Goal: Information Seeking & Learning: Learn about a topic

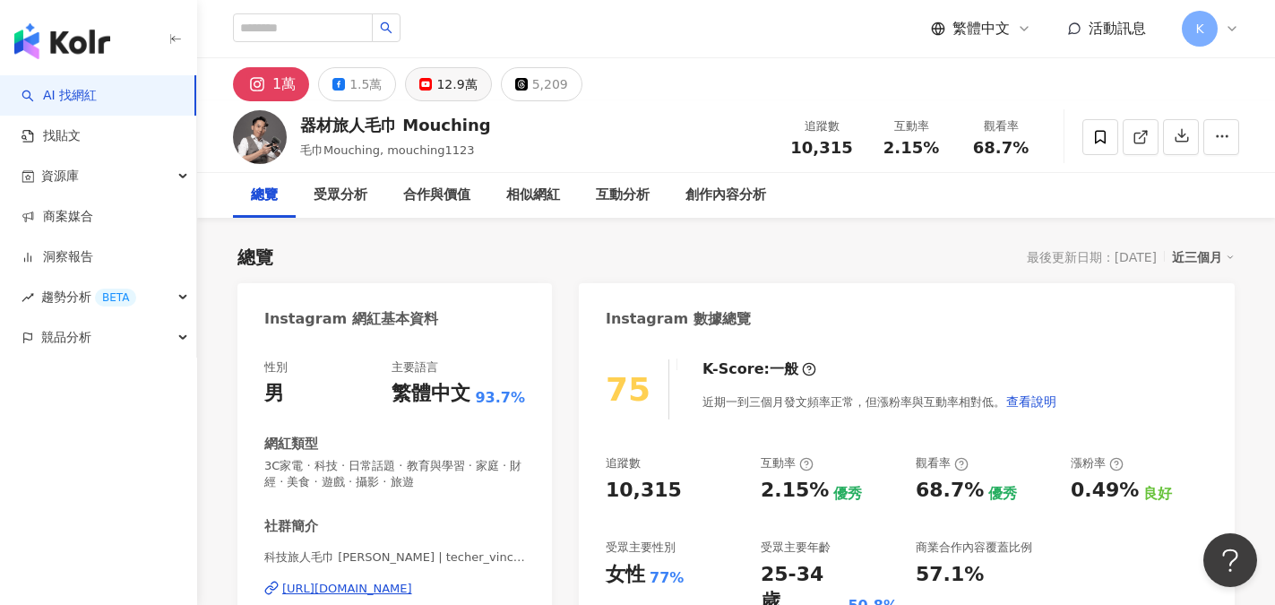
click at [444, 91] on div "12.9萬" at bounding box center [456, 84] width 40 height 25
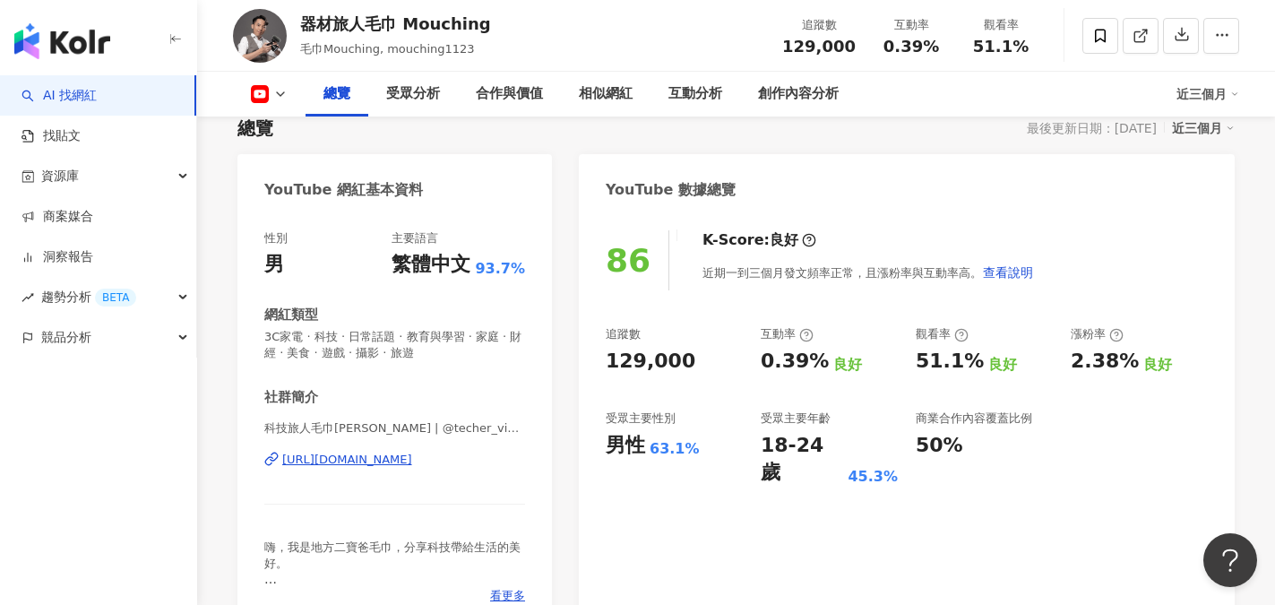
scroll to position [179, 0]
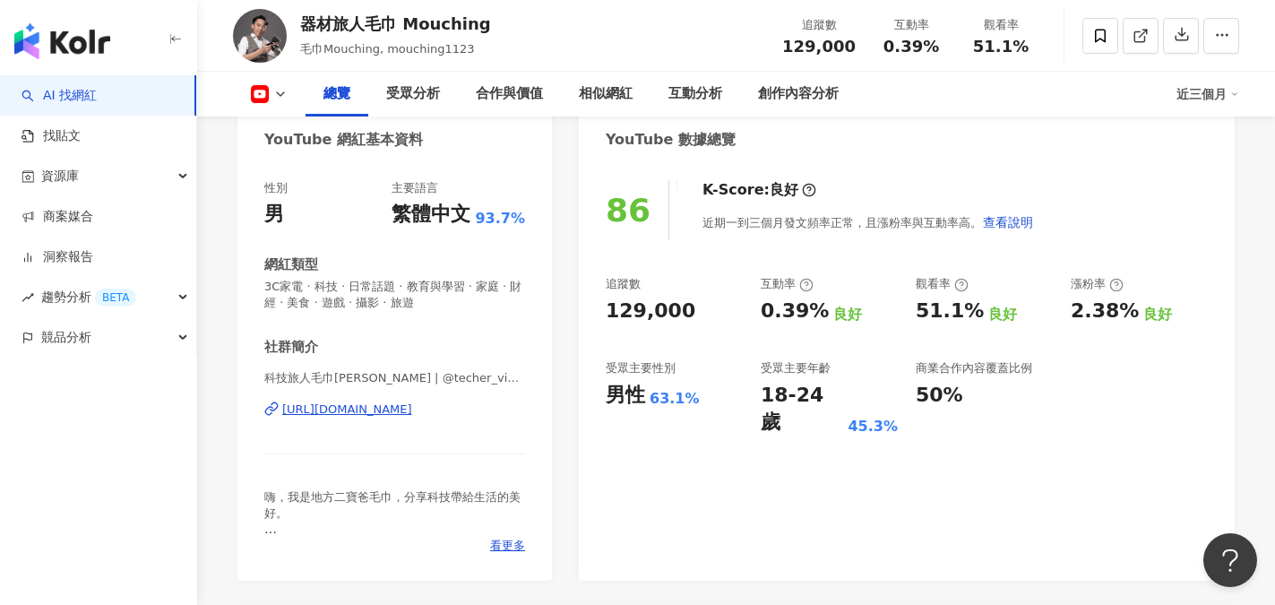
click at [393, 413] on div "https://www.youtube.com/channel/UC6kh50A4TMslBLMnv0MeArw" at bounding box center [347, 410] width 130 height 16
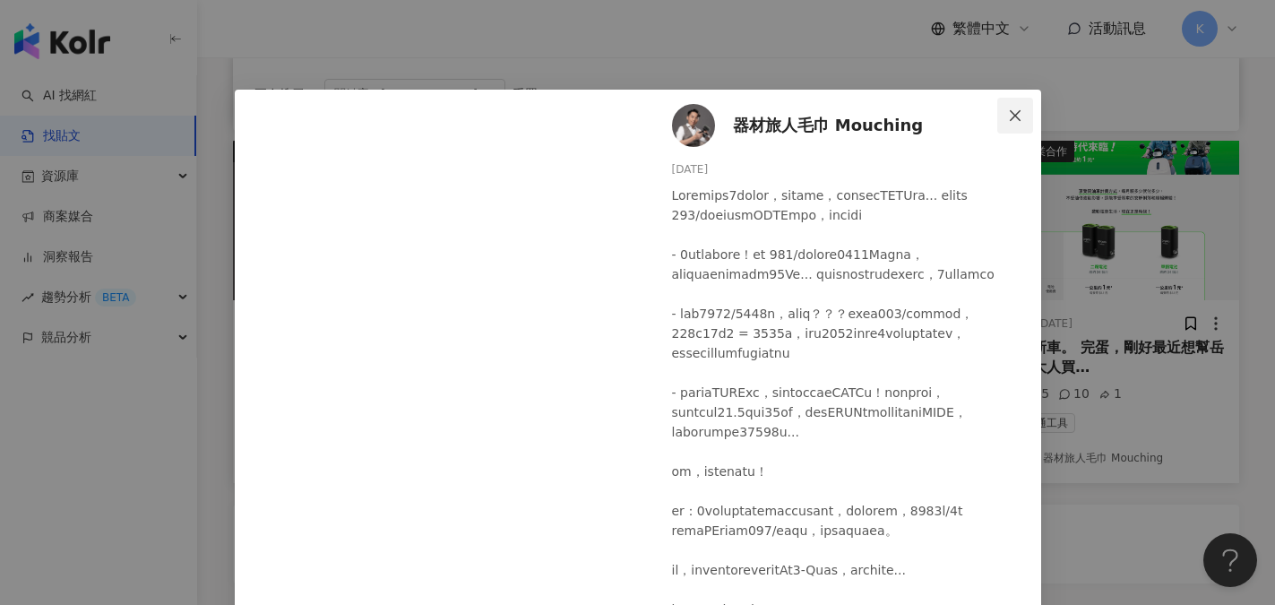
click at [1015, 111] on span "Close" at bounding box center [1016, 115] width 36 height 14
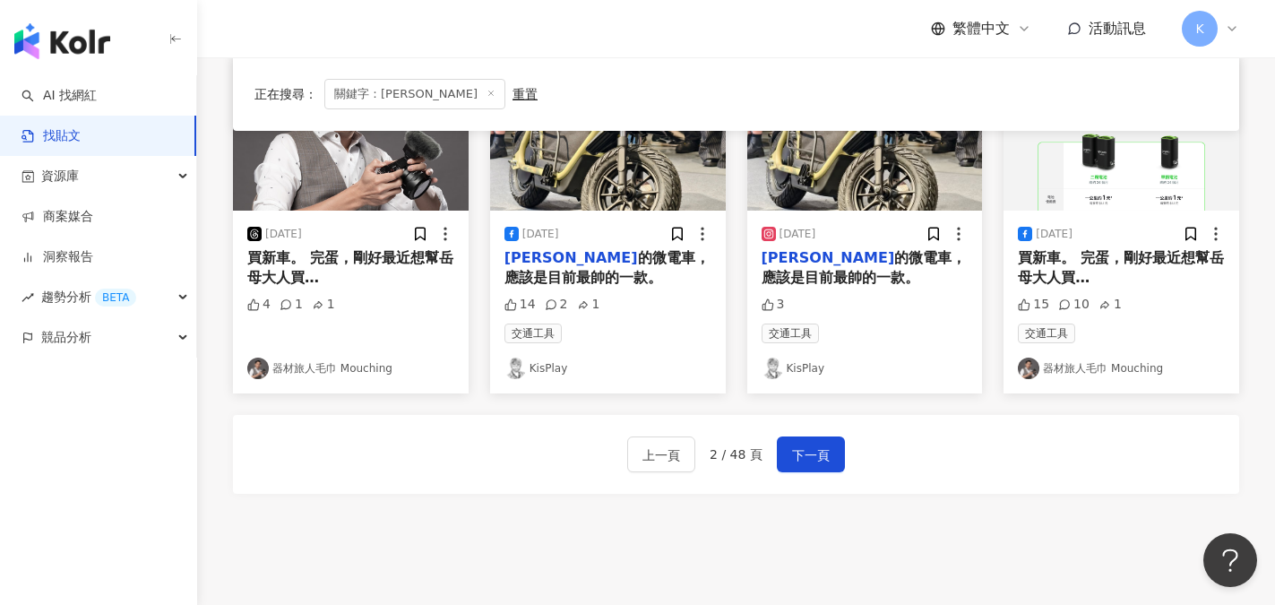
scroll to position [1012, 0]
click at [799, 455] on span "下一頁" at bounding box center [811, 456] width 38 height 22
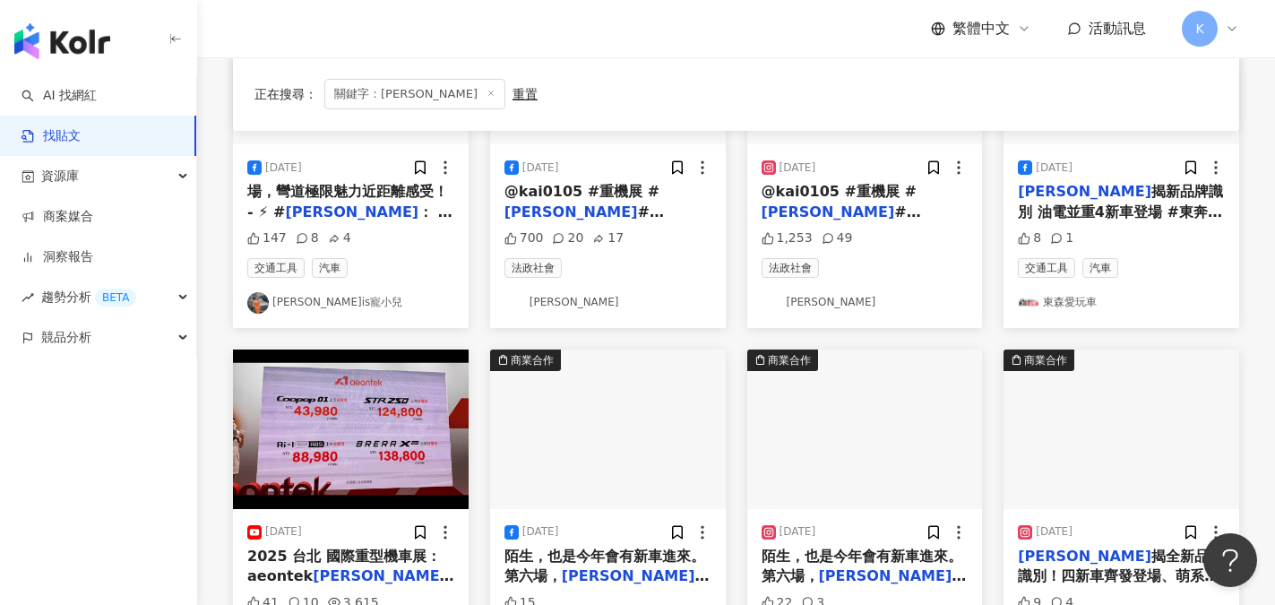
scroll to position [986, 0]
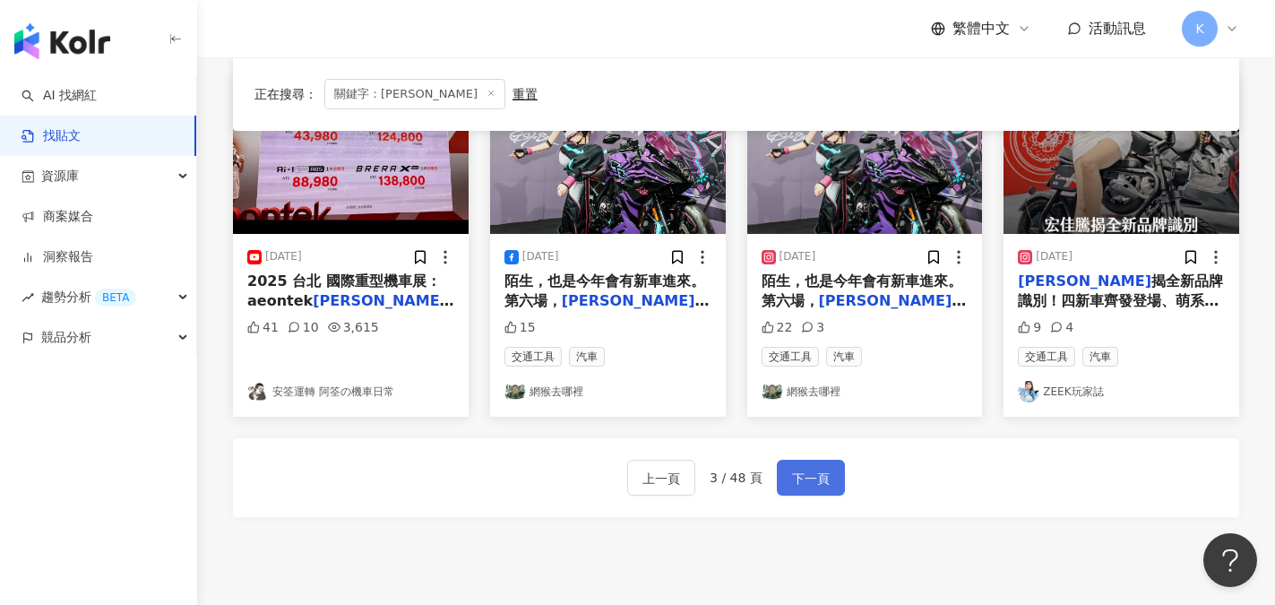
click at [800, 474] on button "下一頁" at bounding box center [811, 478] width 68 height 36
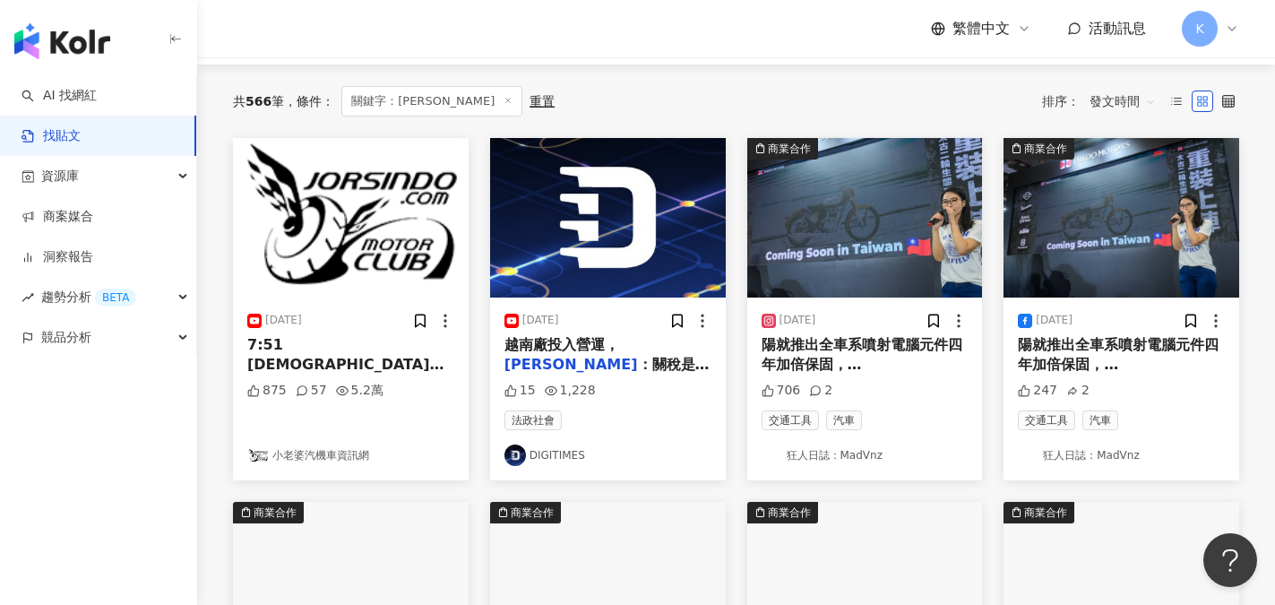
scroll to position [0, 0]
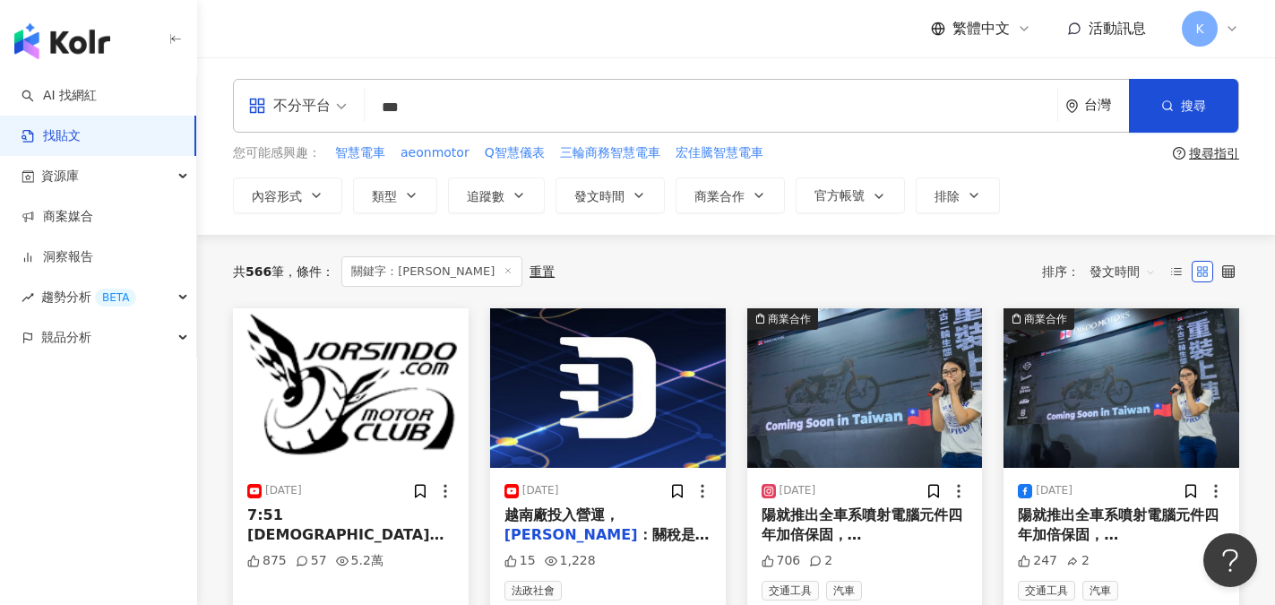
drag, startPoint x: 437, startPoint y: 104, endPoint x: 333, endPoint y: 104, distance: 104.0
click at [333, 104] on div "不分平台 宏佳騰 *** 台灣 搜尋" at bounding box center [736, 106] width 1007 height 54
type input "*"
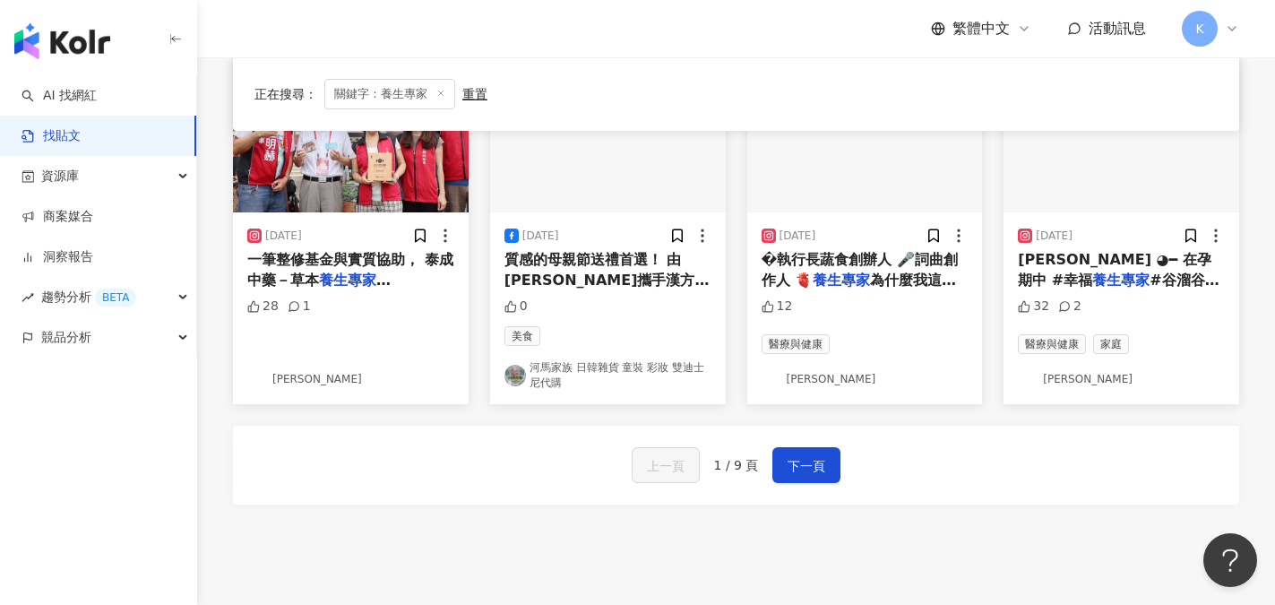
scroll to position [986, 0]
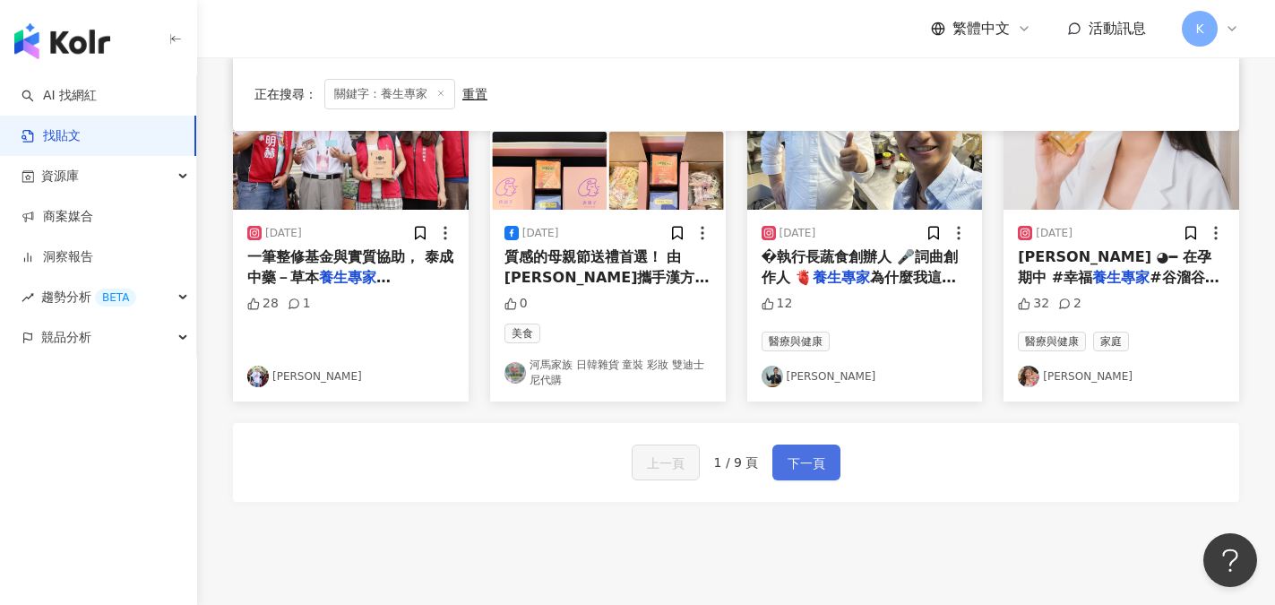
click at [795, 462] on span "下一頁" at bounding box center [807, 464] width 38 height 22
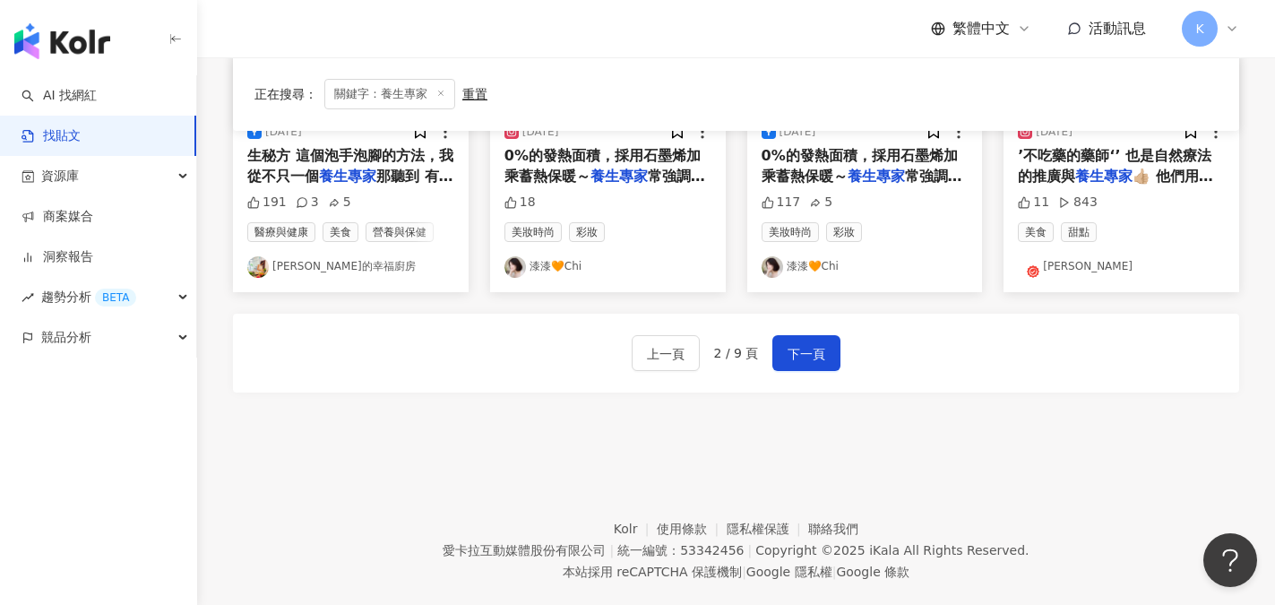
scroll to position [1119, 0]
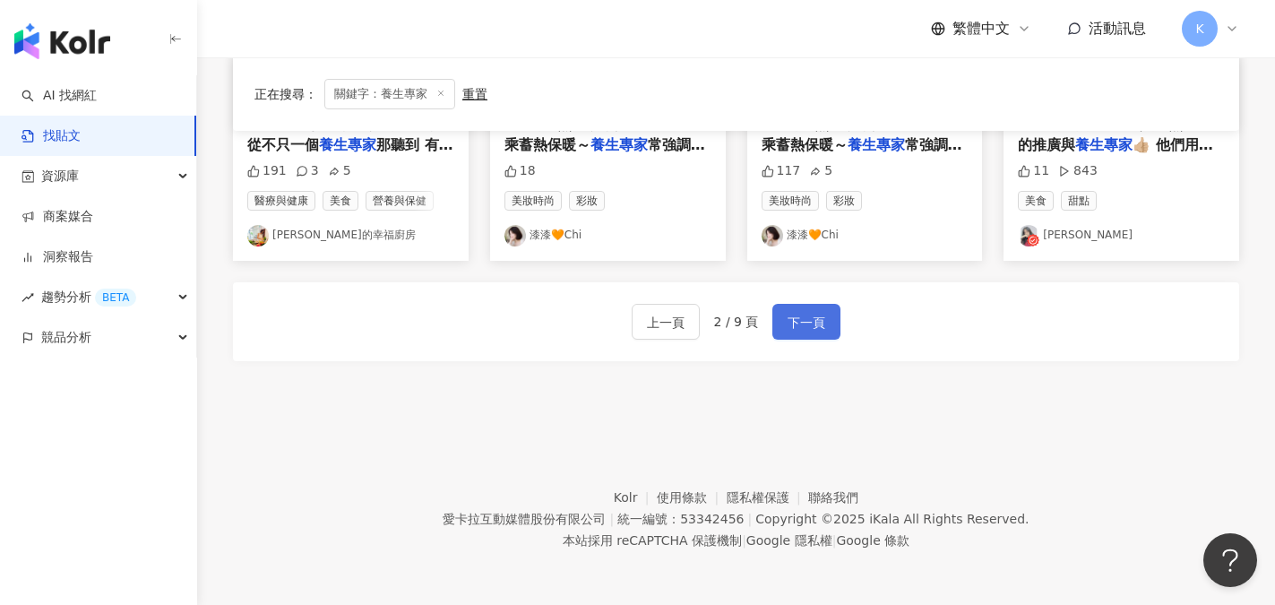
click at [811, 329] on span "下一頁" at bounding box center [807, 323] width 38 height 22
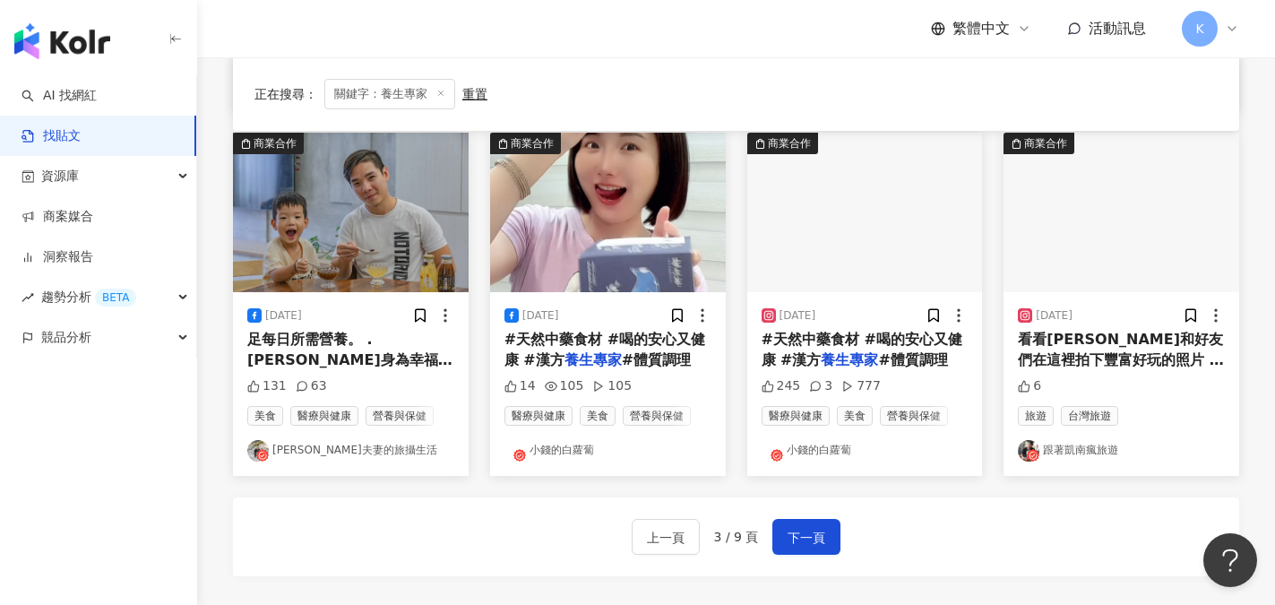
scroll to position [850, 0]
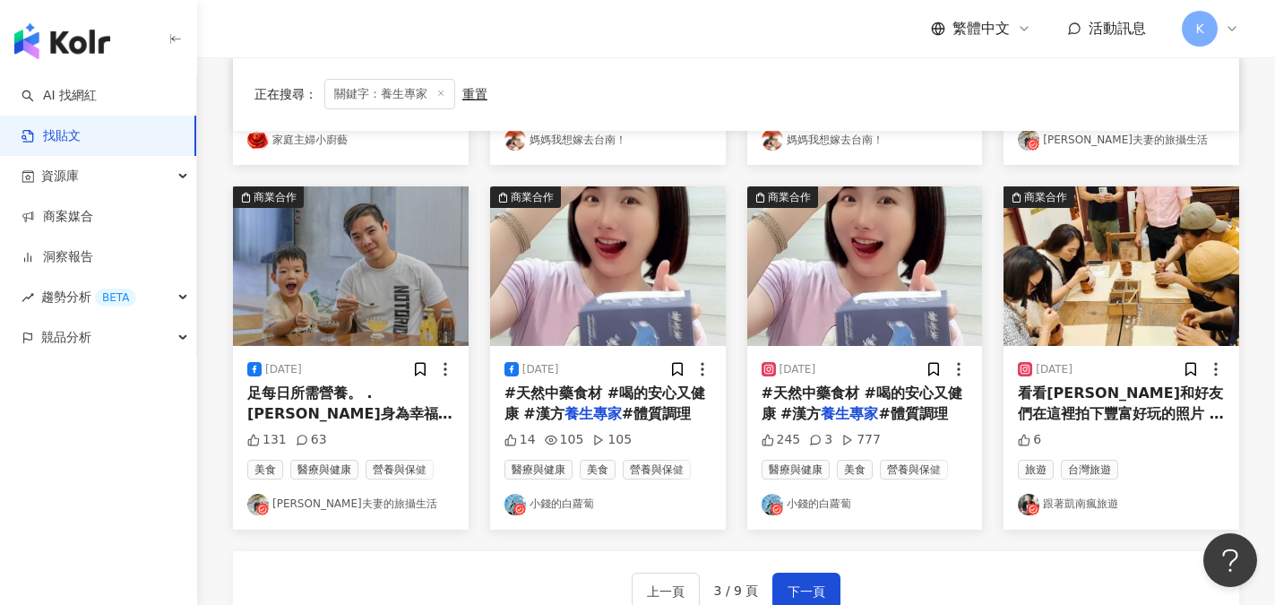
click at [575, 509] on link "小錢的白蘿蔔" at bounding box center [608, 505] width 207 height 22
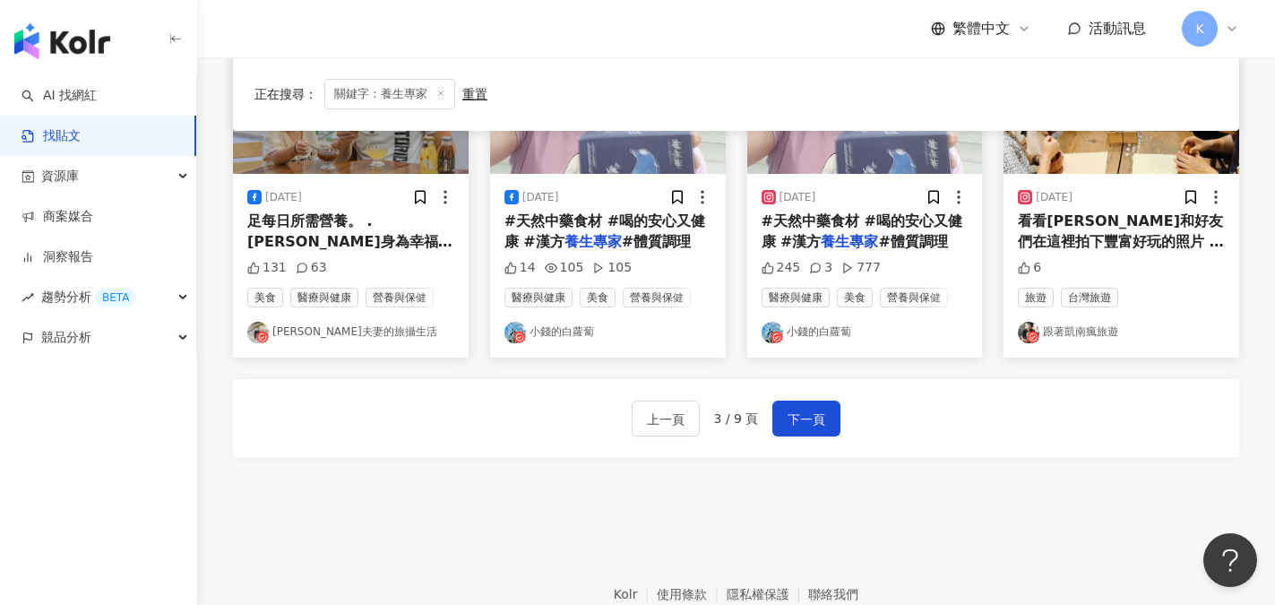
scroll to position [1029, 0]
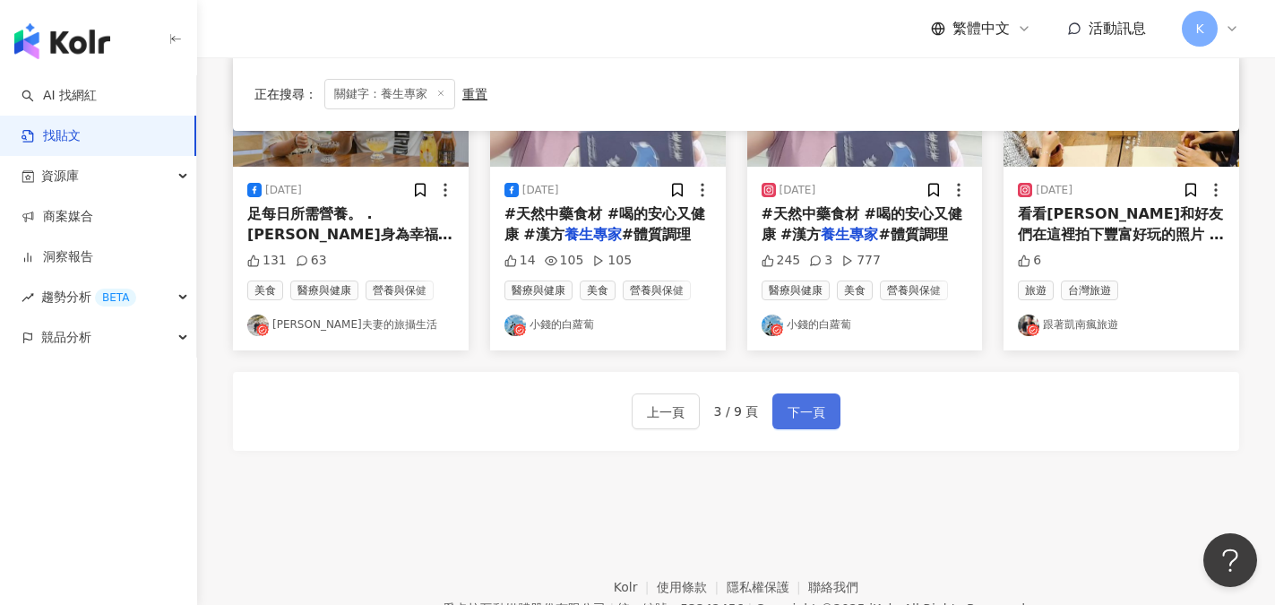
click at [807, 415] on span "下一頁" at bounding box center [807, 413] width 38 height 22
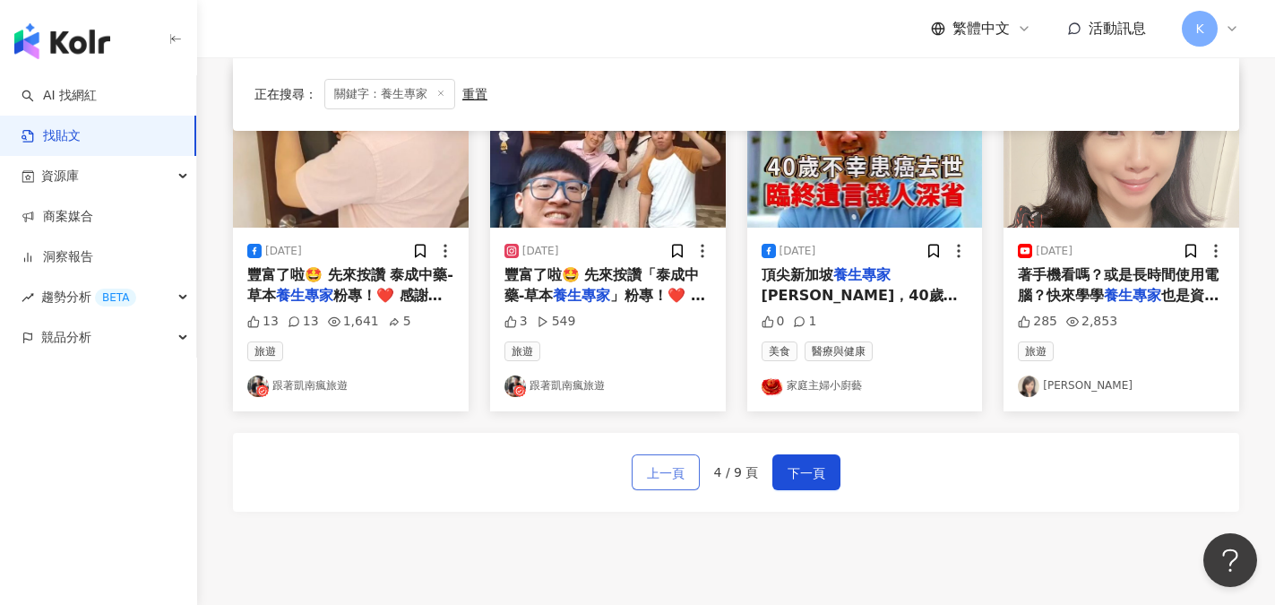
scroll to position [986, 0]
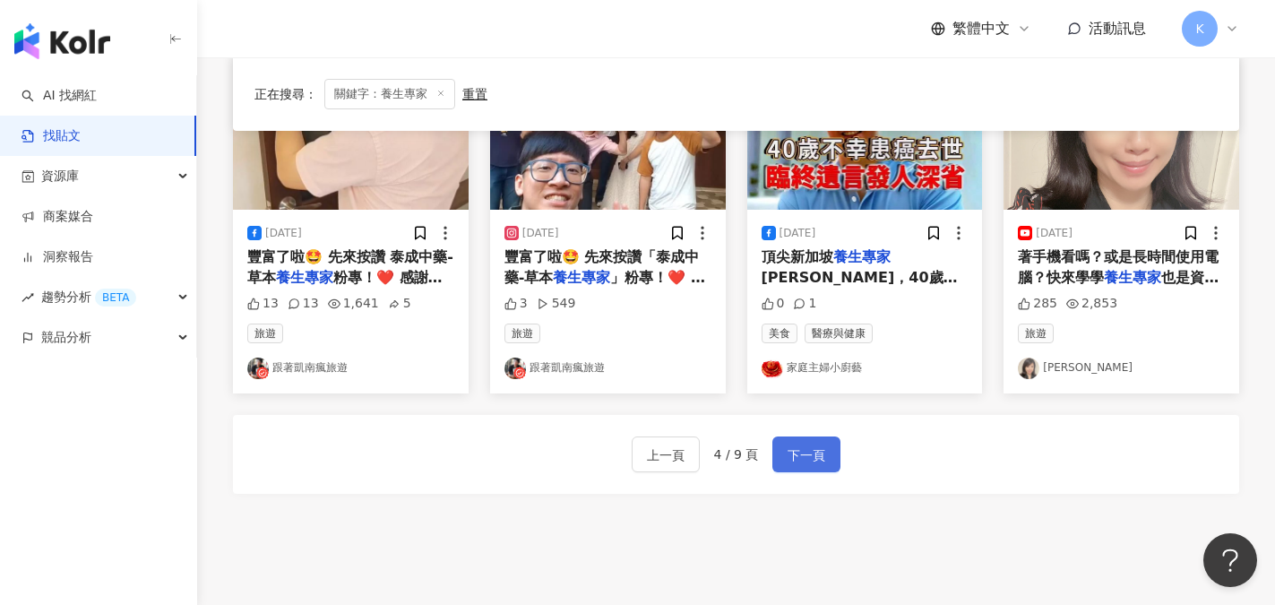
click at [808, 461] on span "下一頁" at bounding box center [807, 456] width 38 height 22
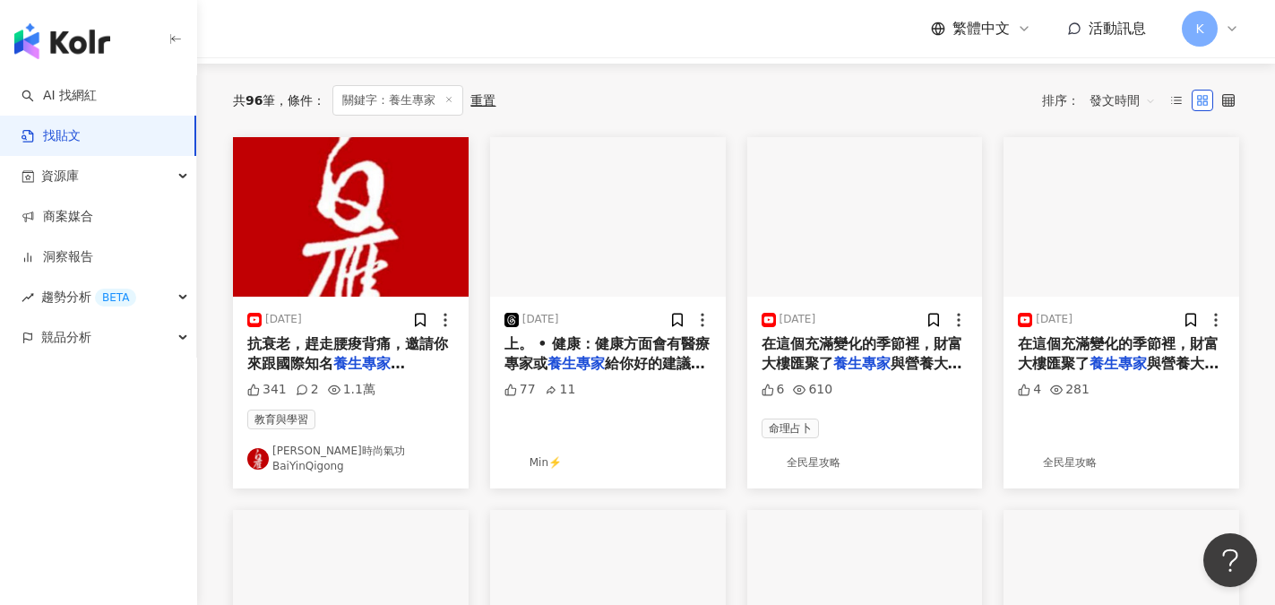
scroll to position [179, 0]
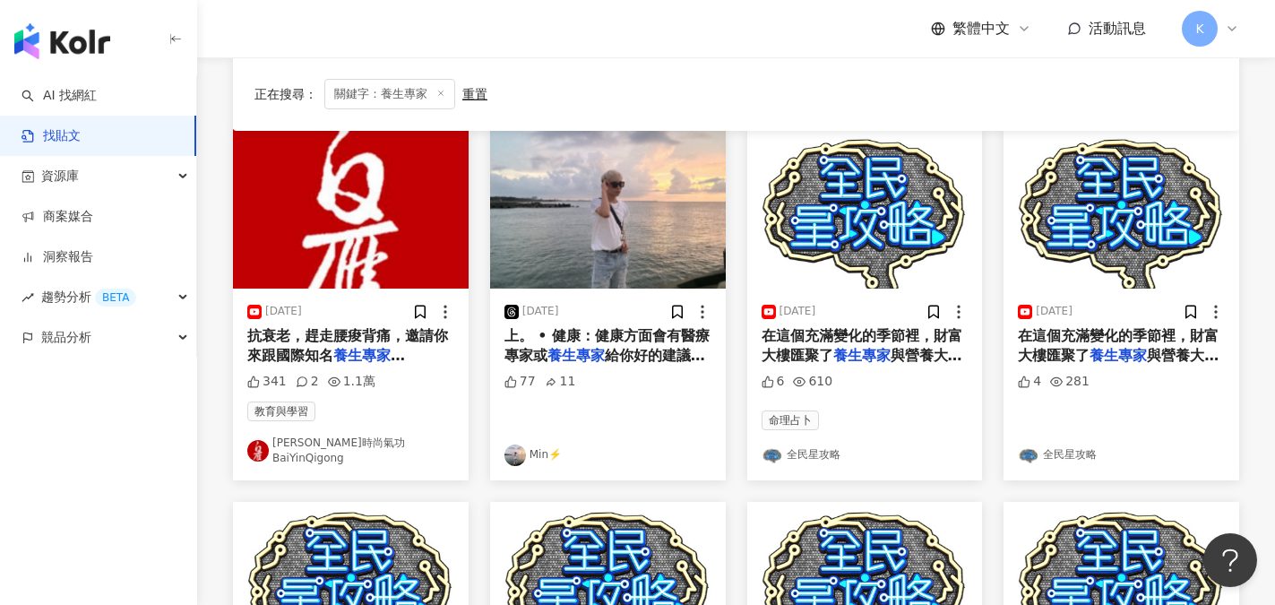
click at [366, 452] on link "白雁時尚氣功 BaiYinQigong" at bounding box center [350, 451] width 207 height 30
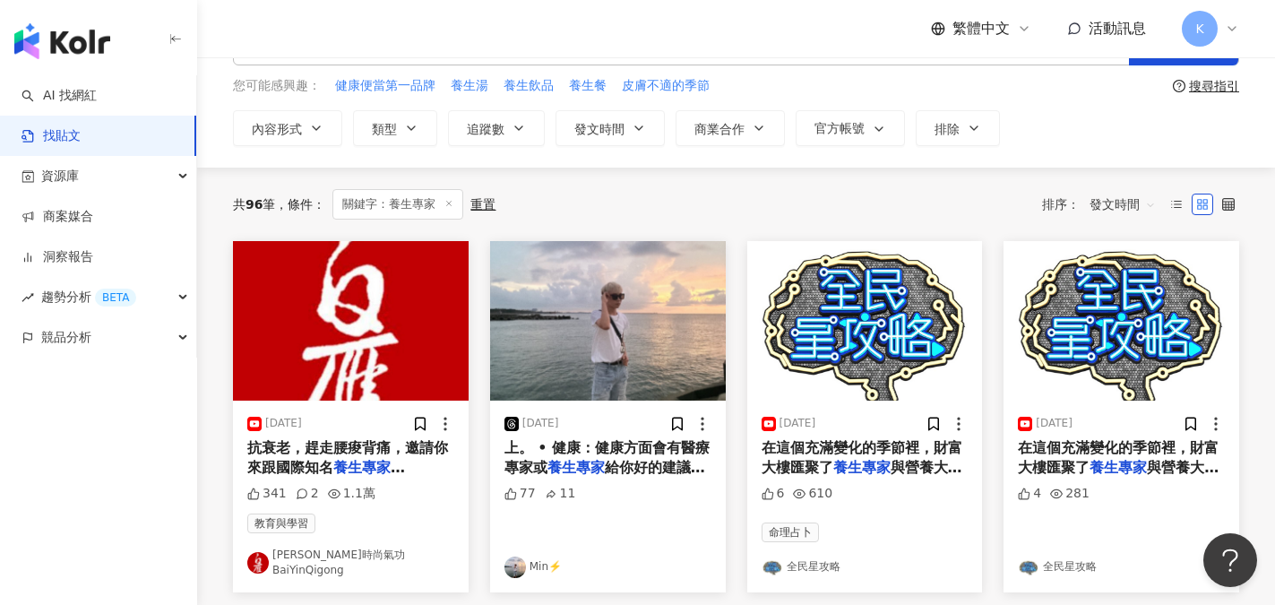
scroll to position [0, 0]
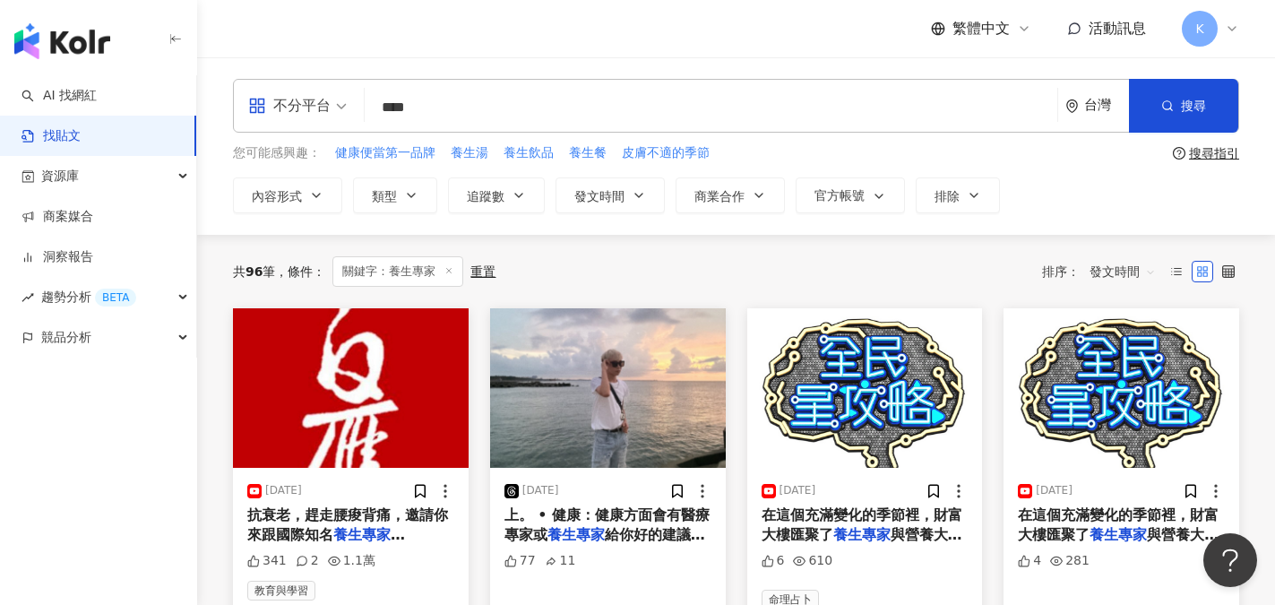
drag, startPoint x: 434, startPoint y: 107, endPoint x: 328, endPoint y: 113, distance: 105.9
click at [328, 113] on div "不分平台 養生專家 **** 台灣 搜尋" at bounding box center [736, 106] width 1007 height 54
type input "****"
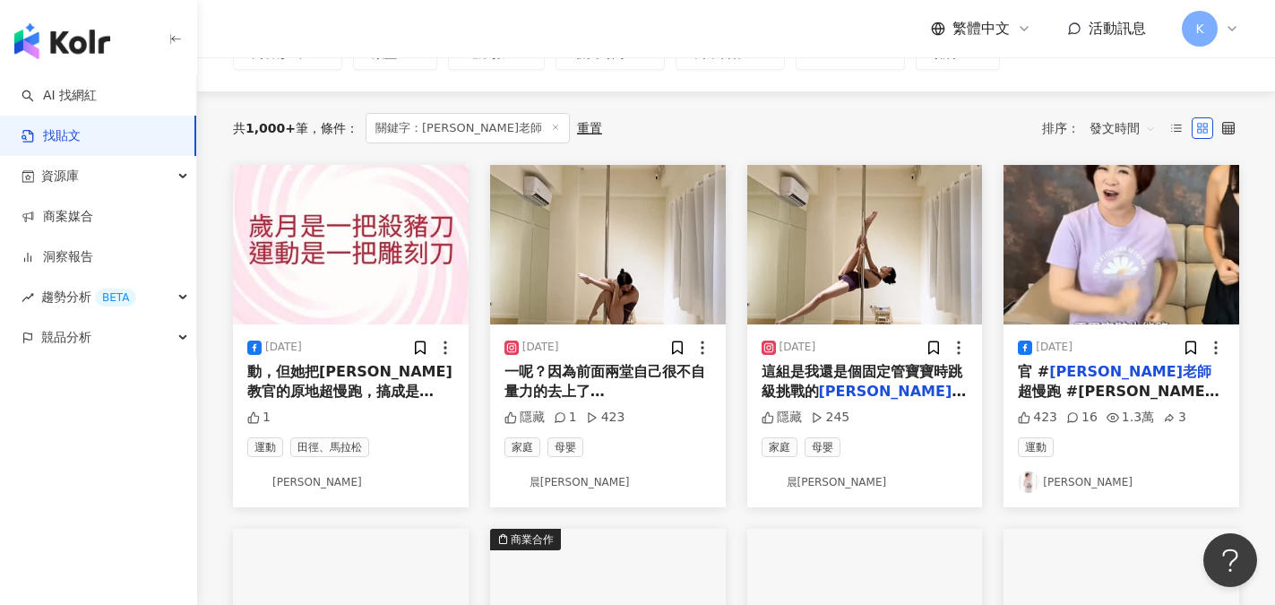
scroll to position [179, 0]
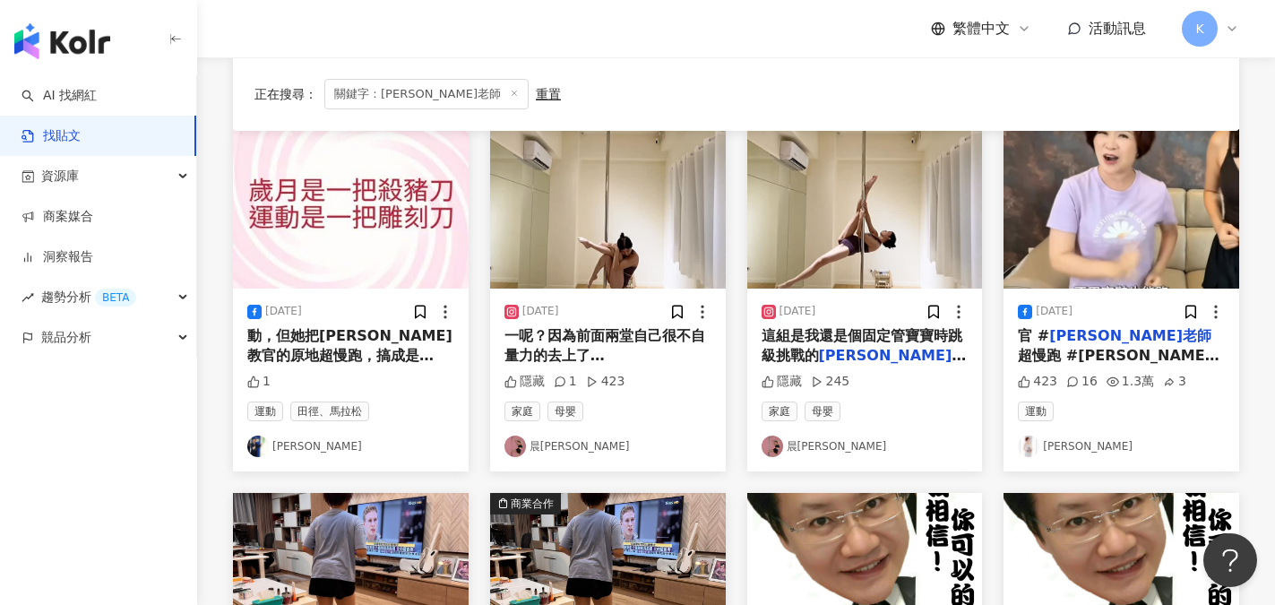
click at [1066, 446] on link "楊月娥" at bounding box center [1121, 447] width 207 height 22
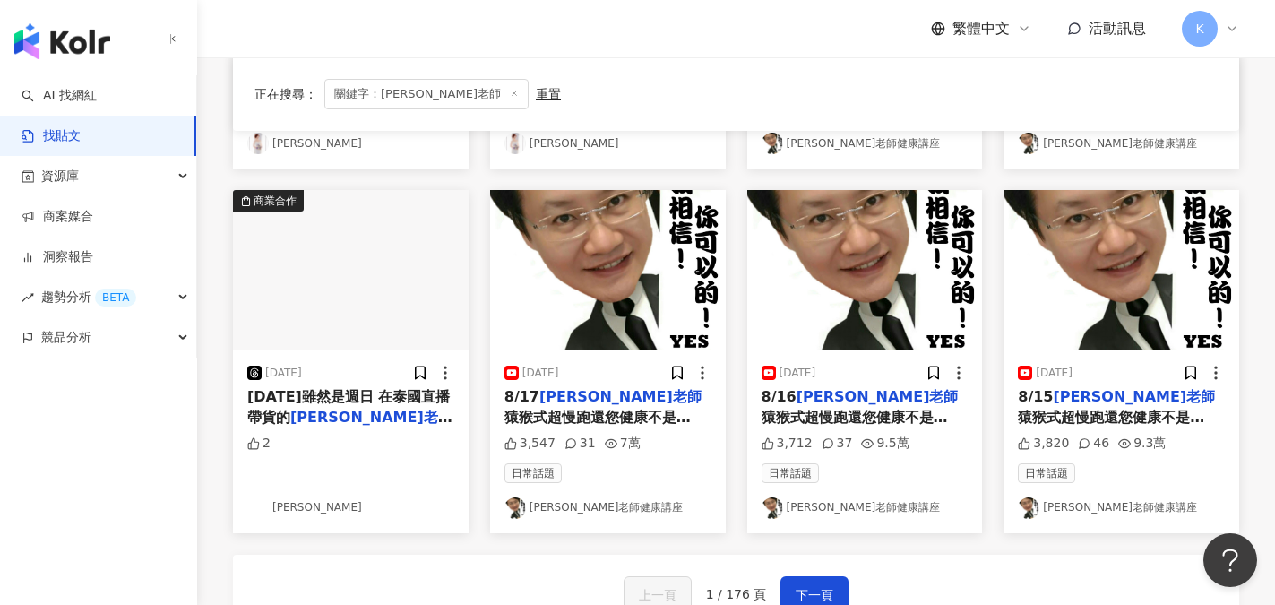
scroll to position [896, 0]
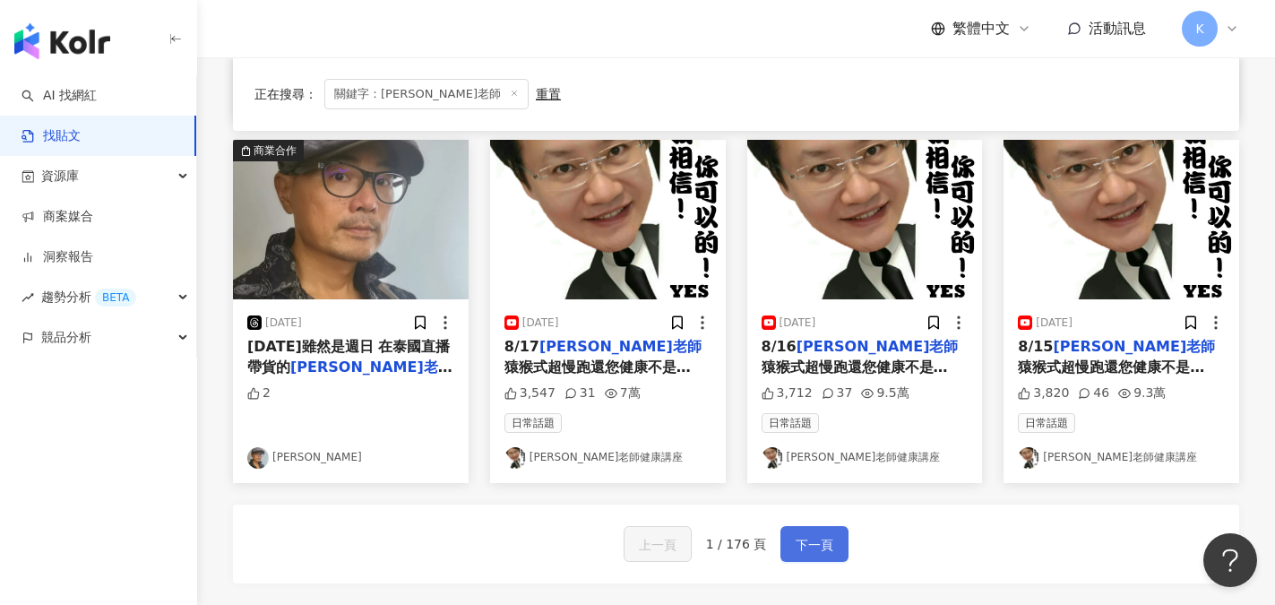
click at [825, 543] on span "下一頁" at bounding box center [815, 545] width 38 height 22
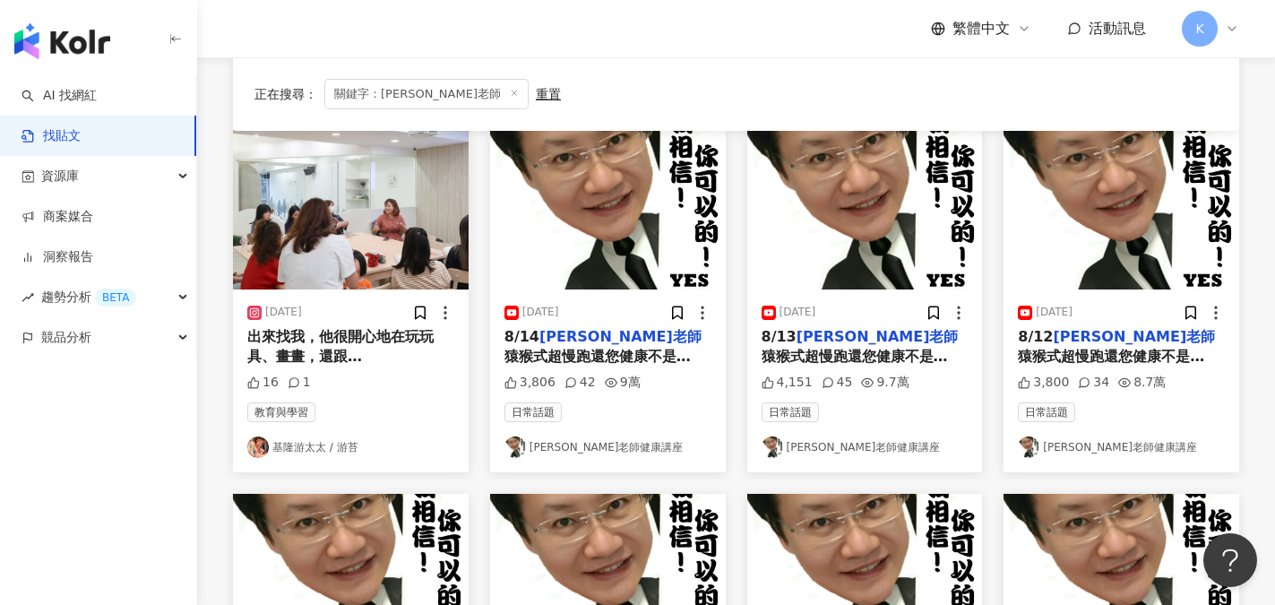
scroll to position [179, 0]
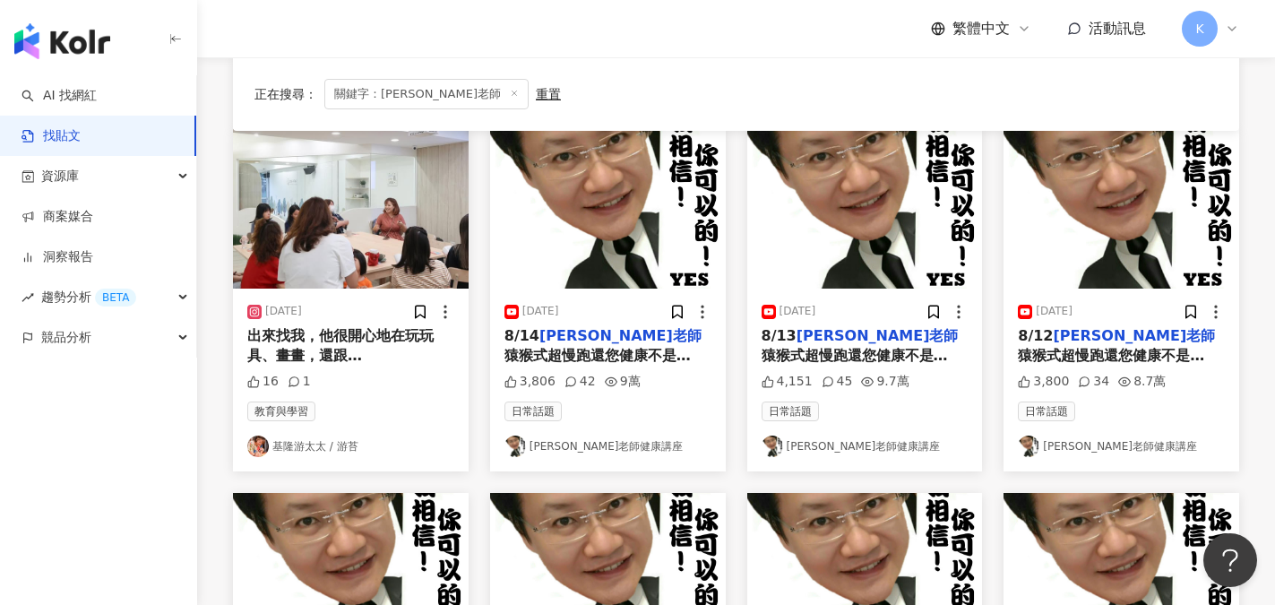
click at [573, 445] on link "葉子老師健康講座" at bounding box center [608, 447] width 207 height 22
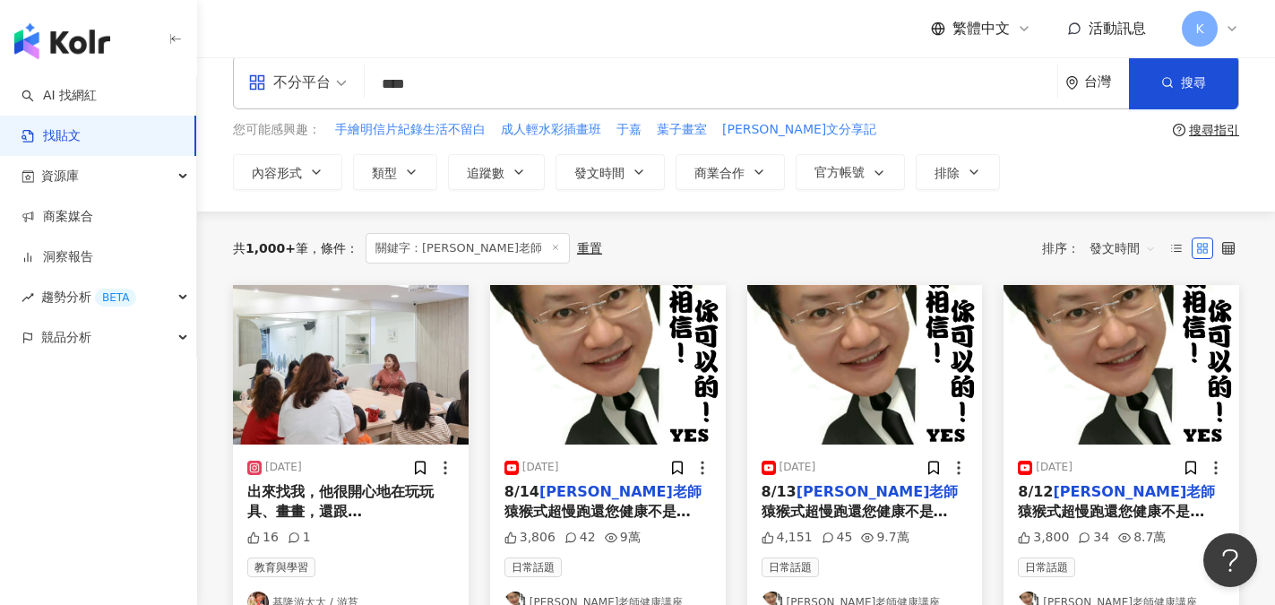
scroll to position [0, 0]
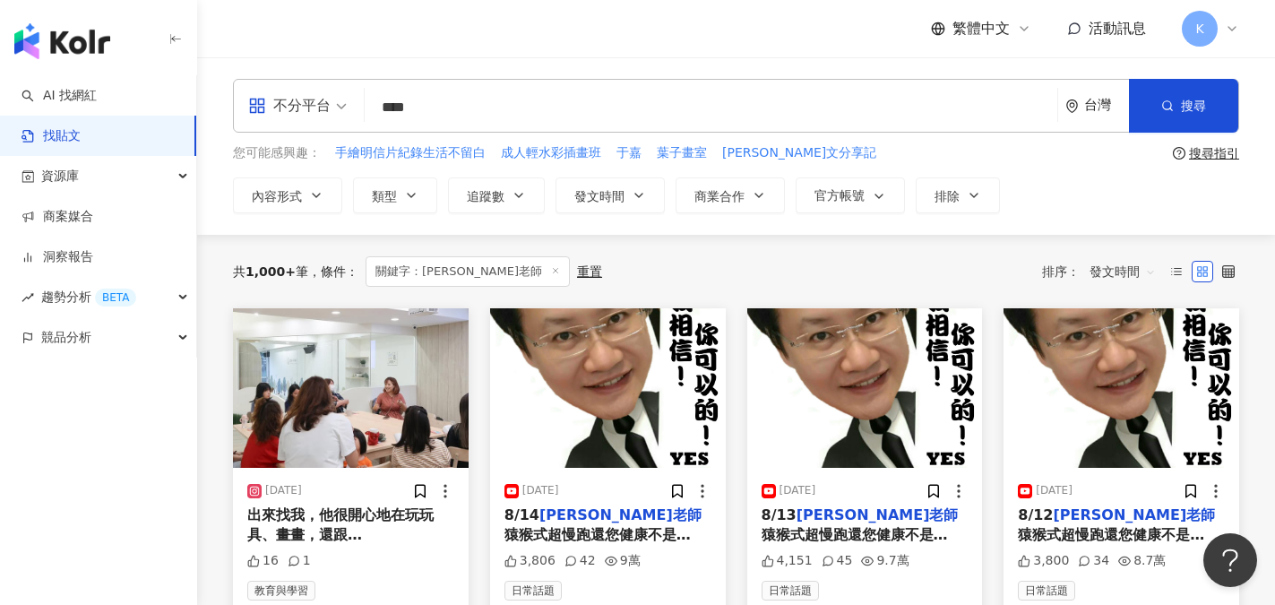
click at [66, 140] on link "找貼文" at bounding box center [51, 136] width 59 height 18
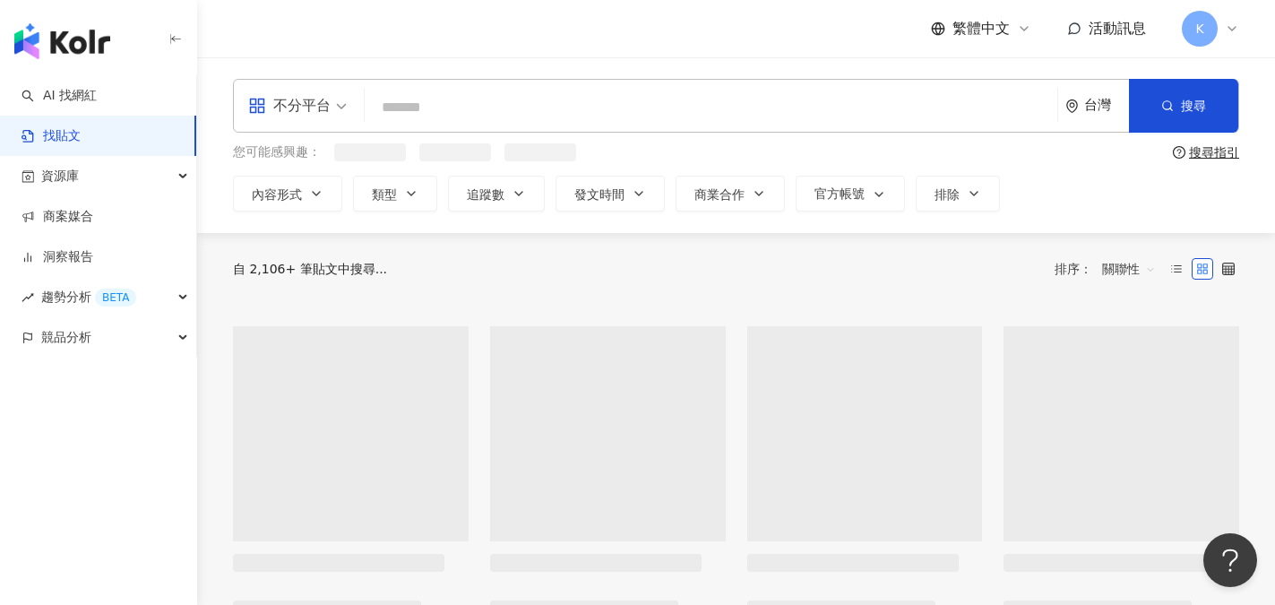
click at [472, 106] on input "search" at bounding box center [711, 107] width 678 height 39
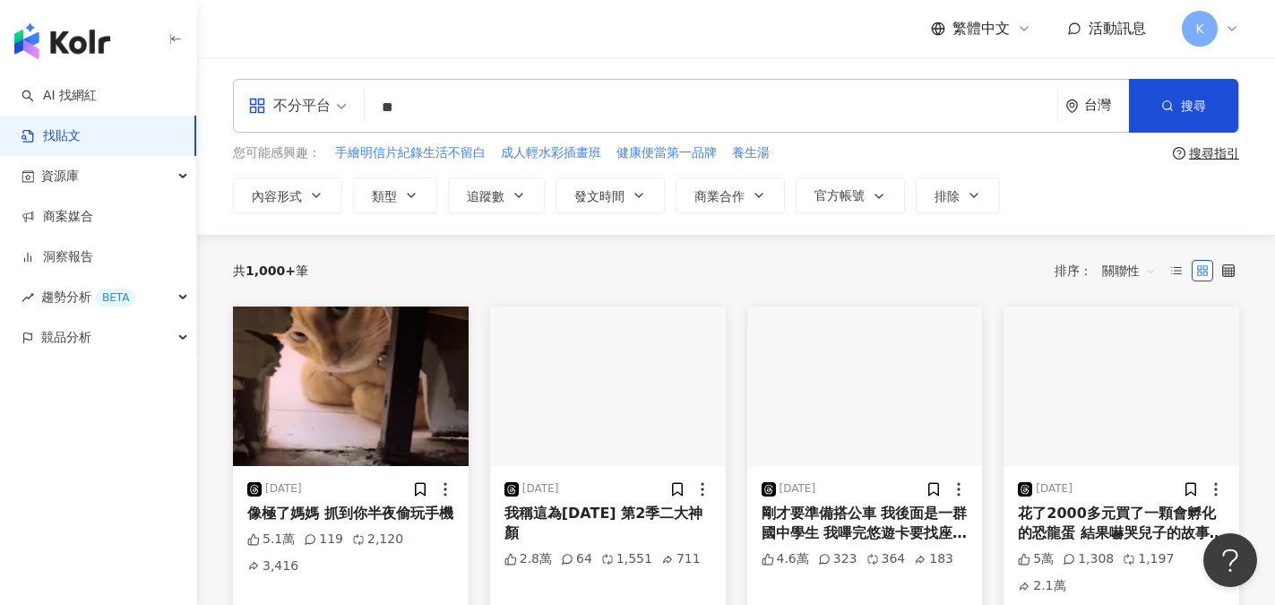
type input "*"
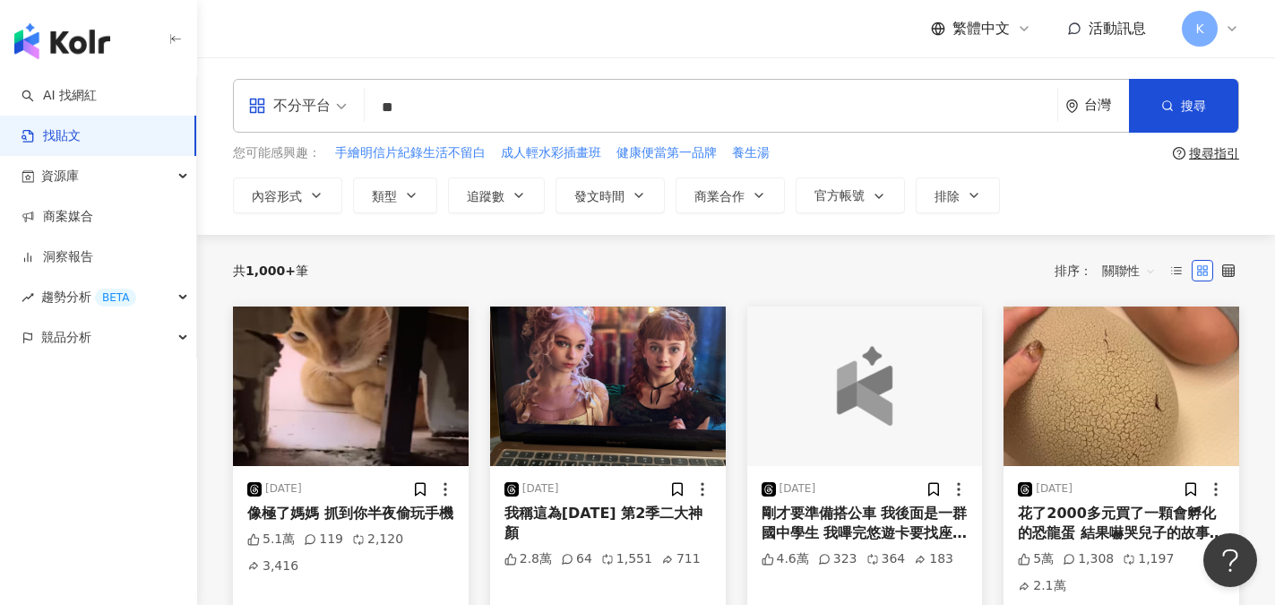
type input "*"
click at [322, 114] on div "不分平台" at bounding box center [289, 105] width 82 height 29
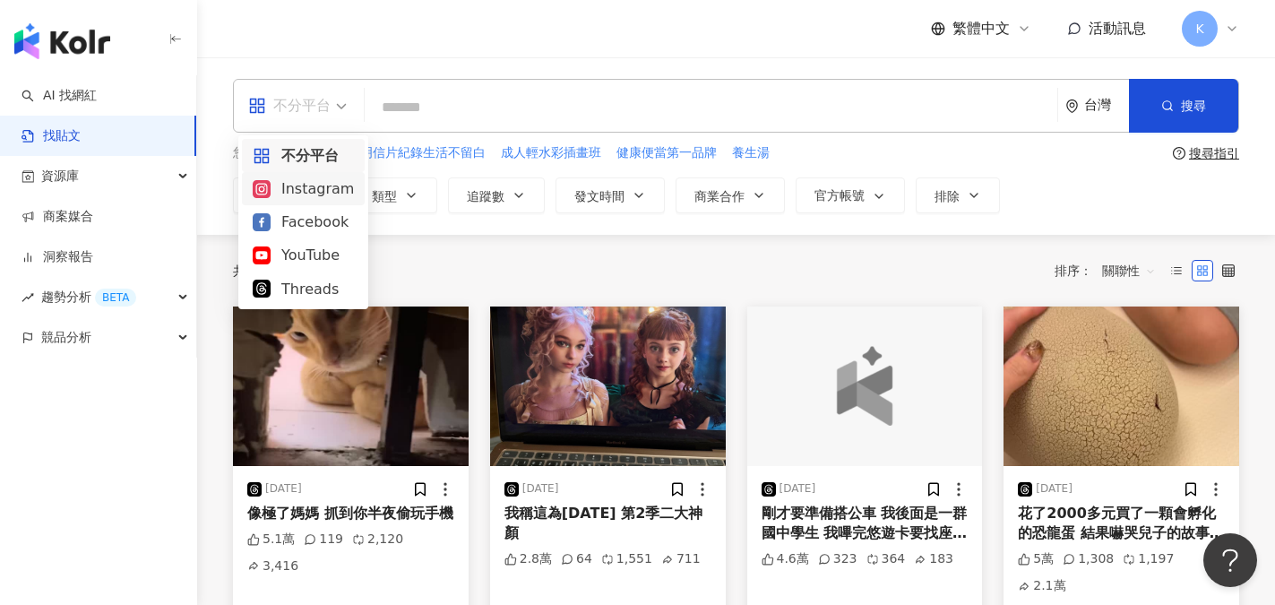
click at [315, 197] on div "Instagram" at bounding box center [303, 188] width 101 height 22
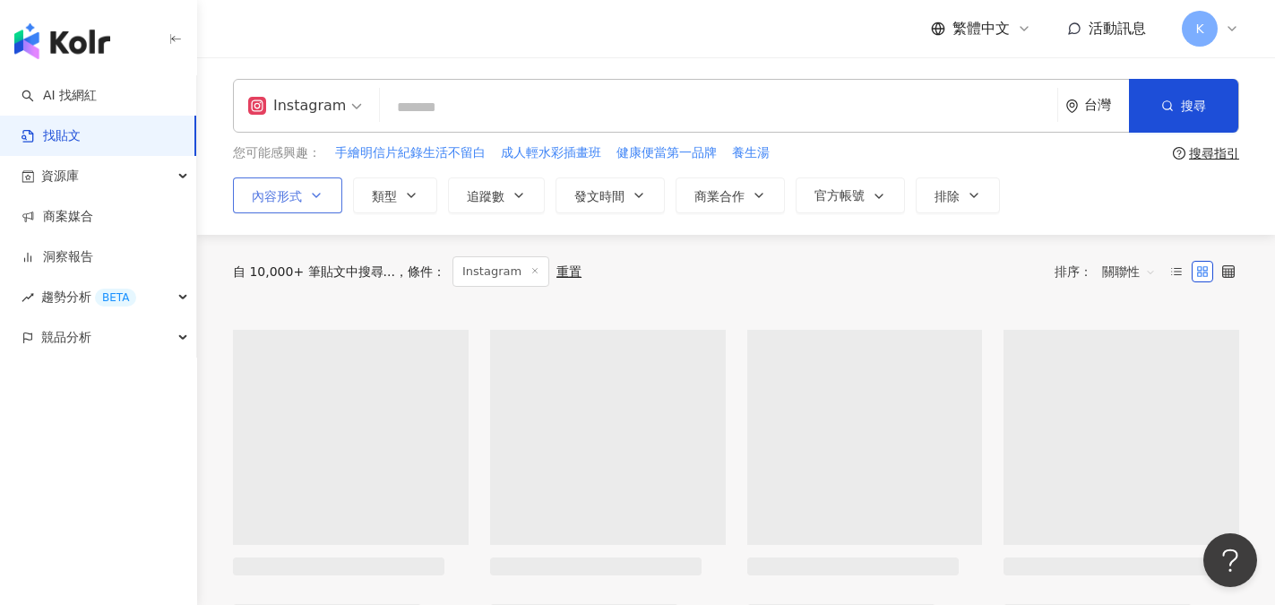
click at [300, 202] on span "內容形式" at bounding box center [277, 196] width 50 height 14
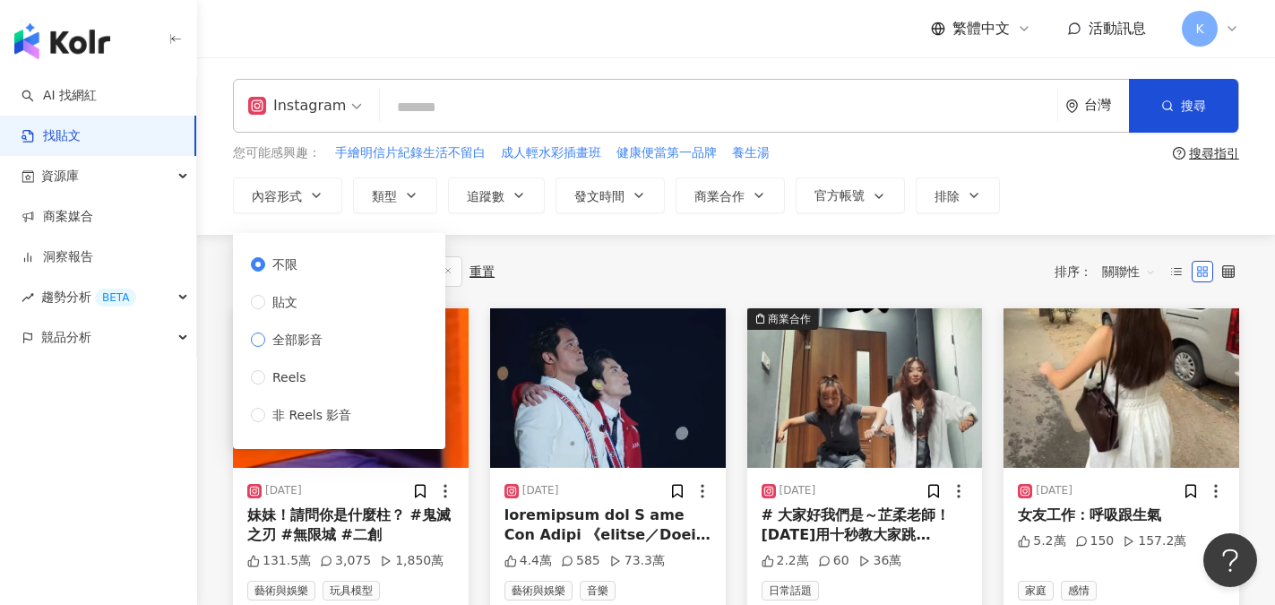
click at [290, 344] on span "全部影音" at bounding box center [297, 340] width 65 height 20
click at [265, 376] on span "Reels" at bounding box center [289, 377] width 48 height 20
click at [402, 194] on button "類型" at bounding box center [395, 195] width 84 height 36
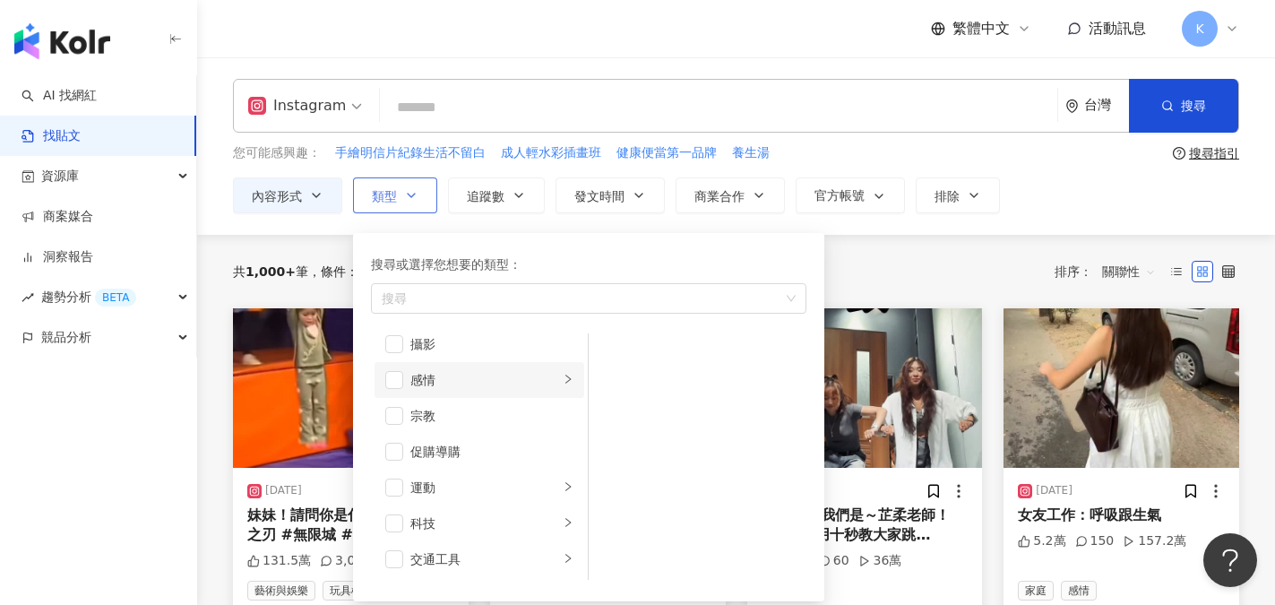
scroll to position [621, 0]
click at [394, 413] on span "button" at bounding box center [394, 415] width 18 height 18
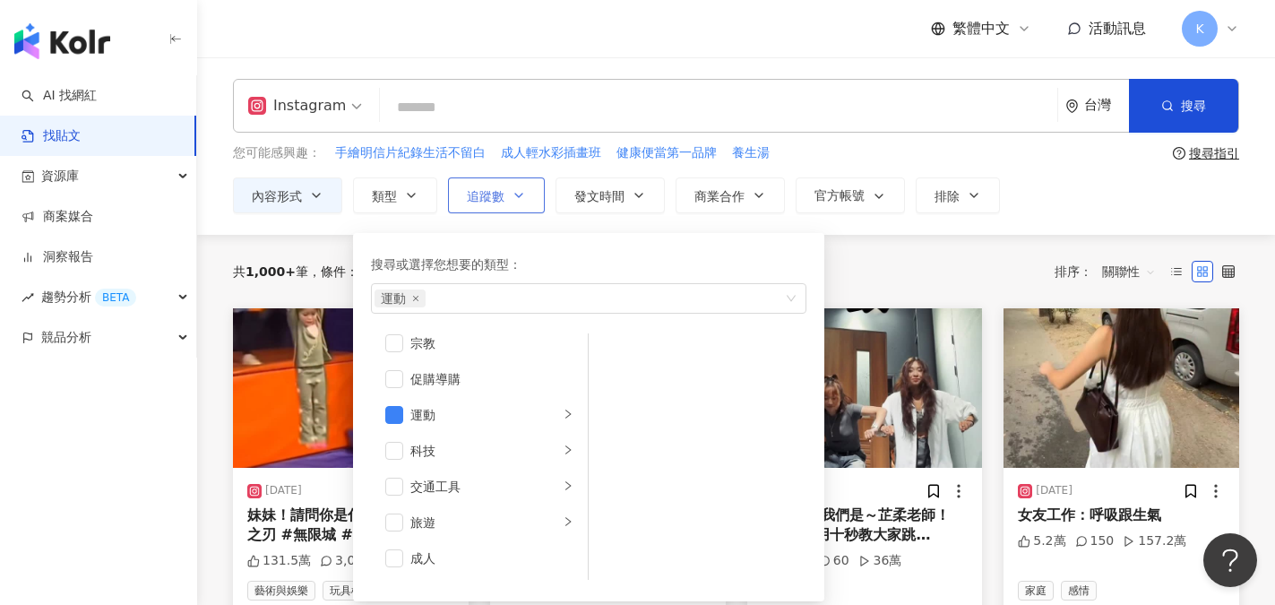
click at [517, 192] on icon "button" at bounding box center [519, 195] width 14 height 14
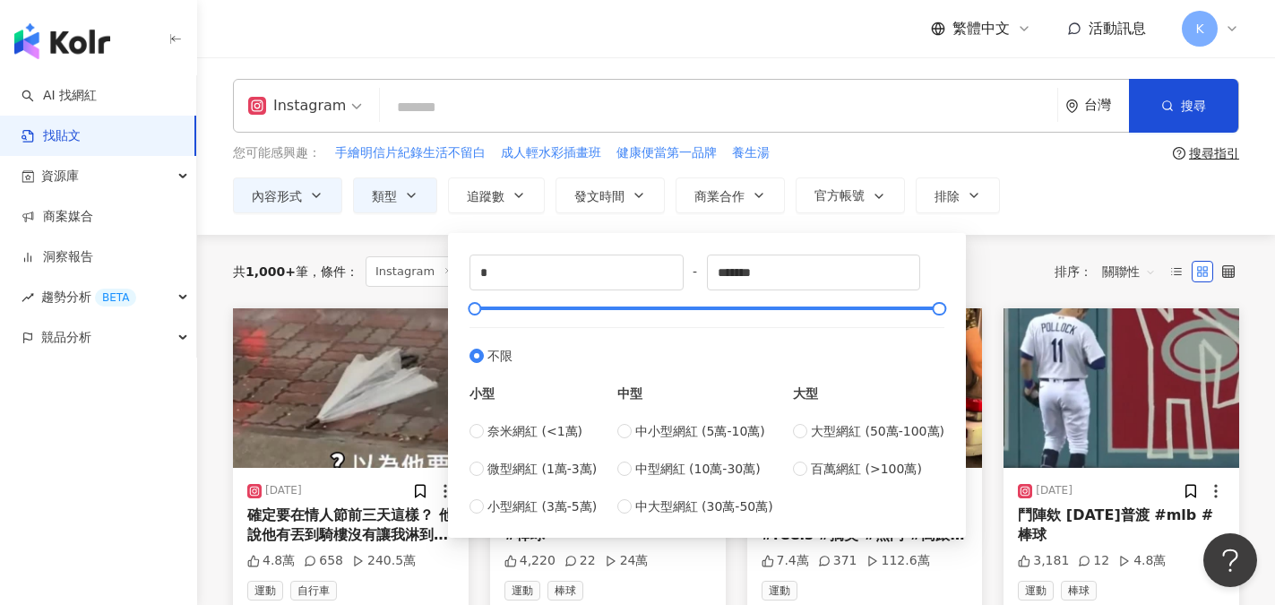
type input "*****"
click at [1069, 184] on div "內容形式 類型 追蹤數 發文時間 商業合作 官方帳號 排除 不限 貼文 全部影音 Reels 非 Reels 影音 ***** - ***** 不限 小型 奈…" at bounding box center [736, 195] width 1007 height 36
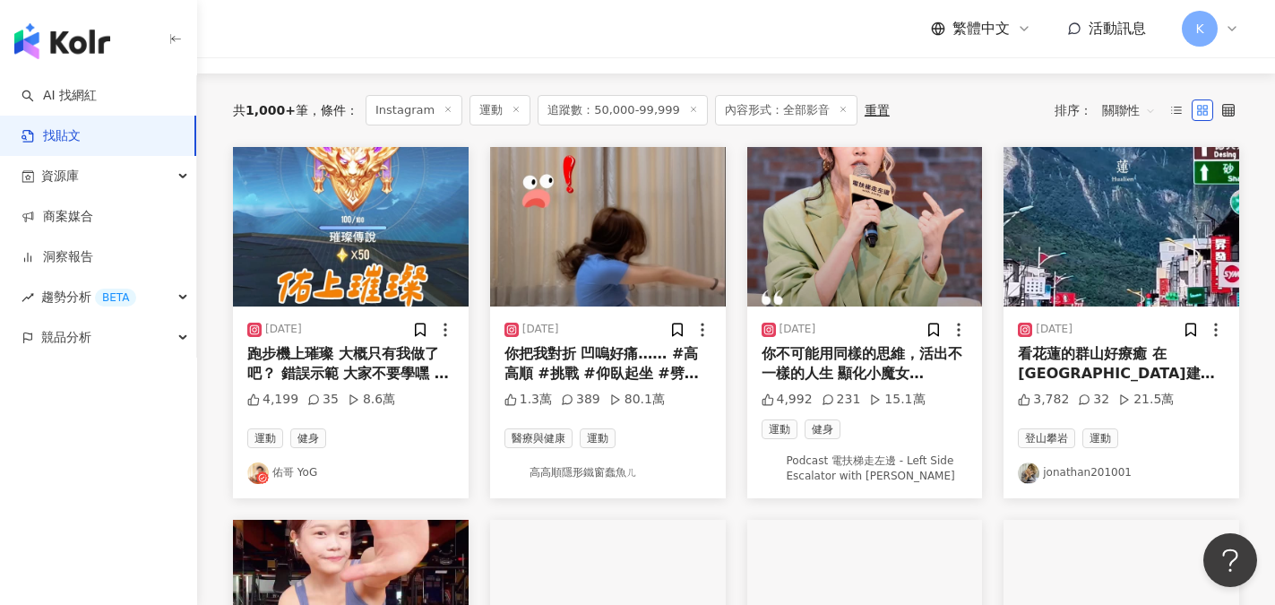
scroll to position [179, 0]
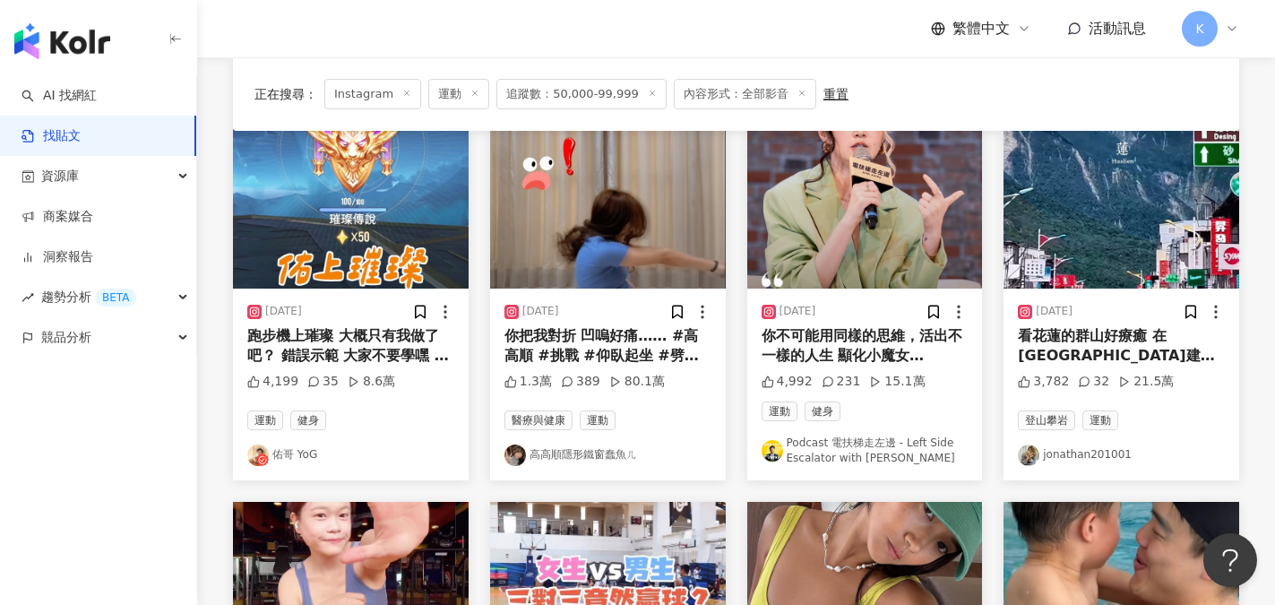
click at [295, 459] on link "佑哥 YoG" at bounding box center [350, 456] width 207 height 22
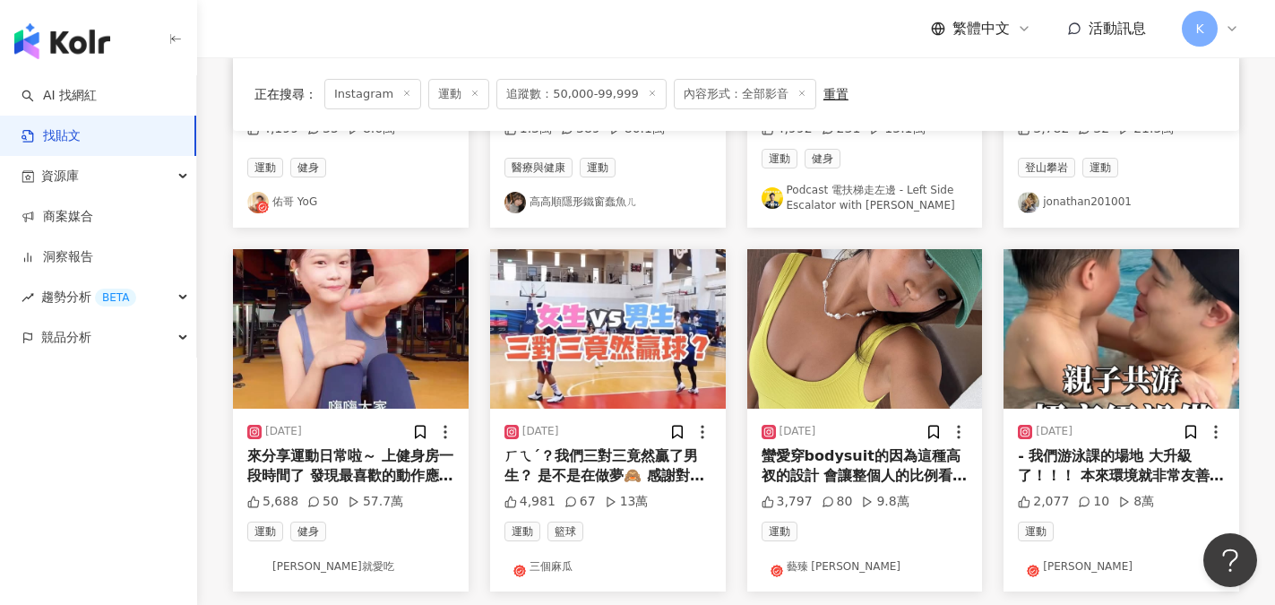
scroll to position [448, 0]
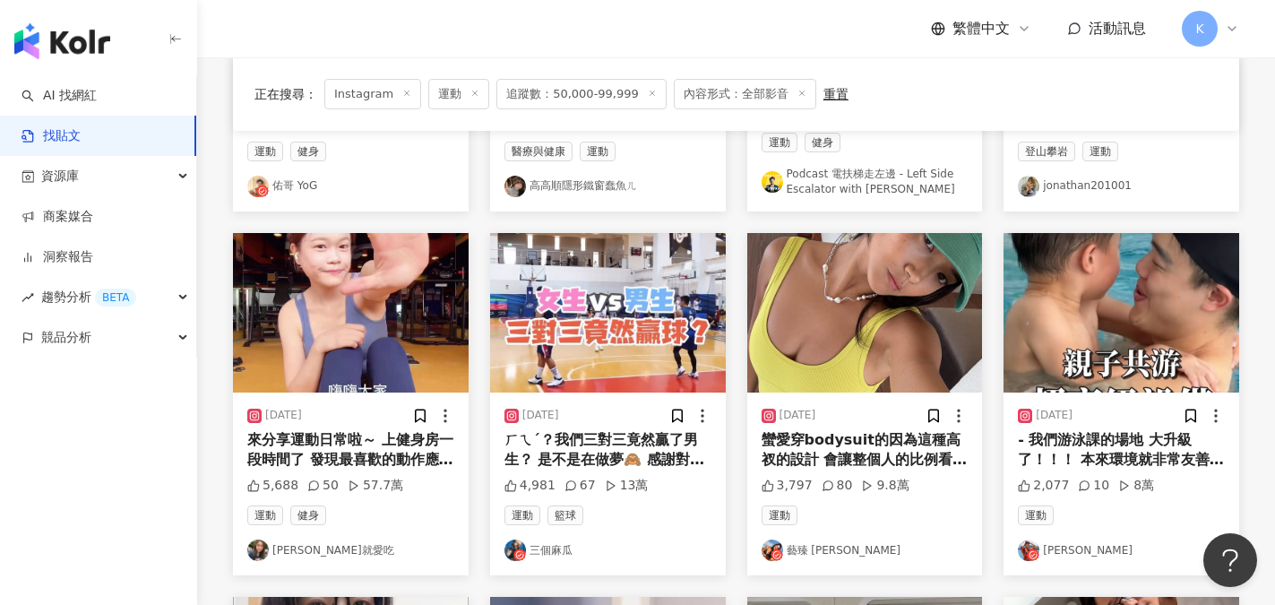
click at [808, 554] on link "藝臻 Jane" at bounding box center [865, 551] width 207 height 22
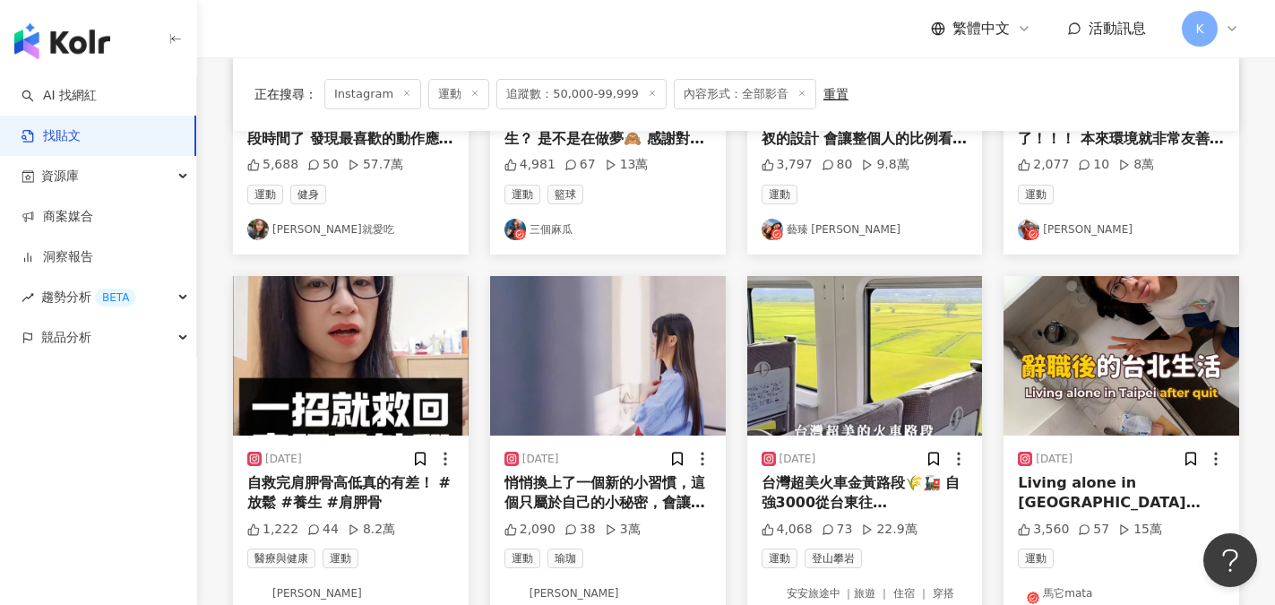
scroll to position [807, 0]
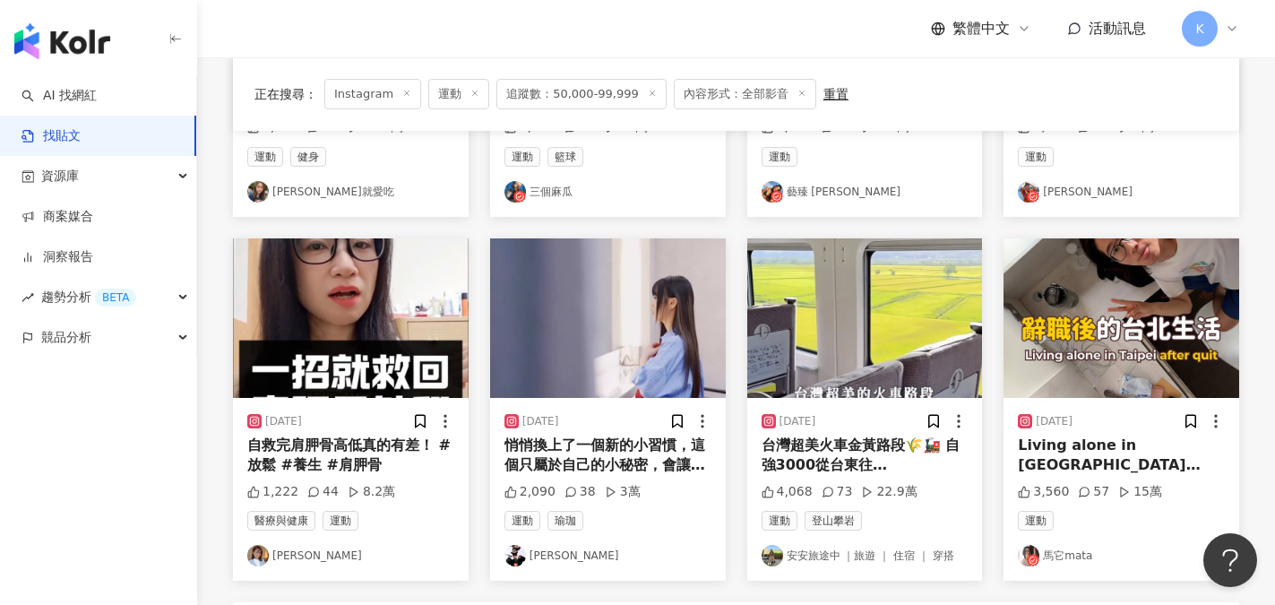
click at [1076, 556] on link "馬它mata" at bounding box center [1121, 556] width 207 height 22
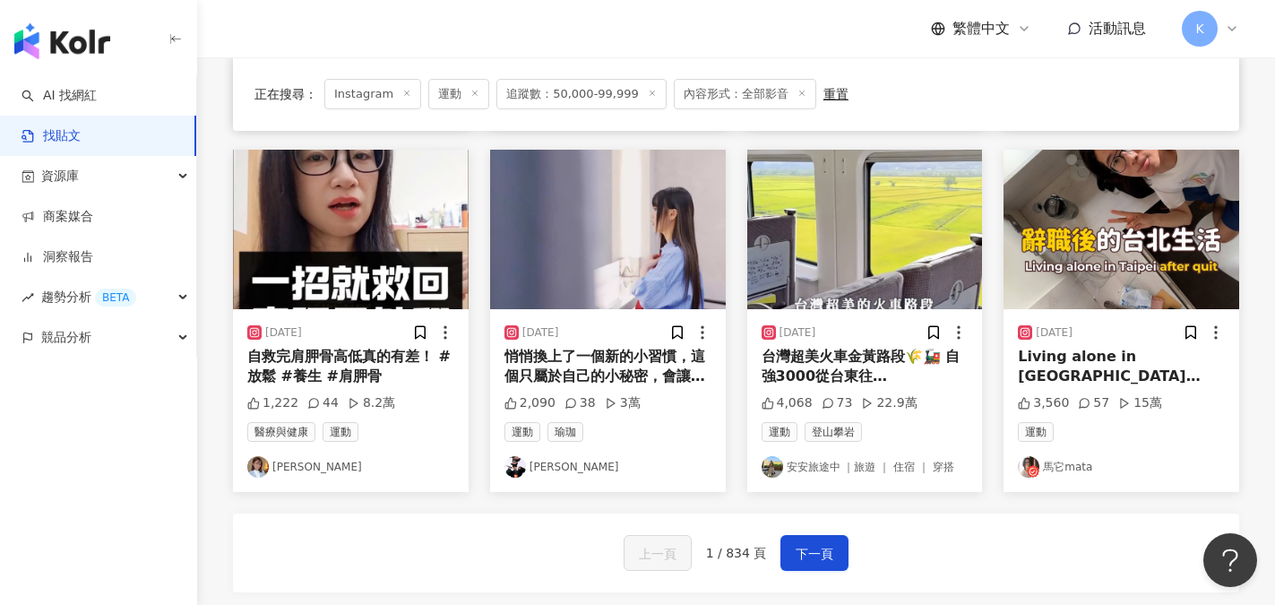
scroll to position [896, 0]
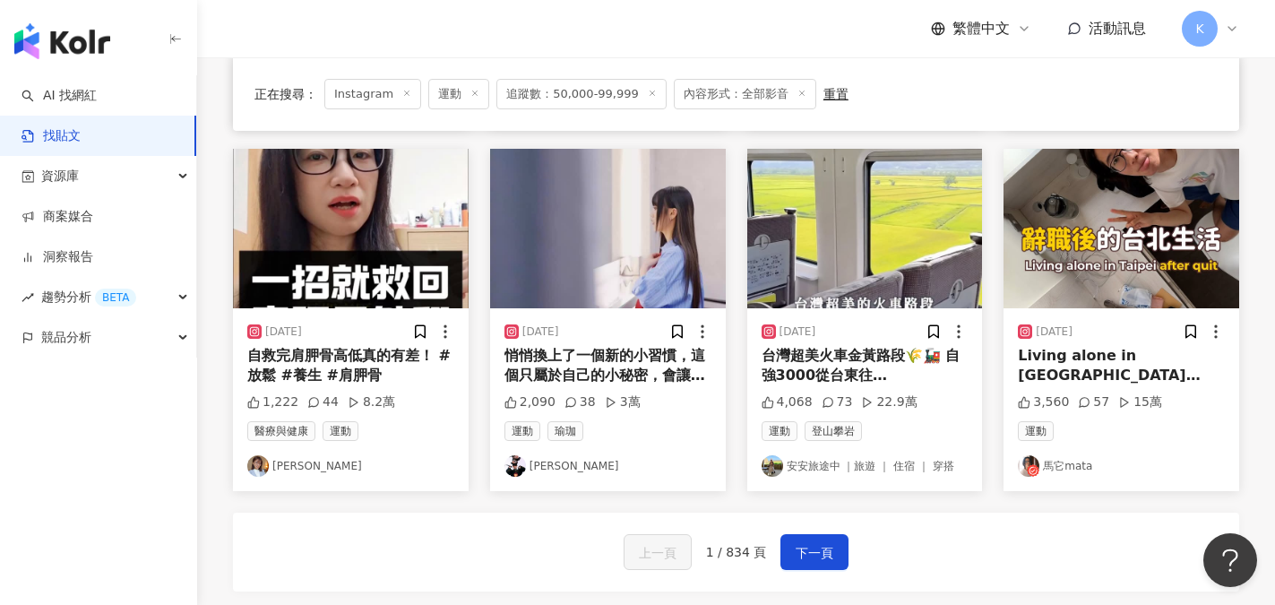
click at [541, 466] on link "木木" at bounding box center [608, 466] width 207 height 22
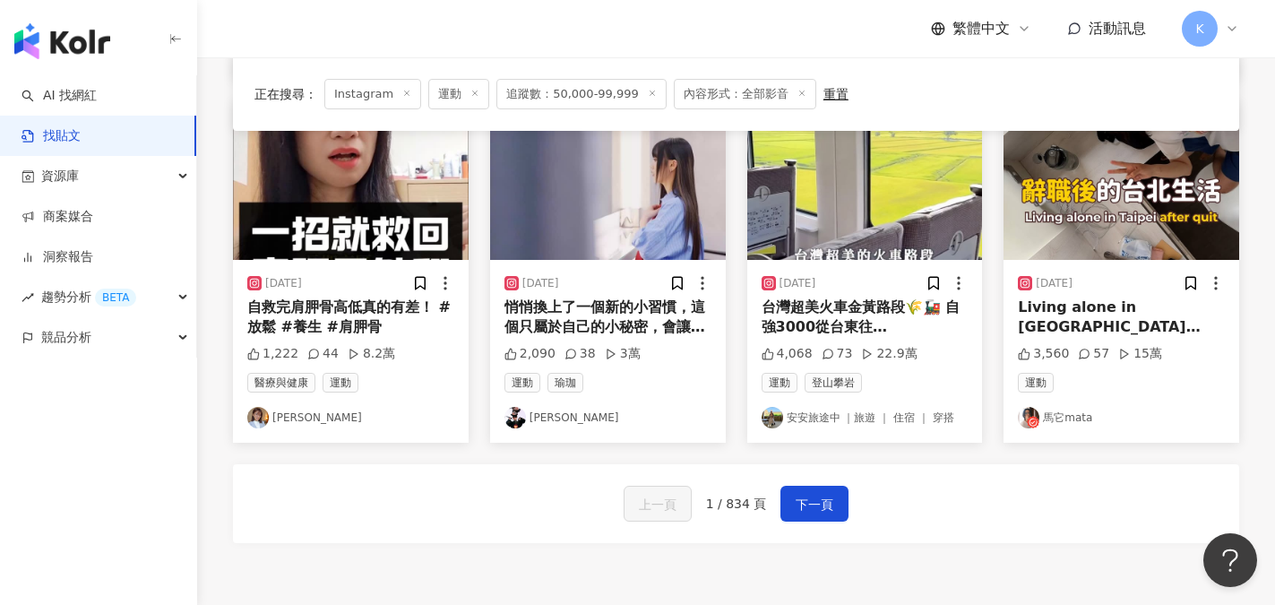
scroll to position [1076, 0]
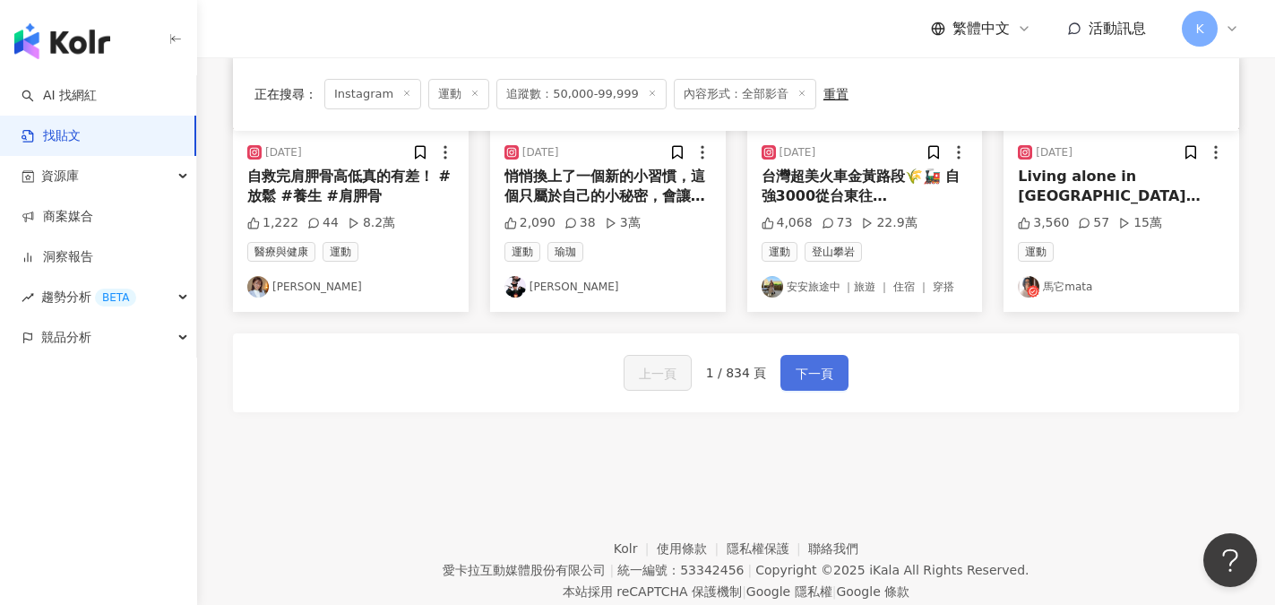
click at [804, 371] on span "下一頁" at bounding box center [815, 374] width 38 height 22
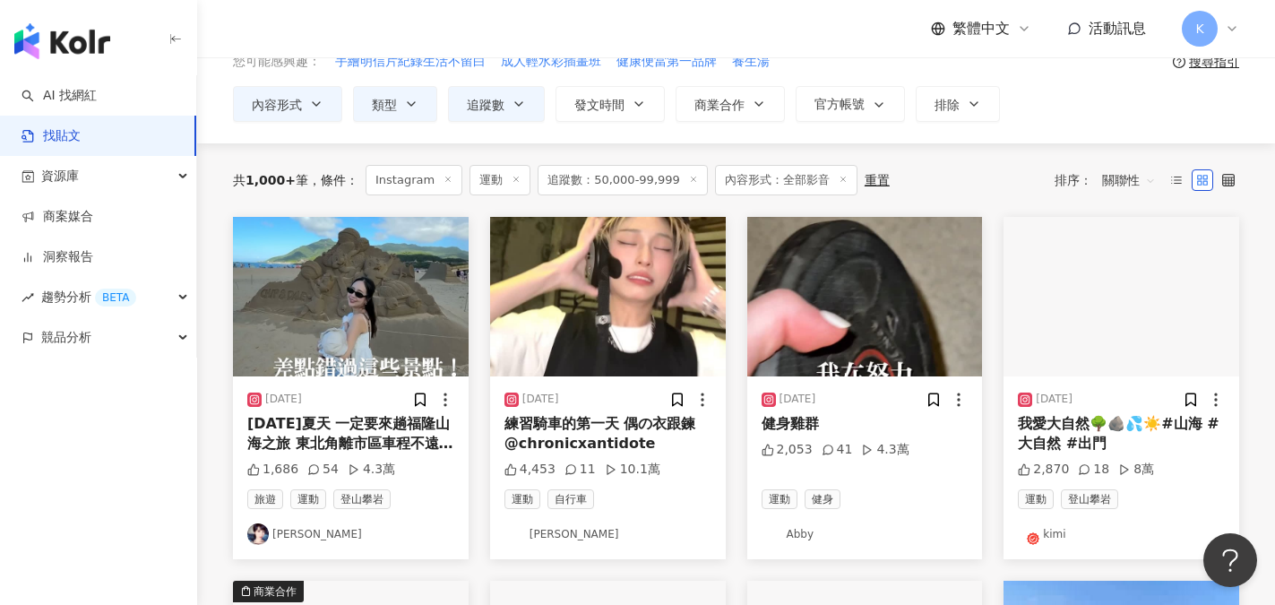
scroll to position [90, 0]
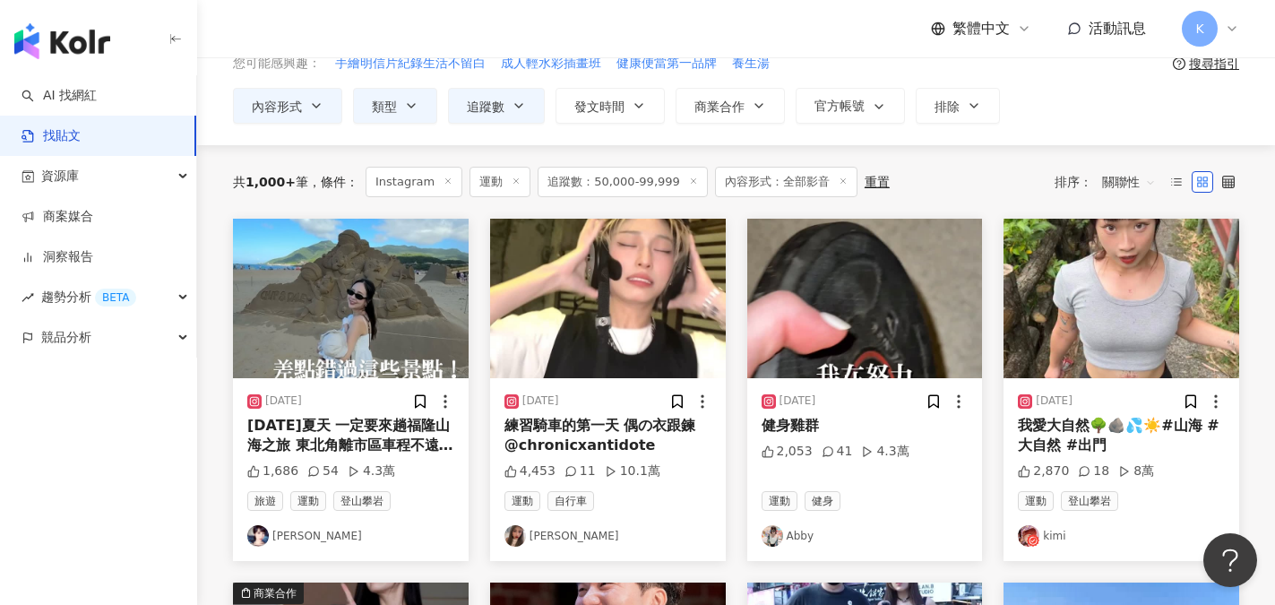
click at [540, 536] on link "Chen" at bounding box center [608, 536] width 207 height 22
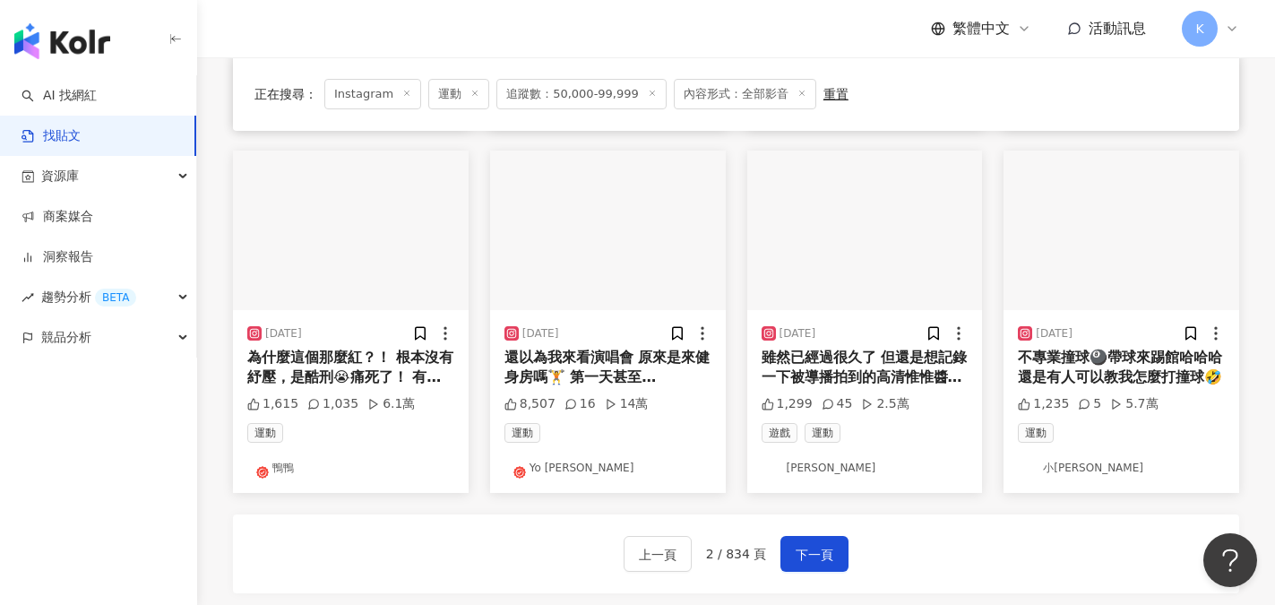
scroll to position [896, 0]
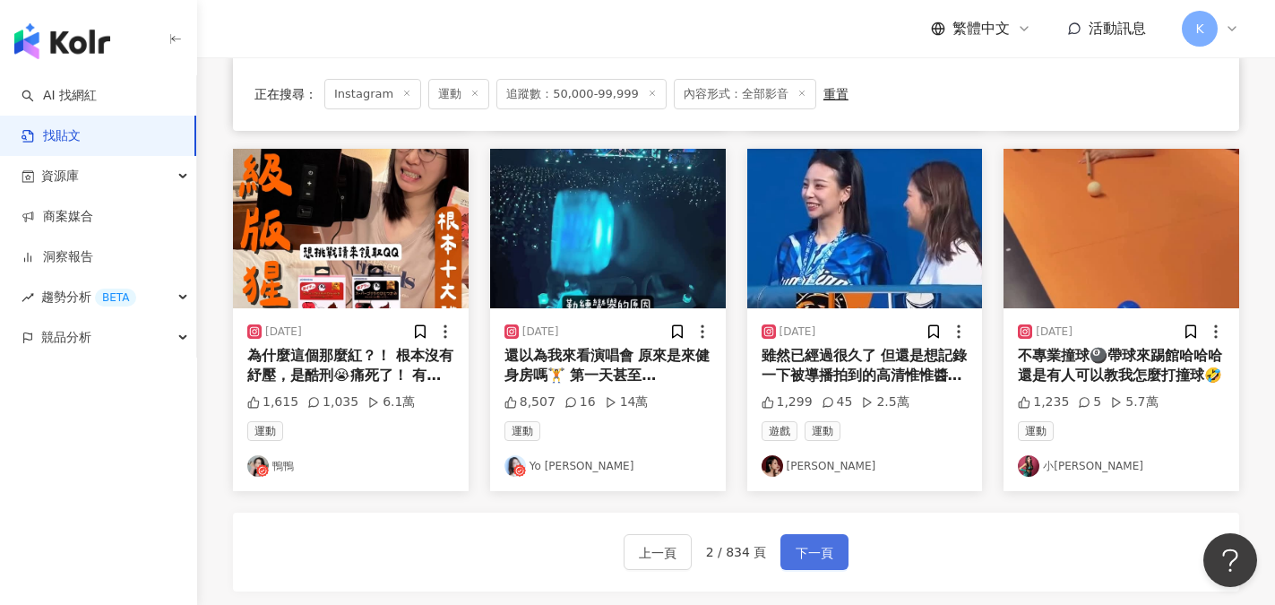
click at [800, 552] on span "下一頁" at bounding box center [815, 553] width 38 height 22
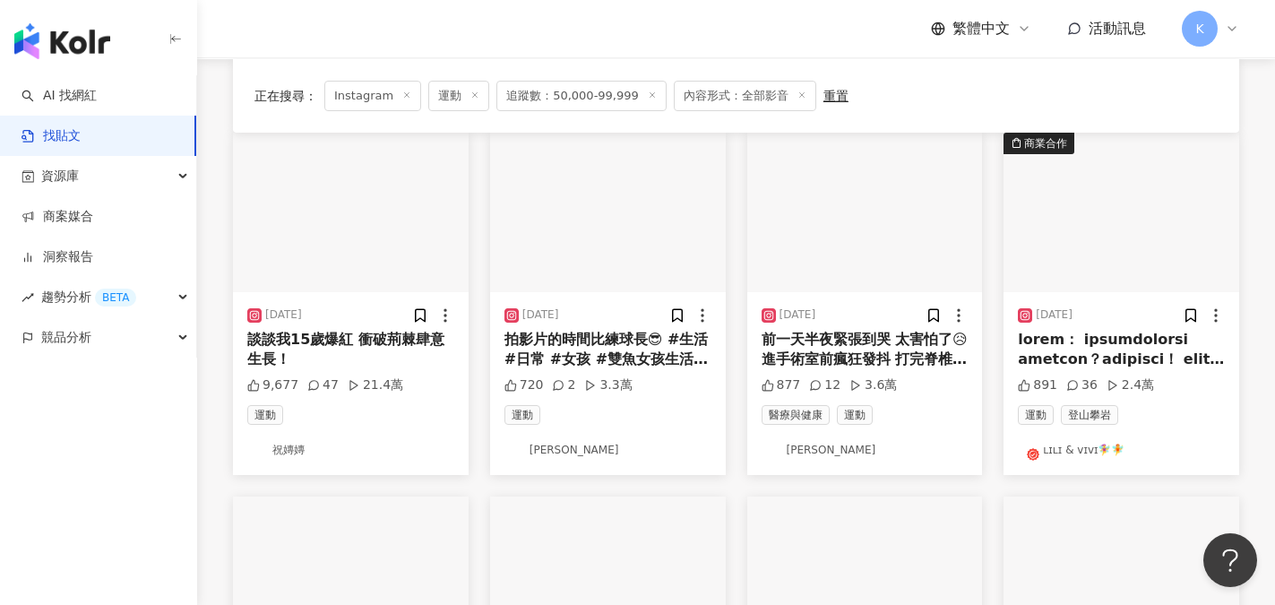
scroll to position [170, 0]
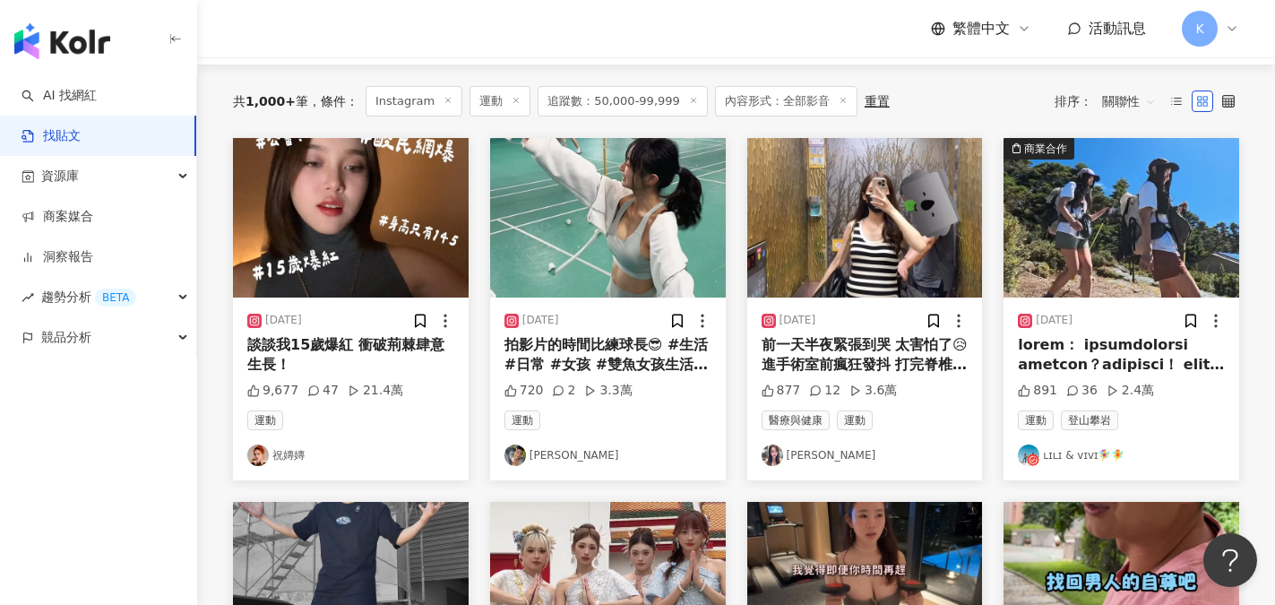
click at [1072, 455] on link "ʟɪʟɪ & ᴠɪᴠɪ🧚‍♀️🧚" at bounding box center [1121, 456] width 207 height 22
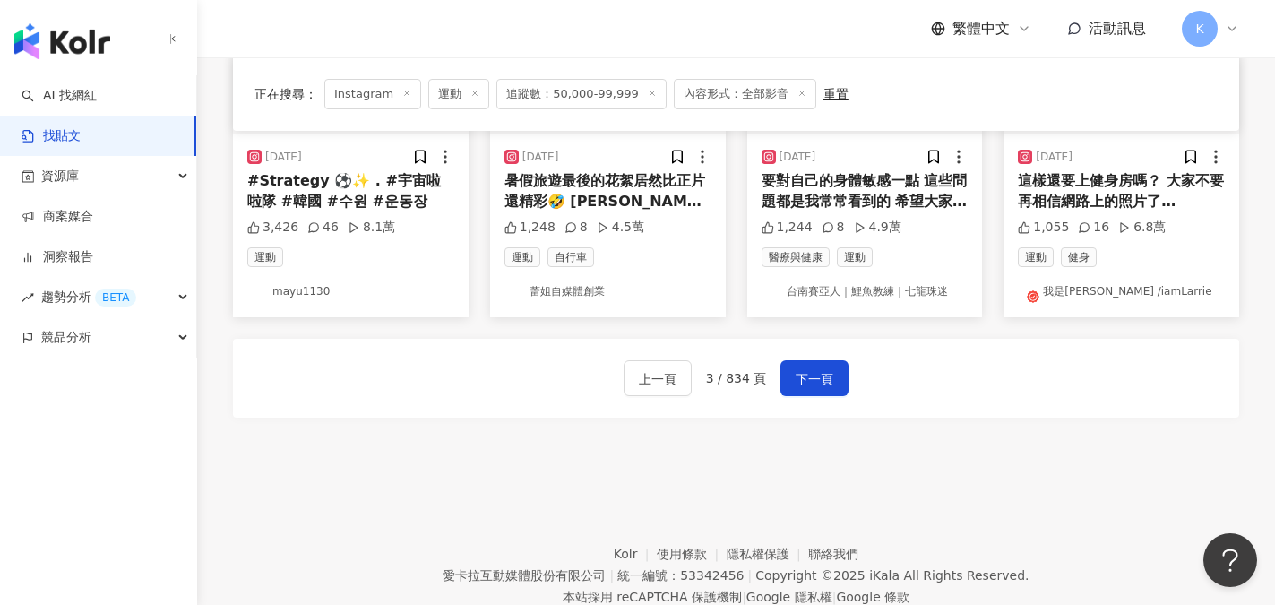
scroll to position [1076, 0]
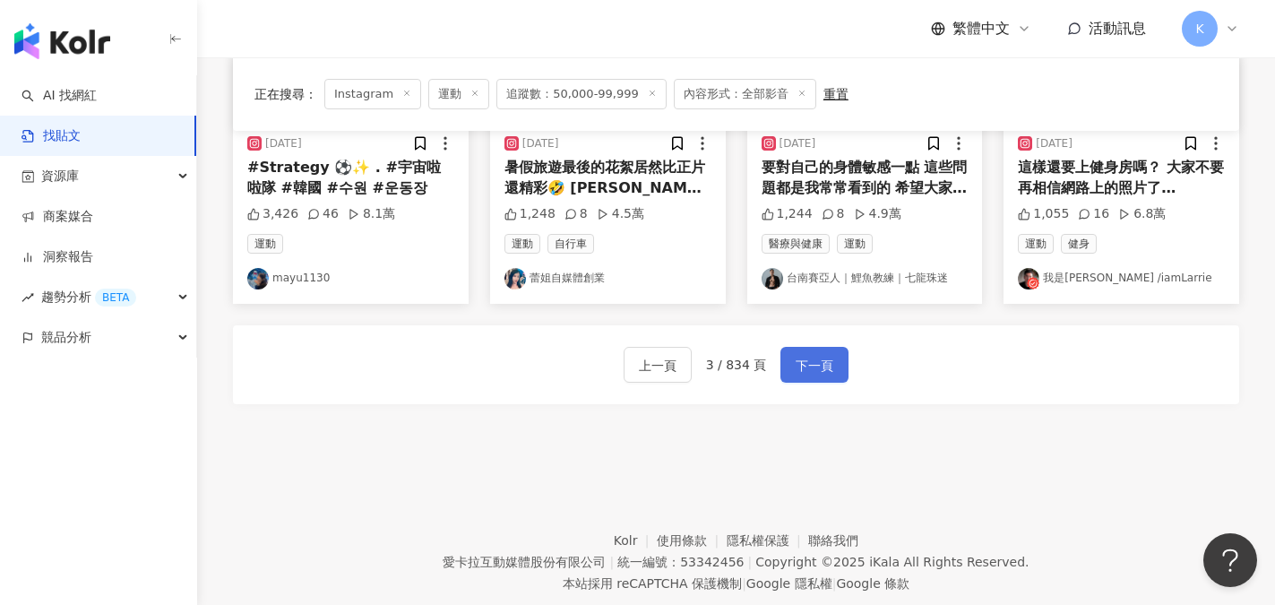
click at [826, 363] on span "下一頁" at bounding box center [815, 366] width 38 height 22
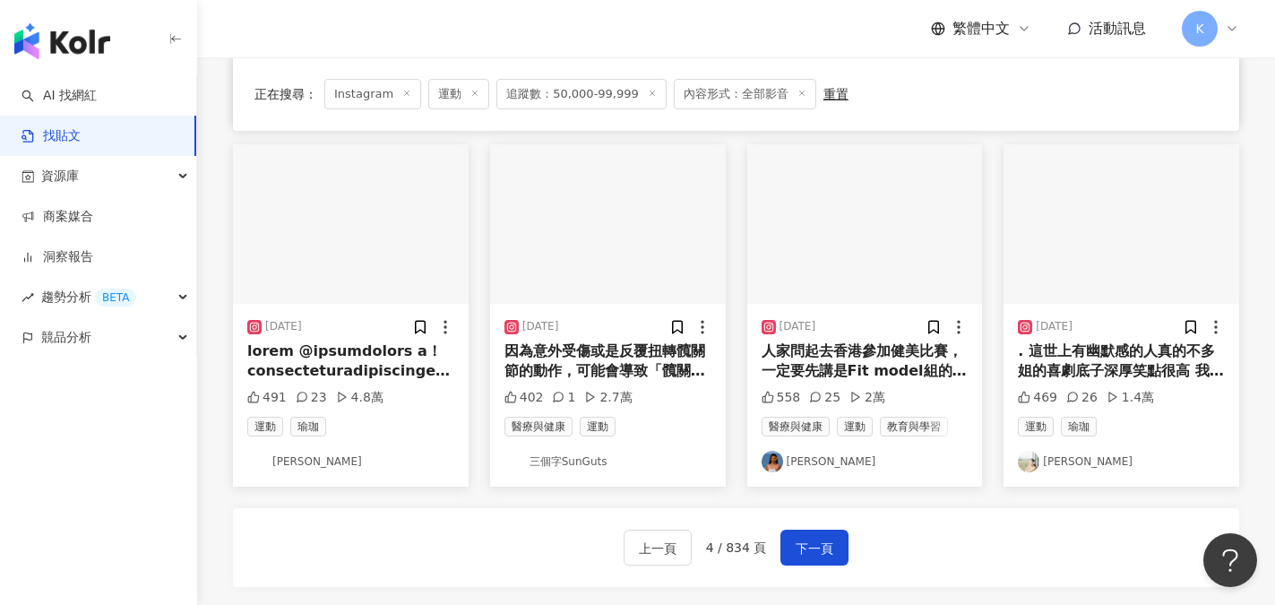
scroll to position [896, 0]
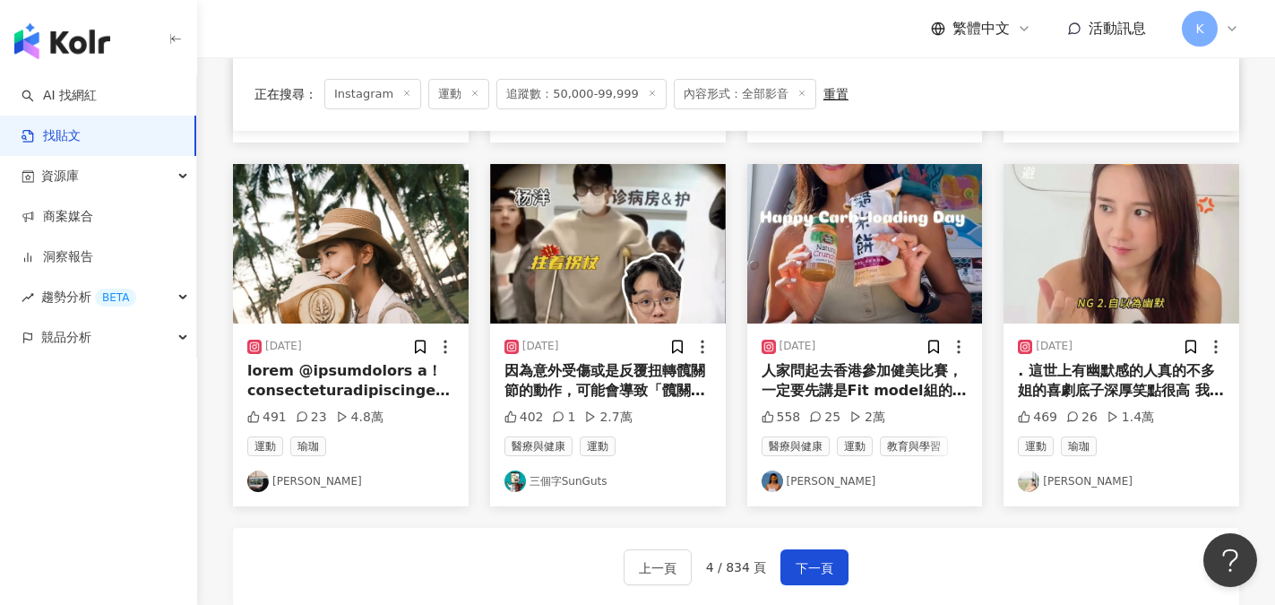
click at [277, 471] on link "艾菲" at bounding box center [350, 482] width 207 height 22
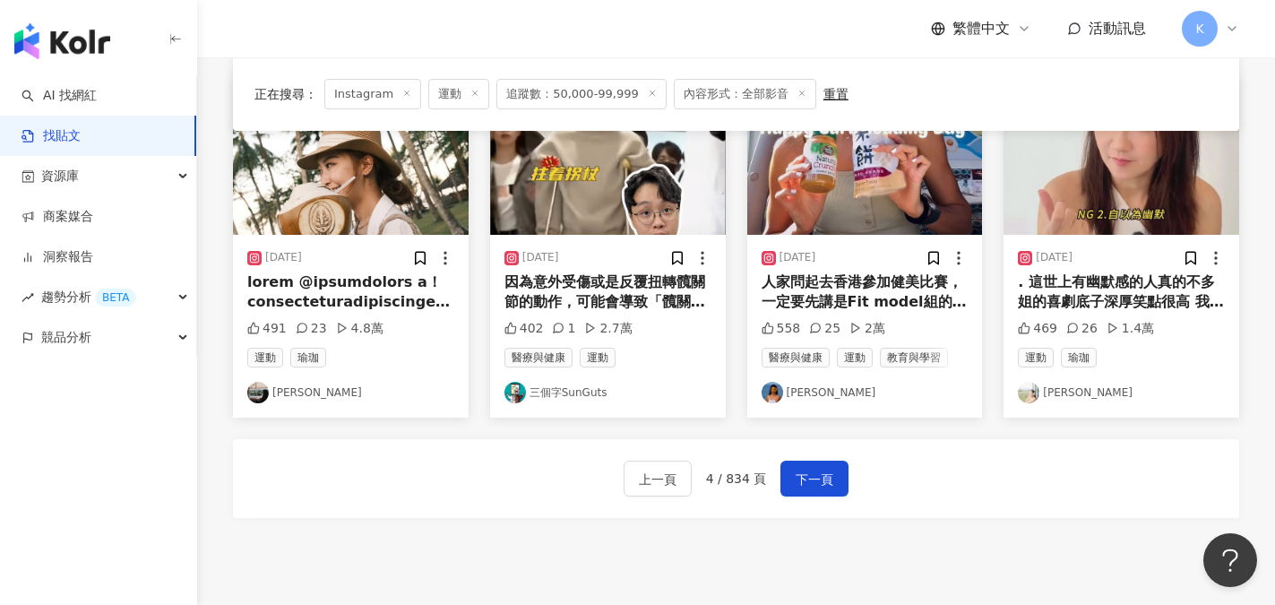
scroll to position [986, 0]
click at [823, 468] on span "下一頁" at bounding box center [815, 479] width 38 height 22
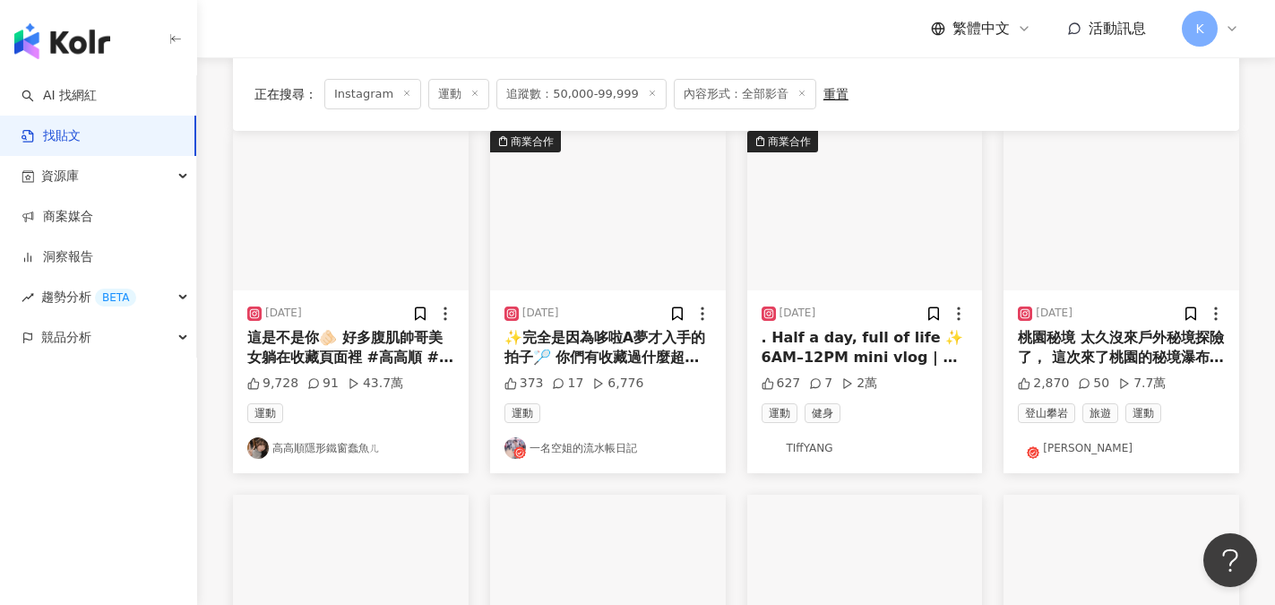
scroll to position [0, 0]
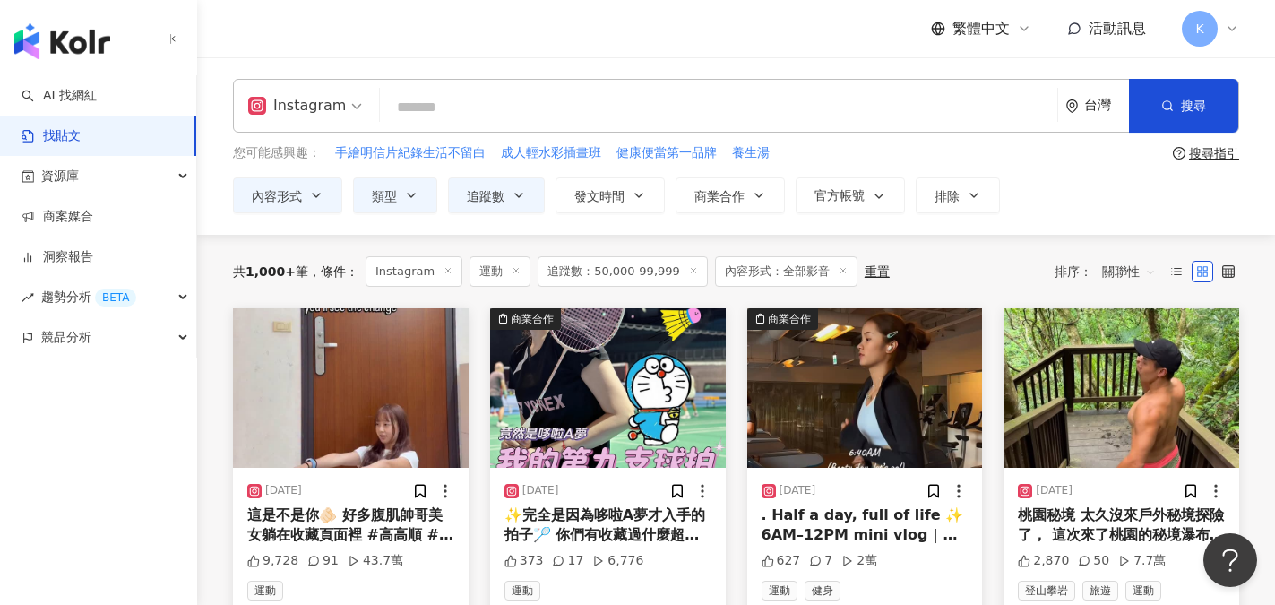
click at [431, 108] on input "search" at bounding box center [718, 107] width 663 height 39
click at [487, 133] on div "Instagram 台灣 搜尋 您可能感興趣： 手繪明信片紀錄生活不留白 成人輕水彩插畫班 健康便當第一品牌 養生湯 搜尋指引 內容形式 類型 追蹤數 發文時…" at bounding box center [736, 146] width 1078 height 134
click at [442, 114] on input "search" at bounding box center [718, 107] width 663 height 39
type input "*"
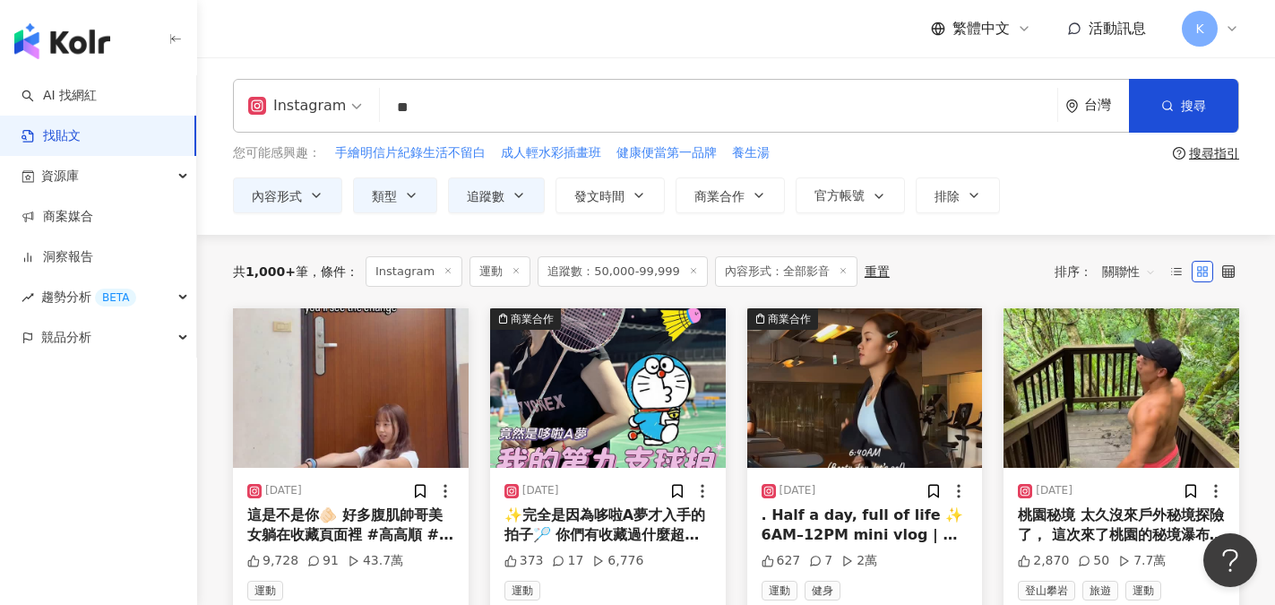
type input "*"
type input "**"
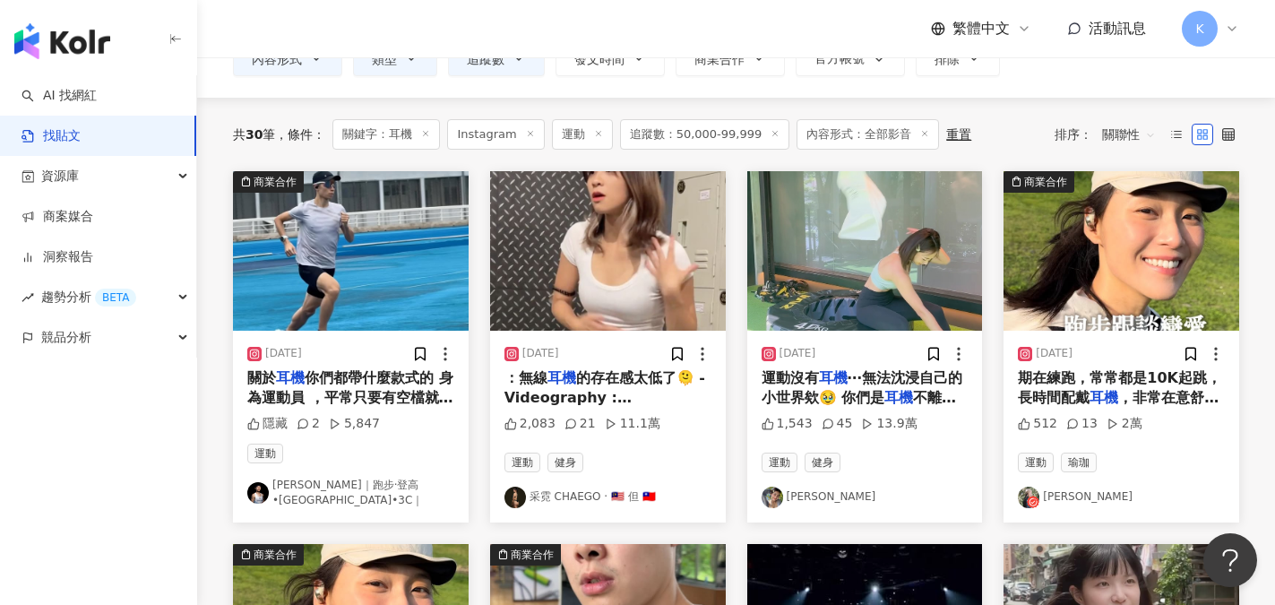
scroll to position [179, 0]
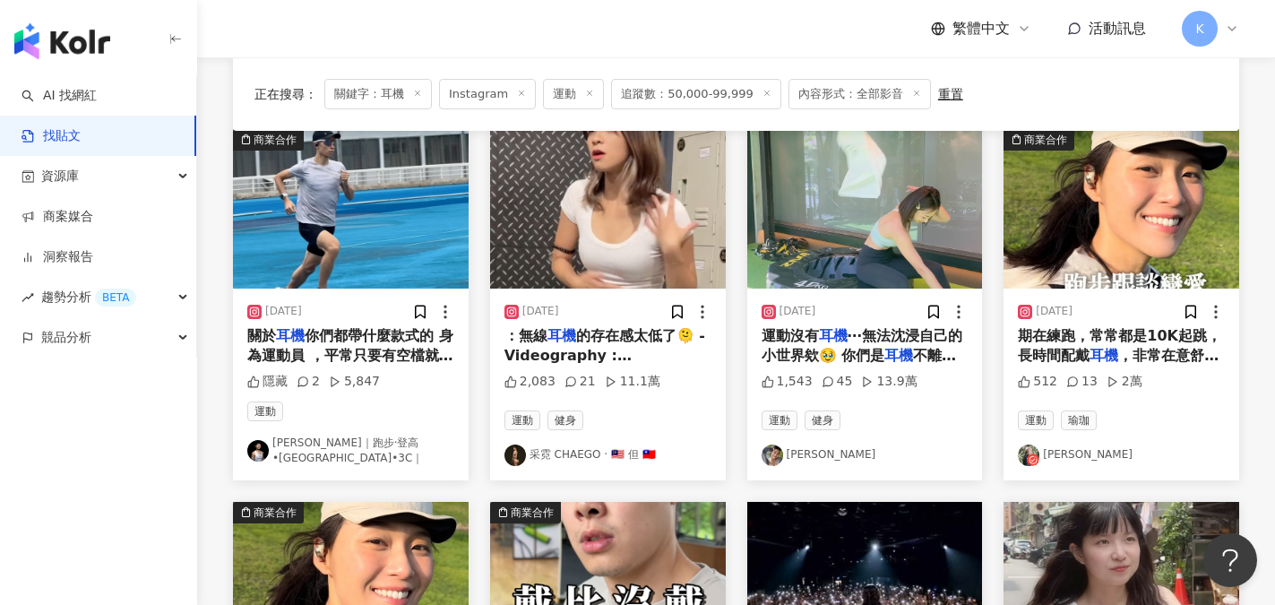
click at [624, 454] on link "采霓 CHAEGO · 🇲🇾 但 🇹🇼" at bounding box center [608, 456] width 207 height 22
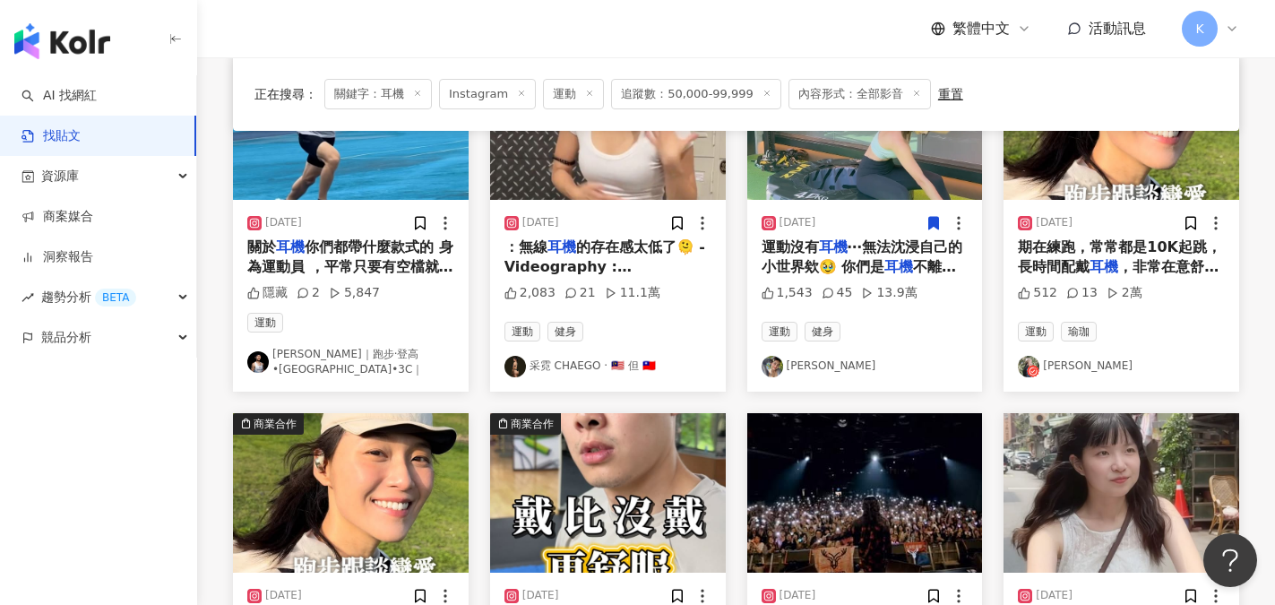
scroll to position [269, 0]
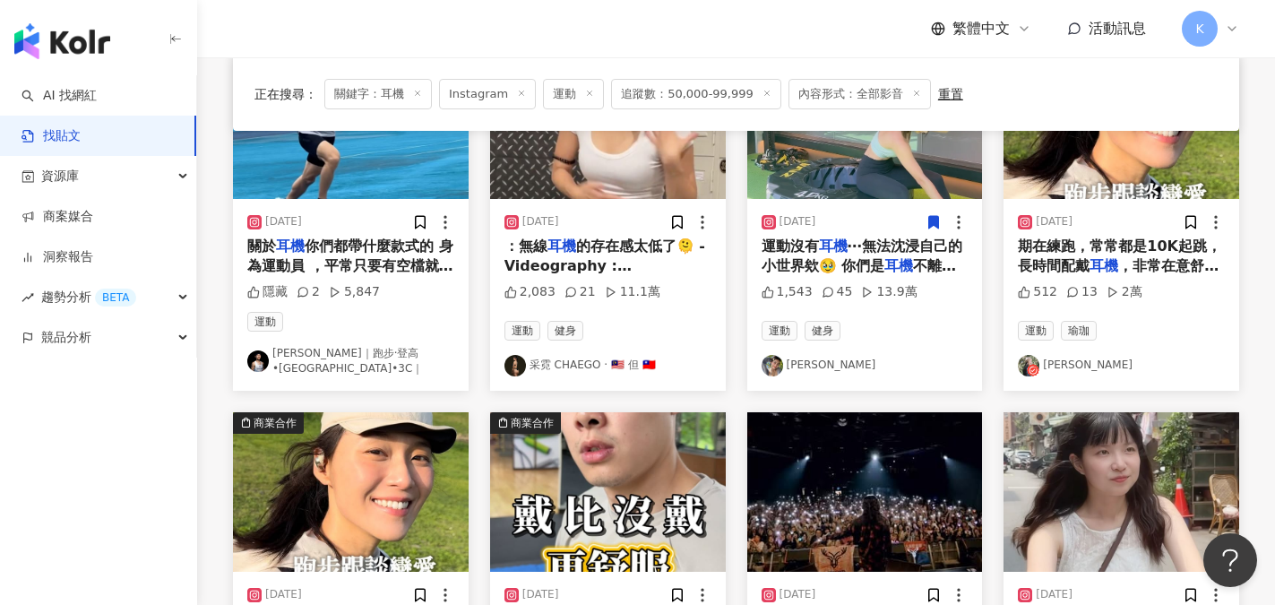
click at [817, 369] on link "[PERSON_NAME]" at bounding box center [865, 366] width 207 height 22
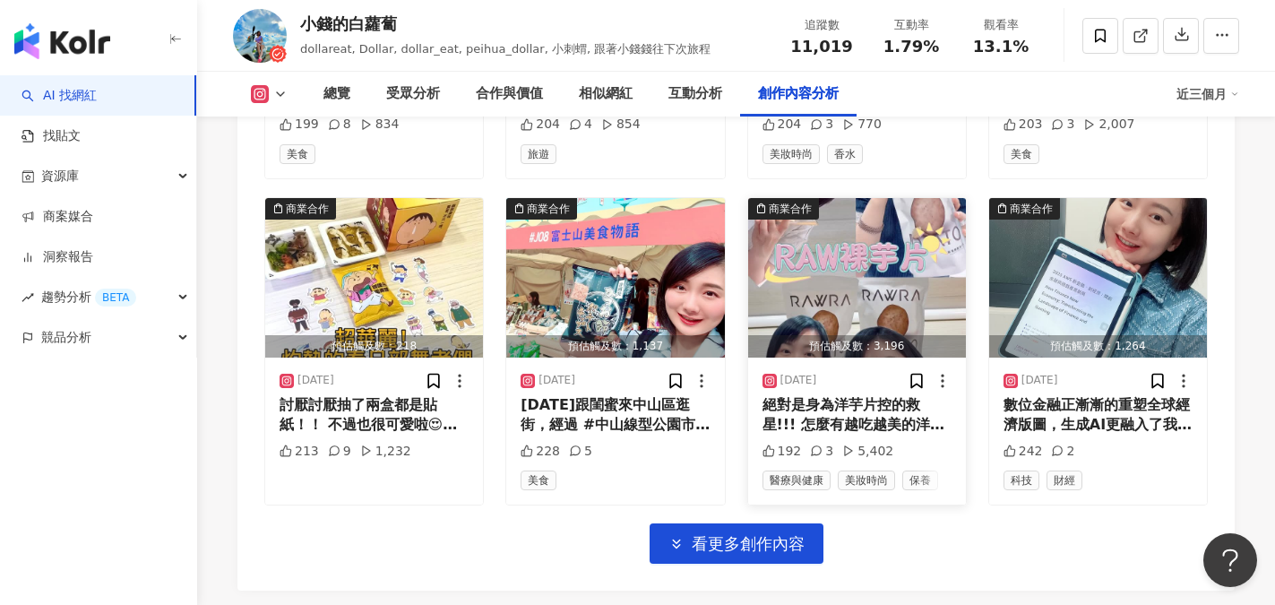
scroll to position [6364, 0]
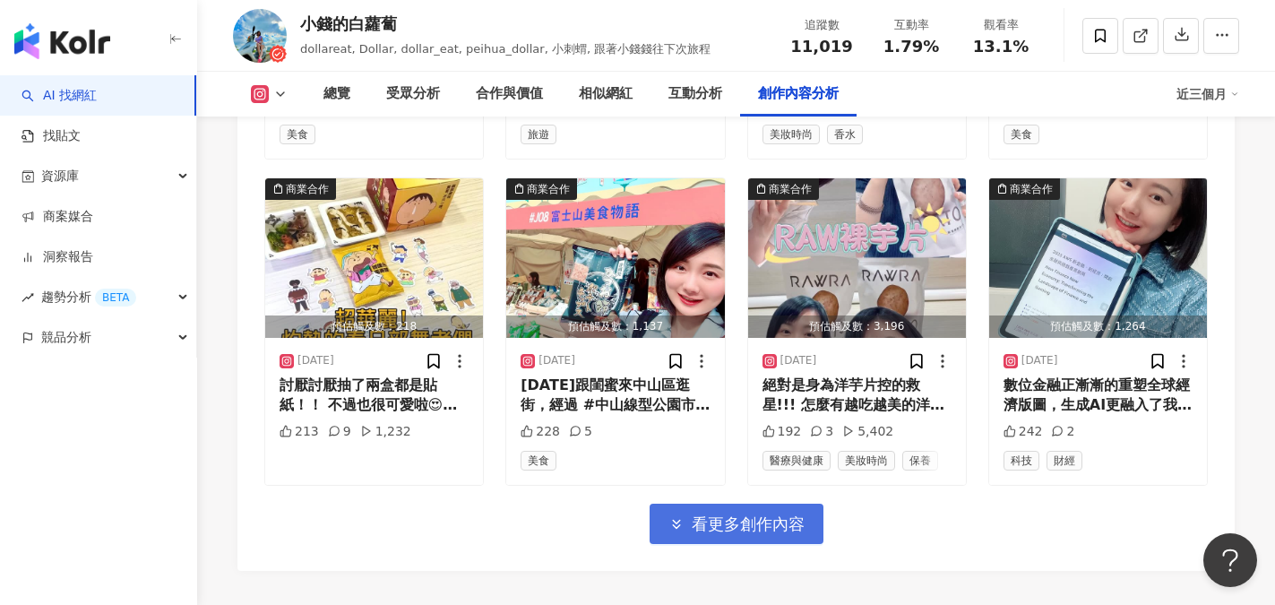
click at [710, 514] on span "看更多創作內容" at bounding box center [748, 524] width 113 height 20
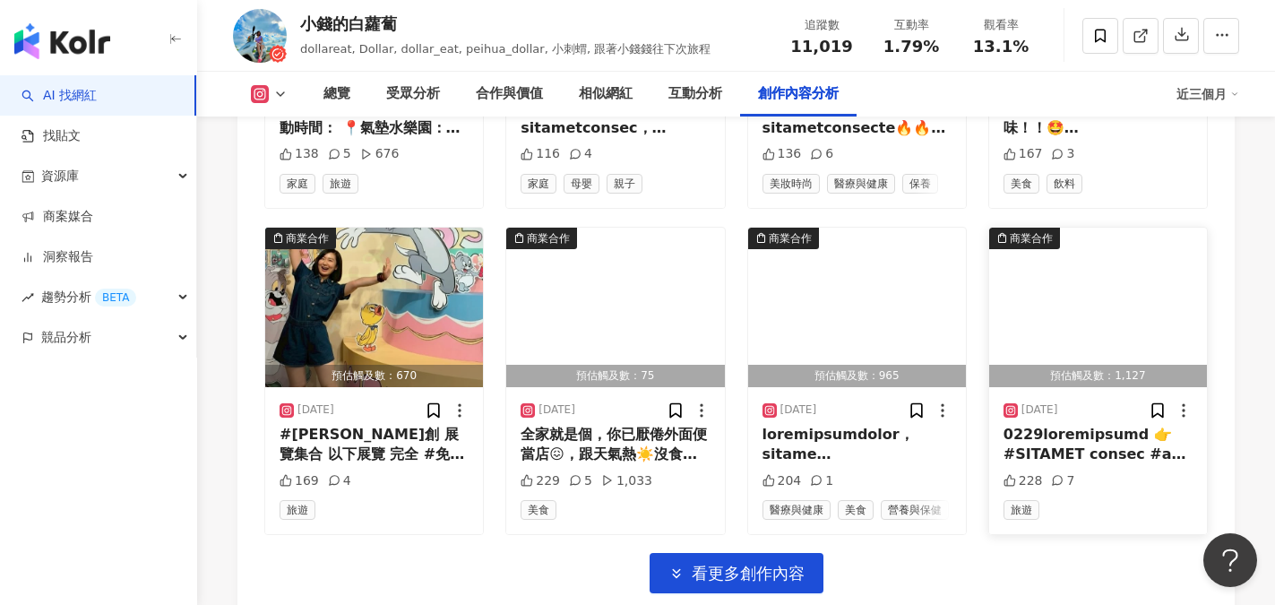
scroll to position [7487, 0]
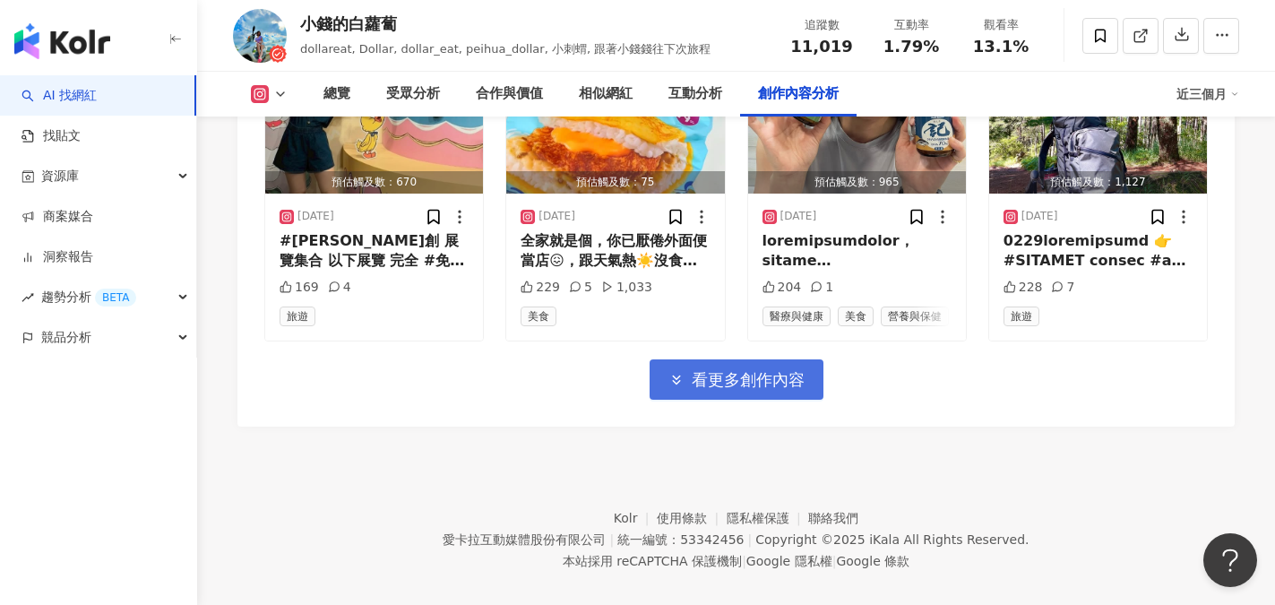
click at [745, 370] on span "看更多創作內容" at bounding box center [748, 380] width 113 height 20
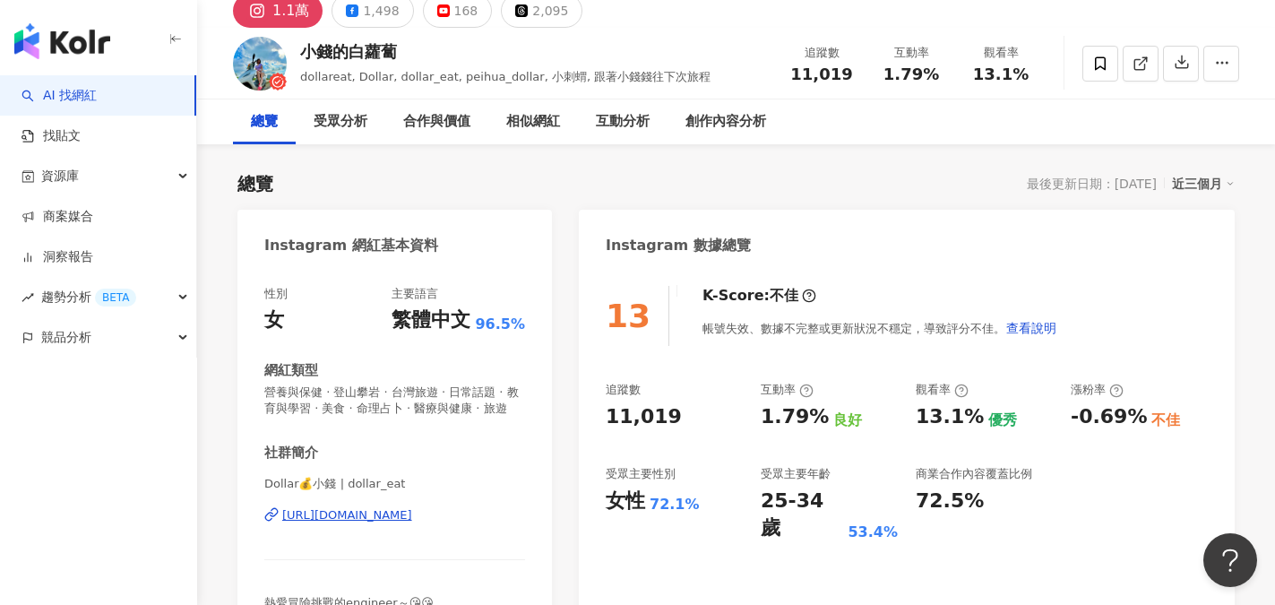
scroll to position [269, 0]
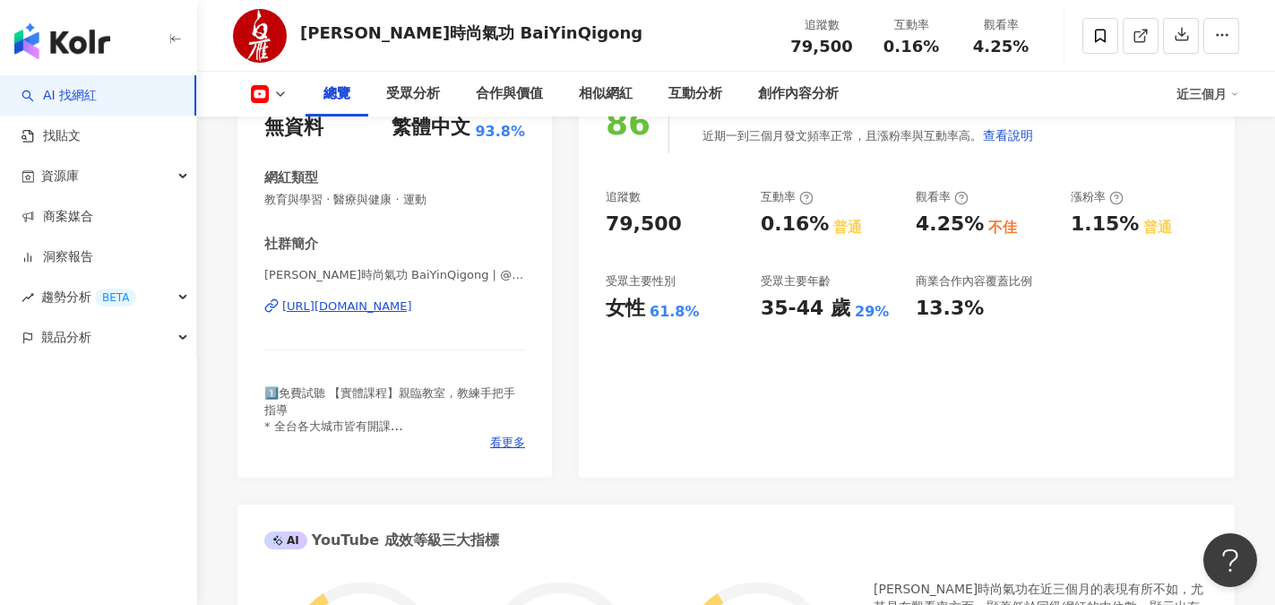
scroll to position [269, 0]
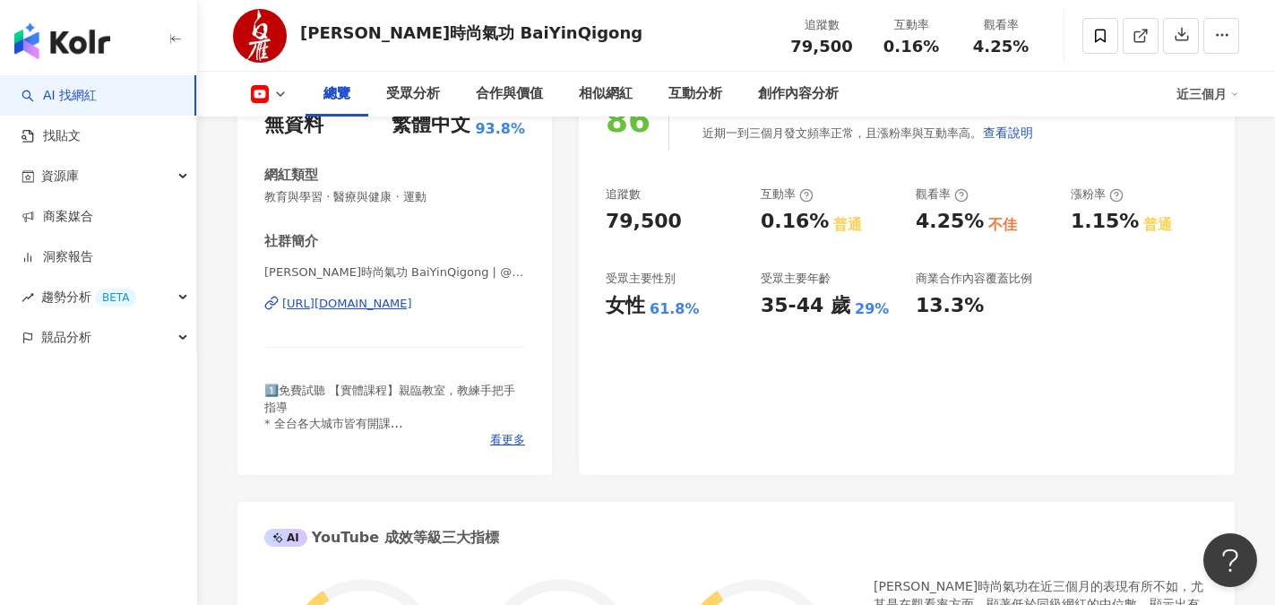
click at [412, 304] on div "https://www.youtube.com/channel/UCztY5YZhfWgsw5ps-hQUWpA" at bounding box center [347, 304] width 130 height 16
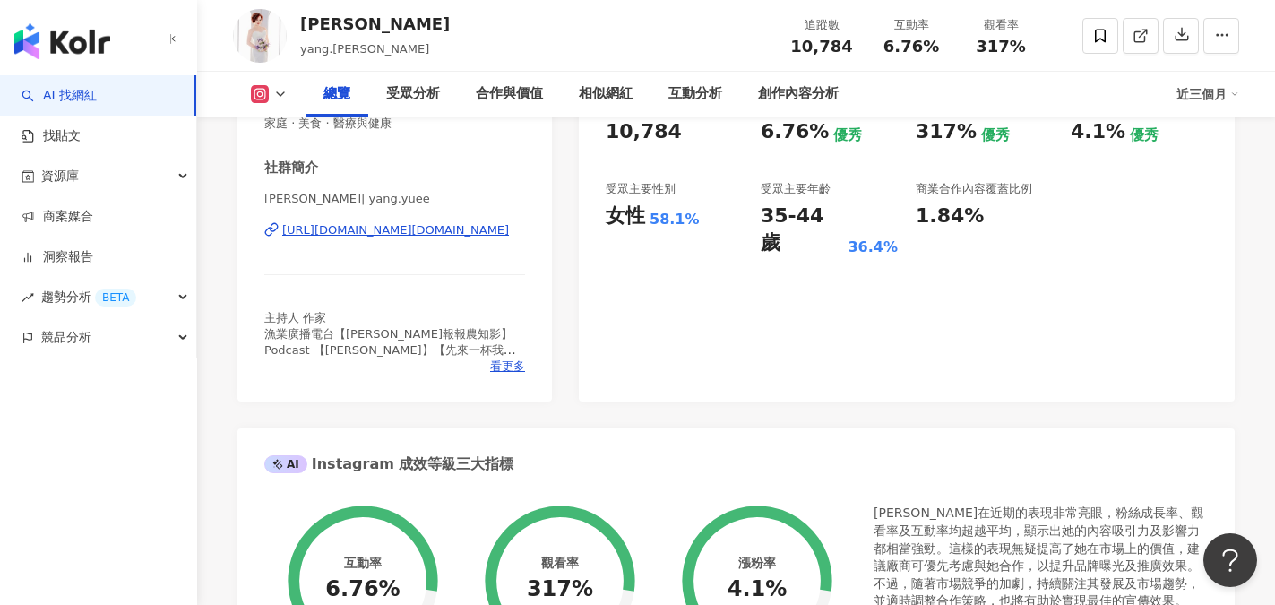
scroll to position [90, 0]
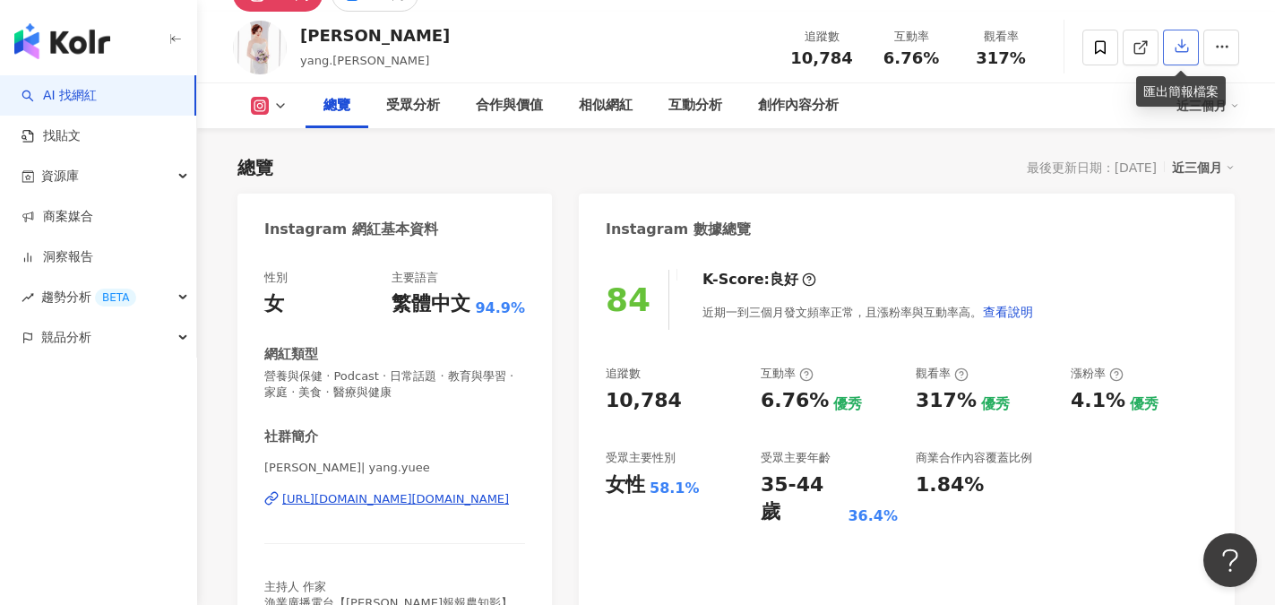
click at [1177, 56] on button "button" at bounding box center [1181, 48] width 36 height 36
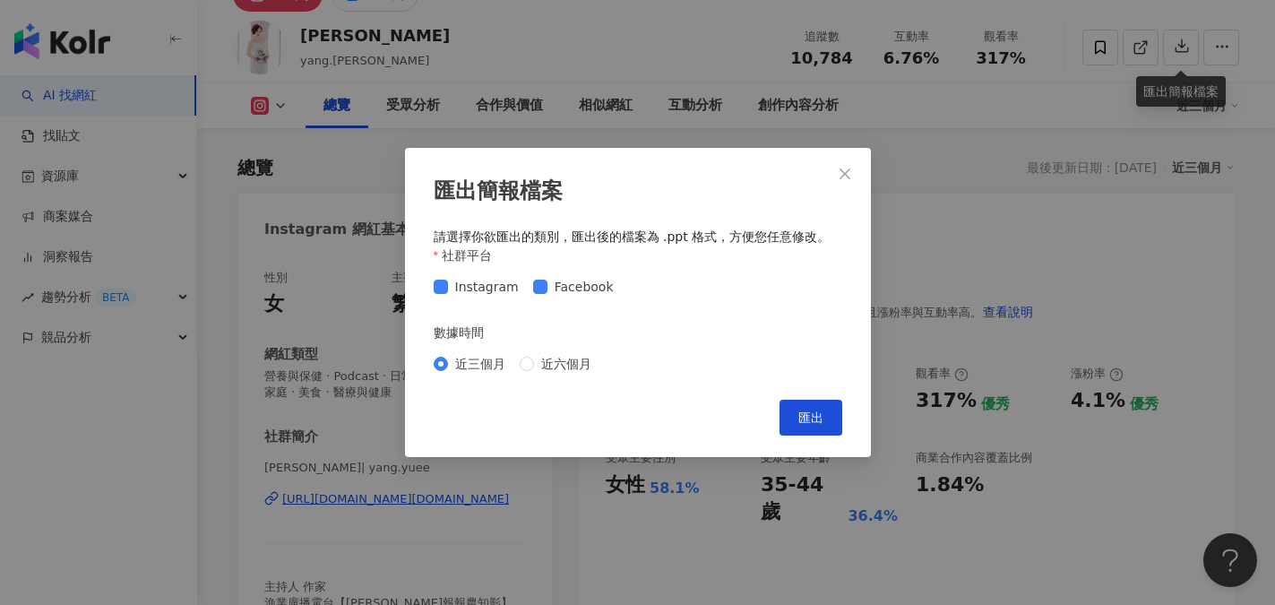
click at [481, 70] on div "匯出簡報檔案 請選擇你欲匯出的類別，匯出後的檔案為 .ppt 格式，方便您任意修改。 社群平台 Instagram Facebook 數據時間 近三個月 近六…" at bounding box center [637, 302] width 1275 height 605
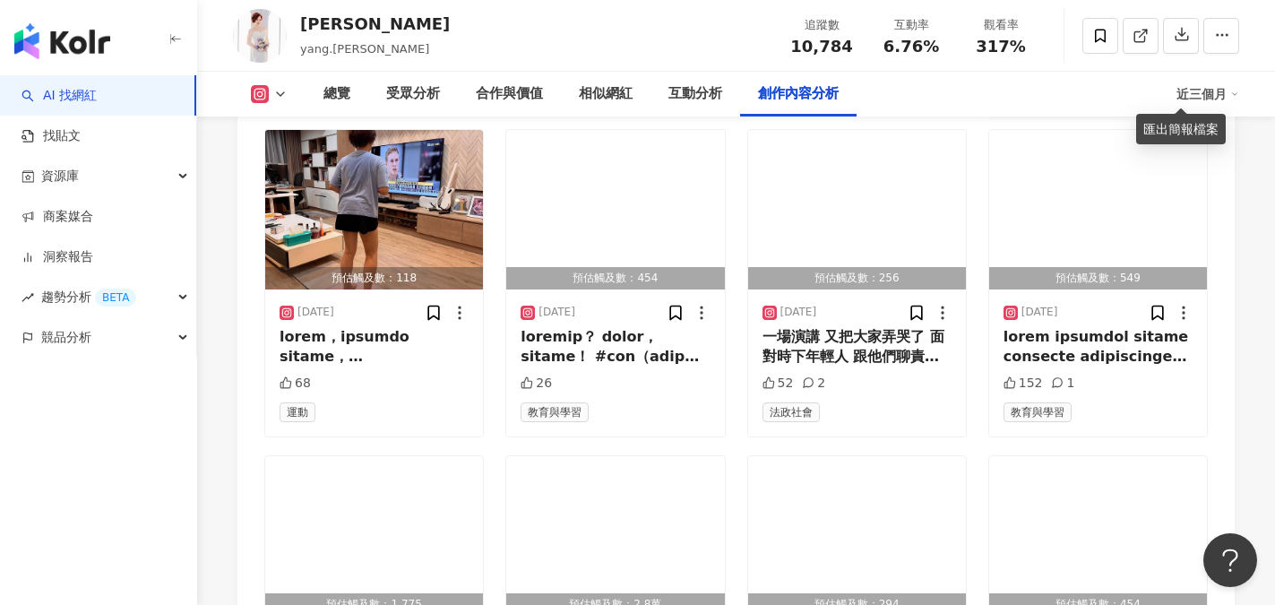
scroll to position [6095, 0]
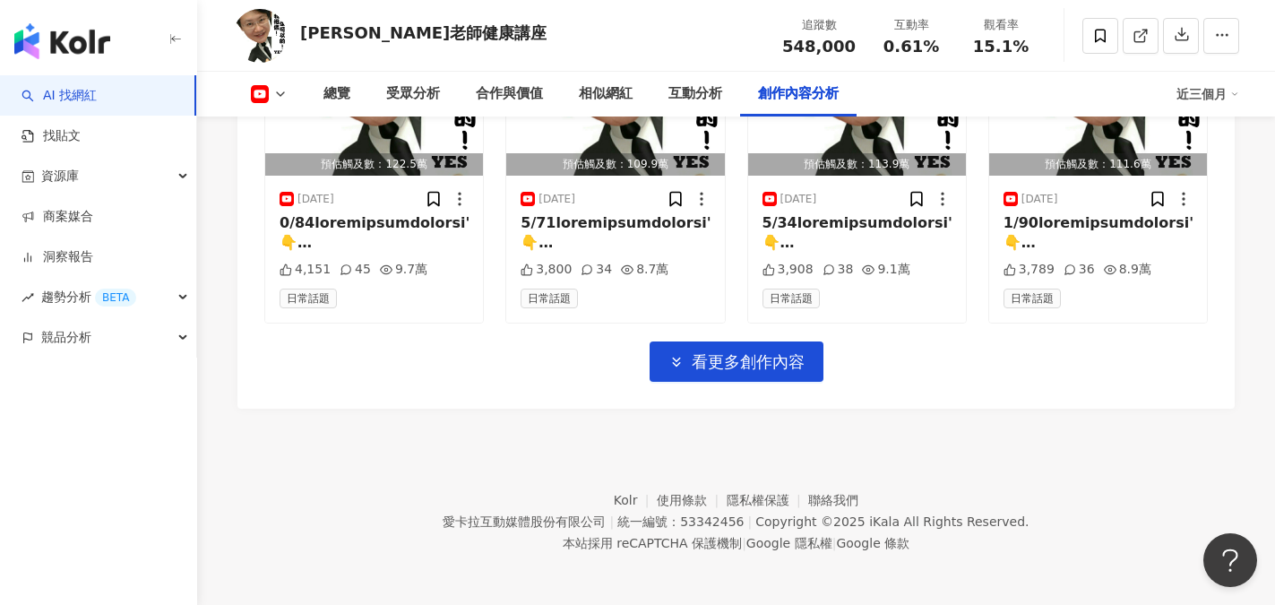
scroll to position [5634, 0]
click at [762, 357] on span "看更多創作內容" at bounding box center [748, 362] width 113 height 20
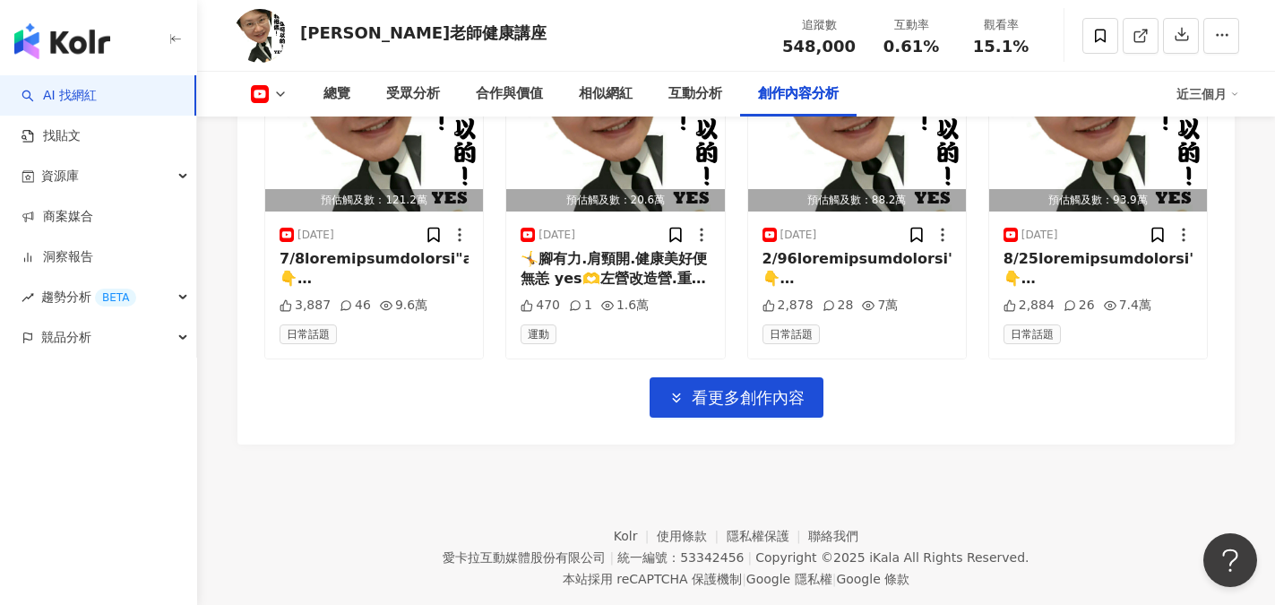
scroll to position [6614, 0]
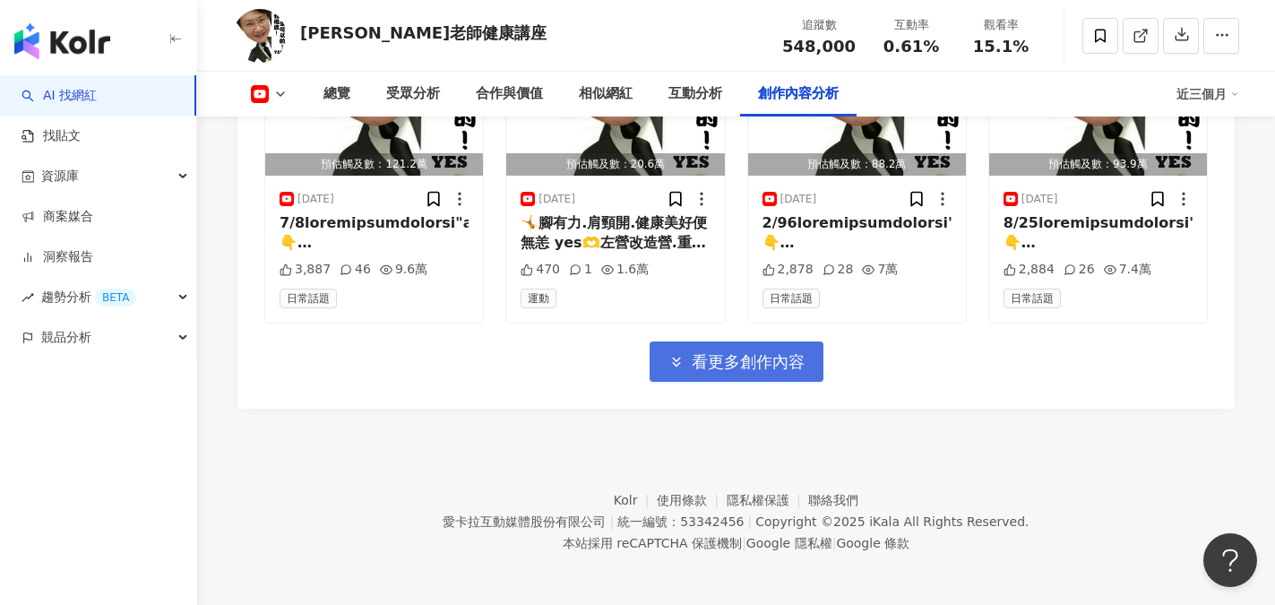
click at [750, 364] on span "看更多創作內容" at bounding box center [748, 362] width 113 height 20
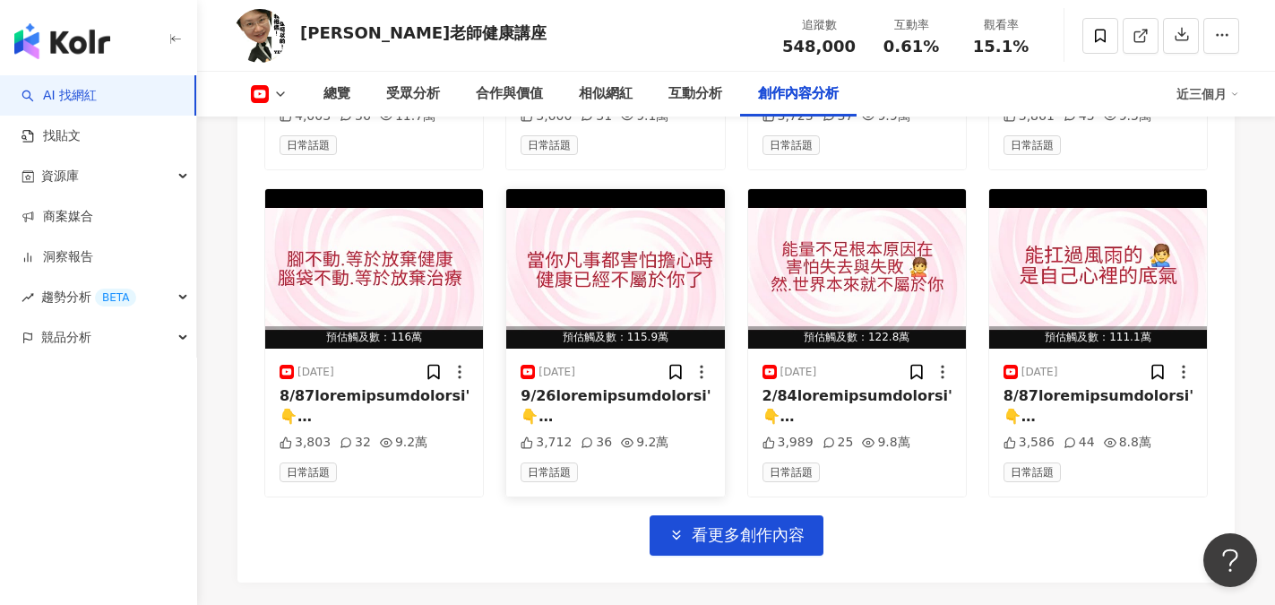
scroll to position [7510, 0]
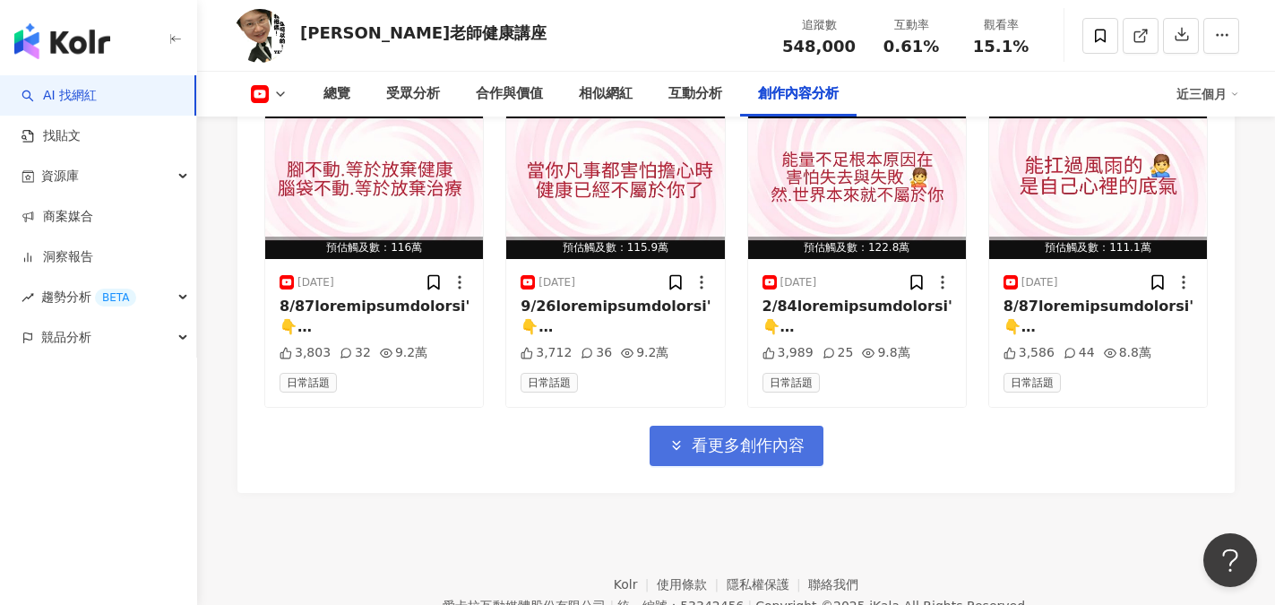
click at [736, 440] on span "看更多創作內容" at bounding box center [748, 446] width 113 height 20
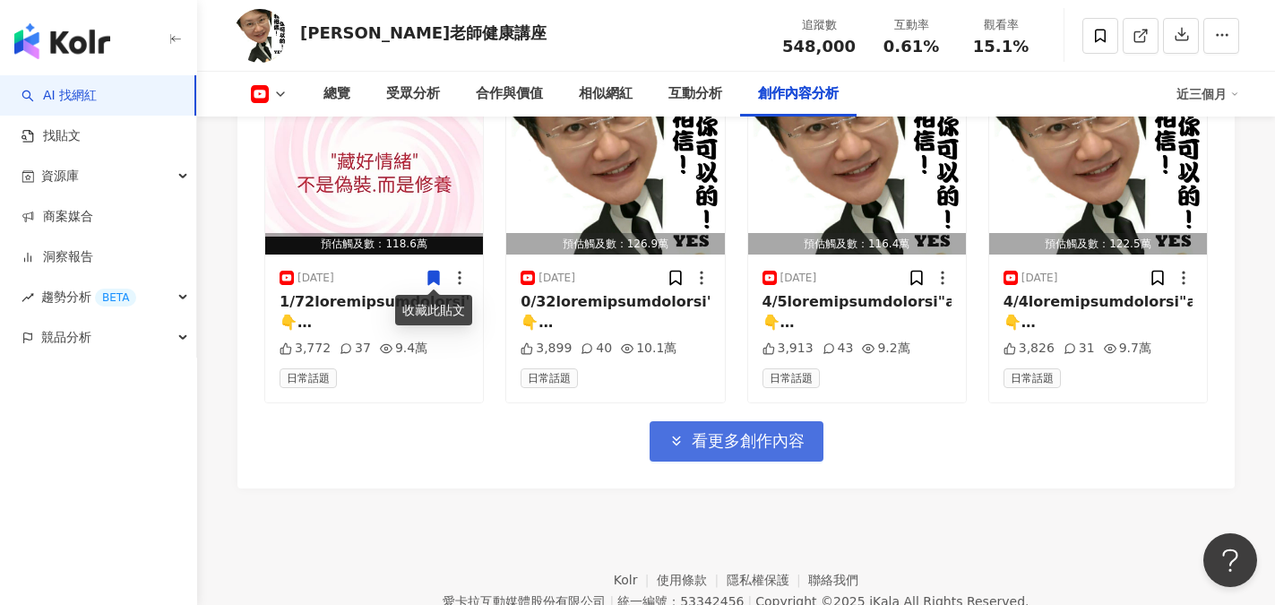
scroll to position [8496, 0]
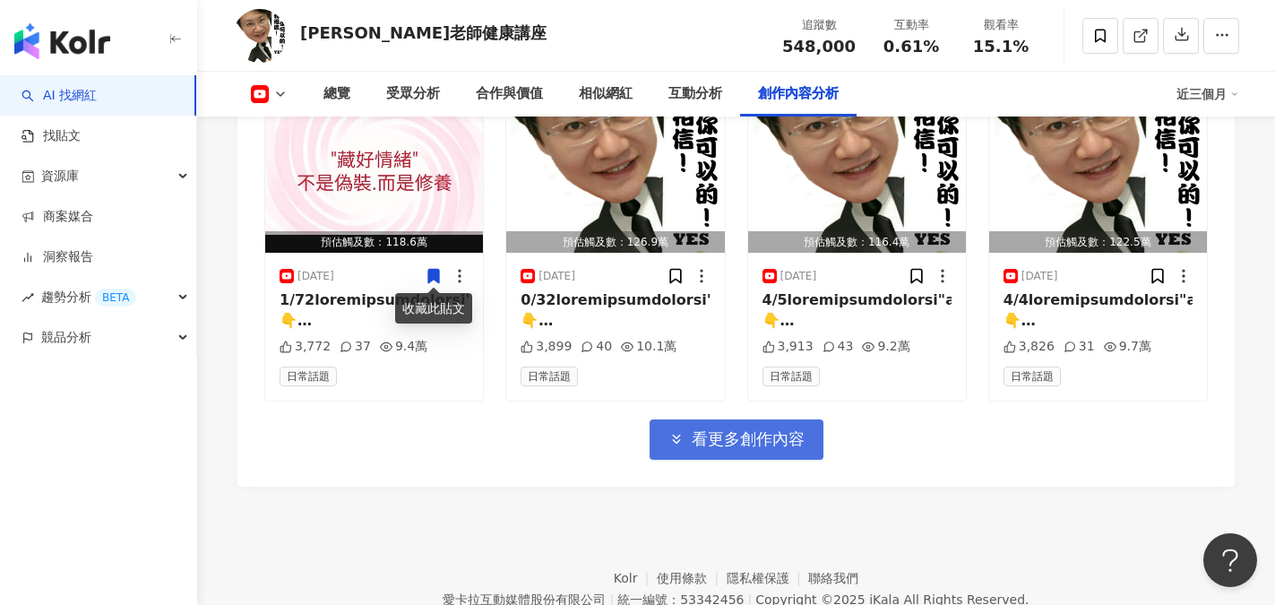
click at [748, 429] on span "看更多創作內容" at bounding box center [748, 439] width 113 height 20
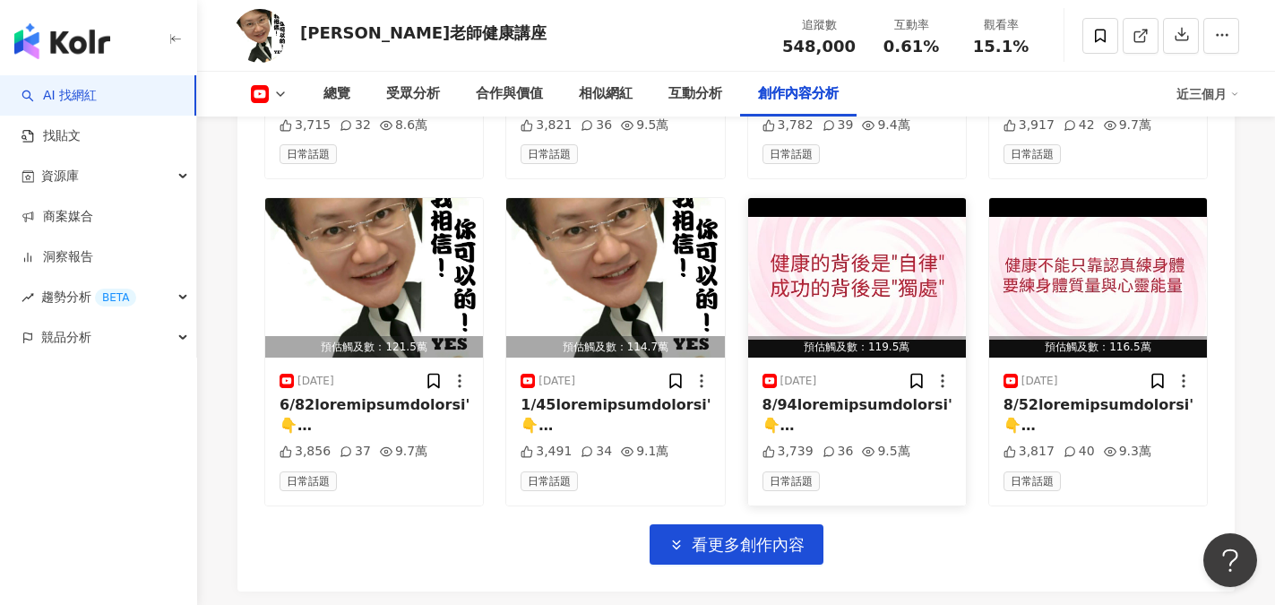
scroll to position [9392, 0]
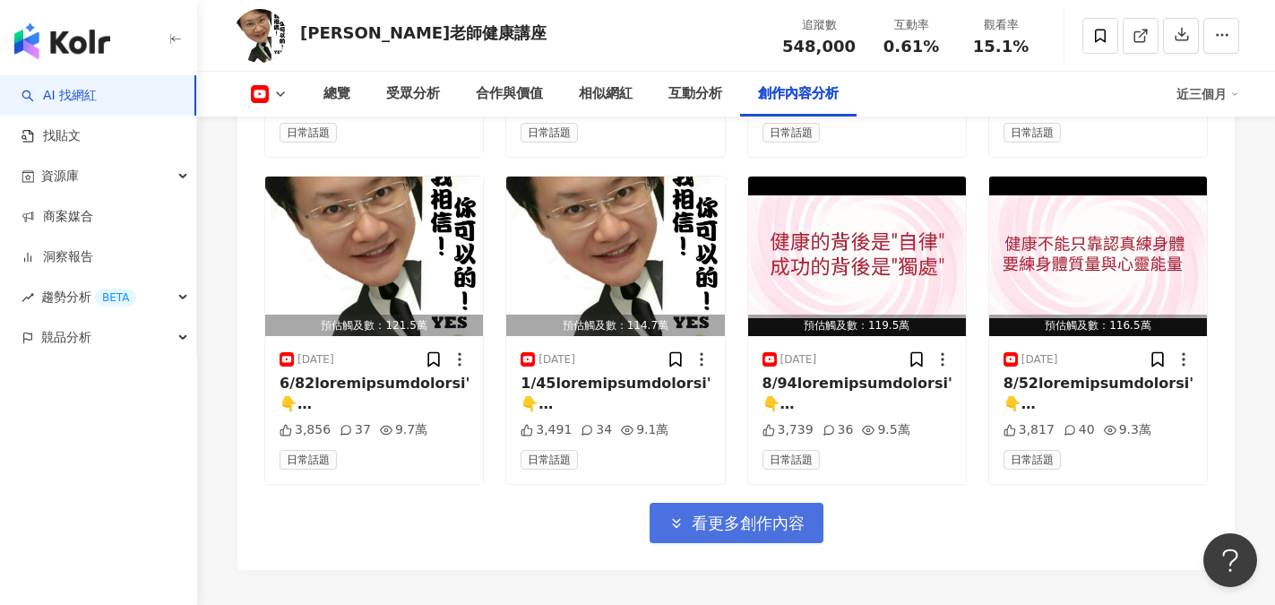
click at [772, 523] on span "看更多創作內容" at bounding box center [748, 524] width 113 height 20
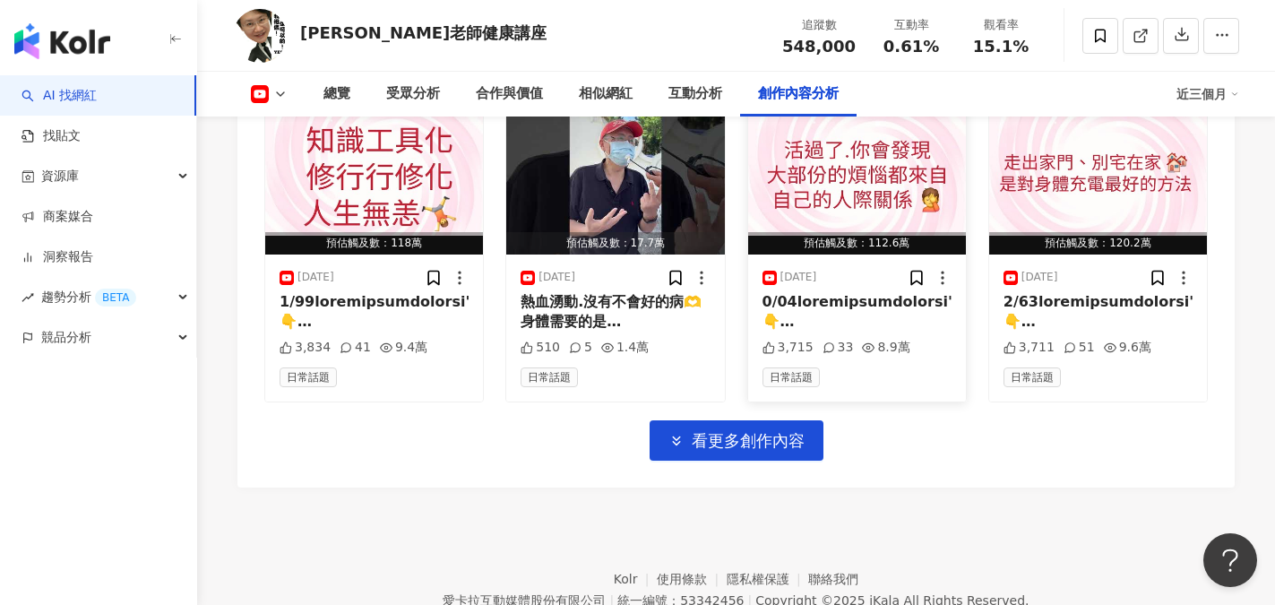
scroll to position [10468, 0]
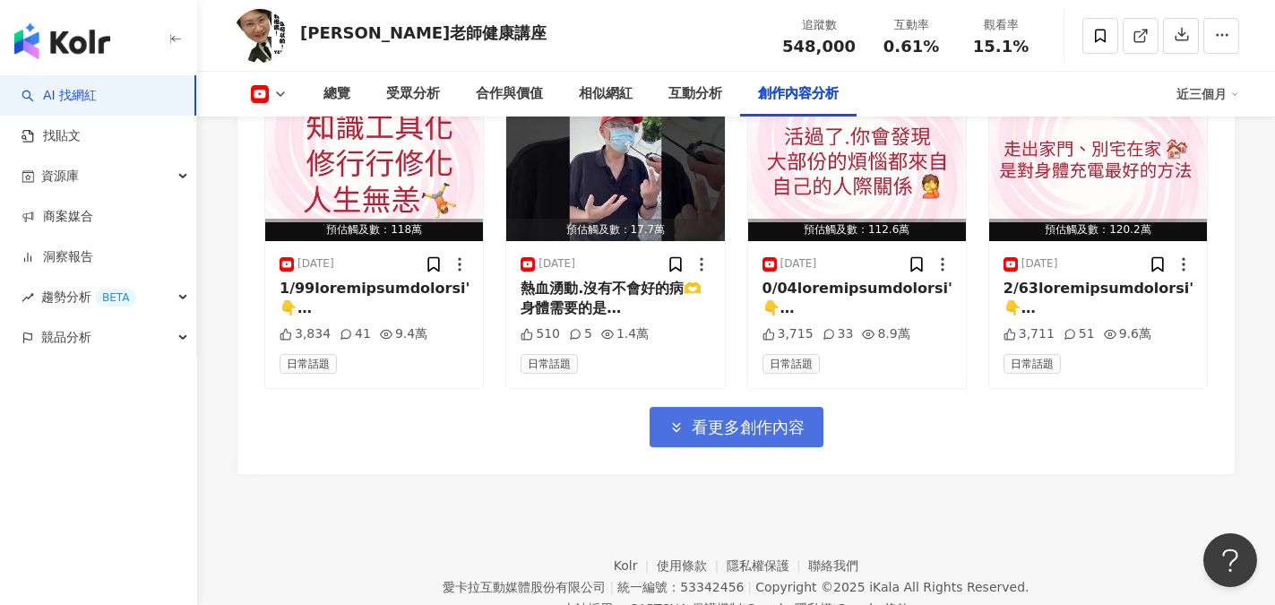
click at [743, 419] on span "看更多創作內容" at bounding box center [748, 428] width 113 height 20
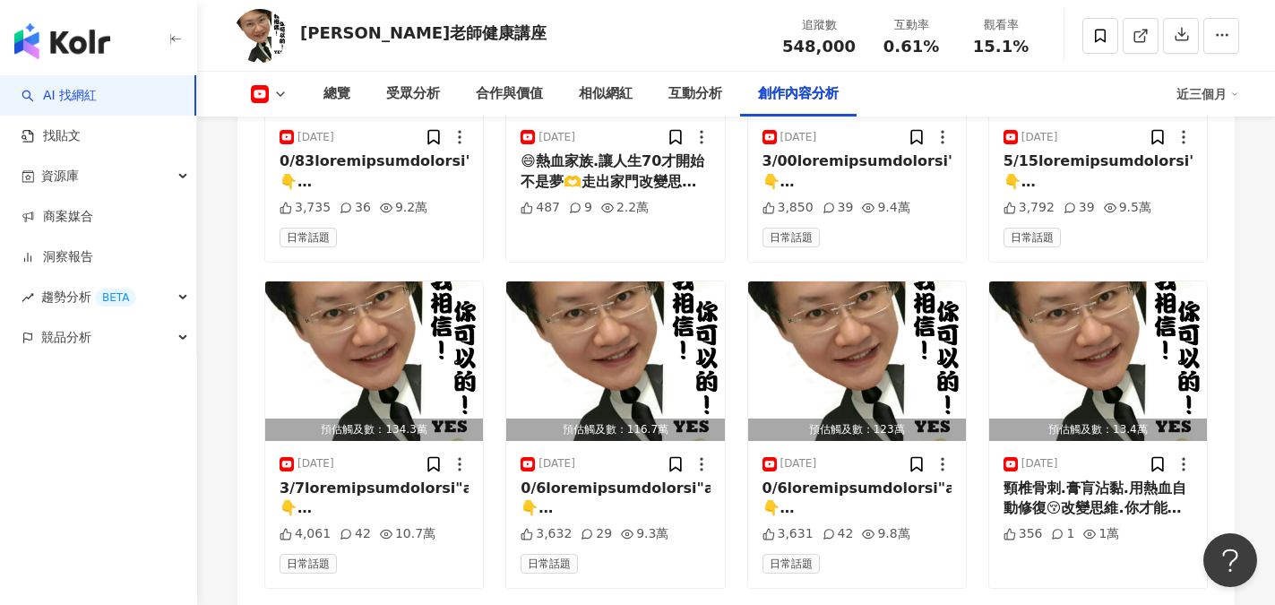
scroll to position [11244, 0]
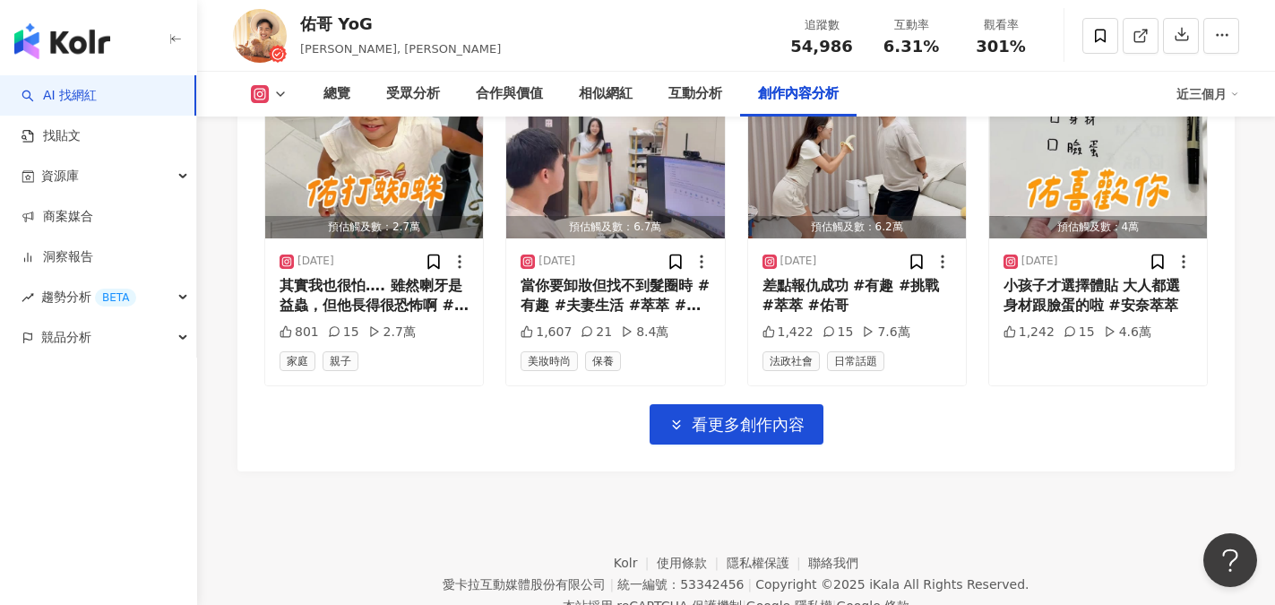
scroll to position [6364, 0]
click at [718, 414] on span "看更多創作內容" at bounding box center [748, 424] width 113 height 20
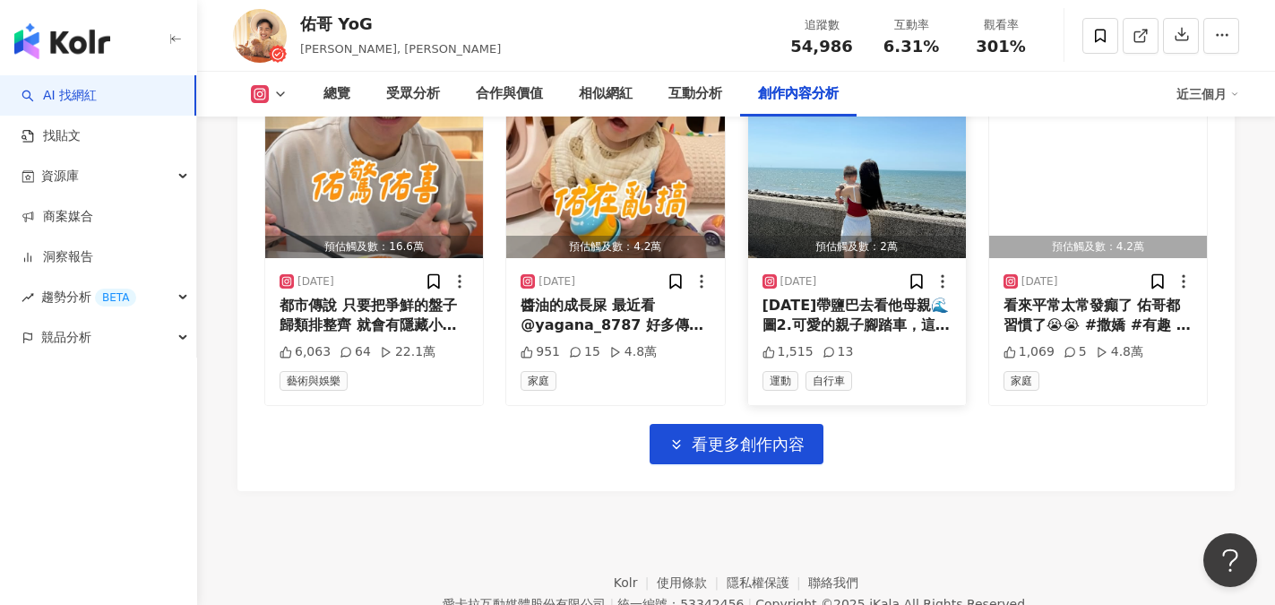
scroll to position [7349, 0]
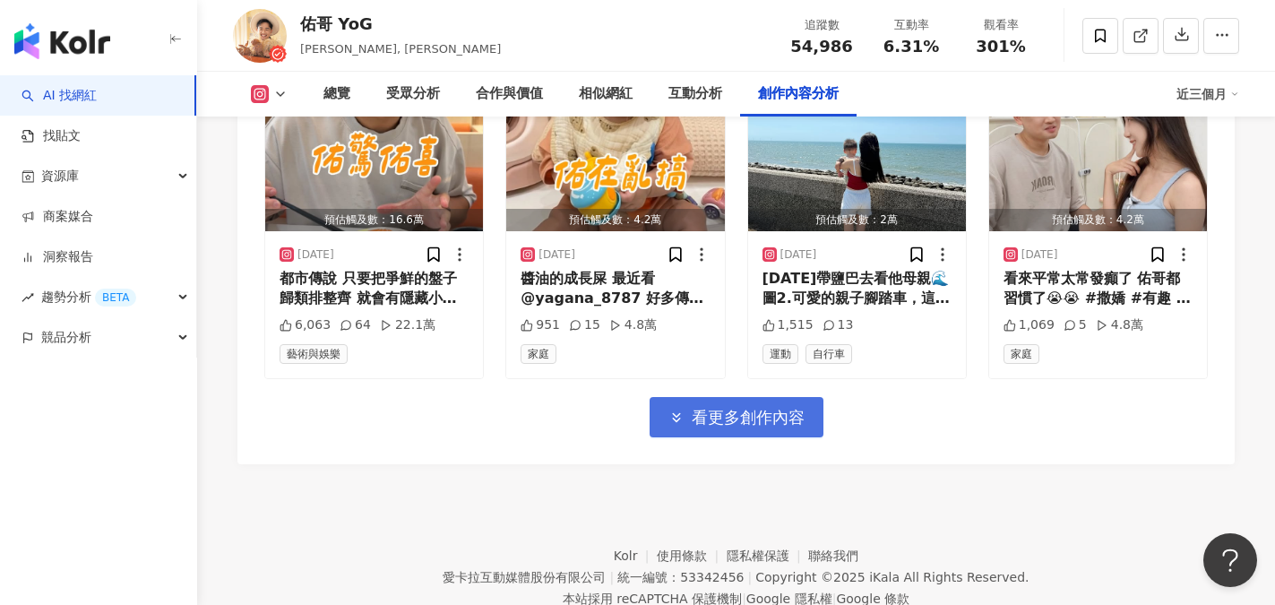
click at [765, 408] on span "看更多創作內容" at bounding box center [748, 418] width 113 height 20
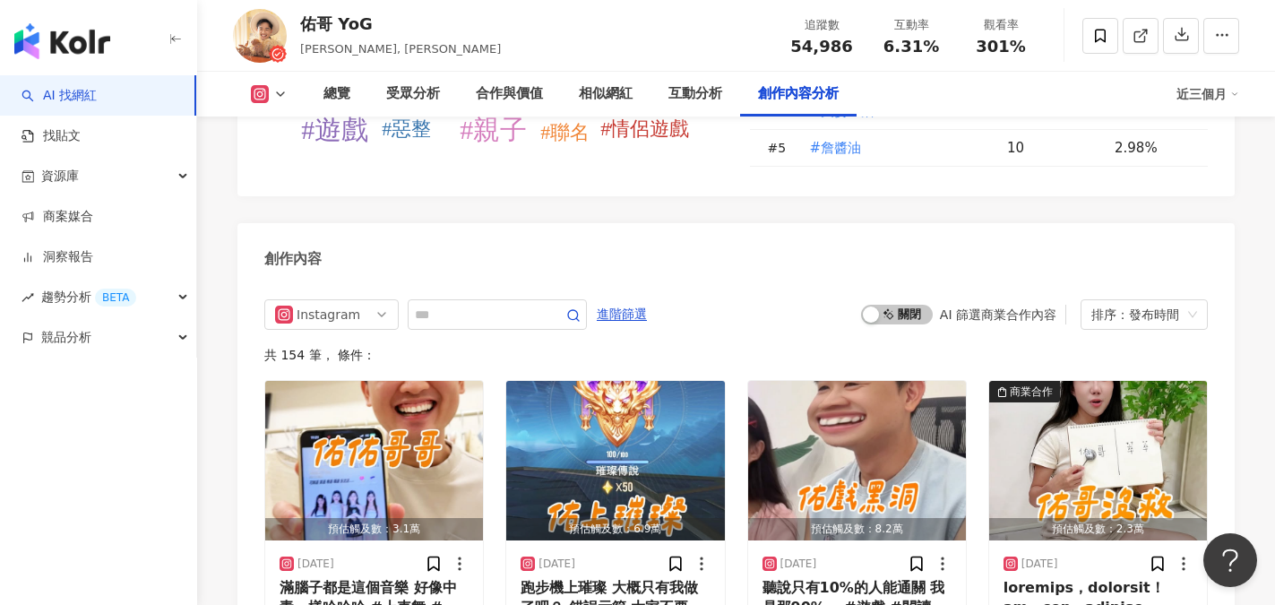
scroll to position [5406, 0]
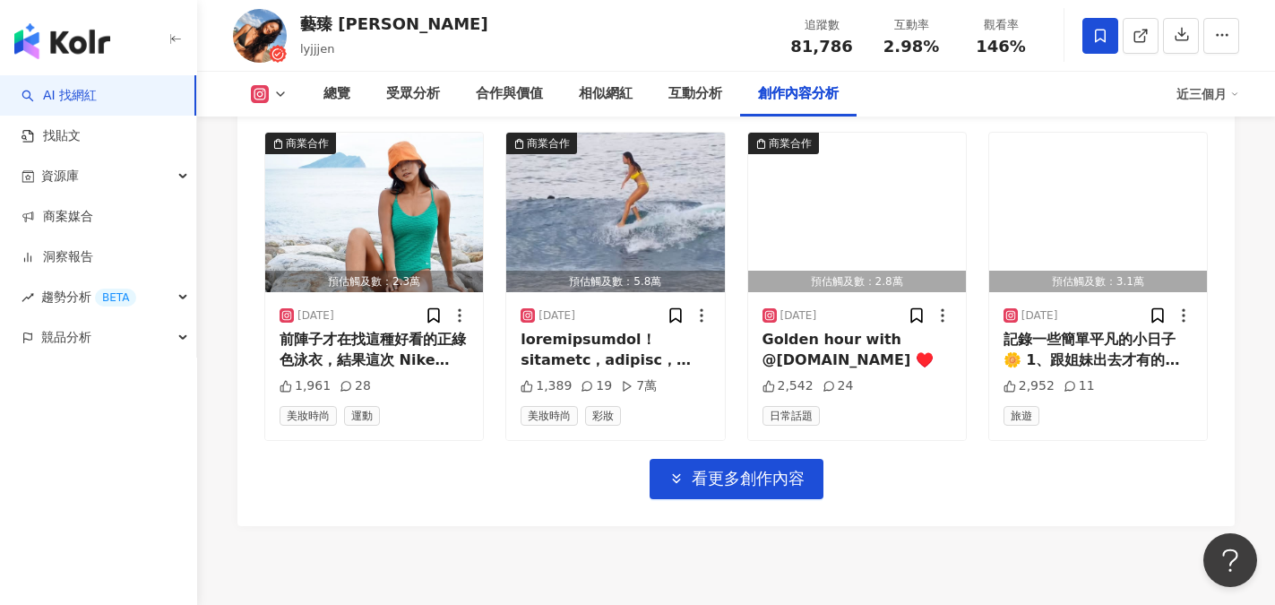
scroll to position [6364, 0]
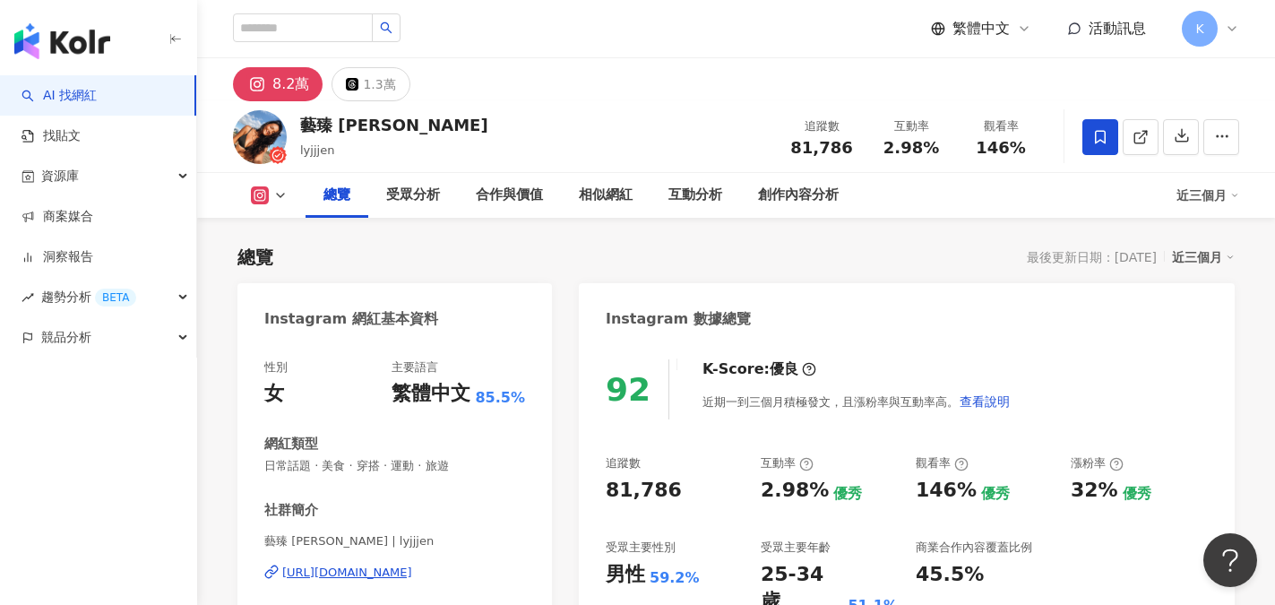
scroll to position [269, 0]
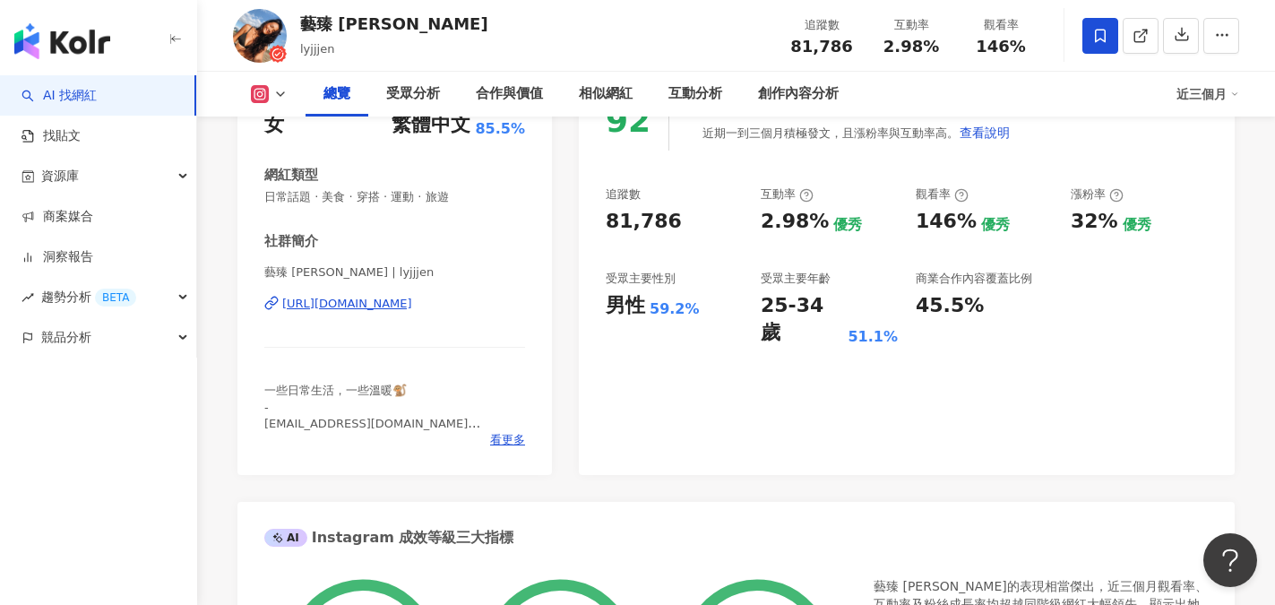
click at [389, 307] on div "https://www.instagram.com/lyjjjen/" at bounding box center [347, 304] width 130 height 16
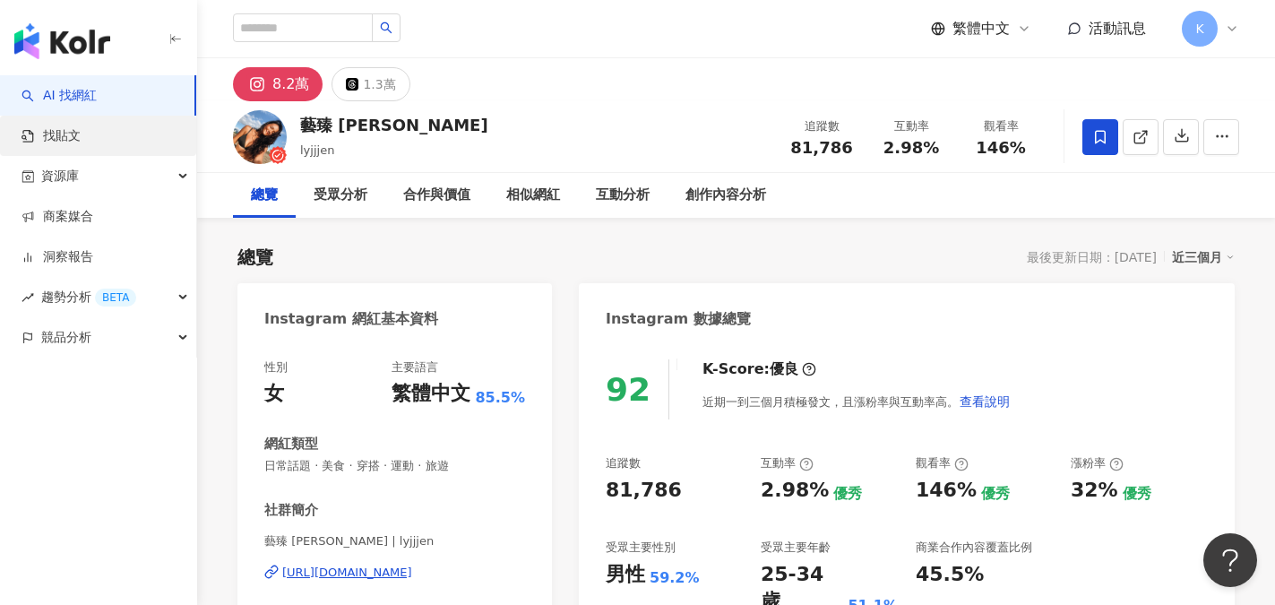
click at [61, 140] on link "找貼文" at bounding box center [51, 136] width 59 height 18
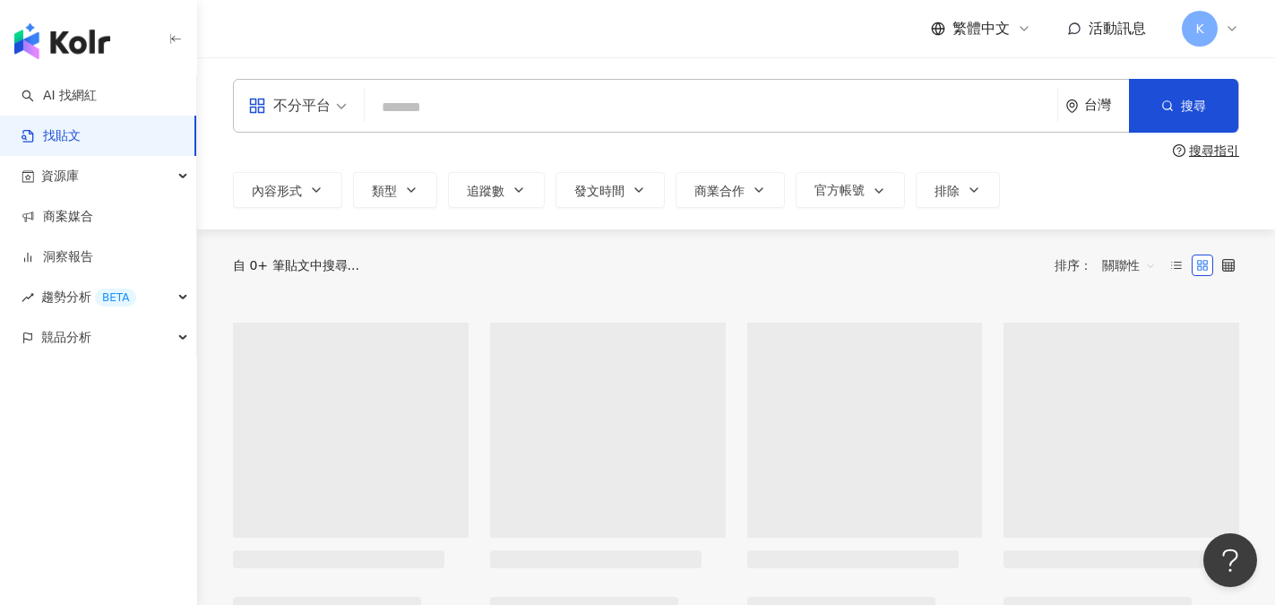
click at [404, 99] on input "search" at bounding box center [711, 107] width 678 height 39
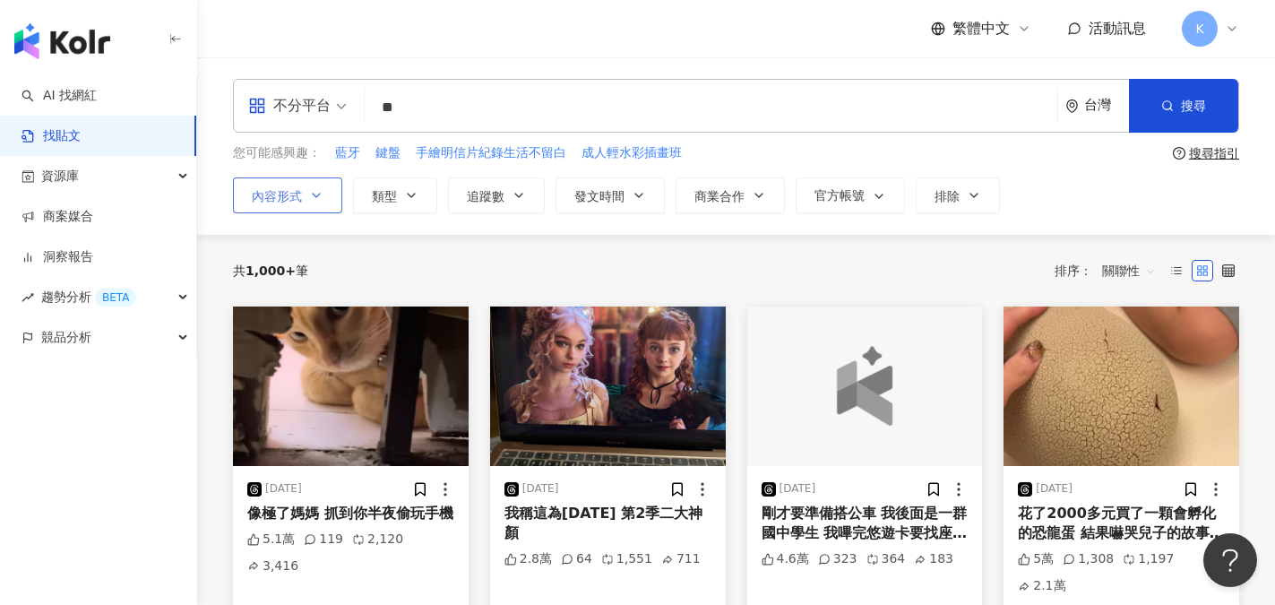
type input "**"
click at [324, 191] on button "內容形式" at bounding box center [287, 195] width 109 height 36
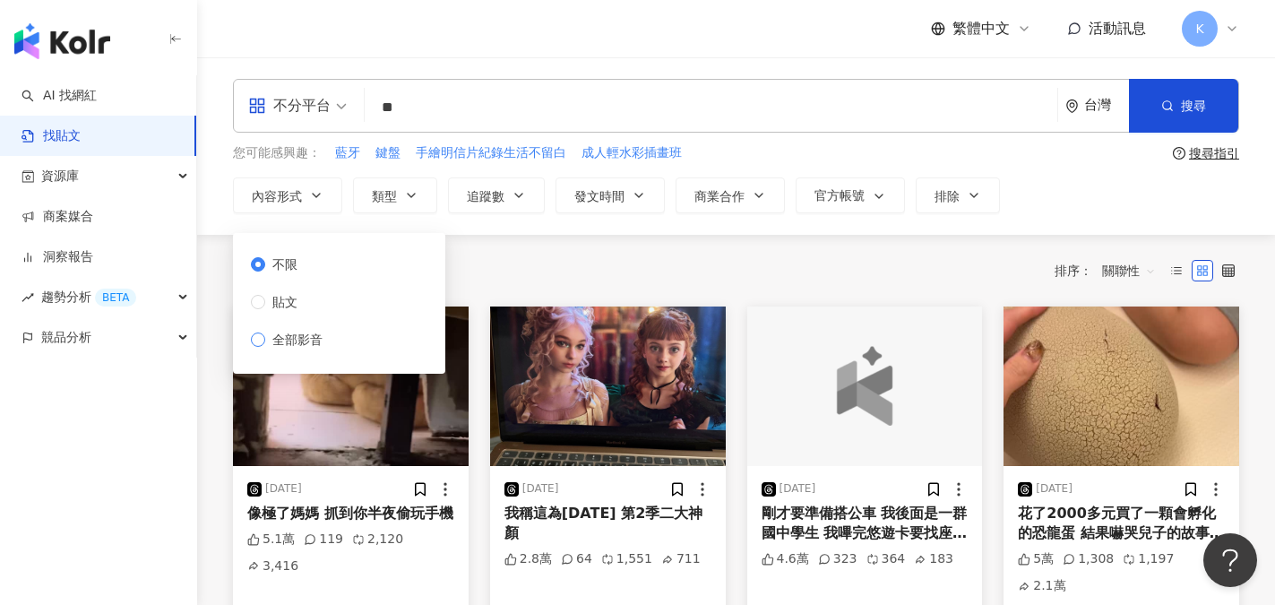
click at [281, 336] on span "全部影音" at bounding box center [297, 340] width 65 height 20
click at [408, 203] on button "類型" at bounding box center [395, 195] width 84 height 36
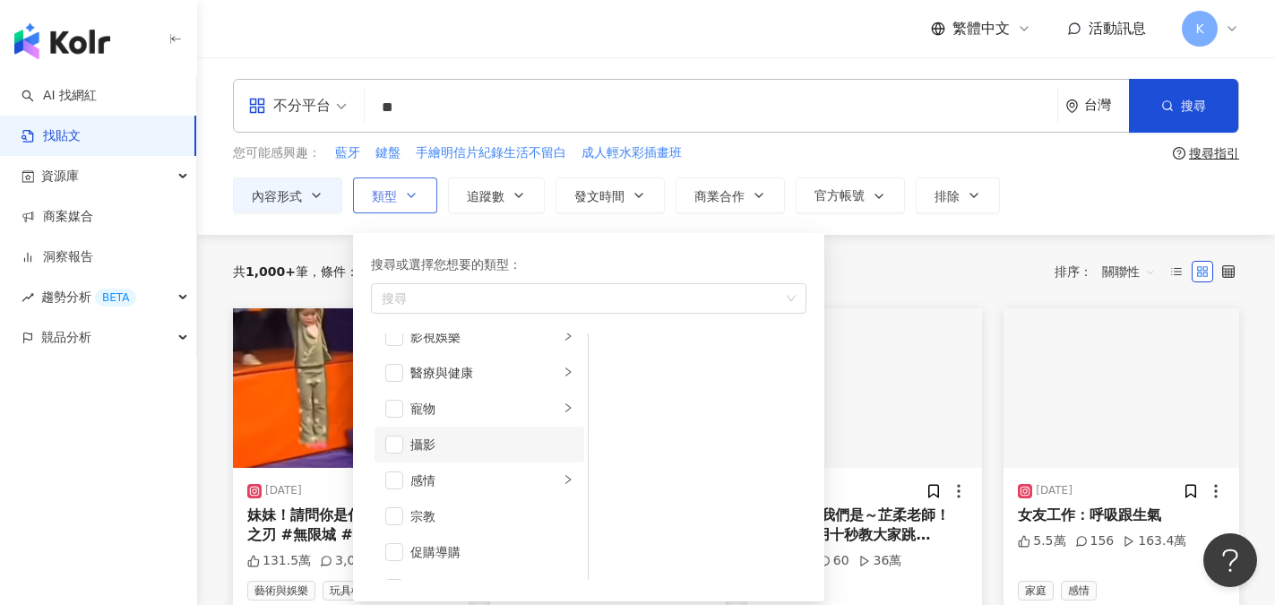
scroll to position [621, 0]
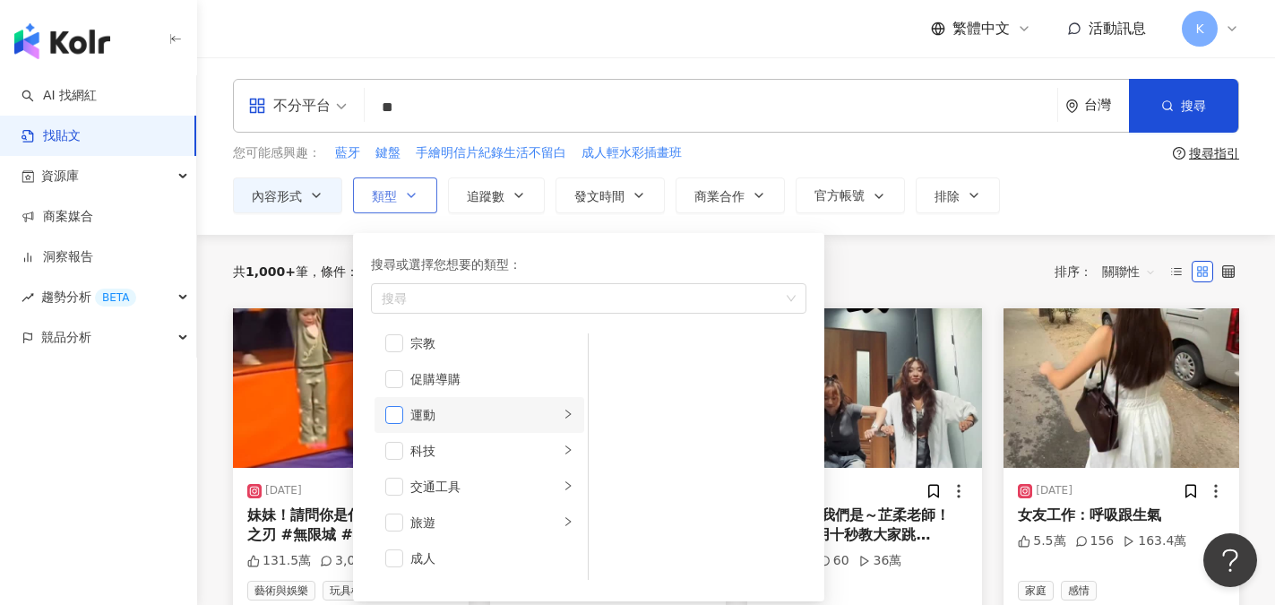
click at [400, 413] on span "button" at bounding box center [394, 415] width 18 height 18
click at [505, 189] on button "追蹤數" at bounding box center [496, 195] width 97 height 36
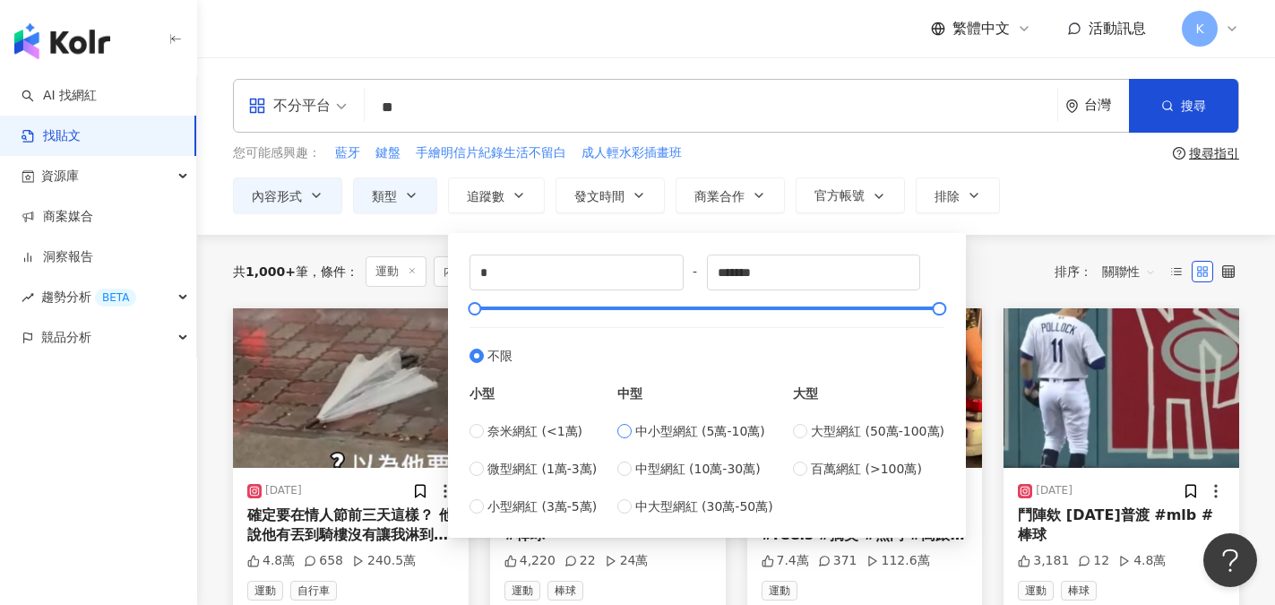
type input "*****"
click at [1052, 183] on div "內容形式 類型 追蹤數 發文時間 商業合作 官方帳號 排除 不限 貼文 全部影音 ***** - ***** 不限 小型 奈米網紅 (<1萬) 微型網紅 (1…" at bounding box center [736, 195] width 1007 height 36
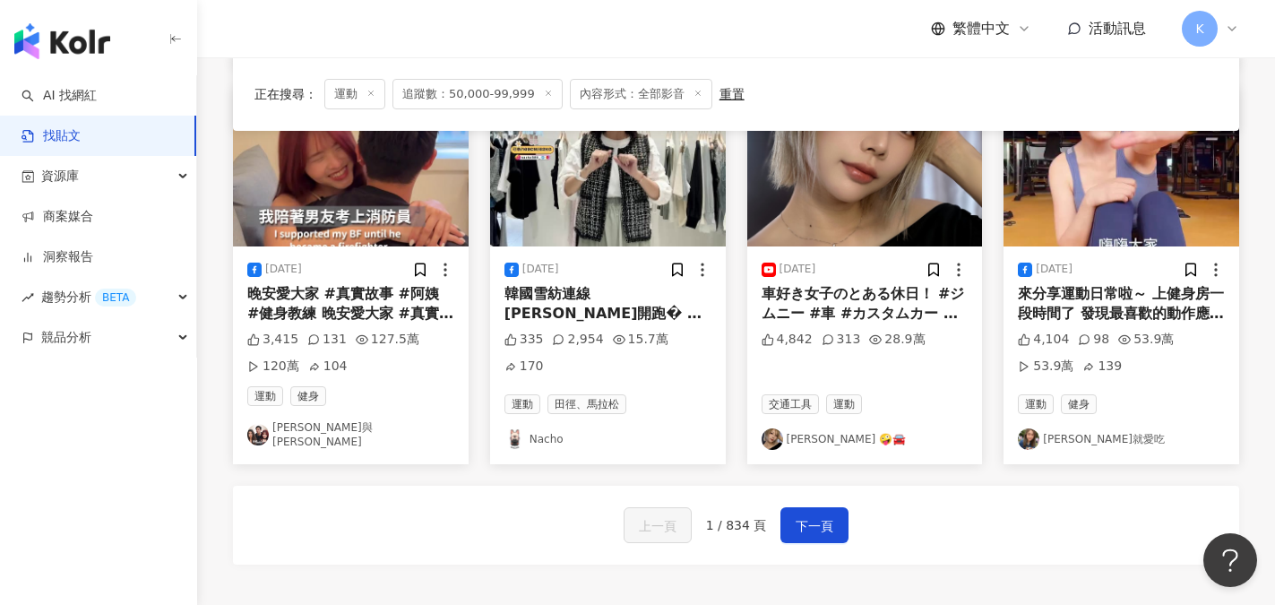
scroll to position [986, 0]
click at [827, 514] on span "下一頁" at bounding box center [815, 525] width 38 height 22
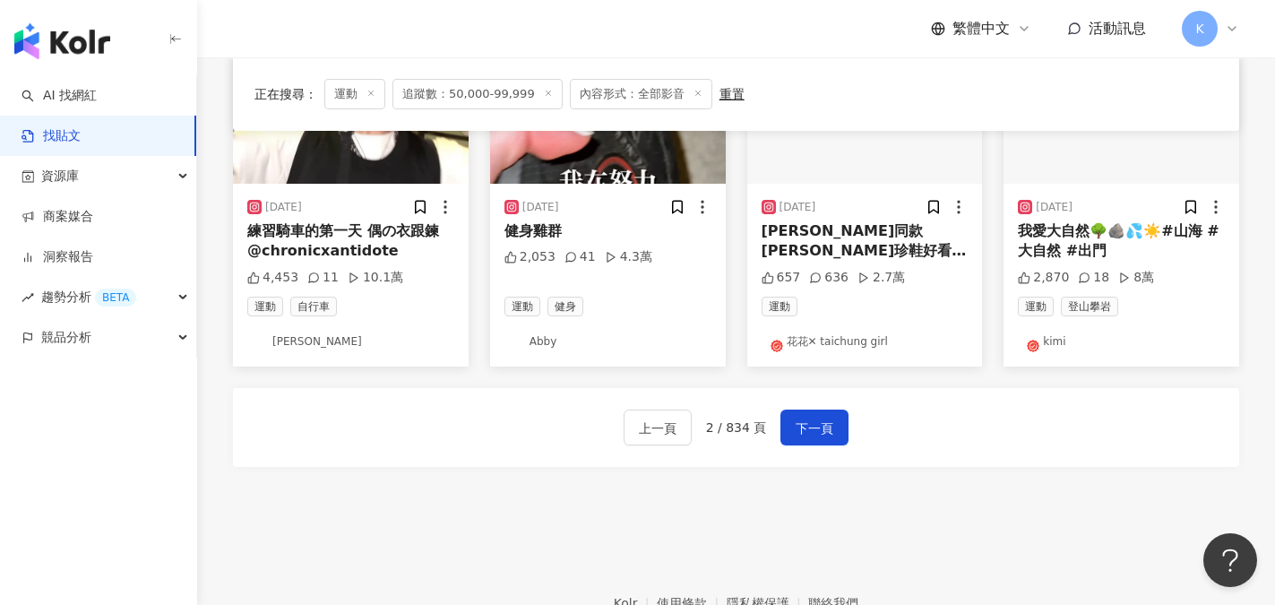
scroll to position [1041, 0]
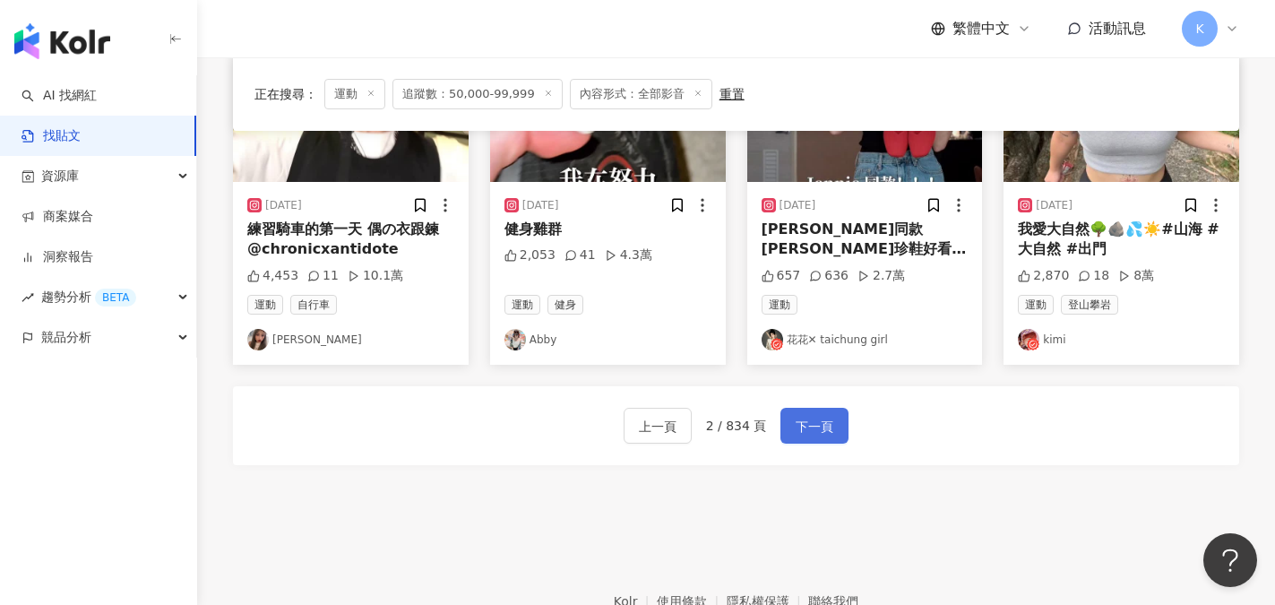
click at [819, 429] on span "下一頁" at bounding box center [815, 427] width 38 height 22
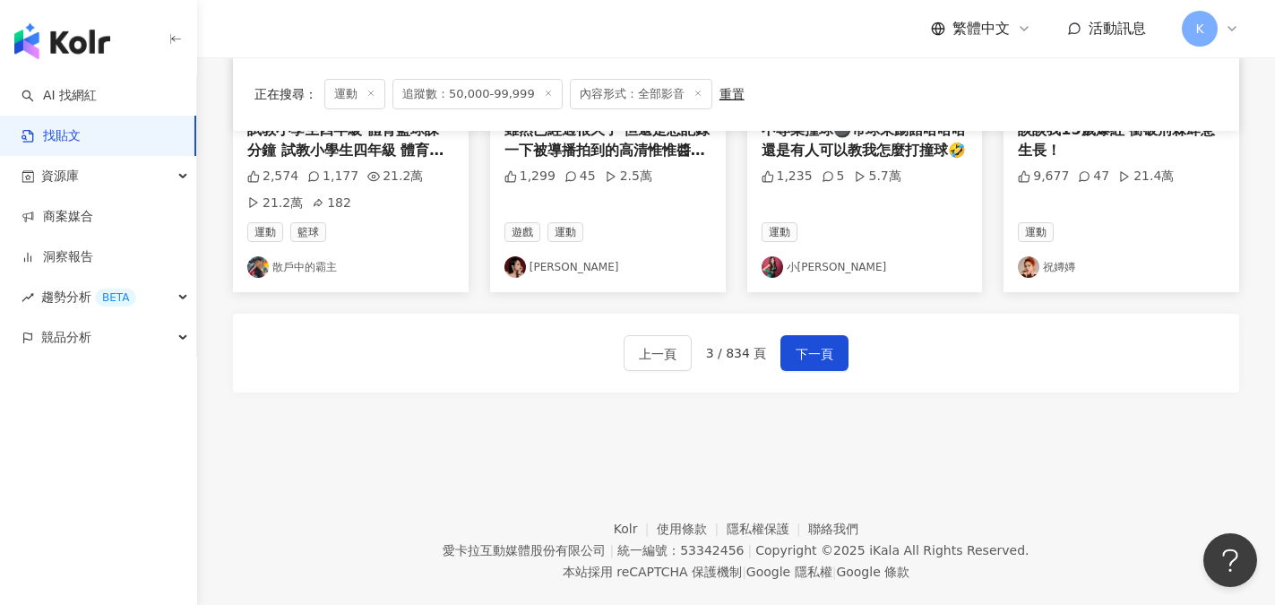
scroll to position [1183, 0]
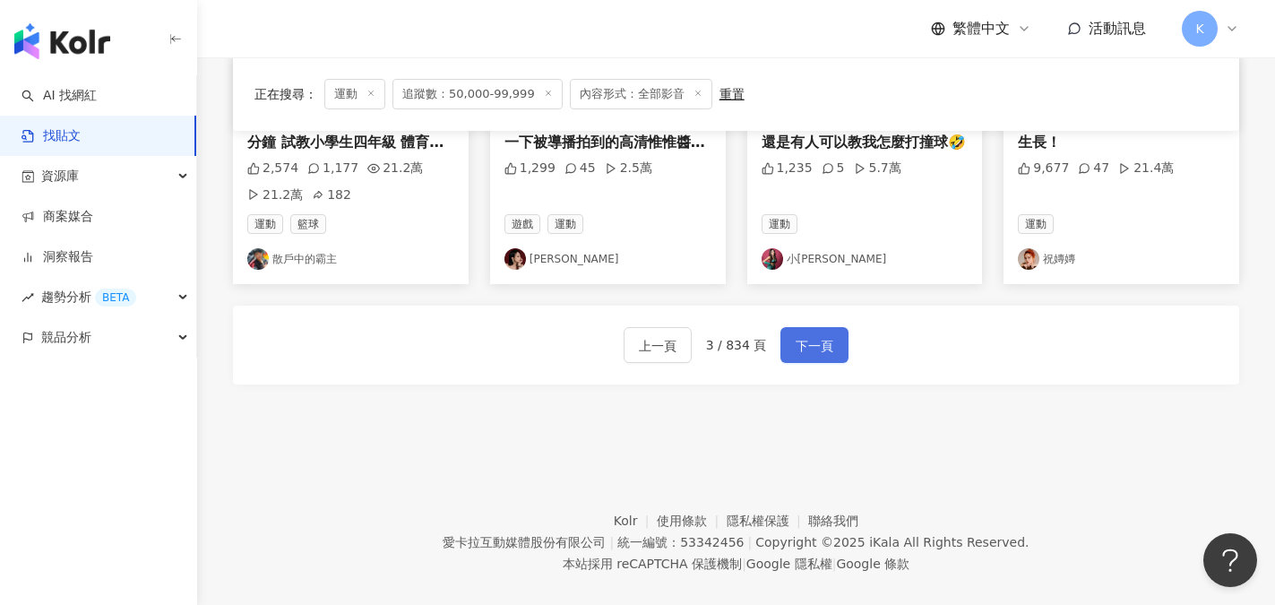
click at [825, 342] on span "下一頁" at bounding box center [815, 346] width 38 height 22
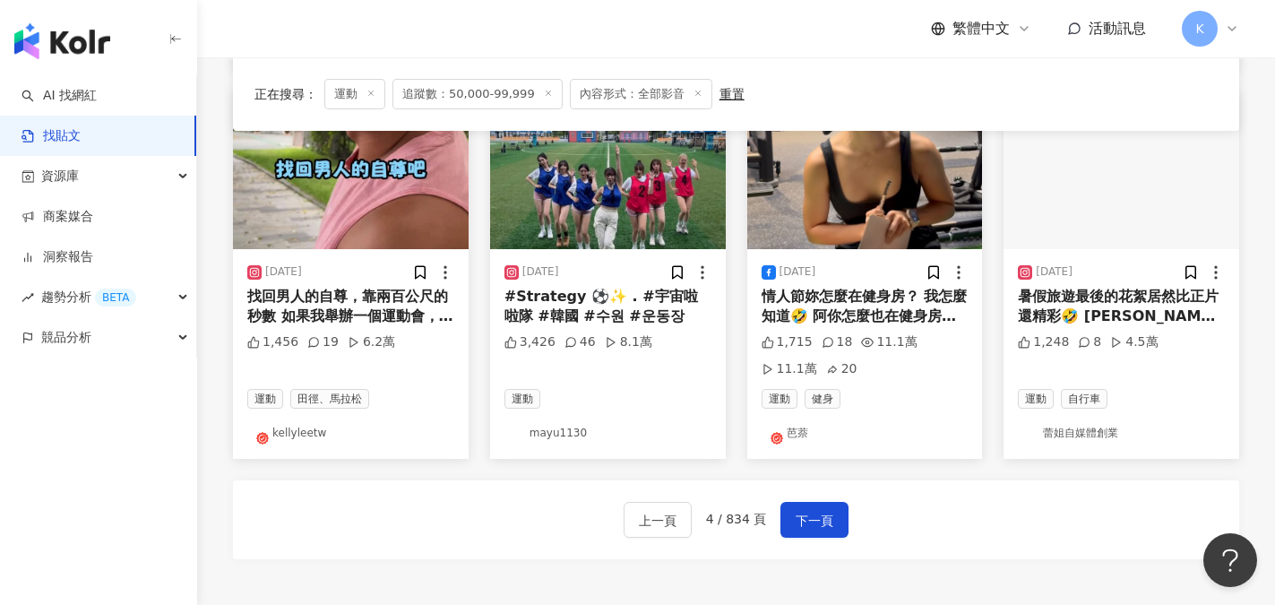
scroll to position [1004, 0]
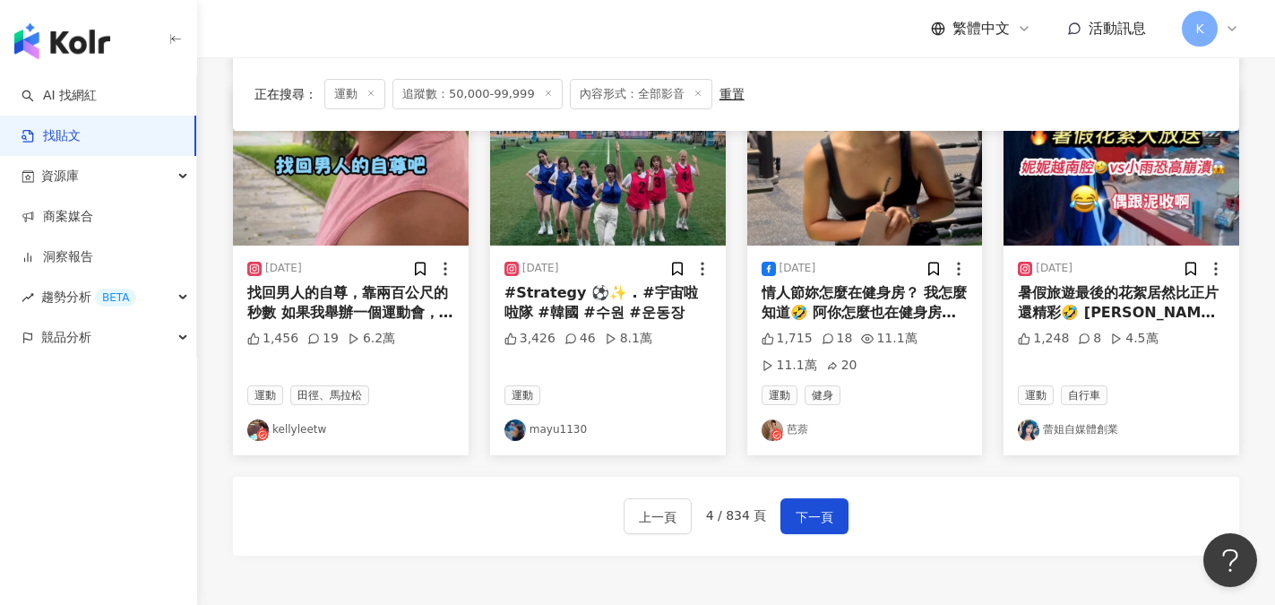
click at [794, 427] on link "芭萘" at bounding box center [865, 430] width 207 height 22
click at [804, 518] on span "下一頁" at bounding box center [815, 517] width 38 height 22
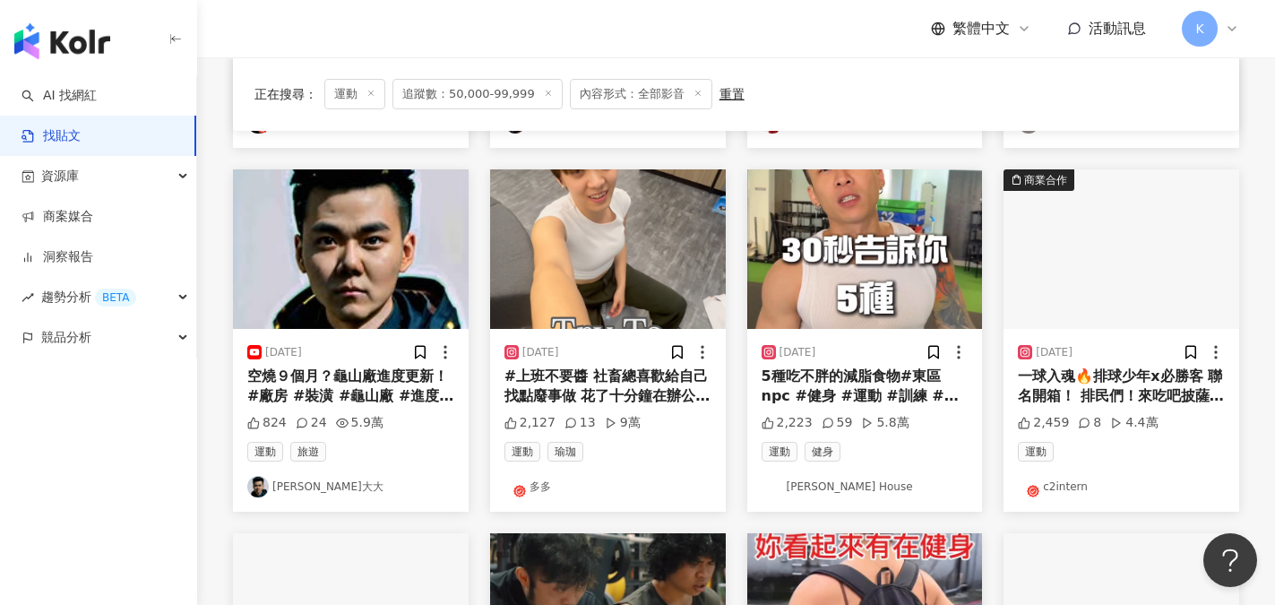
scroll to position [503, 0]
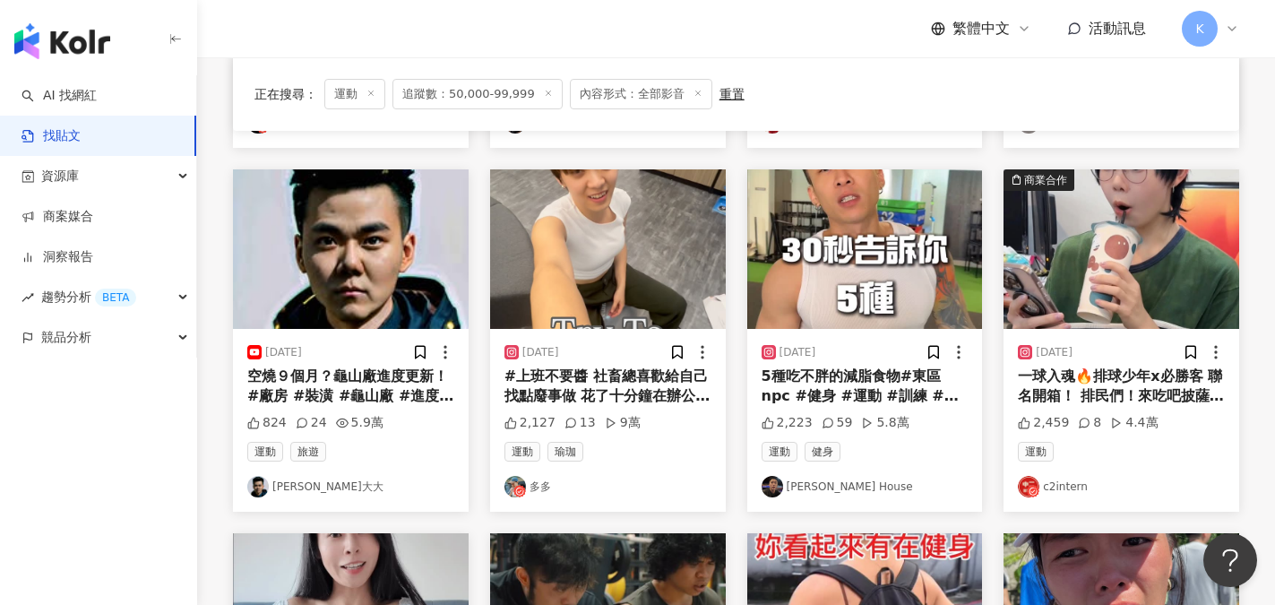
click at [547, 488] on link "多多" at bounding box center [608, 487] width 207 height 22
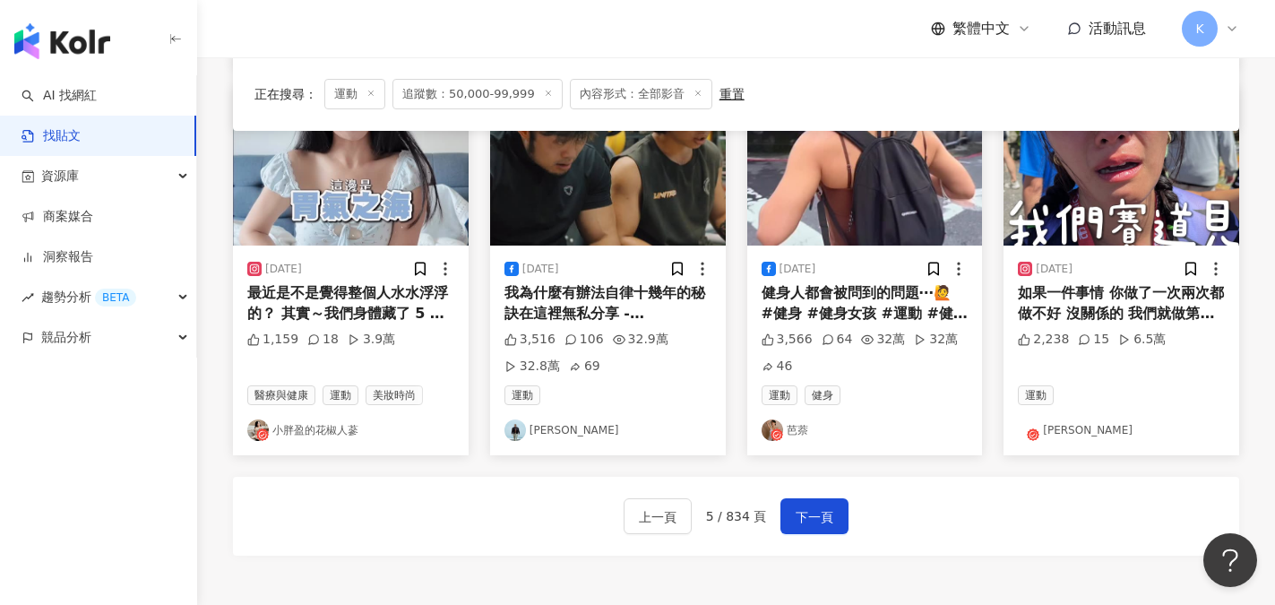
scroll to position [951, 0]
click at [812, 507] on span "下一頁" at bounding box center [815, 516] width 38 height 22
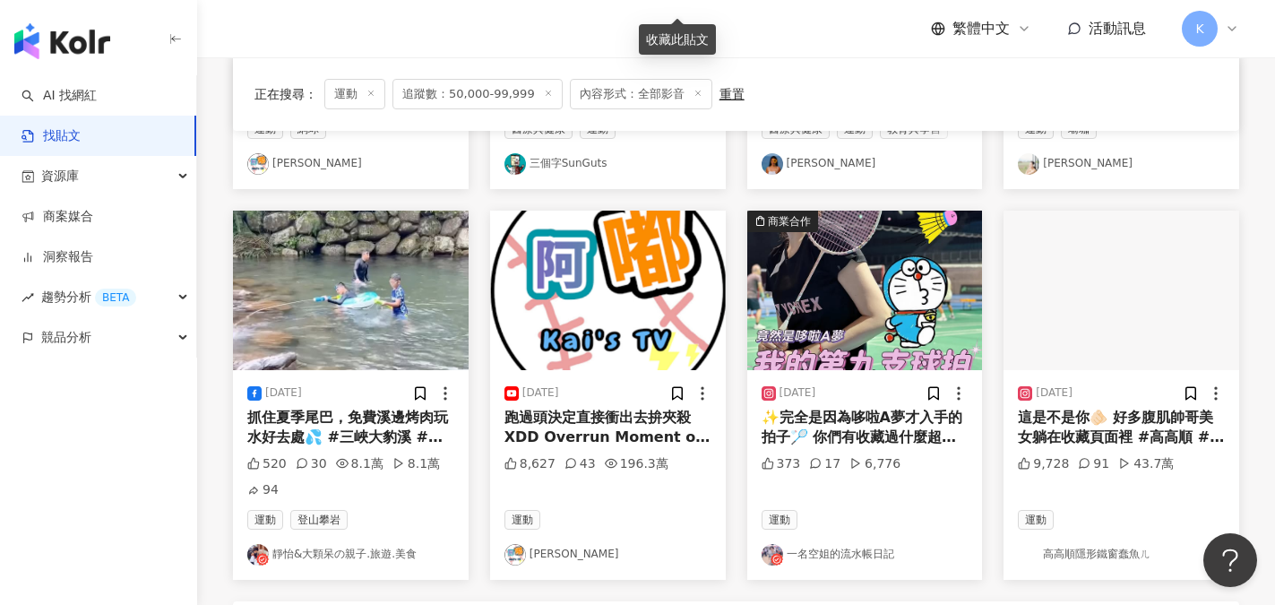
scroll to position [1041, 0]
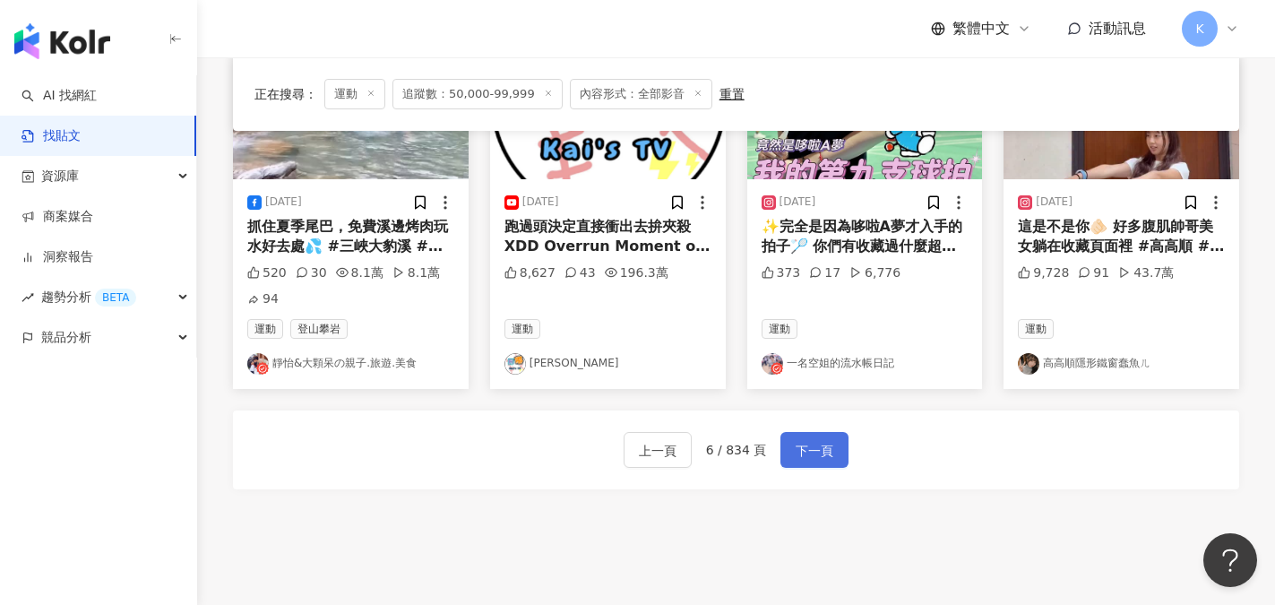
click at [802, 440] on span "下一頁" at bounding box center [815, 451] width 38 height 22
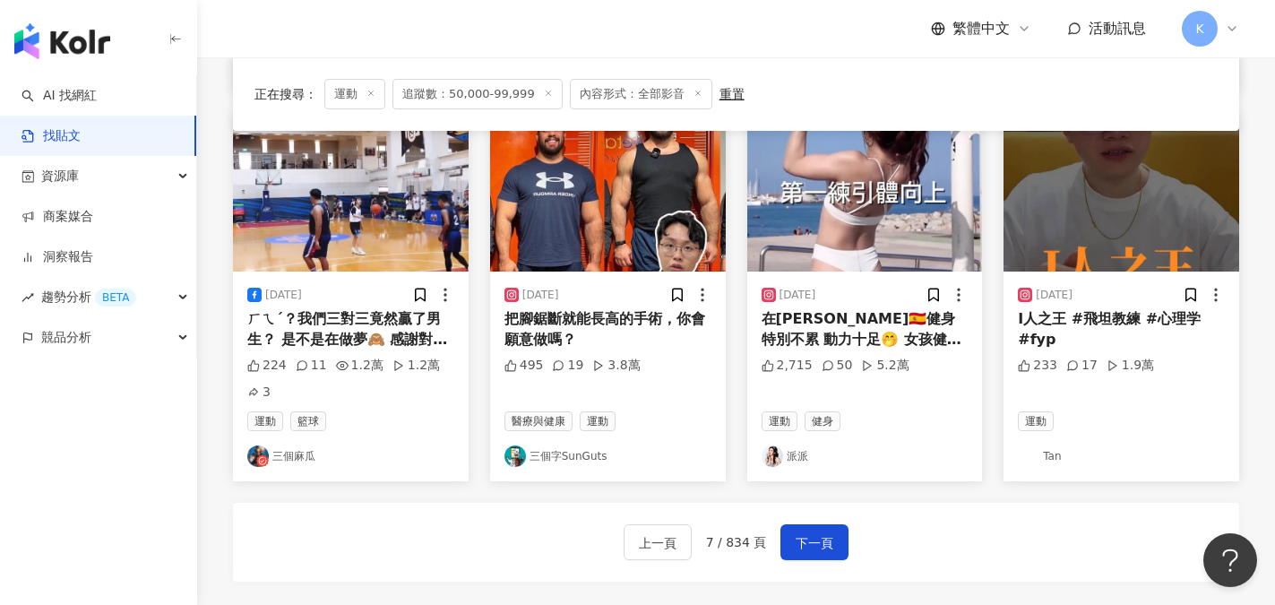
scroll to position [1004, 0]
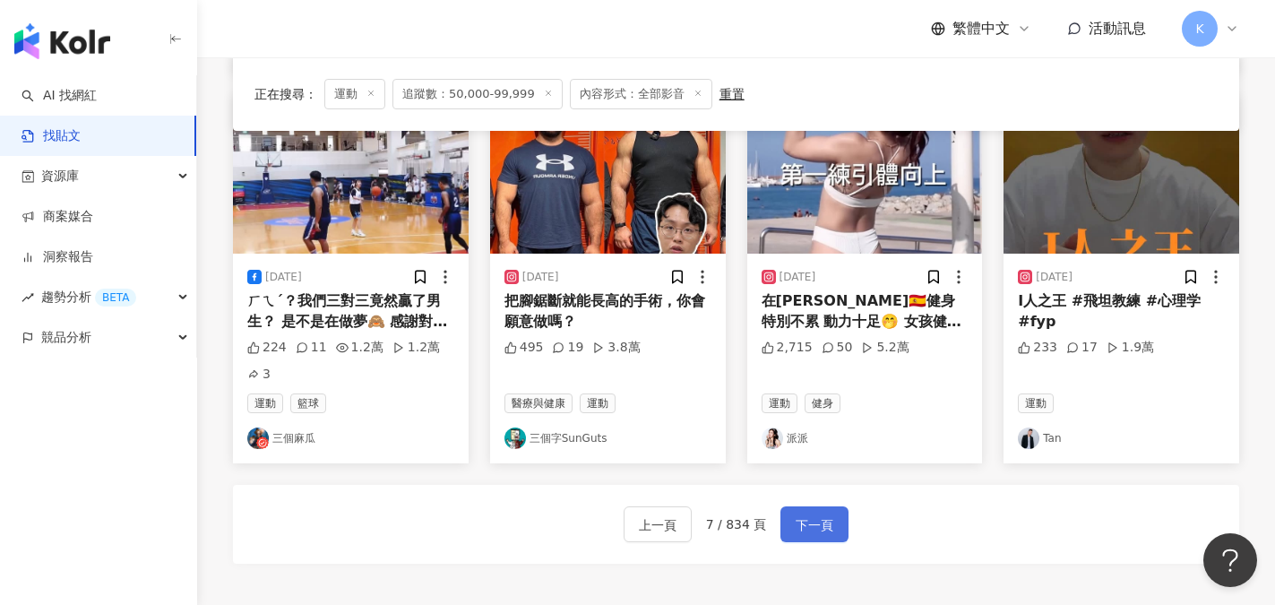
click at [806, 514] on span "下一頁" at bounding box center [815, 525] width 38 height 22
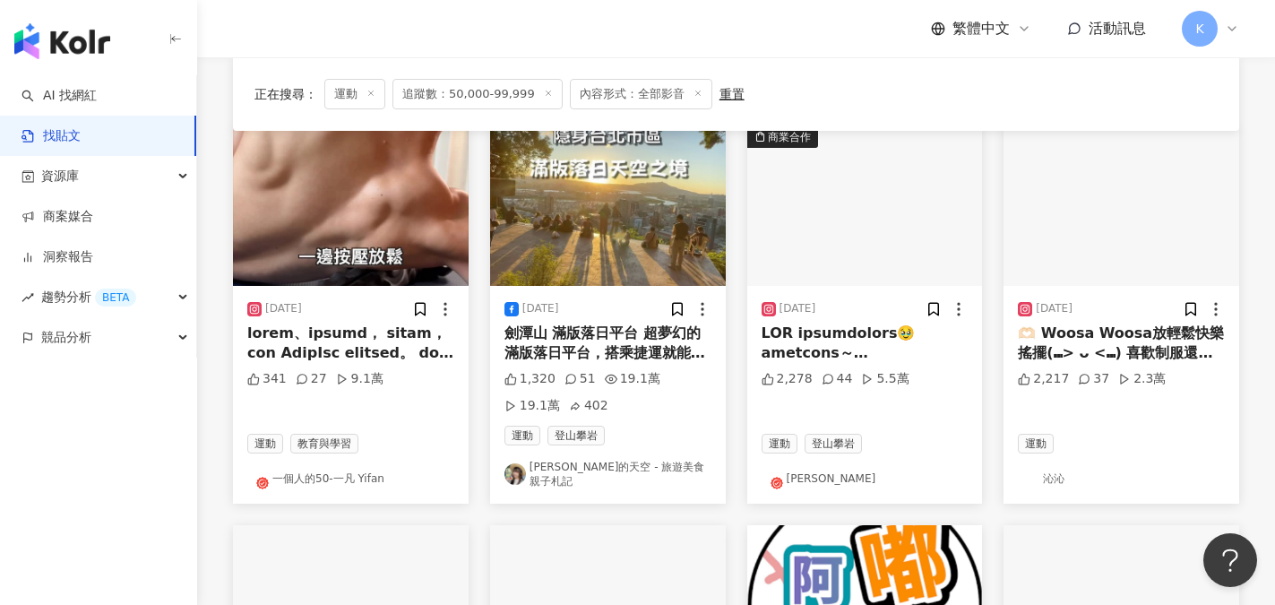
scroll to position [170, 0]
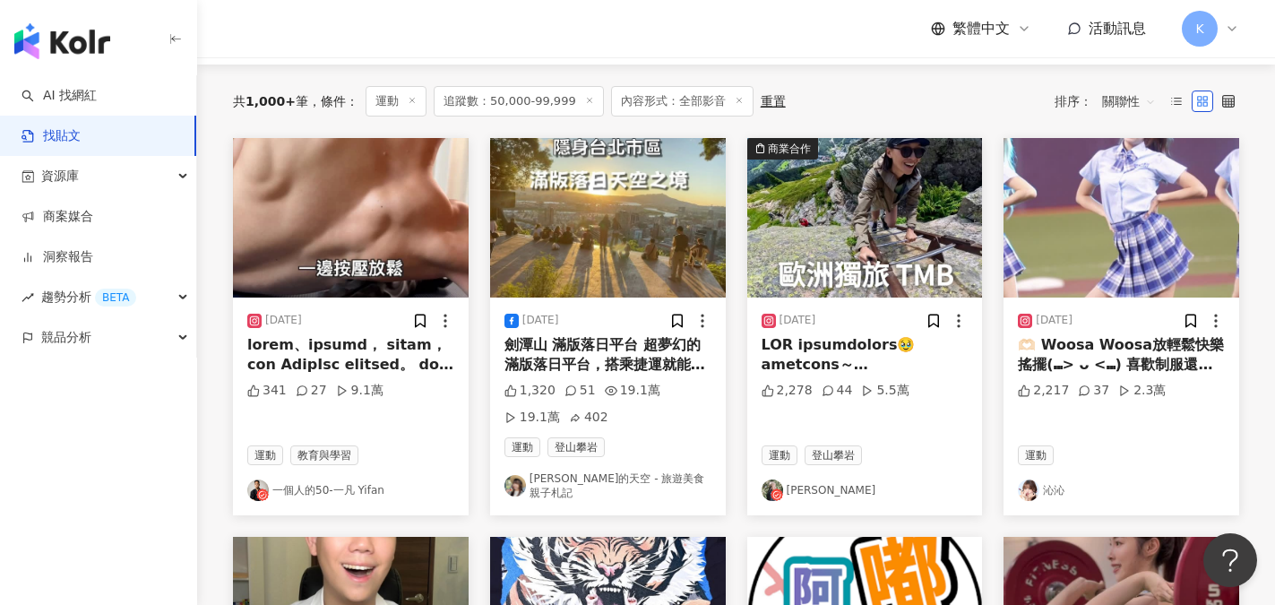
click at [607, 480] on link "安妮的天空 - 旅遊美食親子札記" at bounding box center [608, 486] width 207 height 30
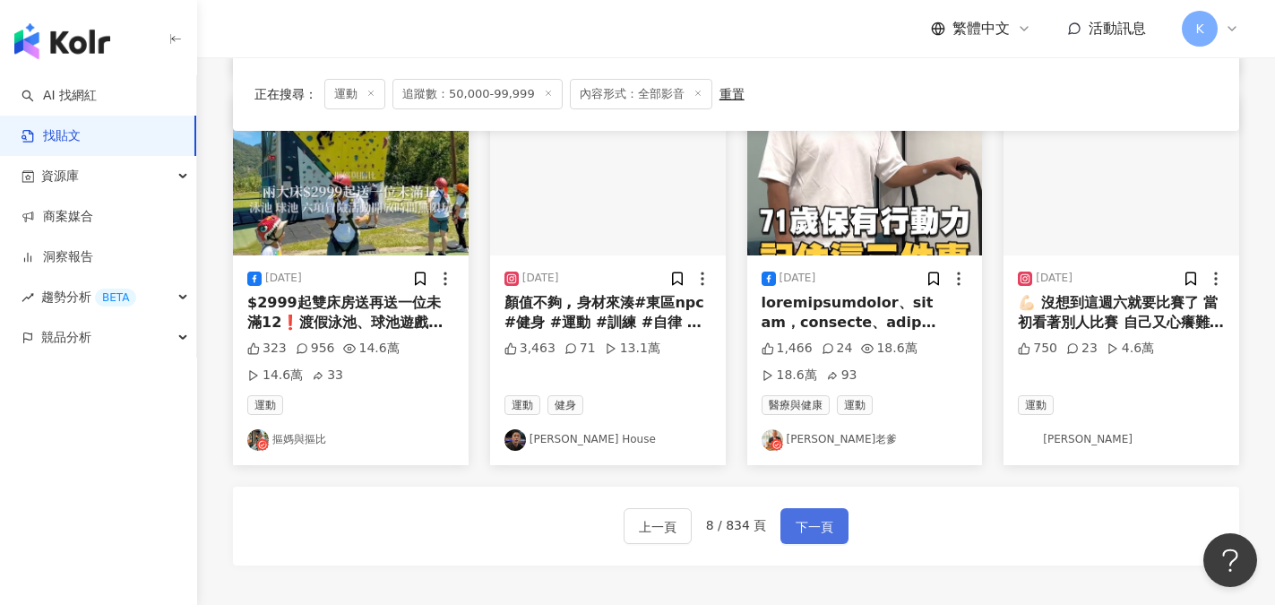
scroll to position [977, 0]
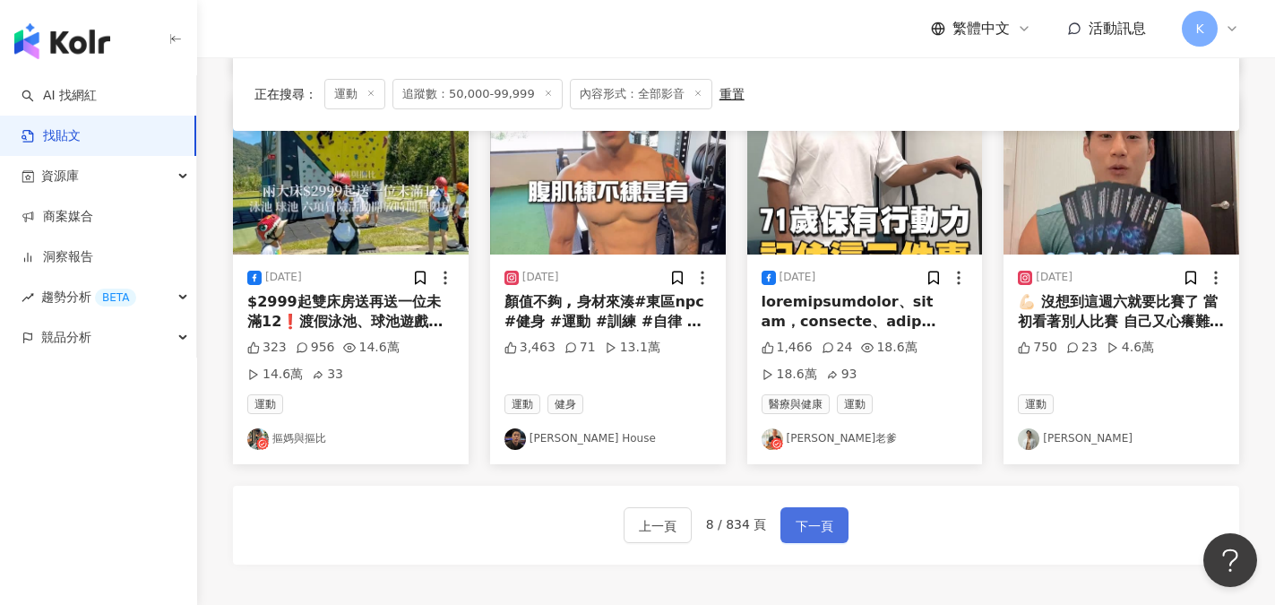
click at [805, 515] on span "下一頁" at bounding box center [815, 526] width 38 height 22
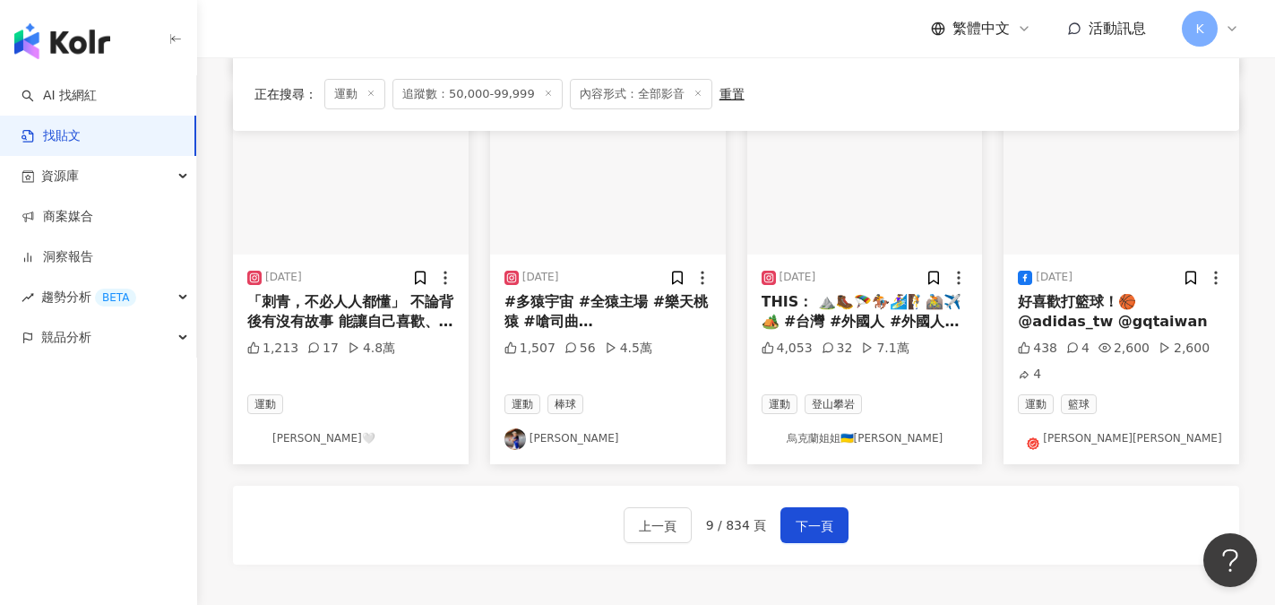
scroll to position [986, 0]
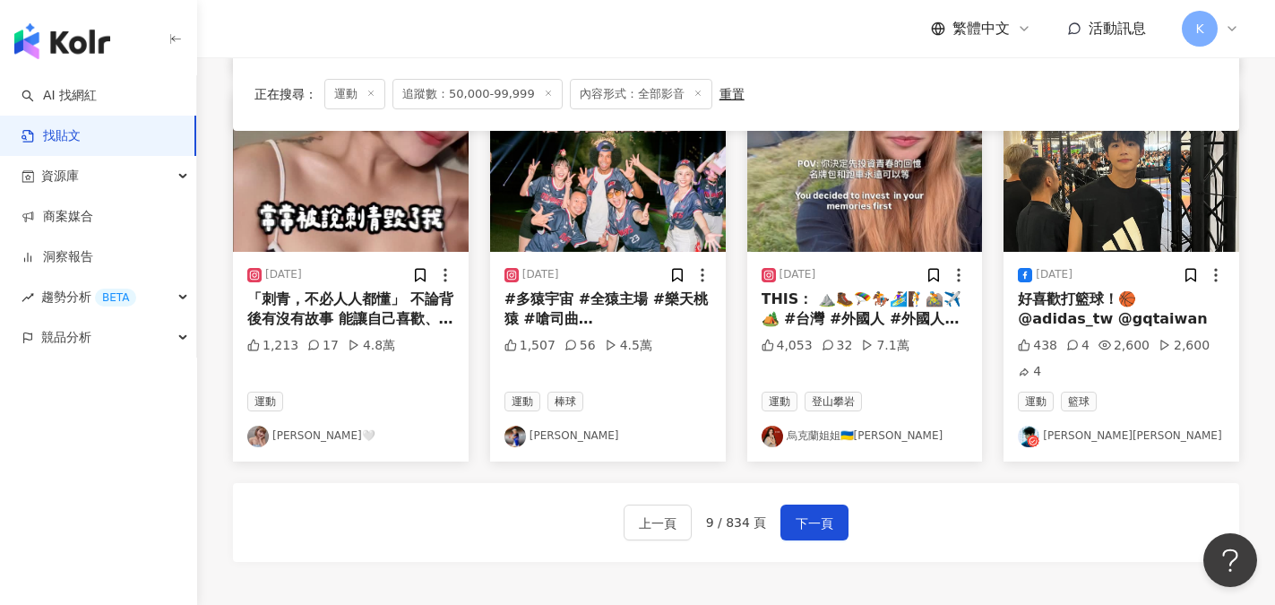
click at [291, 428] on link "[PERSON_NAME]🤍" at bounding box center [350, 437] width 207 height 22
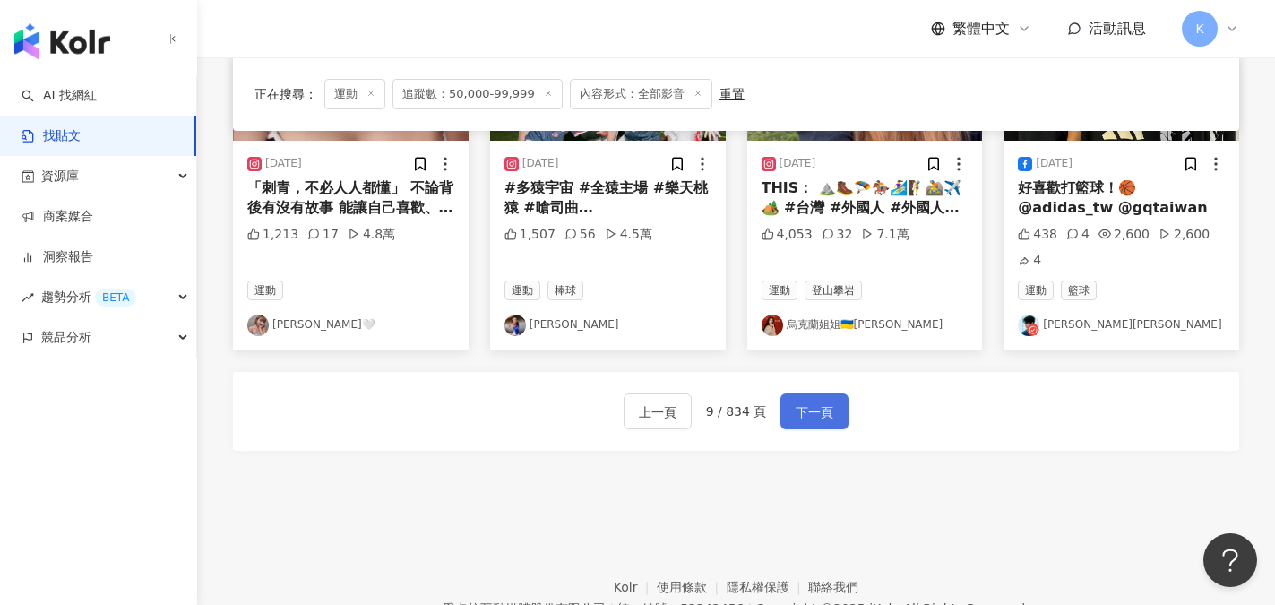
scroll to position [1165, 0]
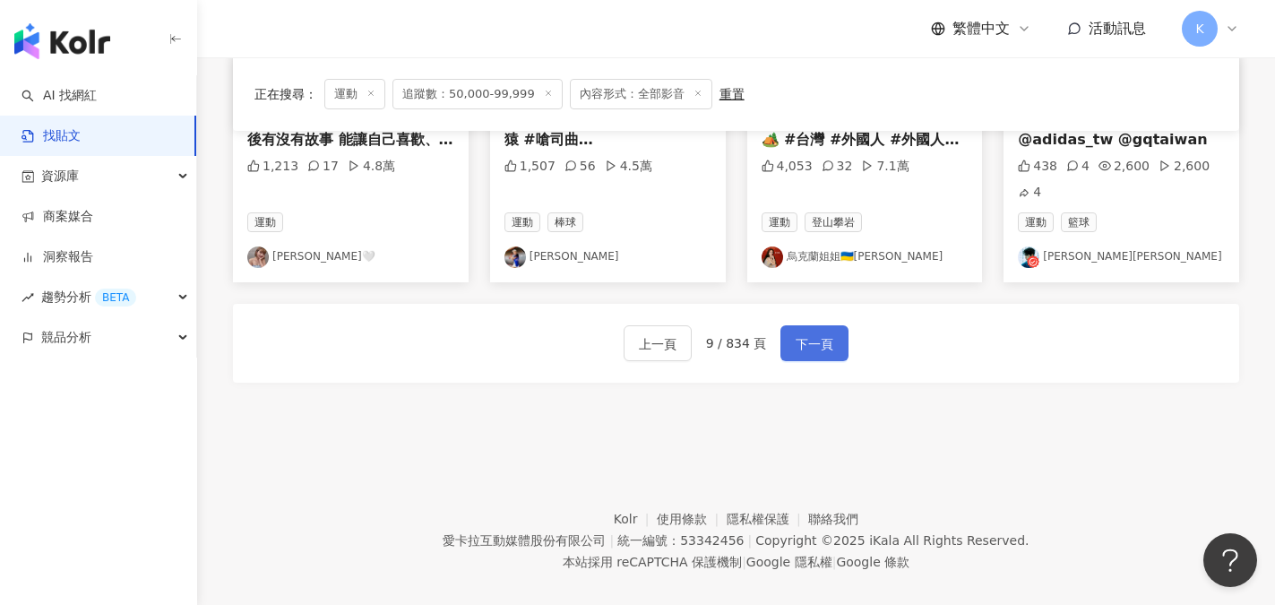
click at [796, 341] on span "下一頁" at bounding box center [815, 344] width 38 height 22
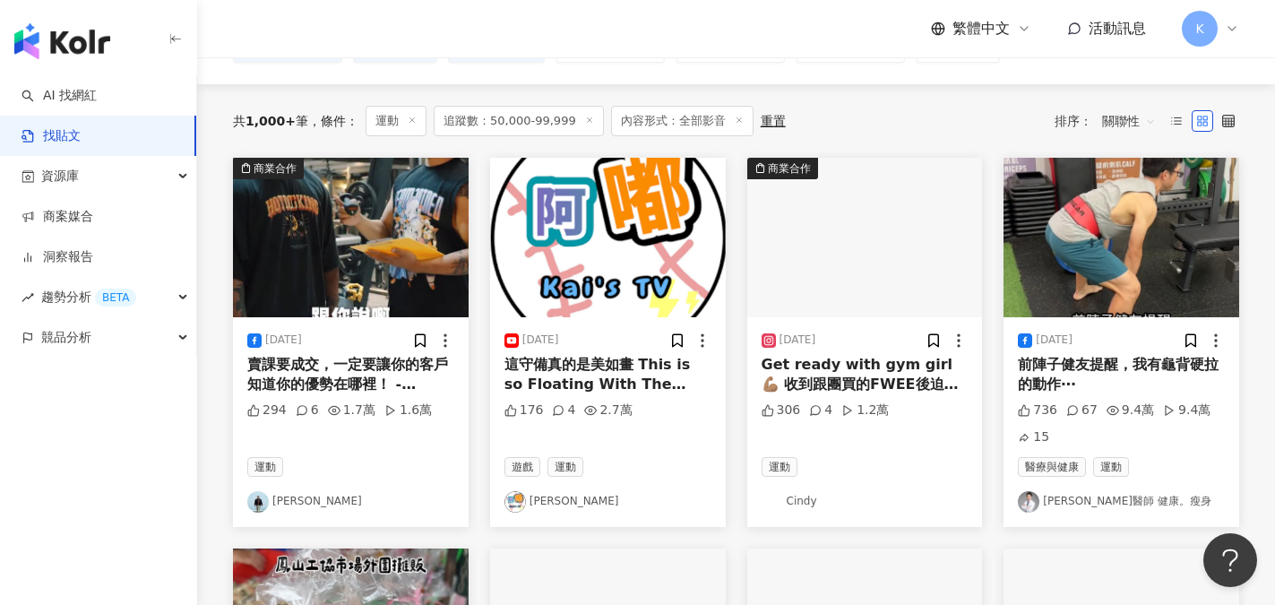
scroll to position [0, 0]
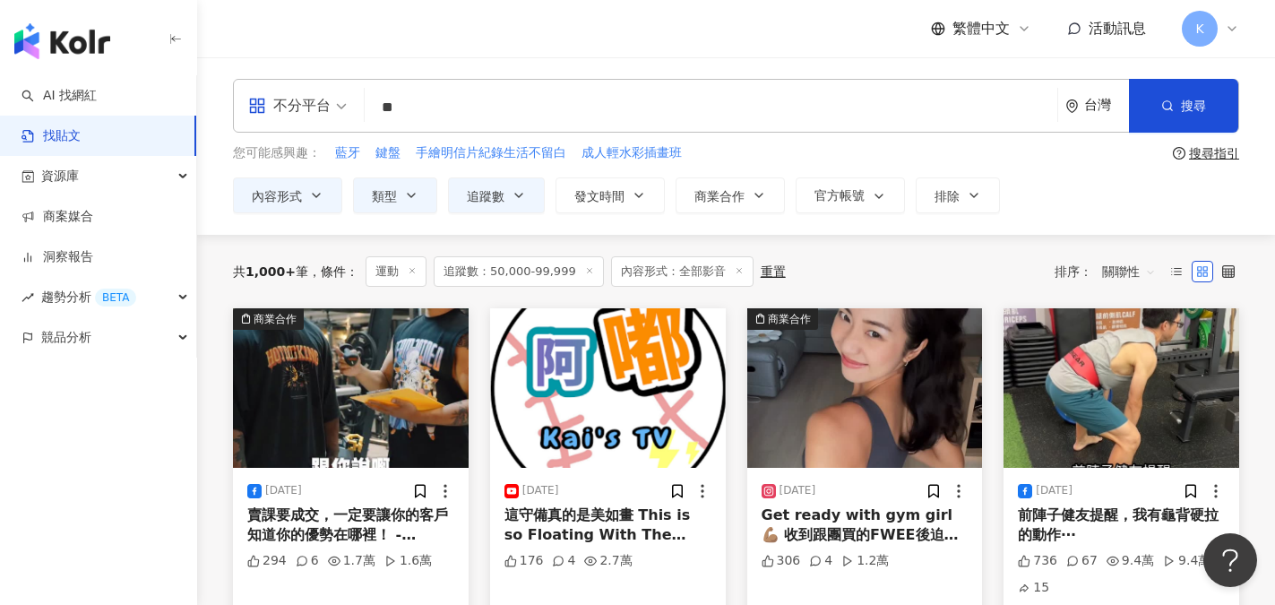
click at [315, 114] on div "不分平台" at bounding box center [289, 105] width 82 height 29
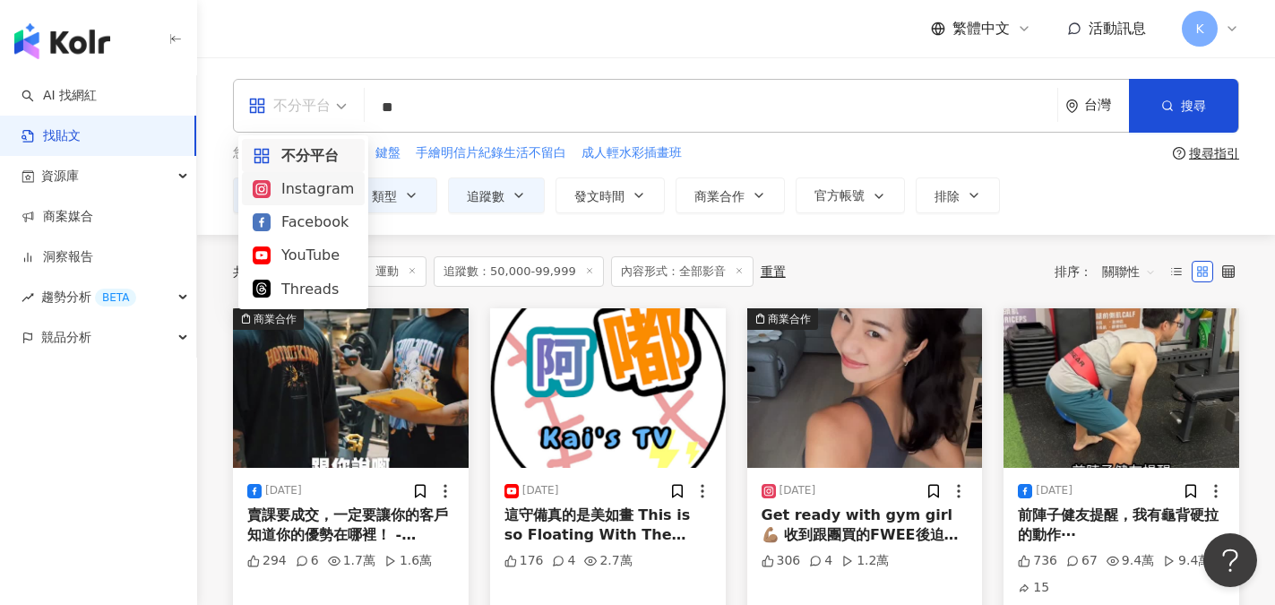
click at [299, 190] on div "Instagram" at bounding box center [303, 188] width 101 height 22
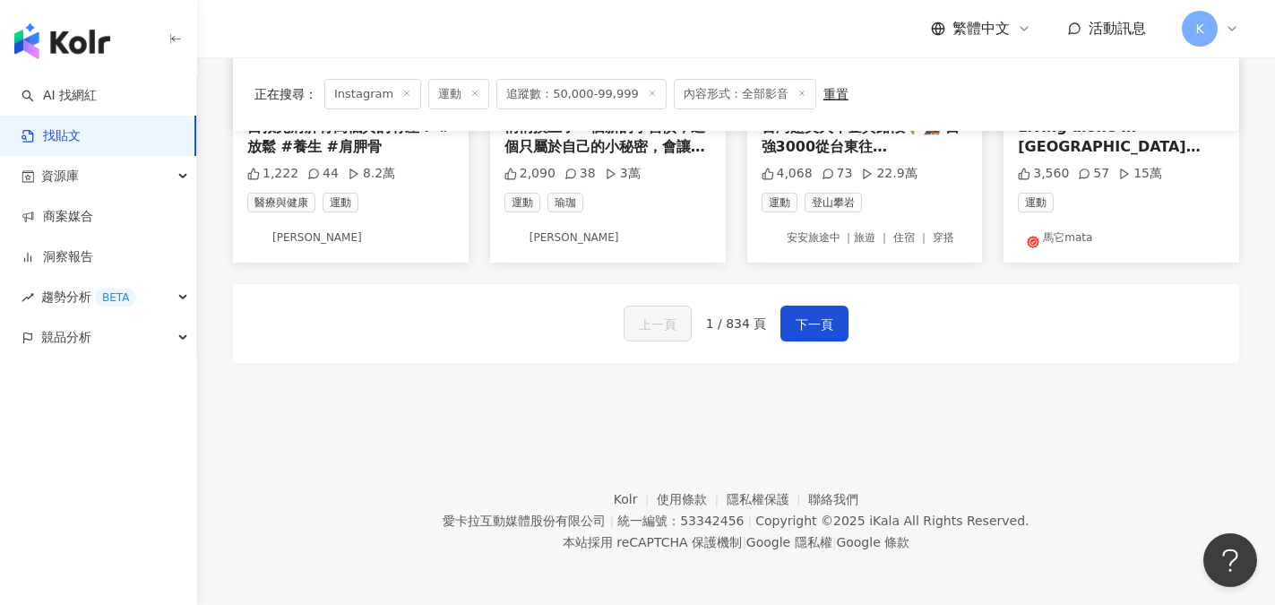
scroll to position [1127, 0]
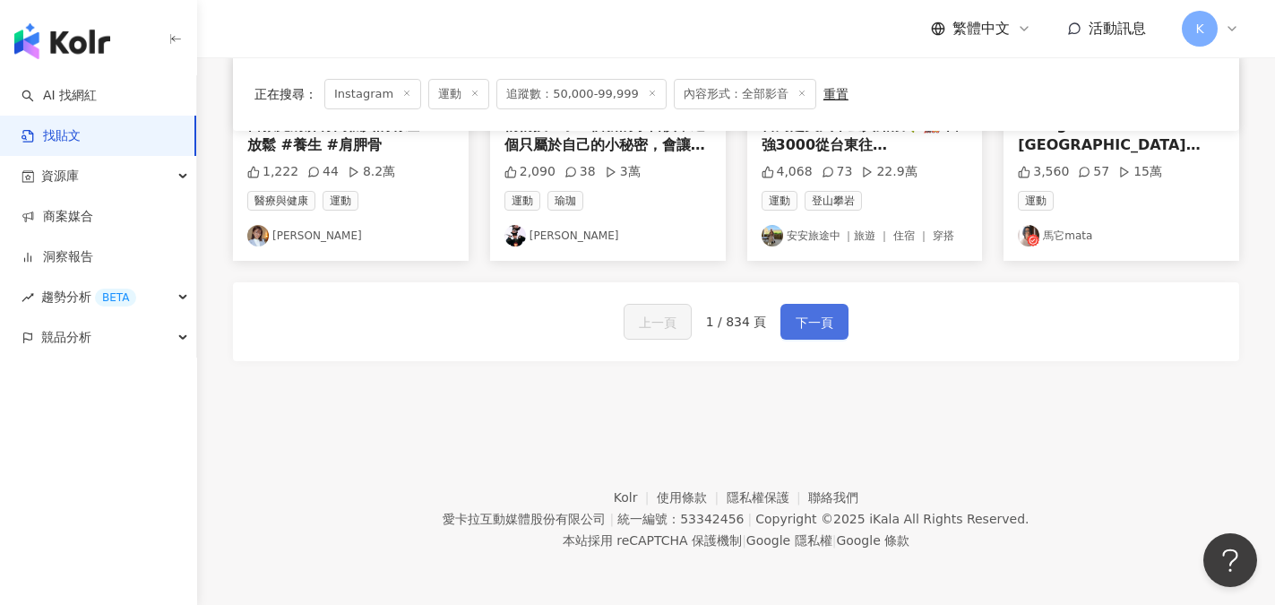
click at [823, 318] on span "下一頁" at bounding box center [815, 323] width 38 height 22
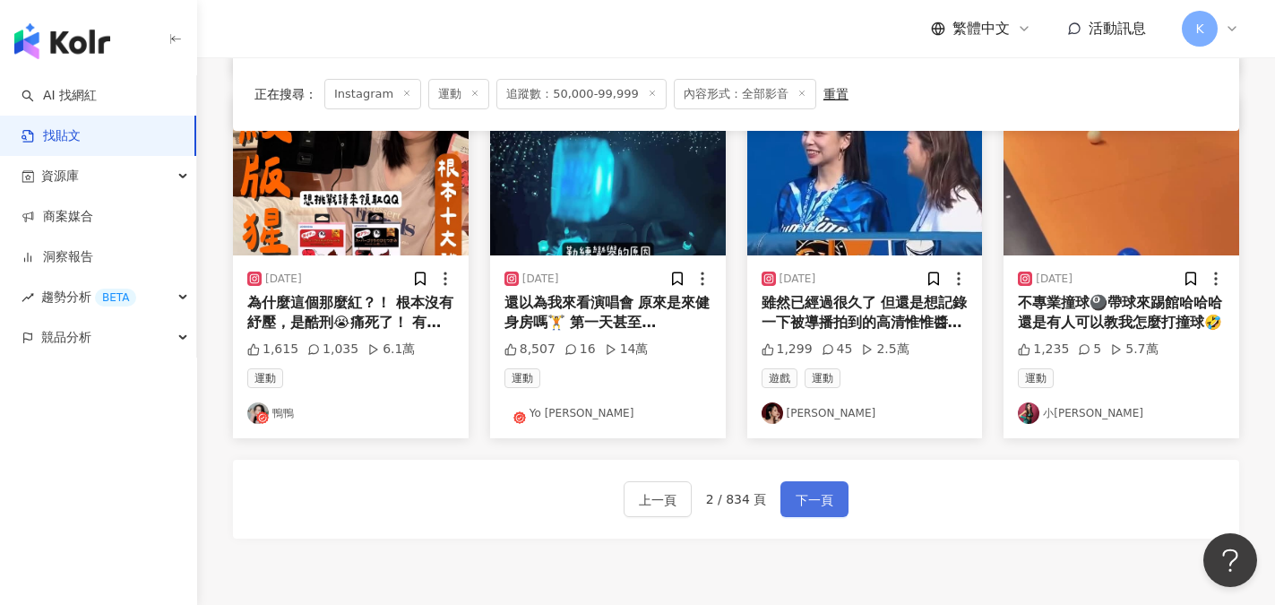
scroll to position [947, 0]
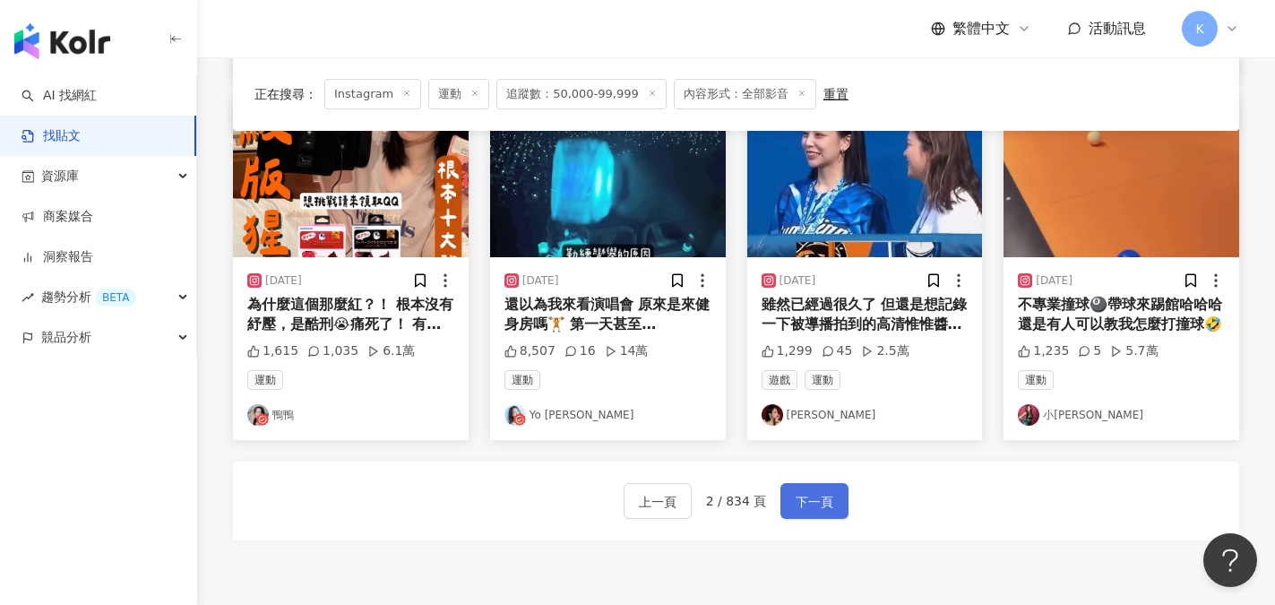
click at [804, 491] on span "下一頁" at bounding box center [815, 502] width 38 height 22
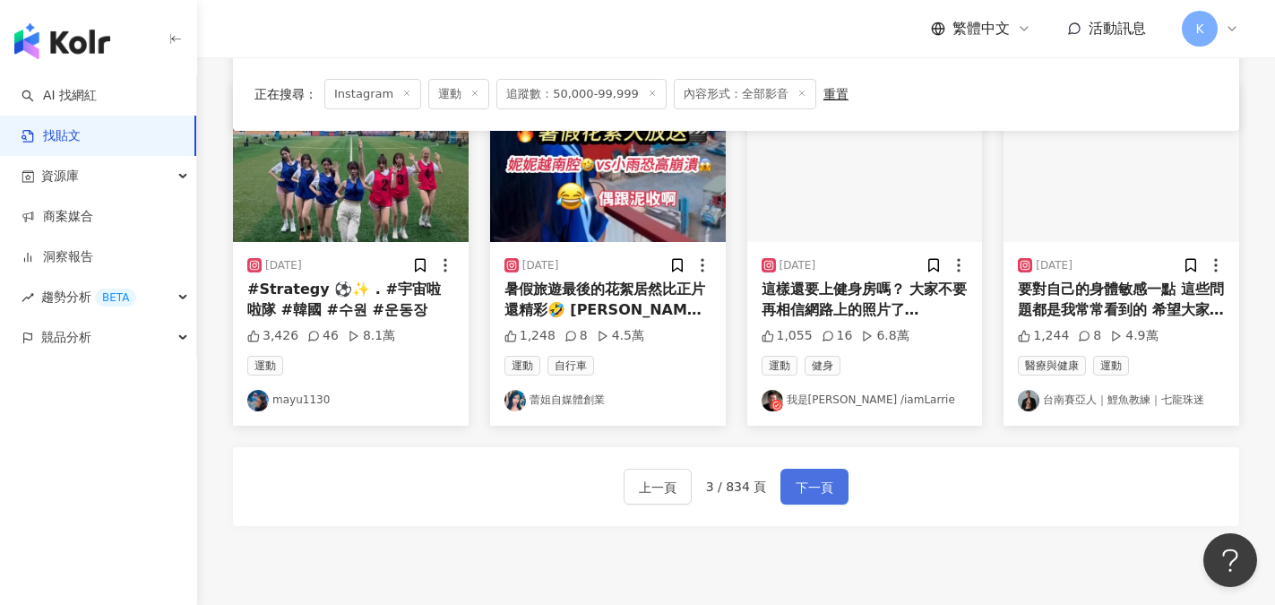
scroll to position [939, 0]
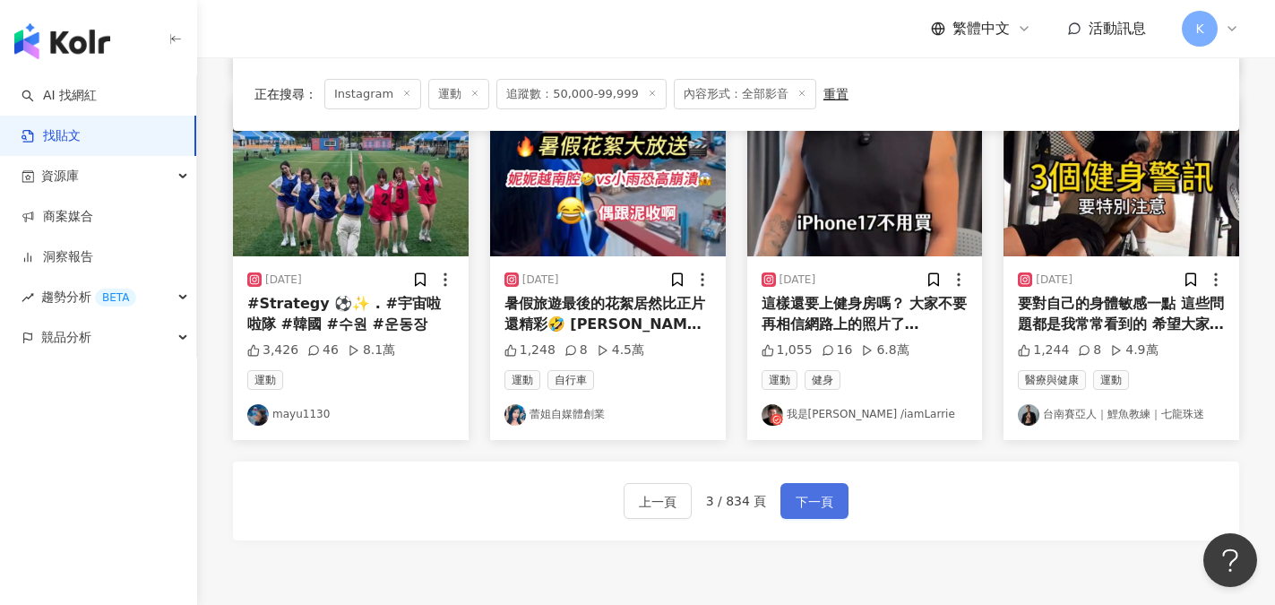
click at [808, 494] on span "下一頁" at bounding box center [815, 502] width 38 height 22
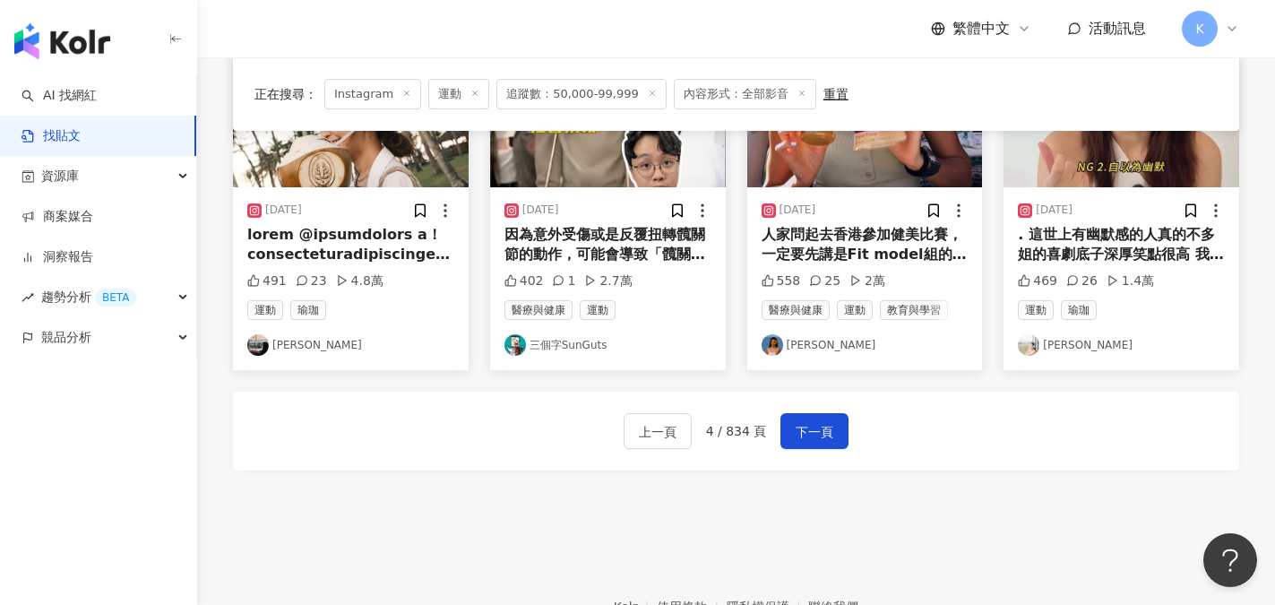
scroll to position [1029, 0]
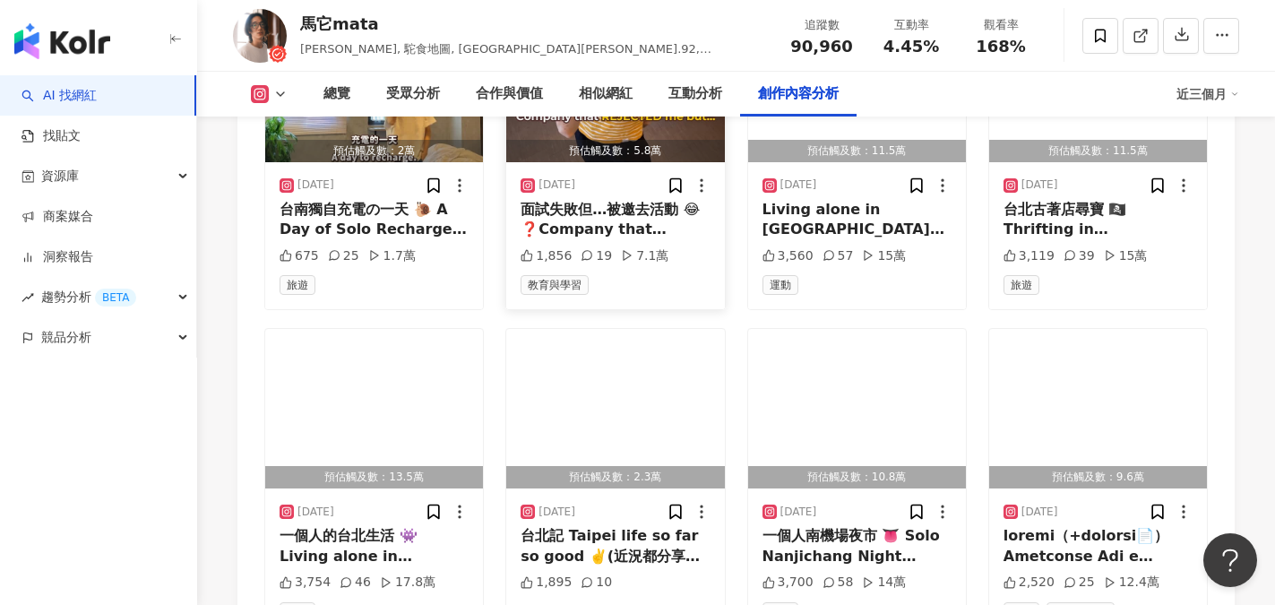
scroll to position [5915, 0]
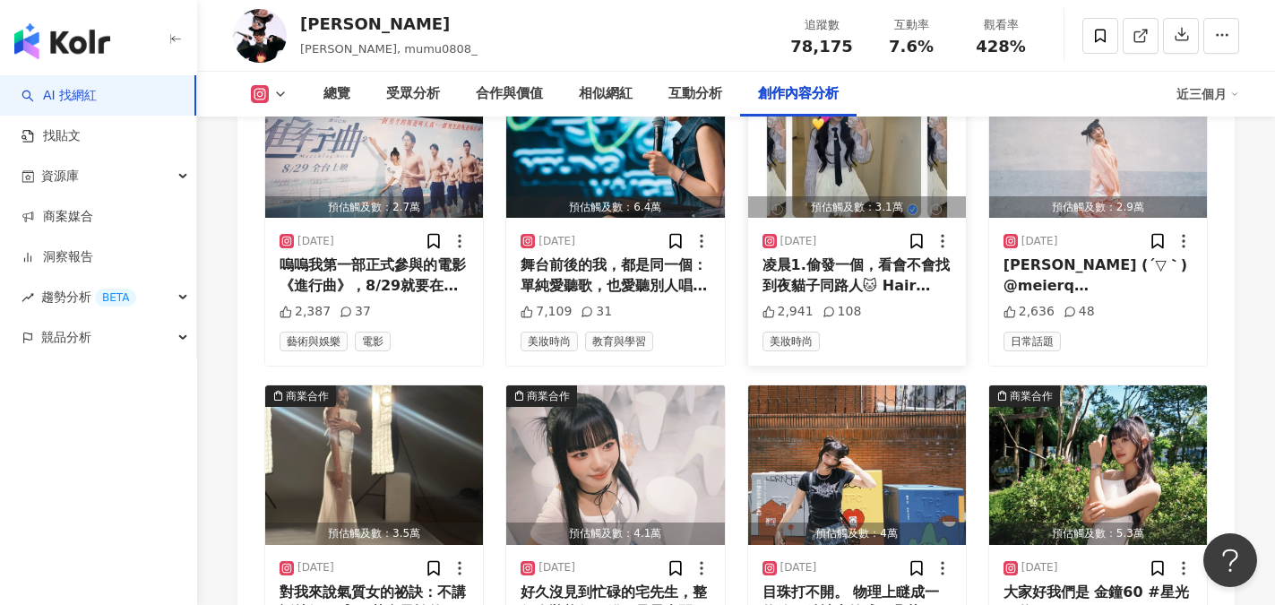
scroll to position [6453, 0]
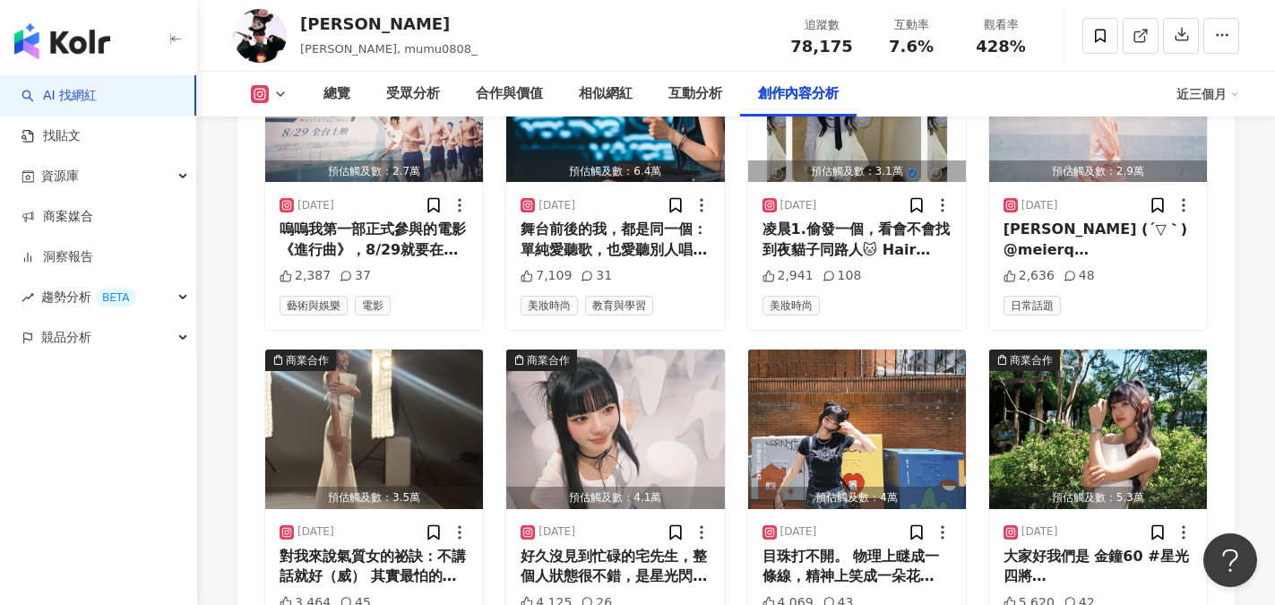
click at [893, 516] on div "預估觸及數：2.9萬 2025/9/8 那天是藍女 （私下也是個懶女） 🫧 💙🖌️📤💎🌠🚙🛝(⁎⁍̴̛ᴗ⁍̴̛⁎) Hair |@h.harley_1107 …" at bounding box center [736, 205] width 944 height 1020
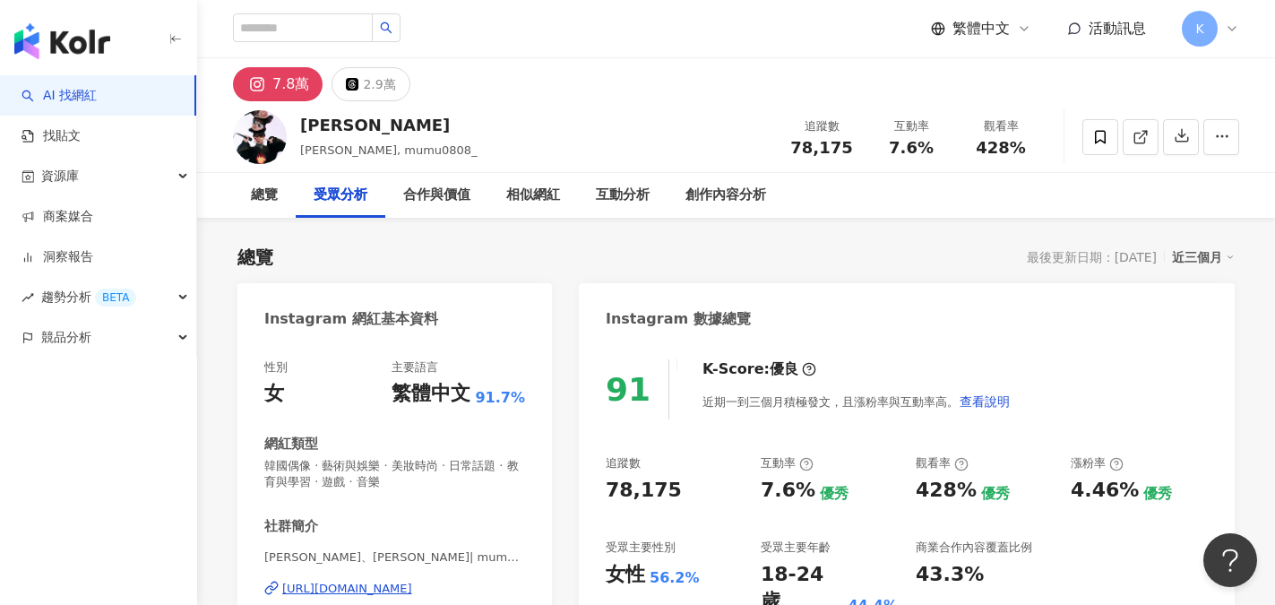
scroll to position [359, 0]
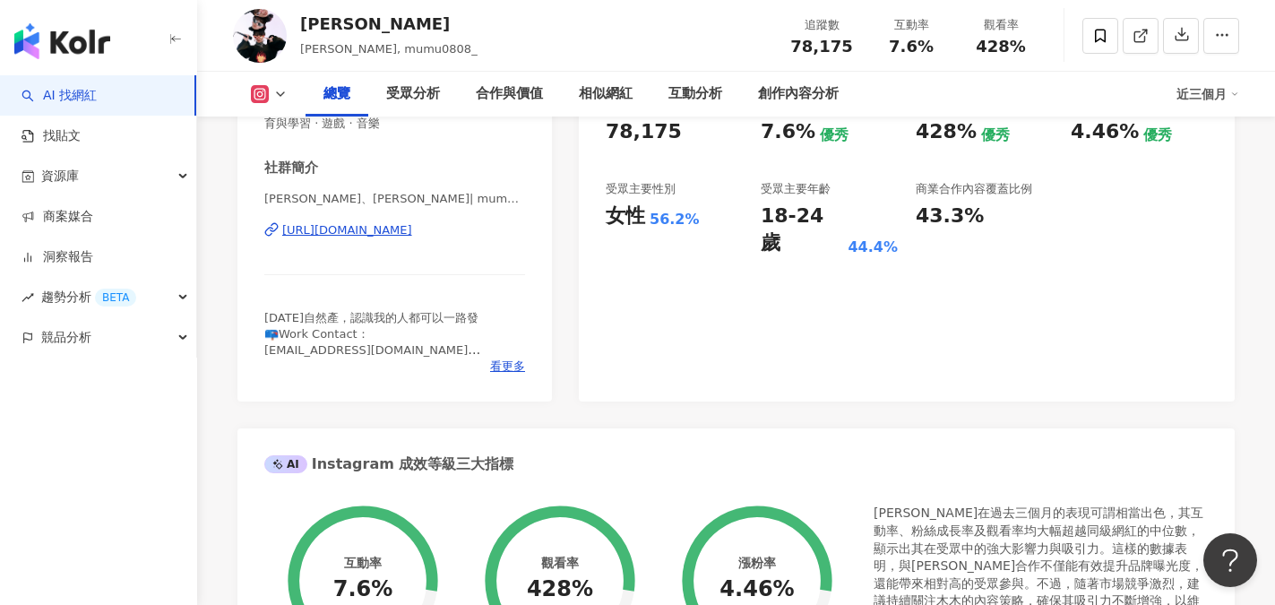
click at [412, 228] on div "https://www.instagram.com/mumu0808_/" at bounding box center [347, 230] width 130 height 16
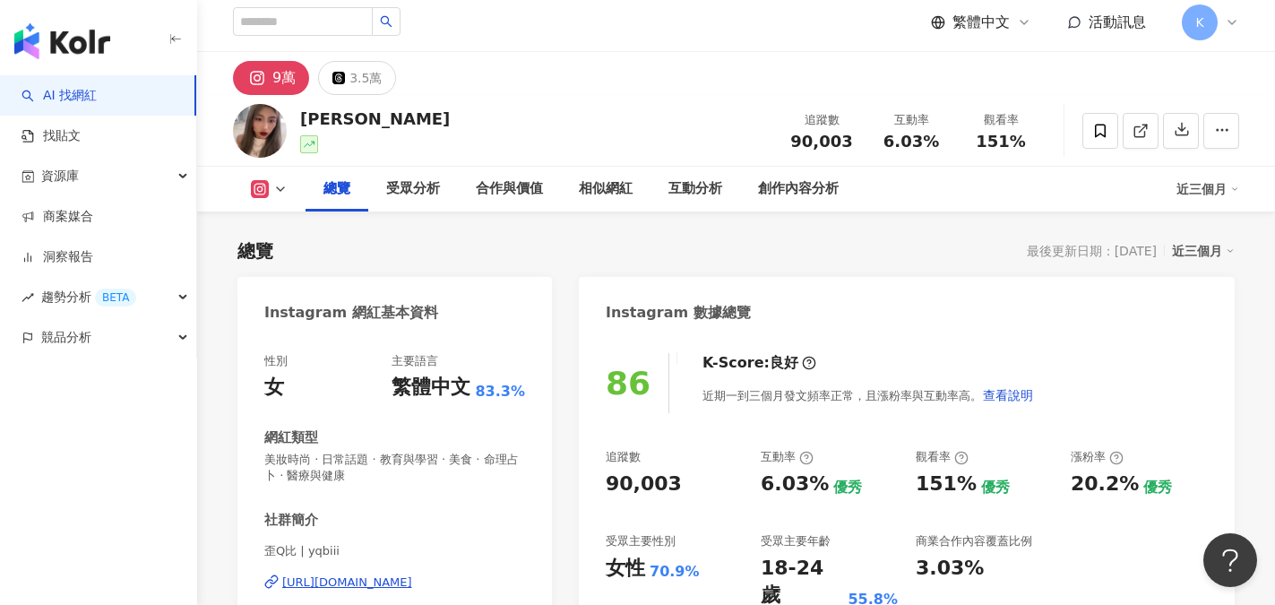
scroll to position [179, 0]
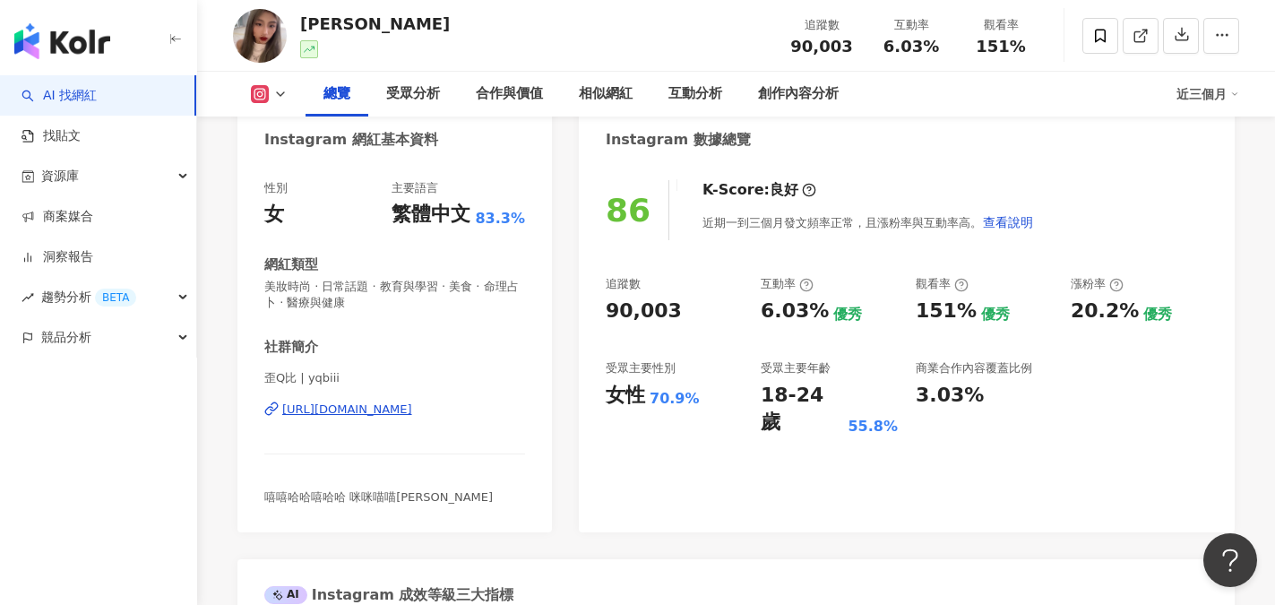
click at [400, 411] on div "[URL][DOMAIN_NAME]" at bounding box center [347, 410] width 130 height 16
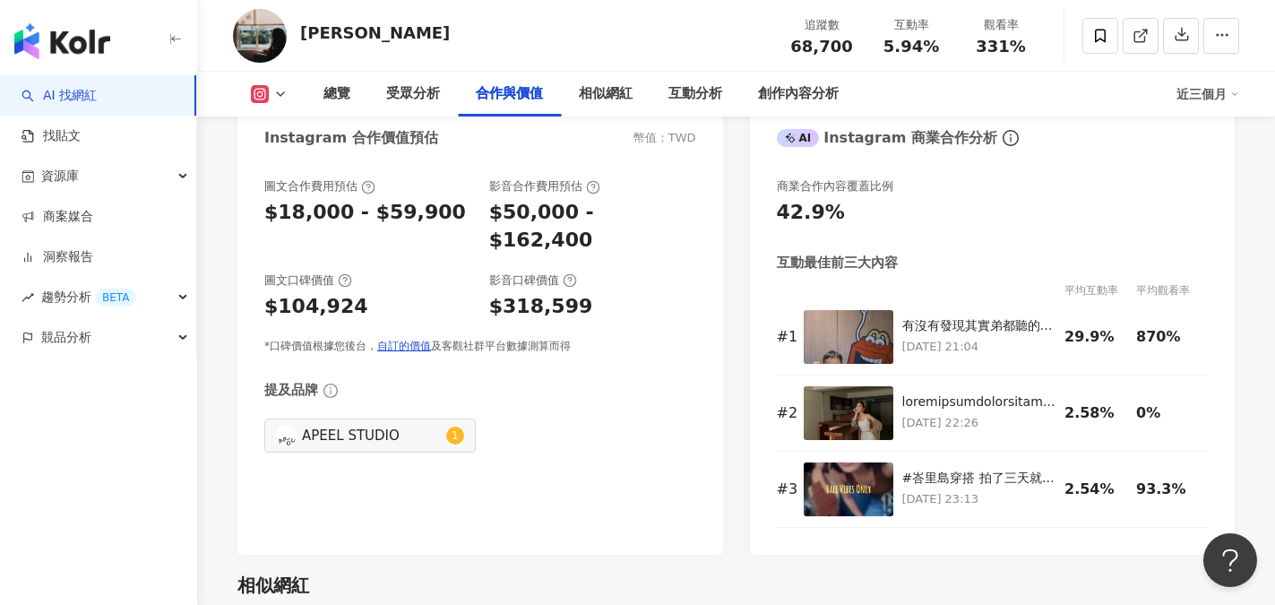
scroll to position [2689, 0]
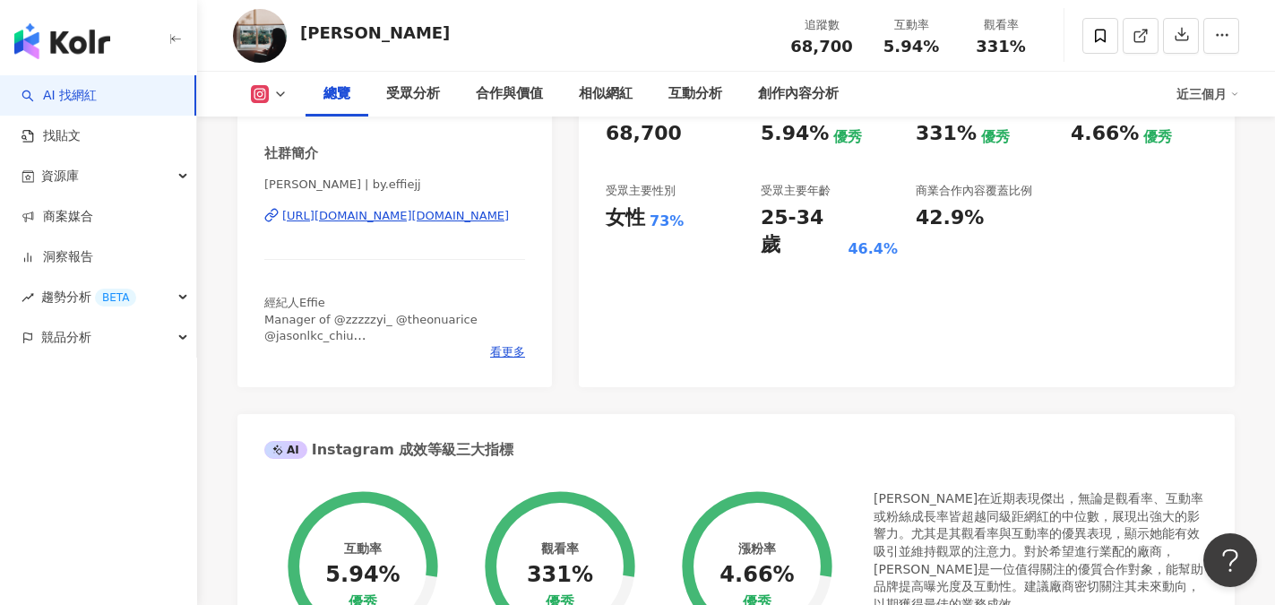
scroll to position [359, 0]
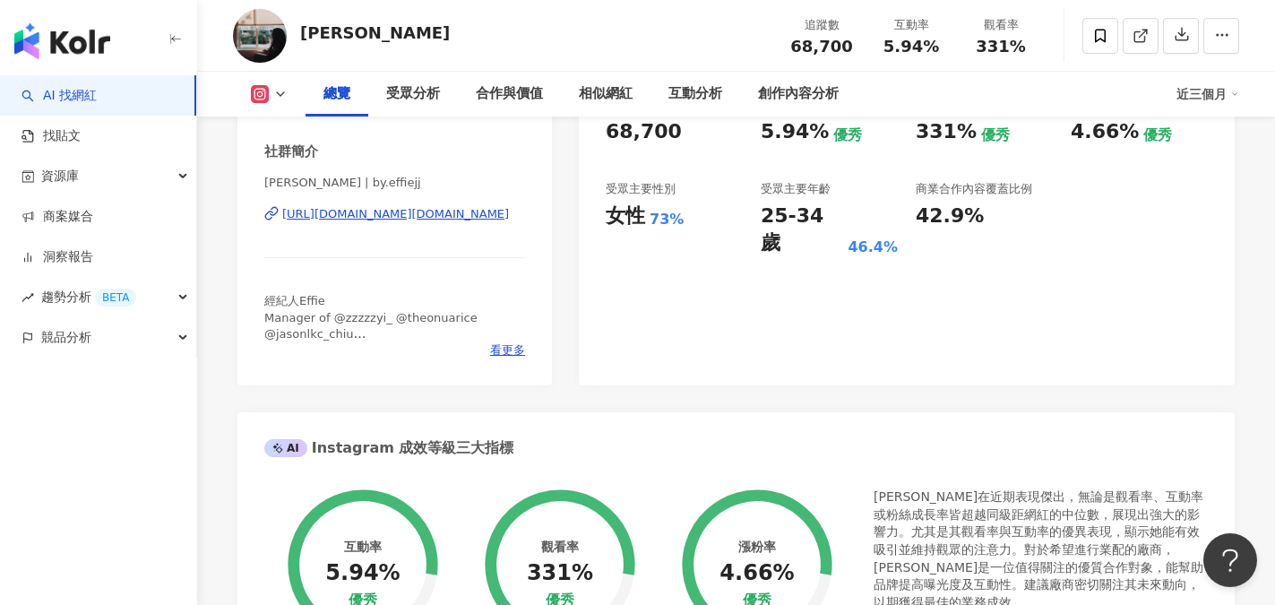
click at [401, 219] on div "[URL][DOMAIN_NAME][DOMAIN_NAME]" at bounding box center [395, 214] width 227 height 16
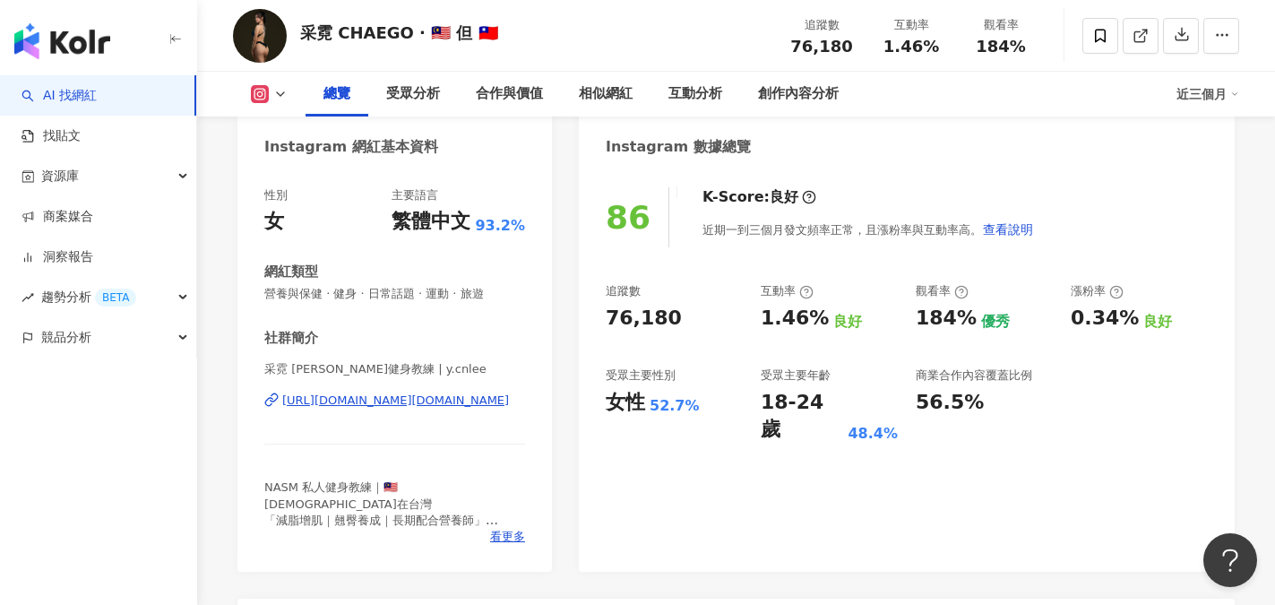
scroll to position [179, 0]
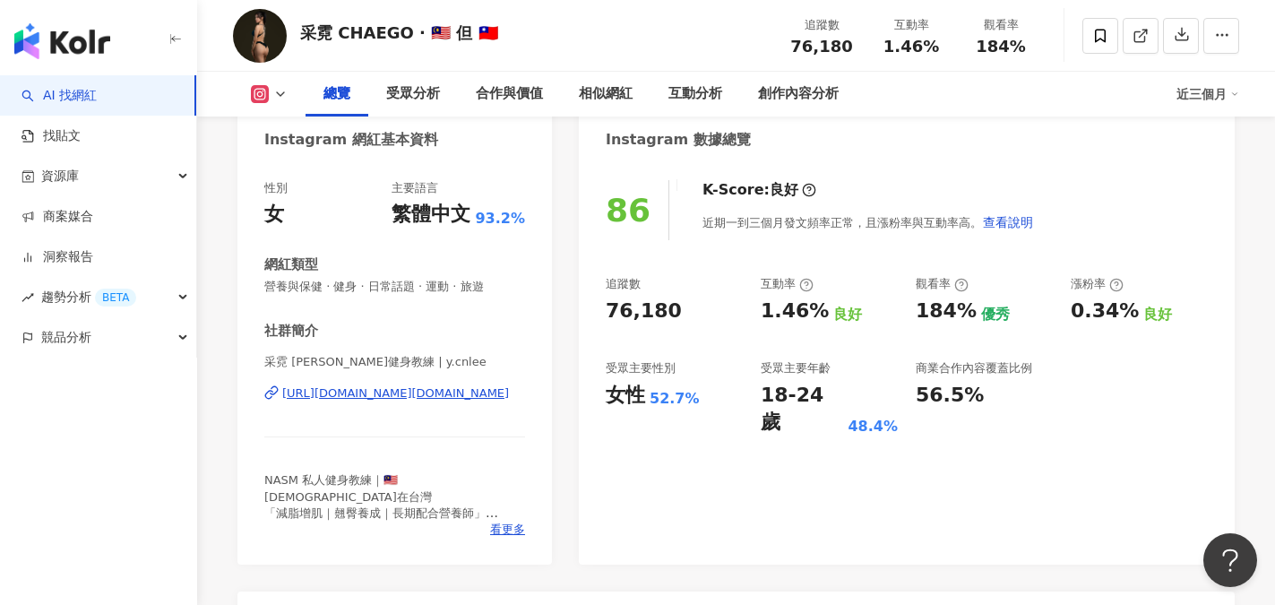
click at [401, 395] on div "[URL][DOMAIN_NAME][DOMAIN_NAME]" at bounding box center [395, 393] width 227 height 16
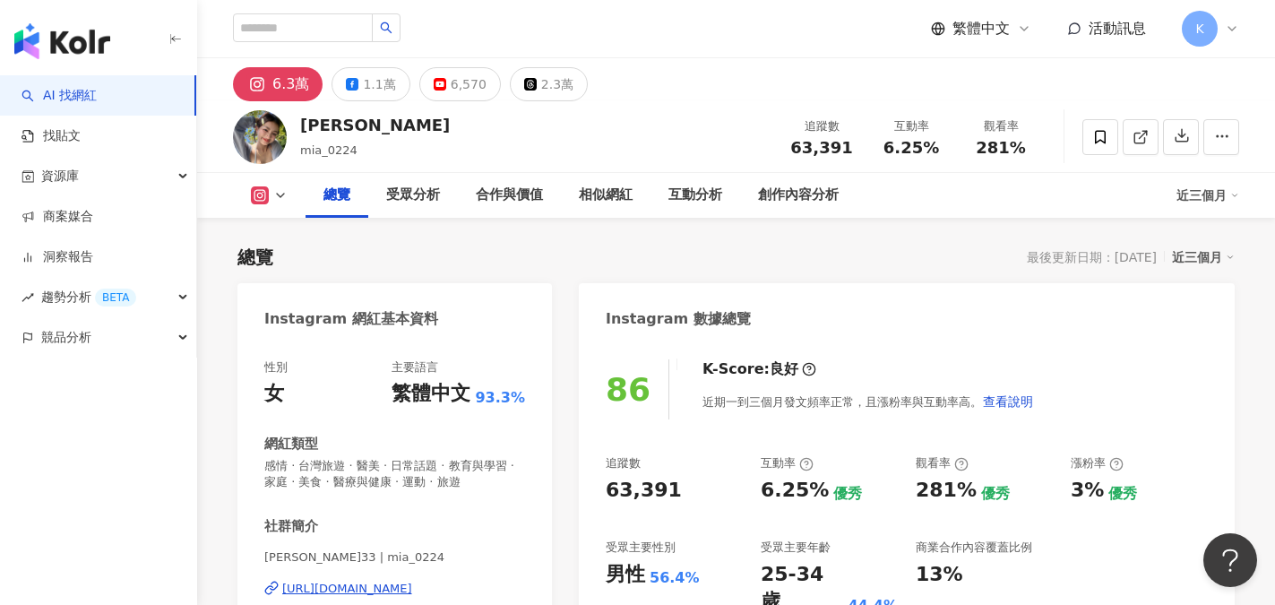
scroll to position [179, 0]
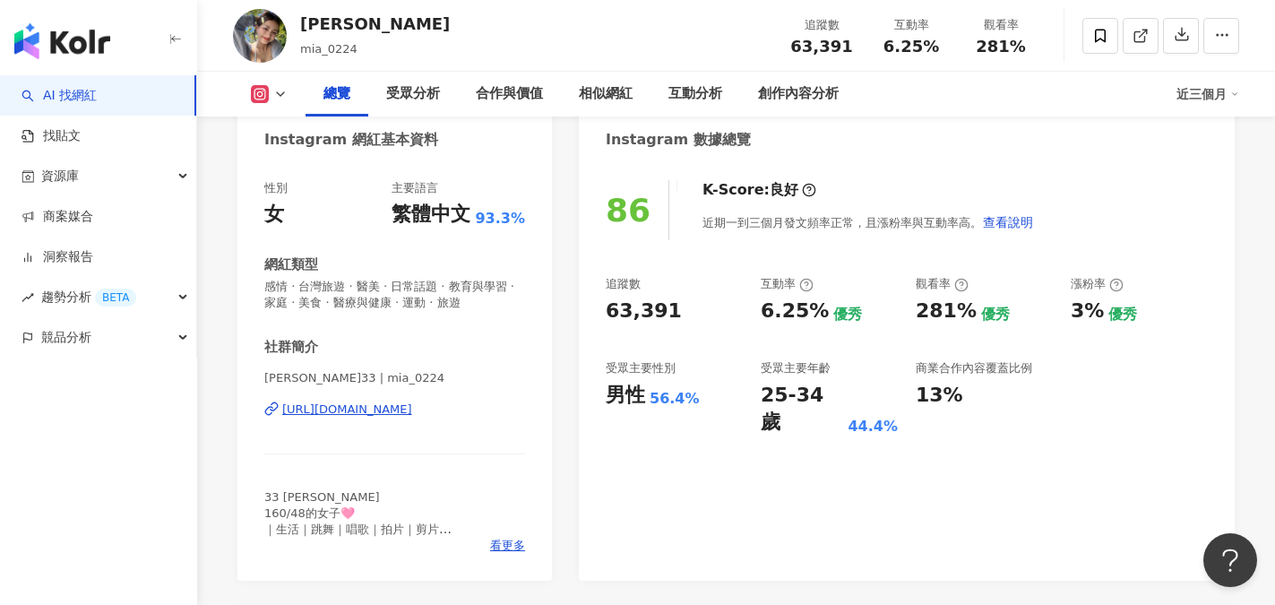
click at [410, 416] on div "https://www.instagram.com/mia_0224/" at bounding box center [347, 410] width 130 height 16
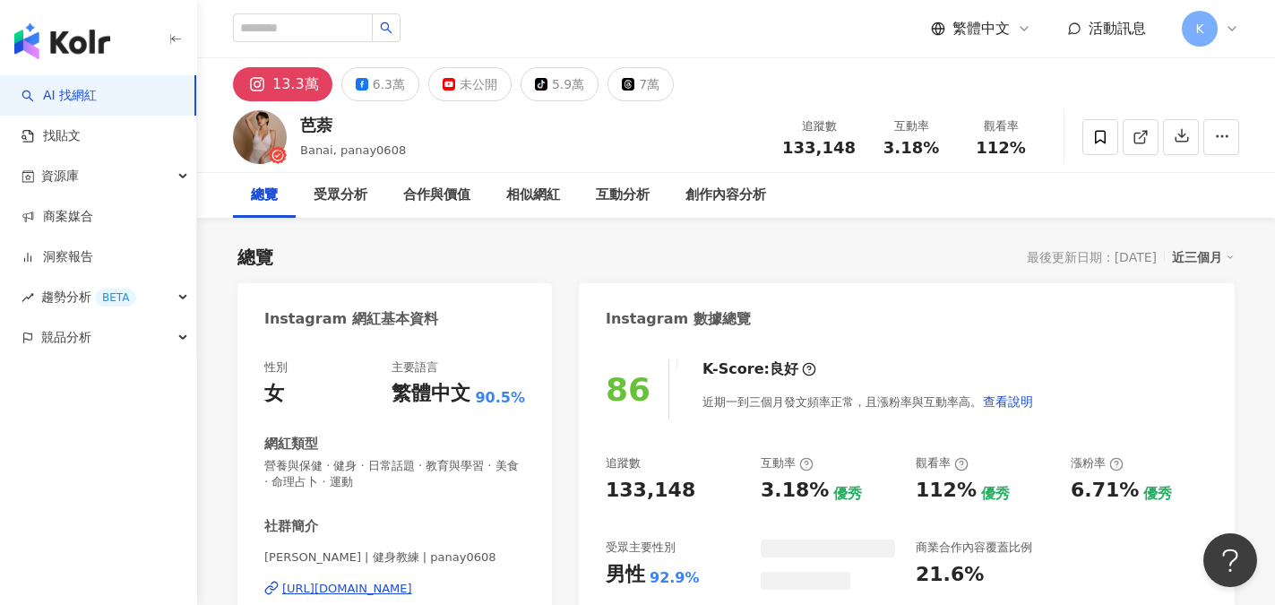
scroll to position [90, 0]
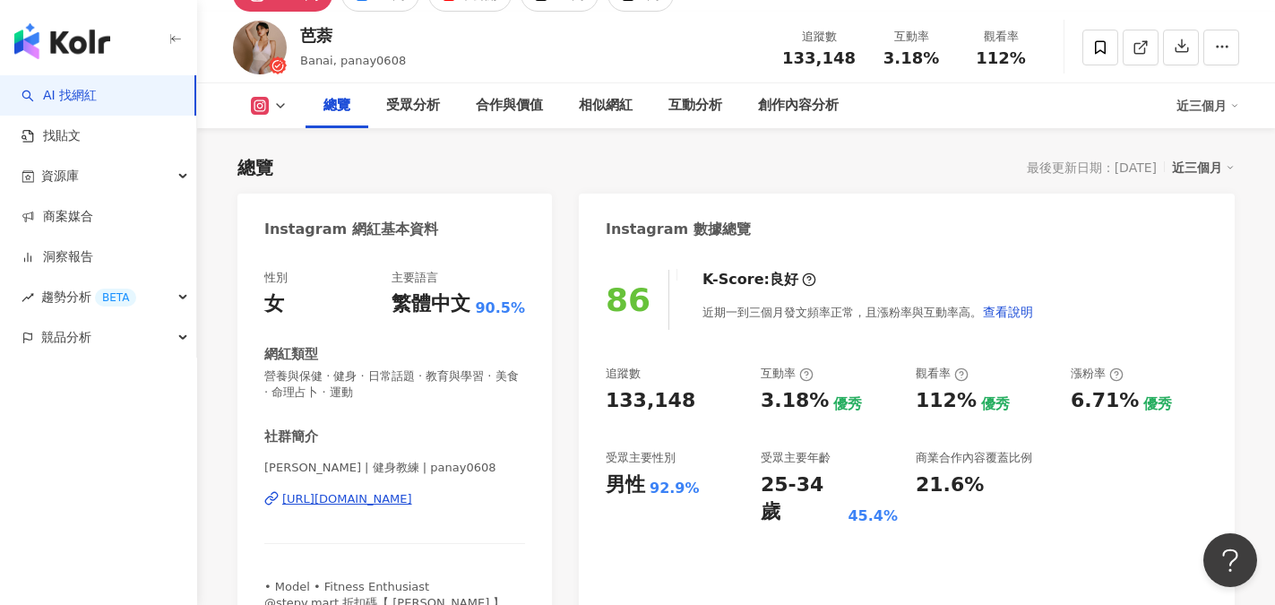
click at [411, 497] on div "https://www.instagram.com/panay0608/" at bounding box center [347, 499] width 130 height 16
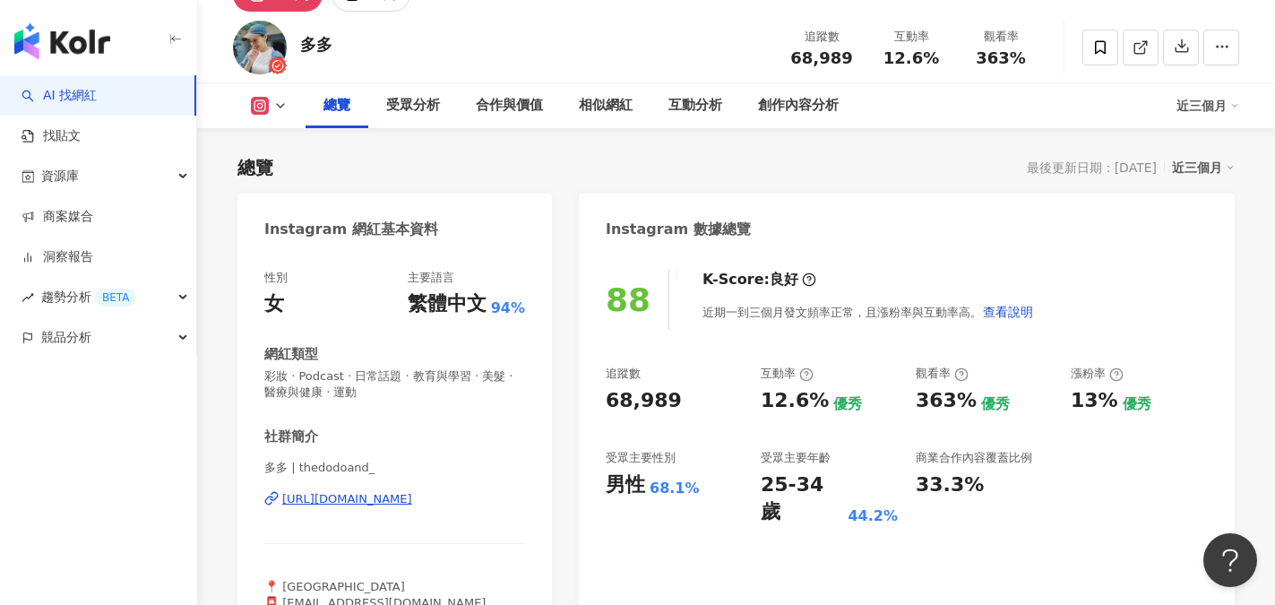
scroll to position [179, 0]
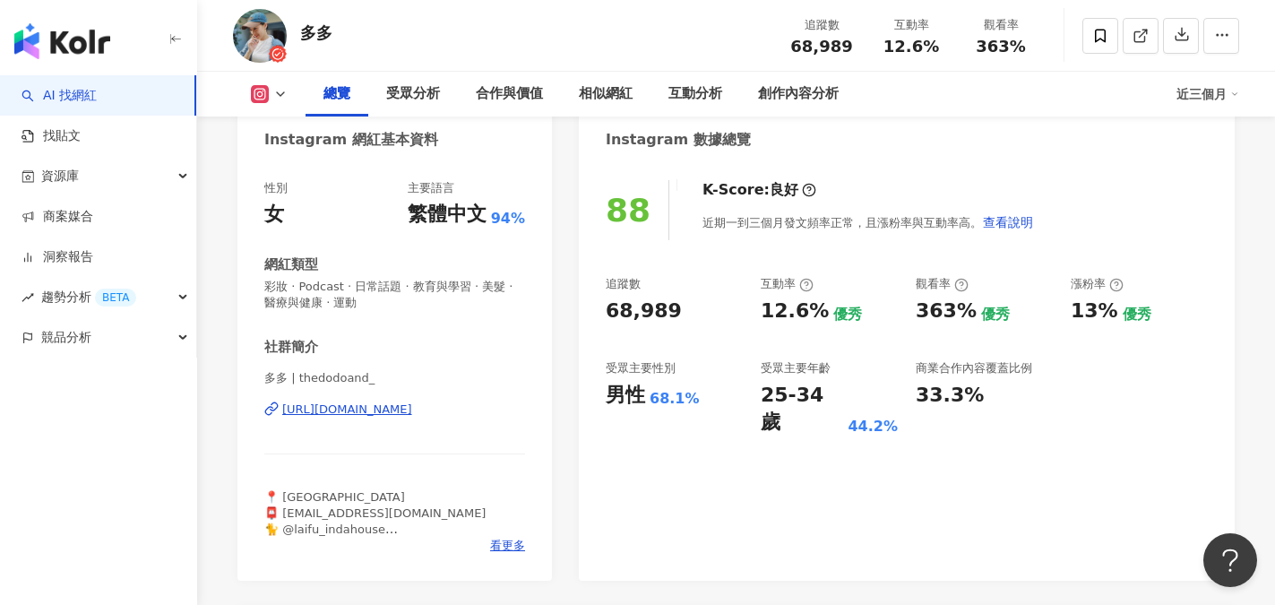
click at [412, 402] on div "[URL][DOMAIN_NAME]" at bounding box center [347, 410] width 130 height 16
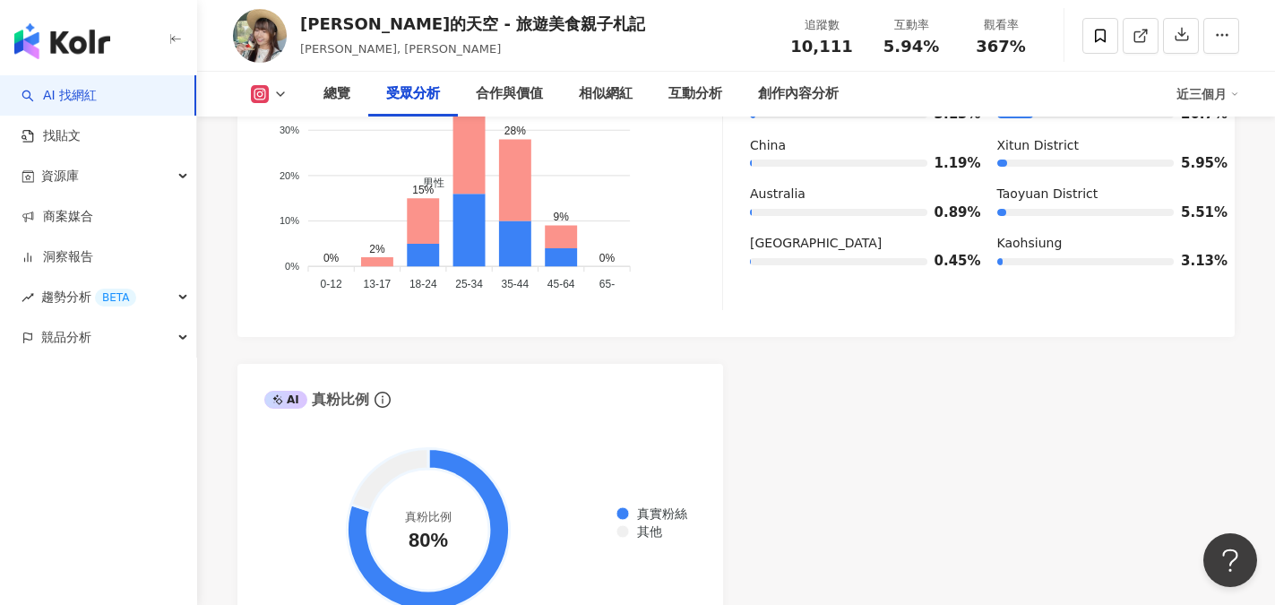
scroll to position [1882, 0]
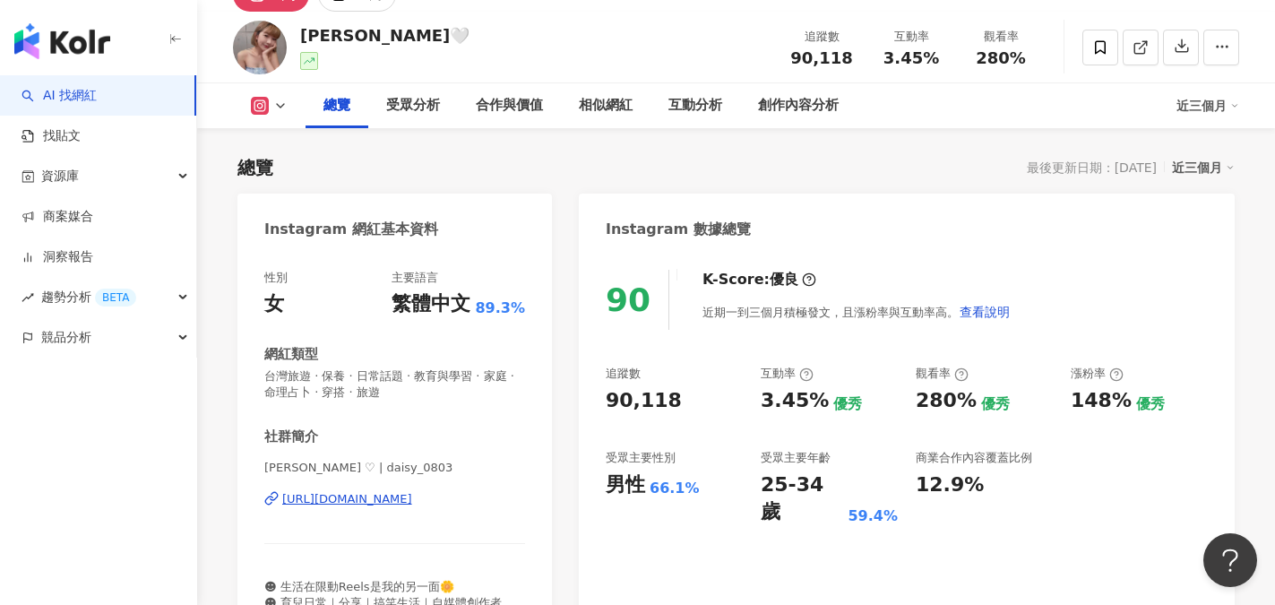
scroll to position [179, 0]
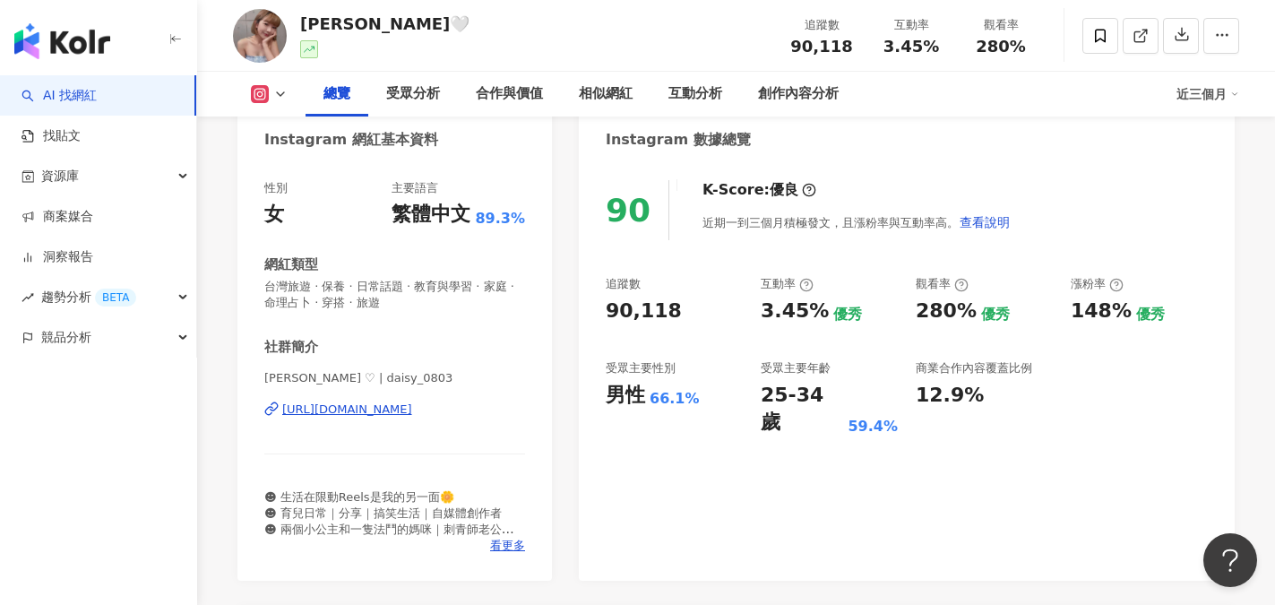
click at [412, 408] on div "[URL][DOMAIN_NAME]" at bounding box center [347, 410] width 130 height 16
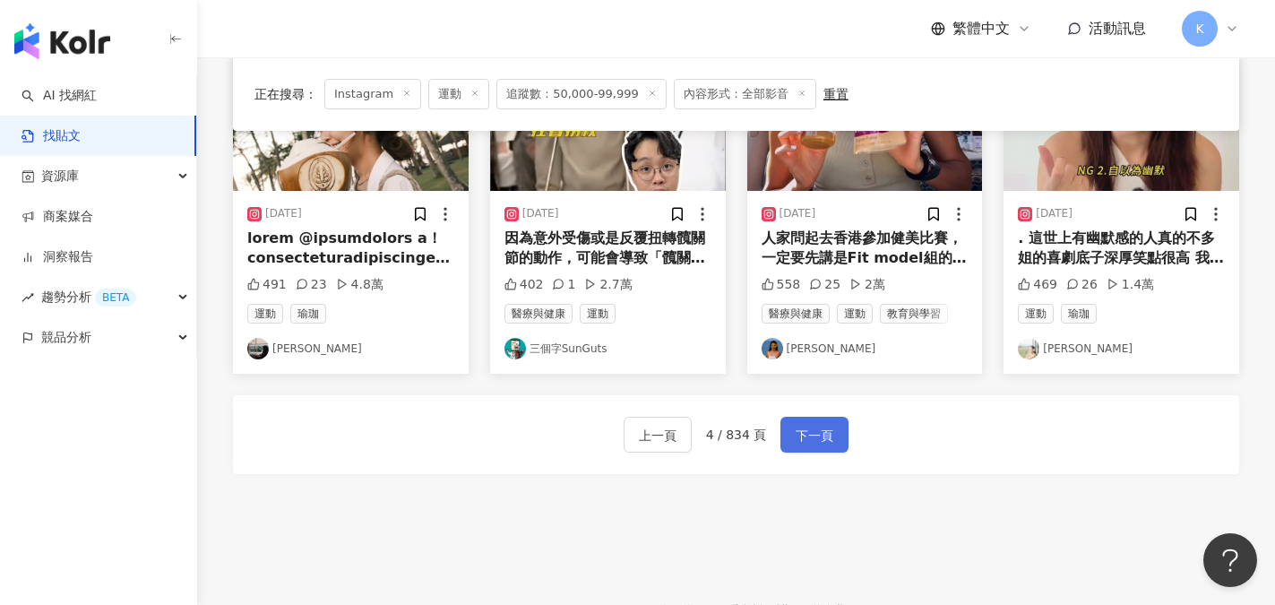
click at [825, 425] on span "下一頁" at bounding box center [815, 436] width 38 height 22
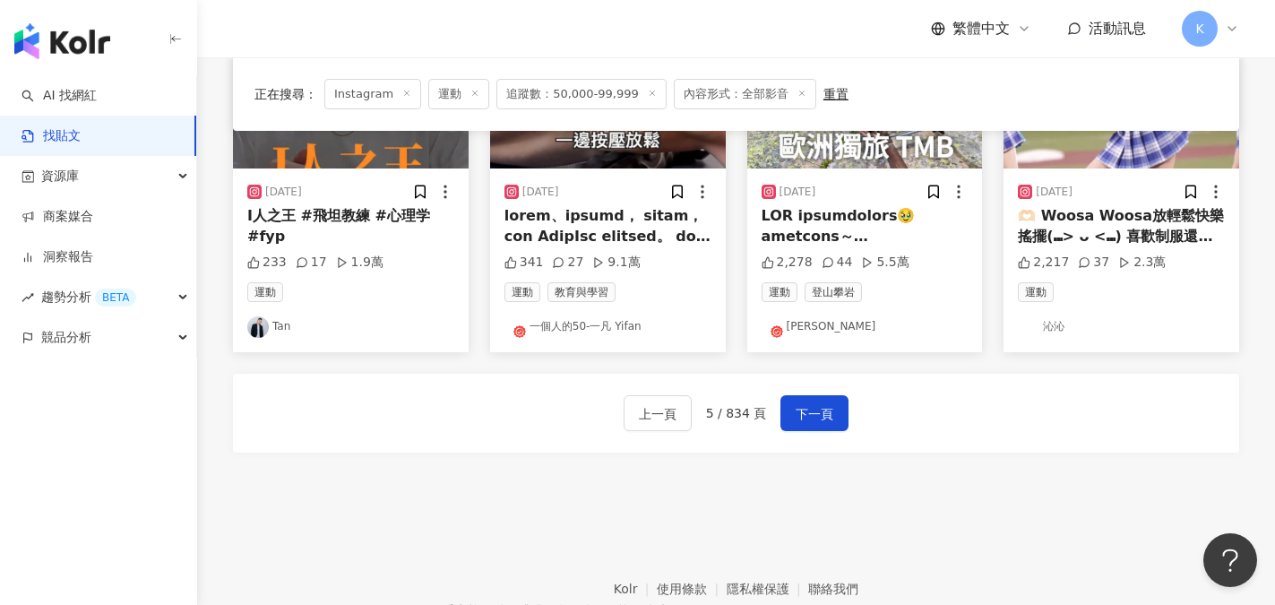
scroll to position [1029, 0]
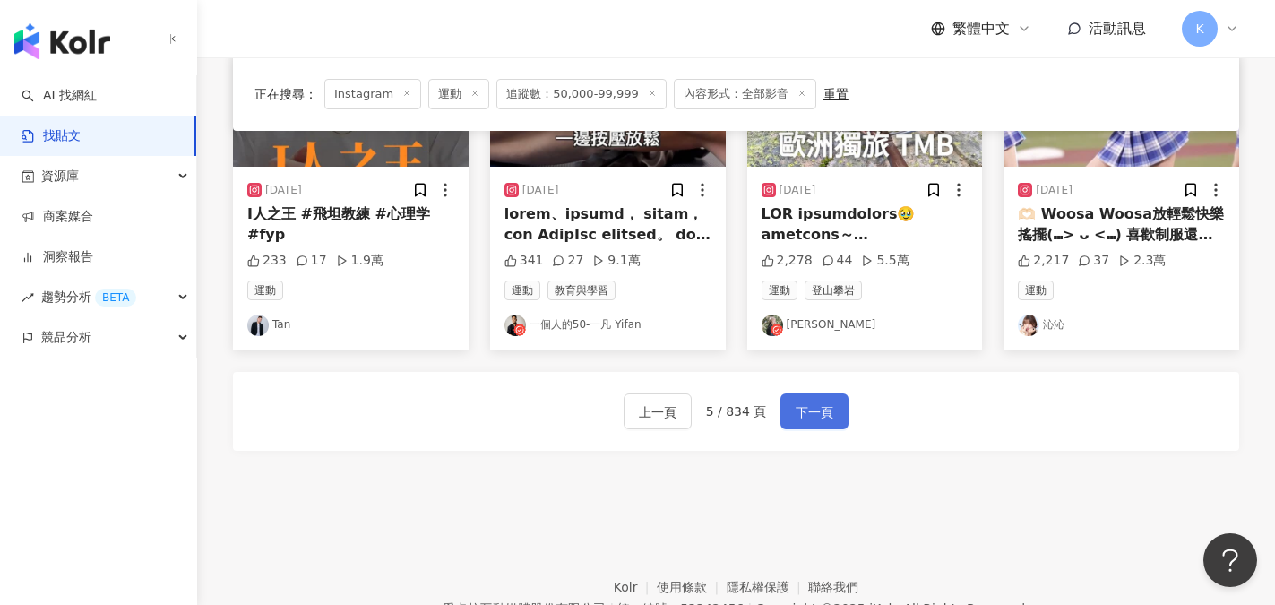
click at [834, 420] on button "下一頁" at bounding box center [815, 411] width 68 height 36
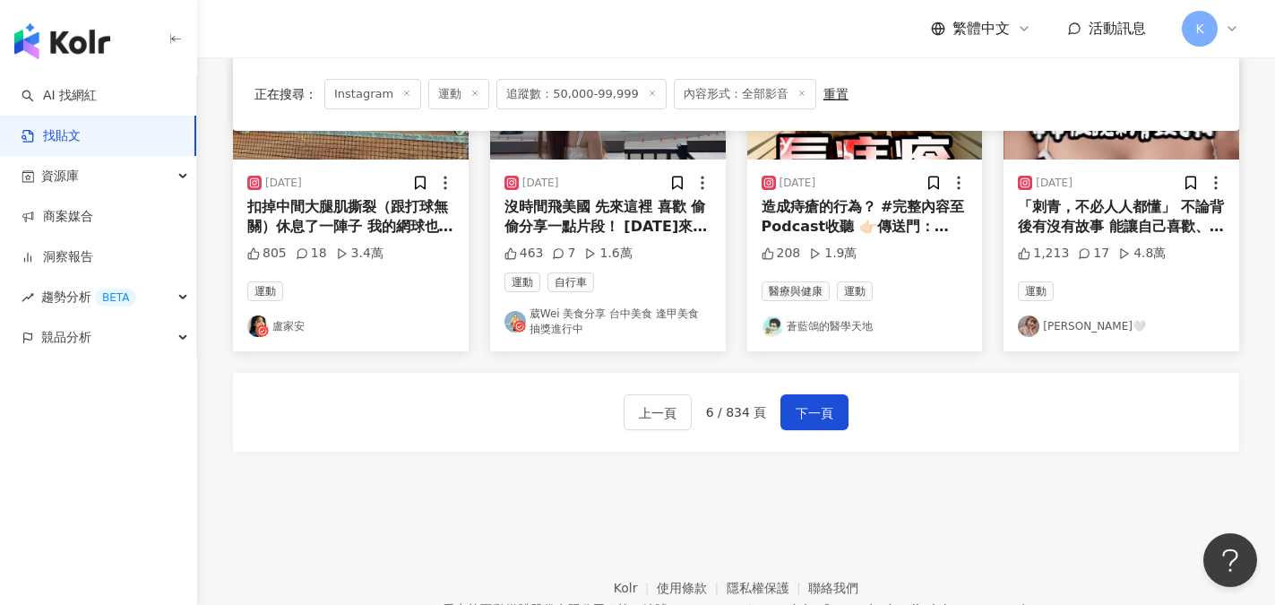
scroll to position [1136, 0]
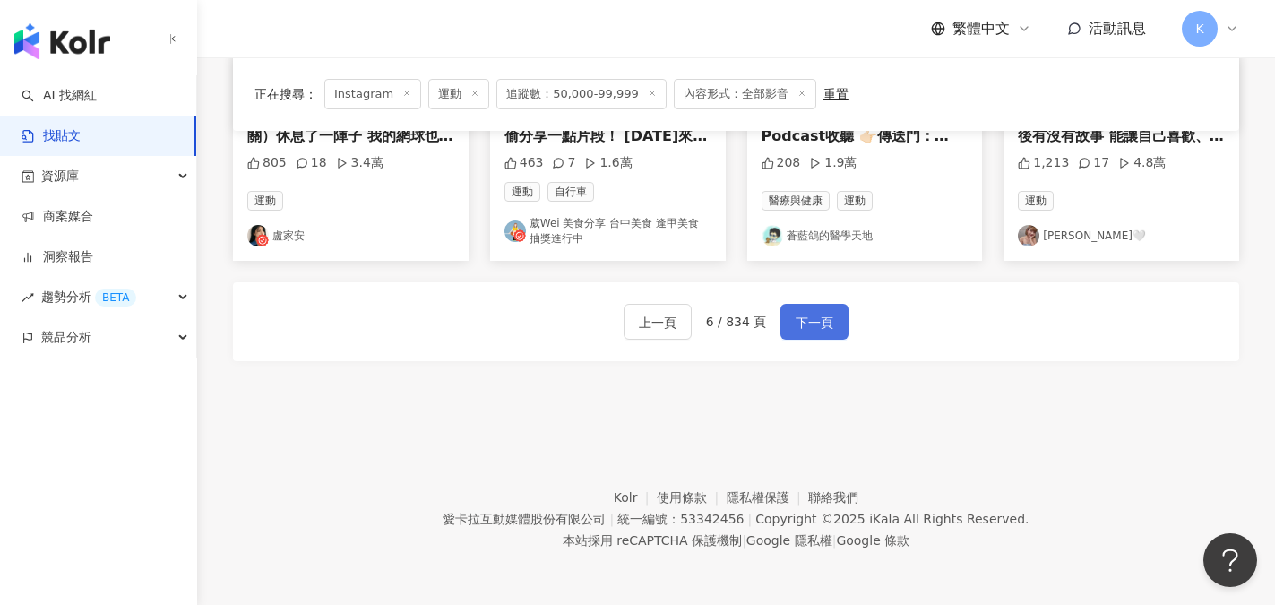
click at [823, 325] on span "下一頁" at bounding box center [815, 323] width 38 height 22
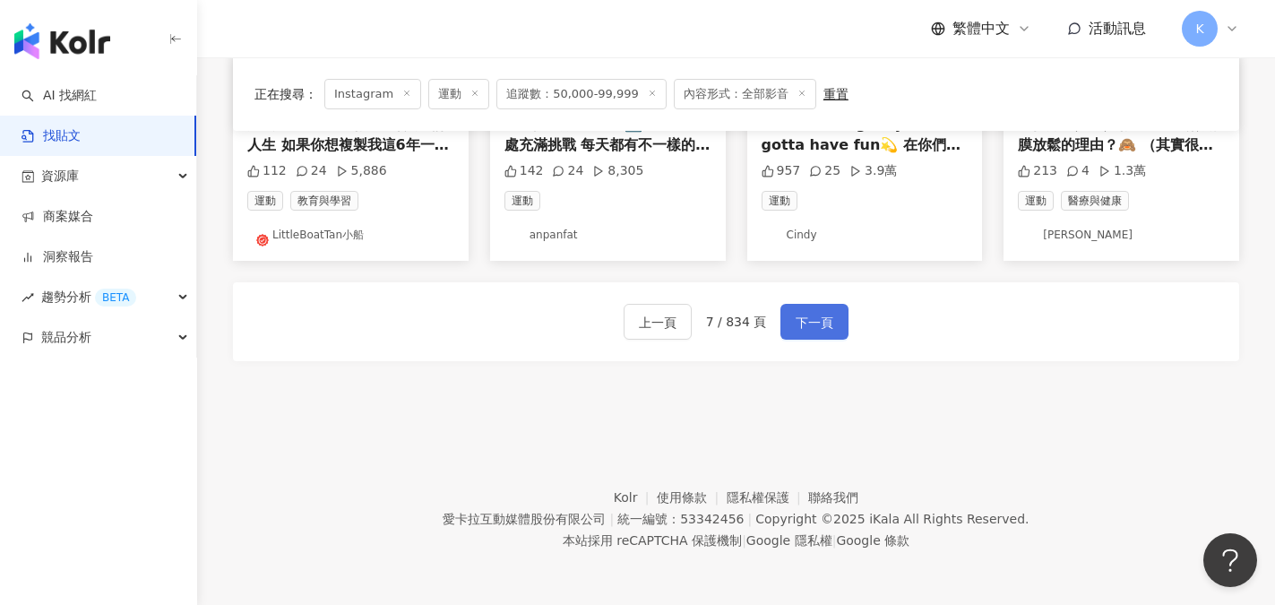
scroll to position [1119, 0]
click at [807, 326] on span "下一頁" at bounding box center [815, 323] width 38 height 22
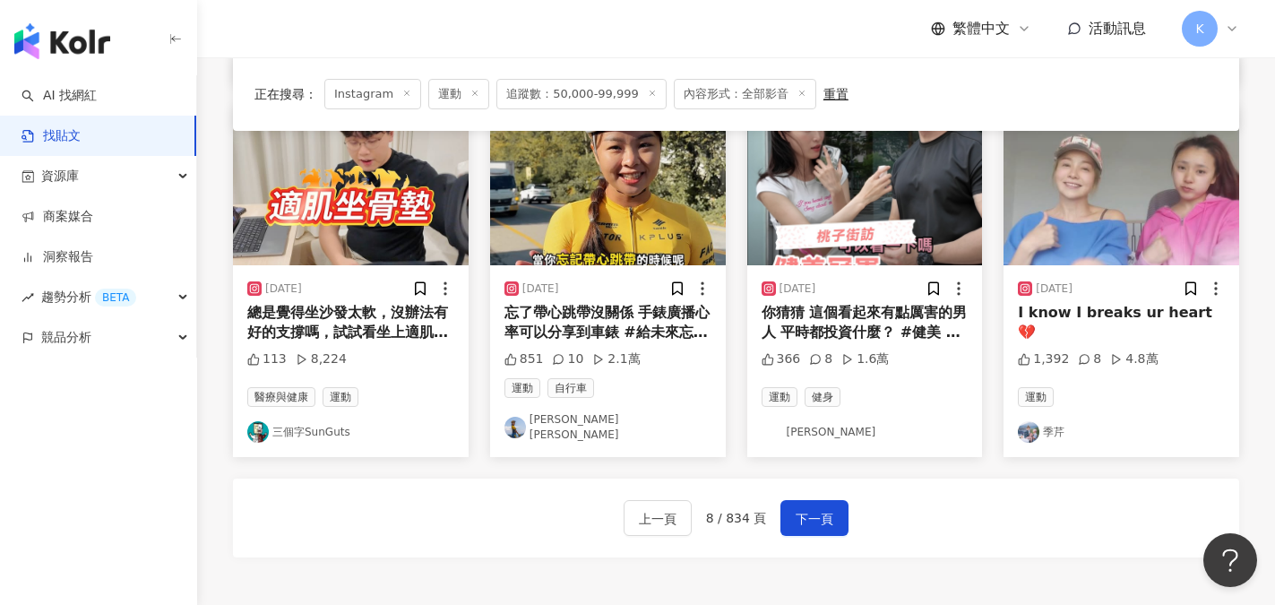
scroll to position [850, 0]
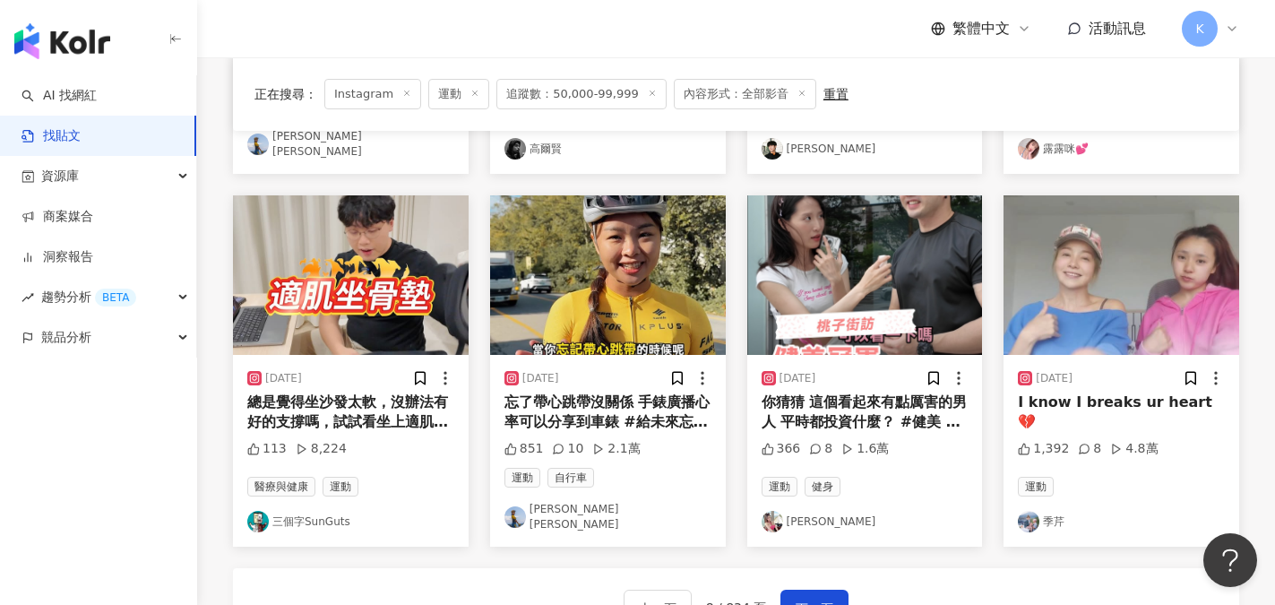
click at [558, 508] on link "[PERSON_NAME] [PERSON_NAME]" at bounding box center [608, 517] width 207 height 30
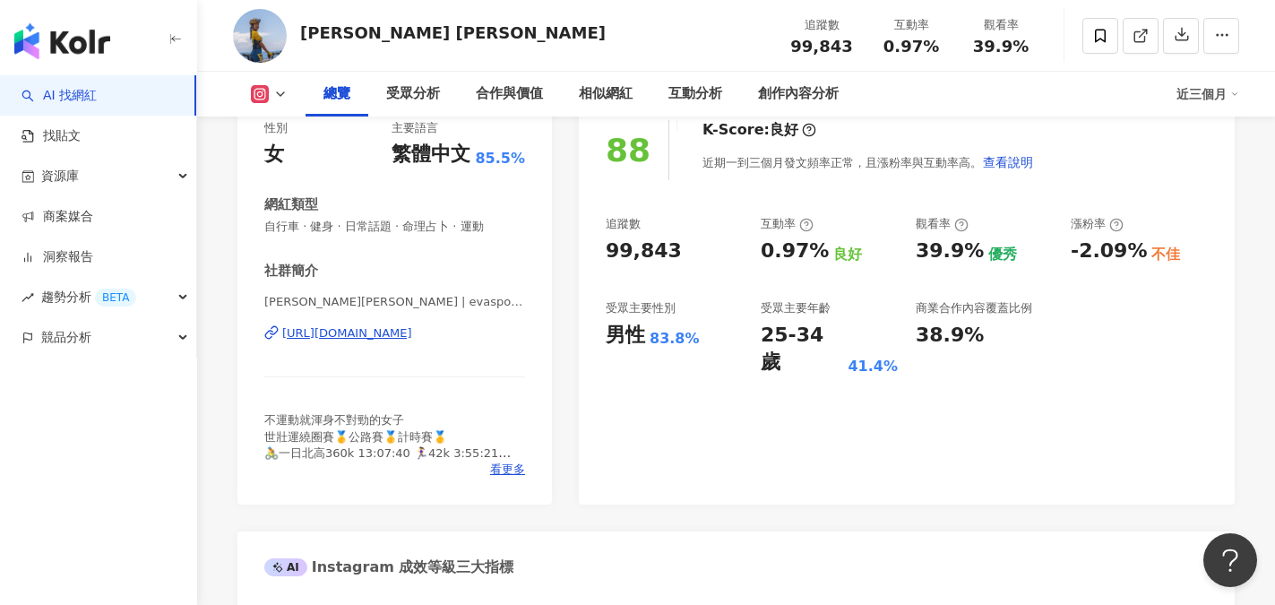
scroll to position [269, 0]
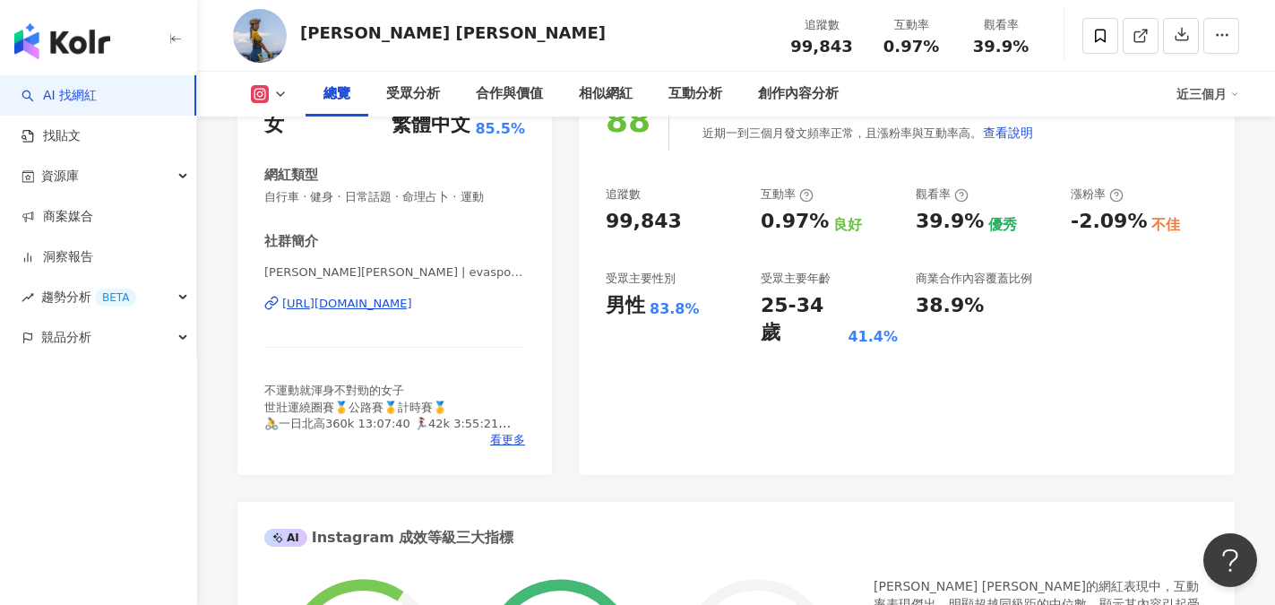
click at [401, 308] on div "https://www.instagram.com/evasports_/" at bounding box center [347, 304] width 130 height 16
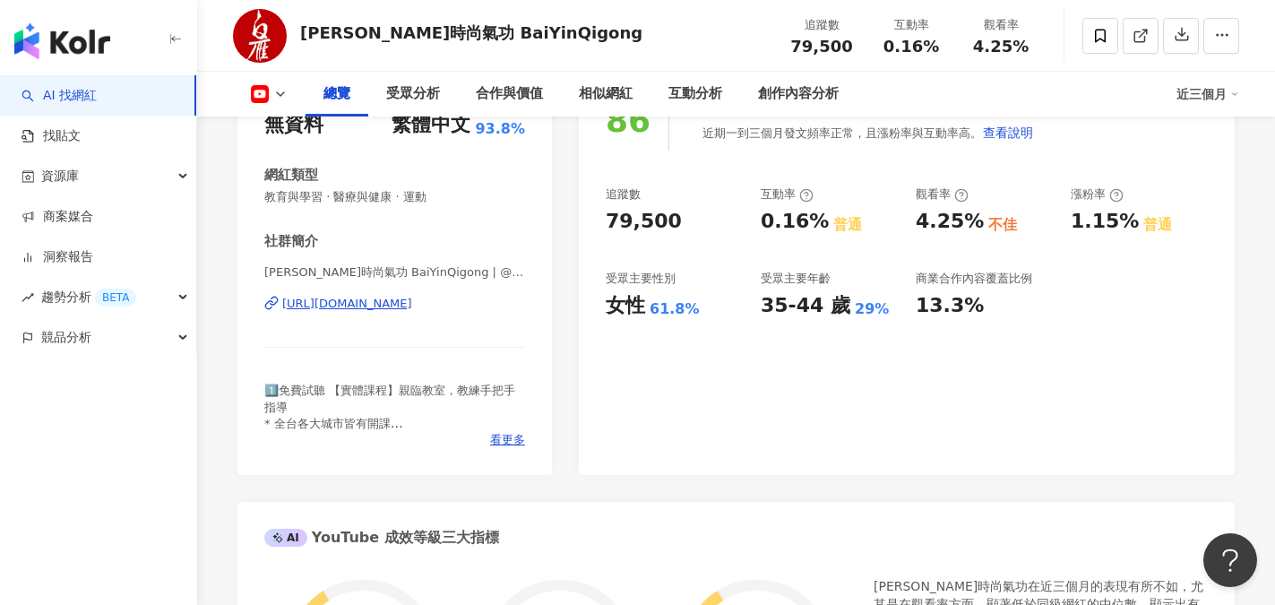
scroll to position [269, 0]
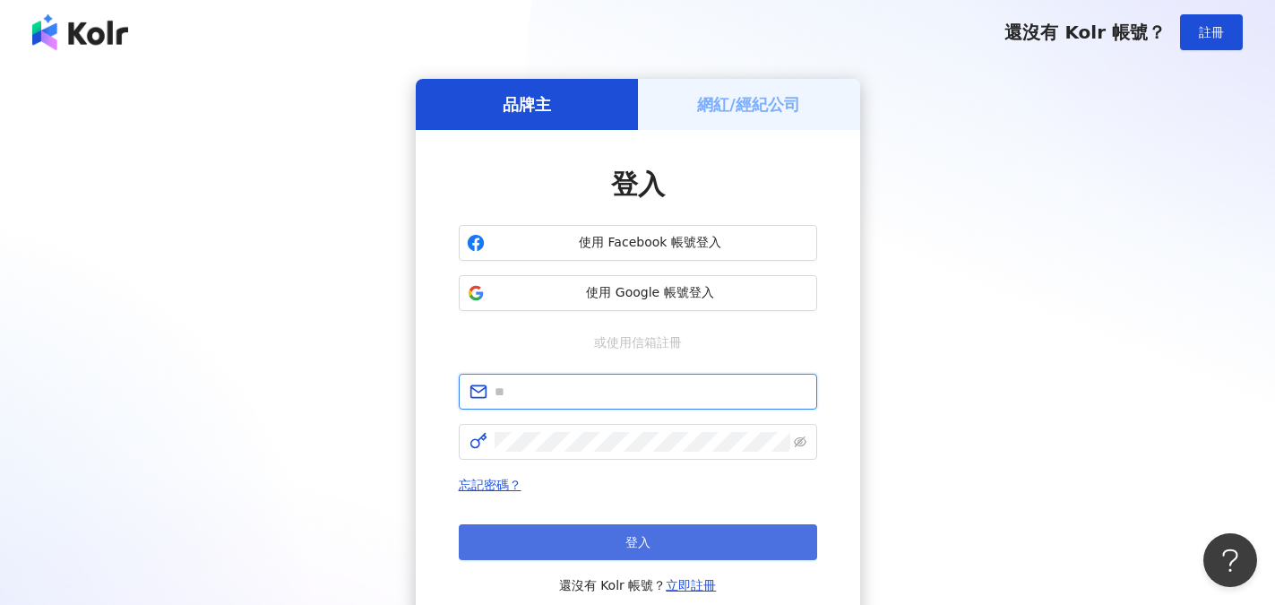
type input "**********"
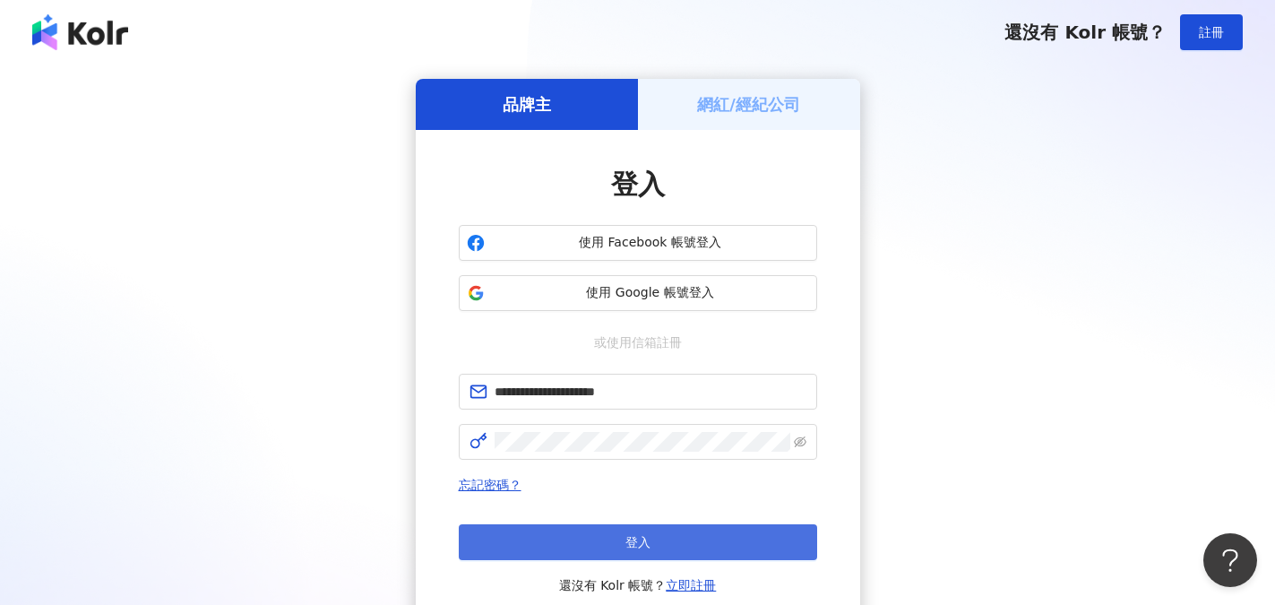
click at [625, 397] on button "登入" at bounding box center [638, 542] width 359 height 36
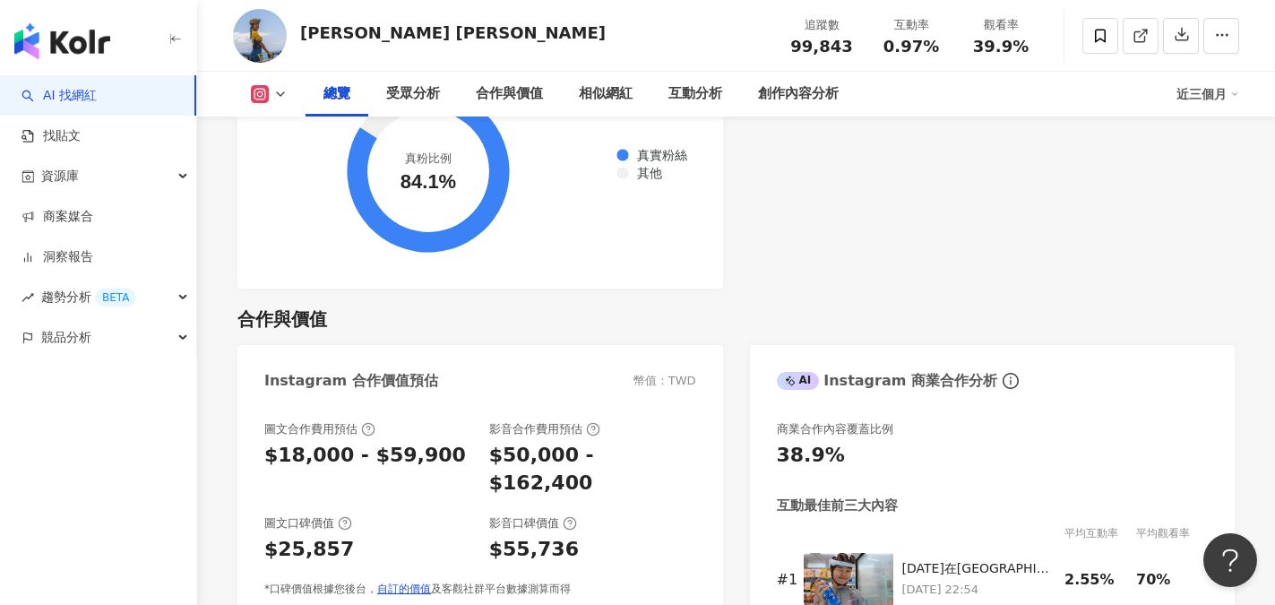
scroll to position [286, 0]
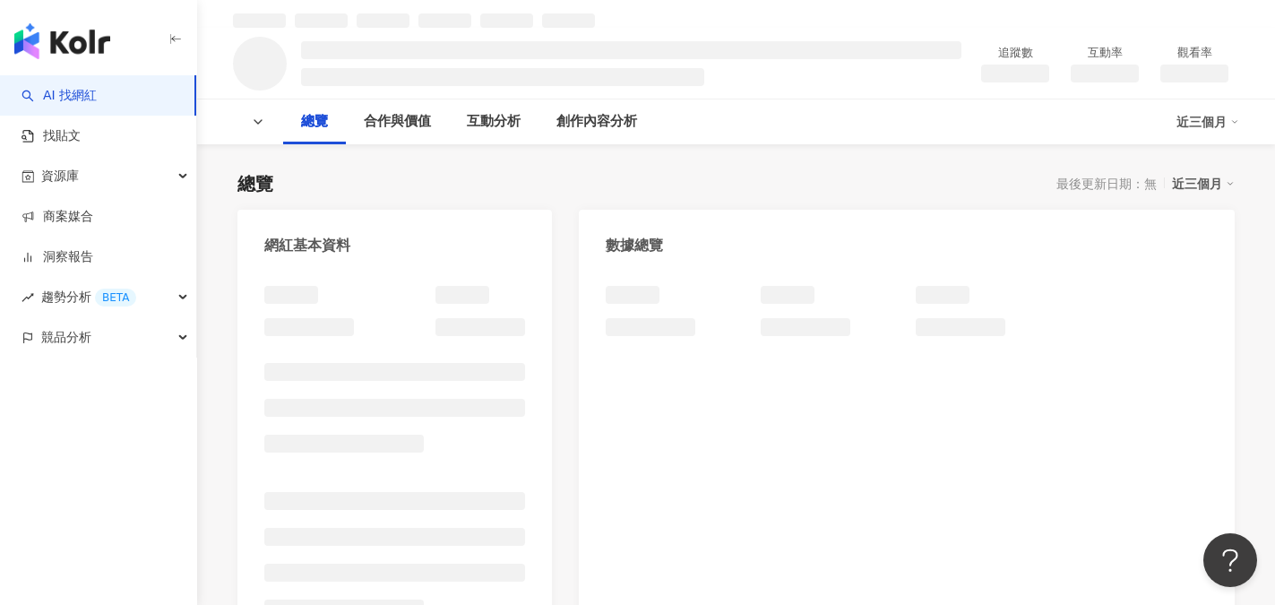
scroll to position [90, 0]
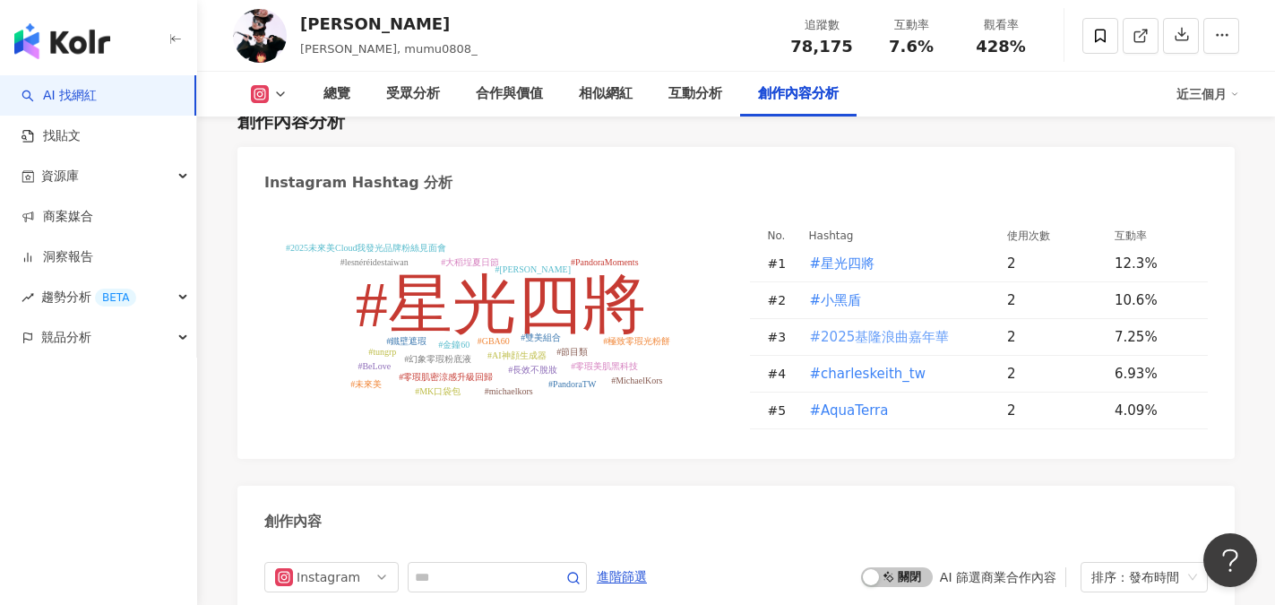
scroll to position [5309, 0]
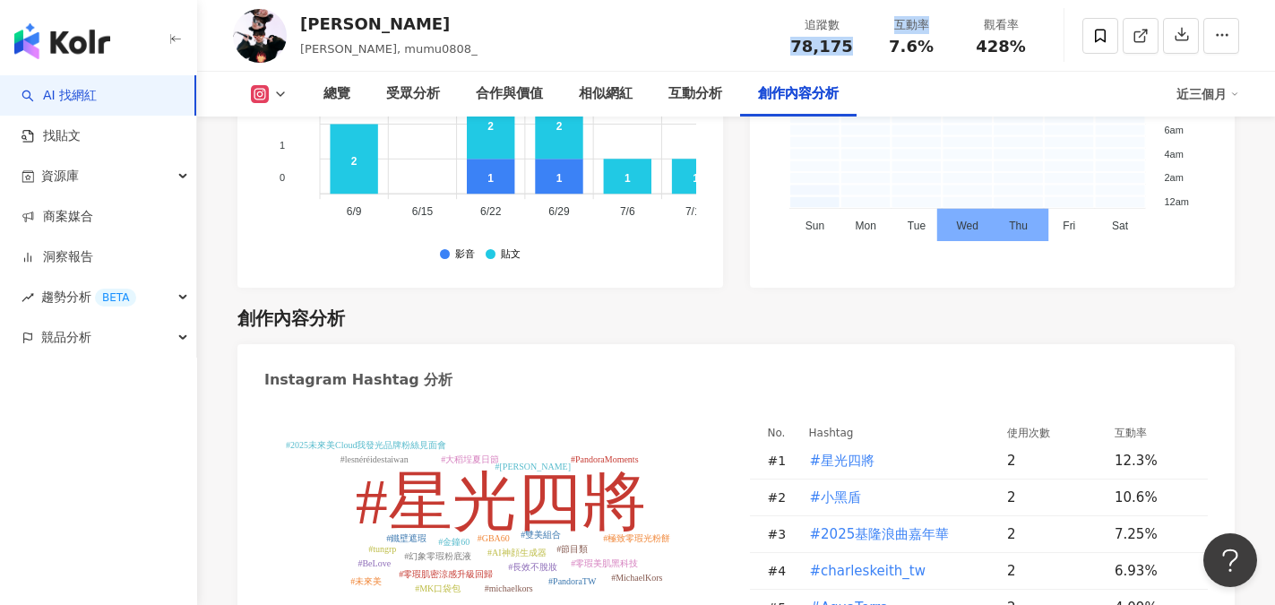
drag, startPoint x: 793, startPoint y: 44, endPoint x: 868, endPoint y: 46, distance: 74.4
click at [868, 46] on div "追蹤數 78,175 互動率 7.6% 觀看率 428%" at bounding box center [911, 35] width 269 height 53
copy div "78,175 互動率"
drag, startPoint x: 304, startPoint y: 23, endPoint x: 337, endPoint y: 25, distance: 33.2
click at [337, 25] on div "[PERSON_NAME]" at bounding box center [388, 24] width 177 height 22
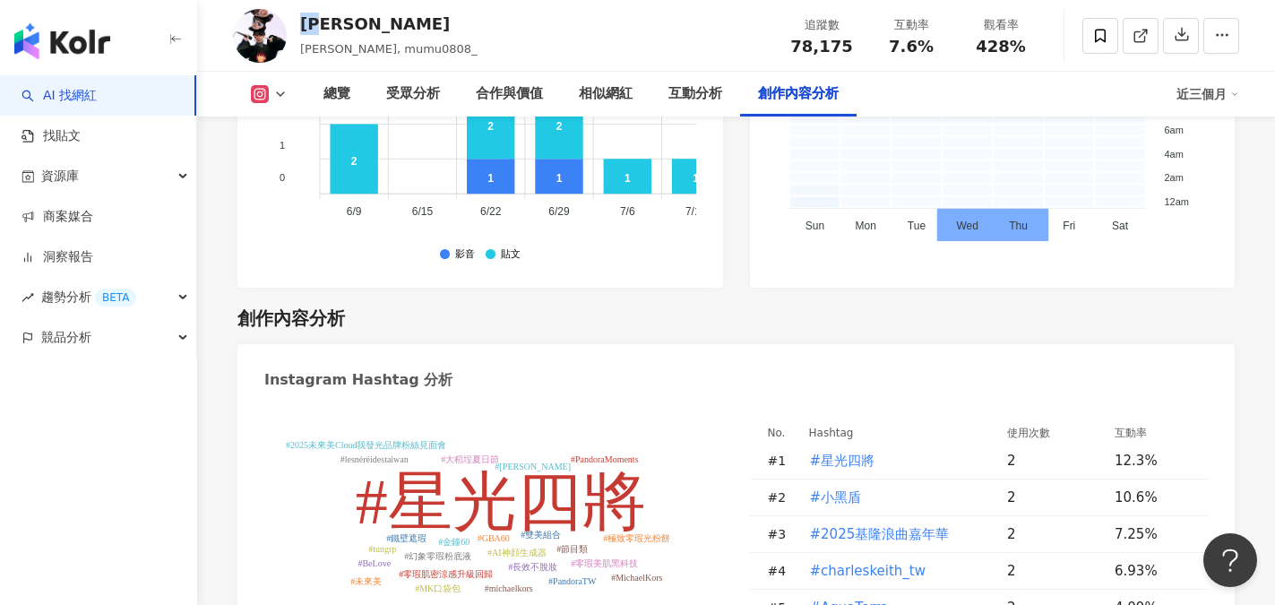
copy div "[PERSON_NAME]"
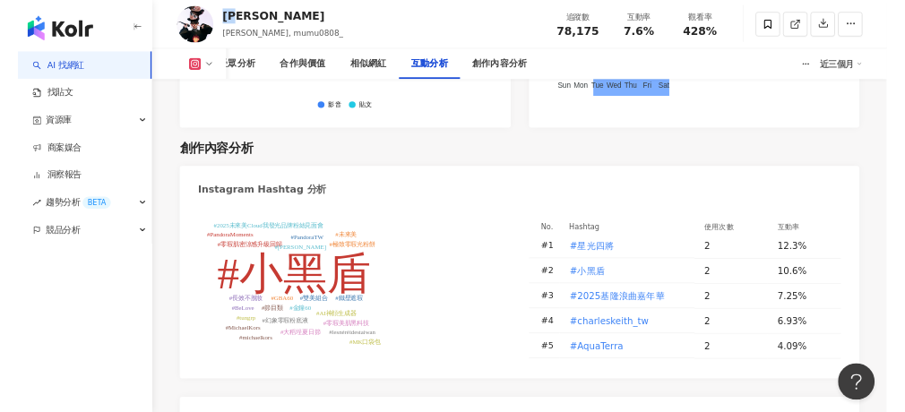
scroll to position [5146, 0]
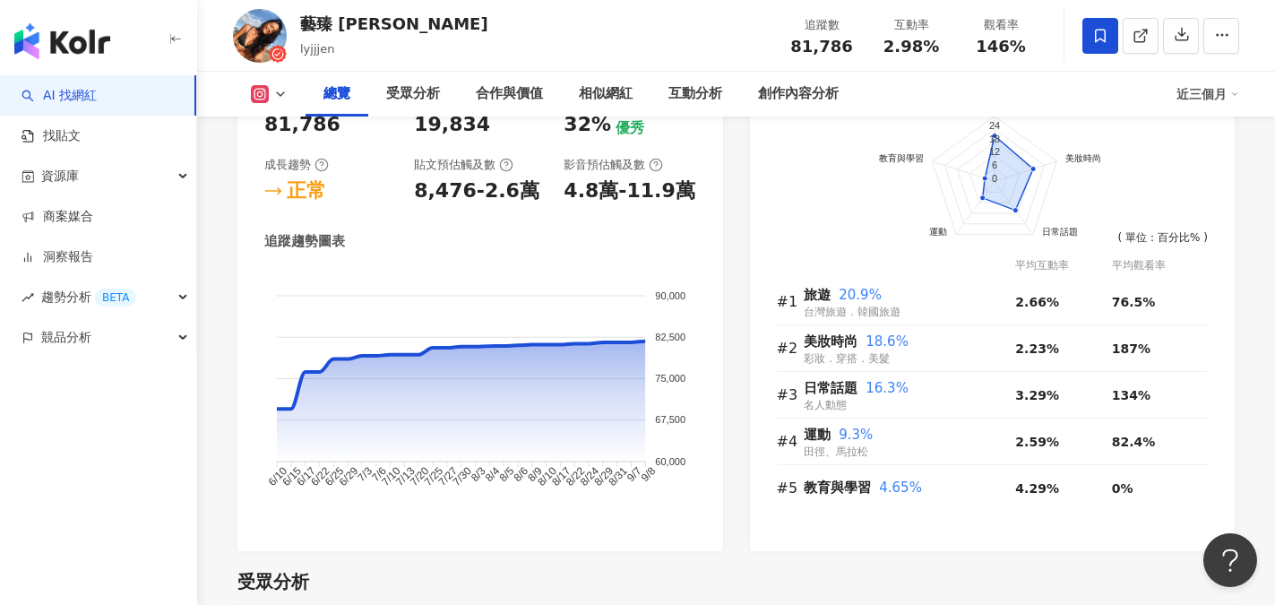
scroll to position [1455, 0]
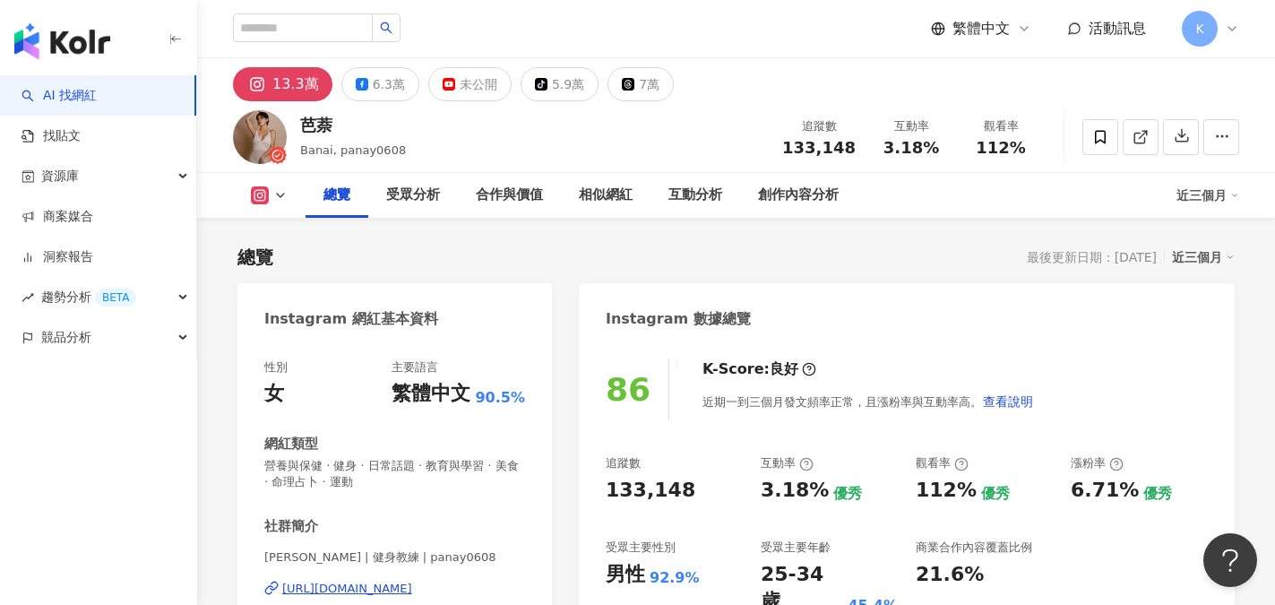
scroll to position [110, 0]
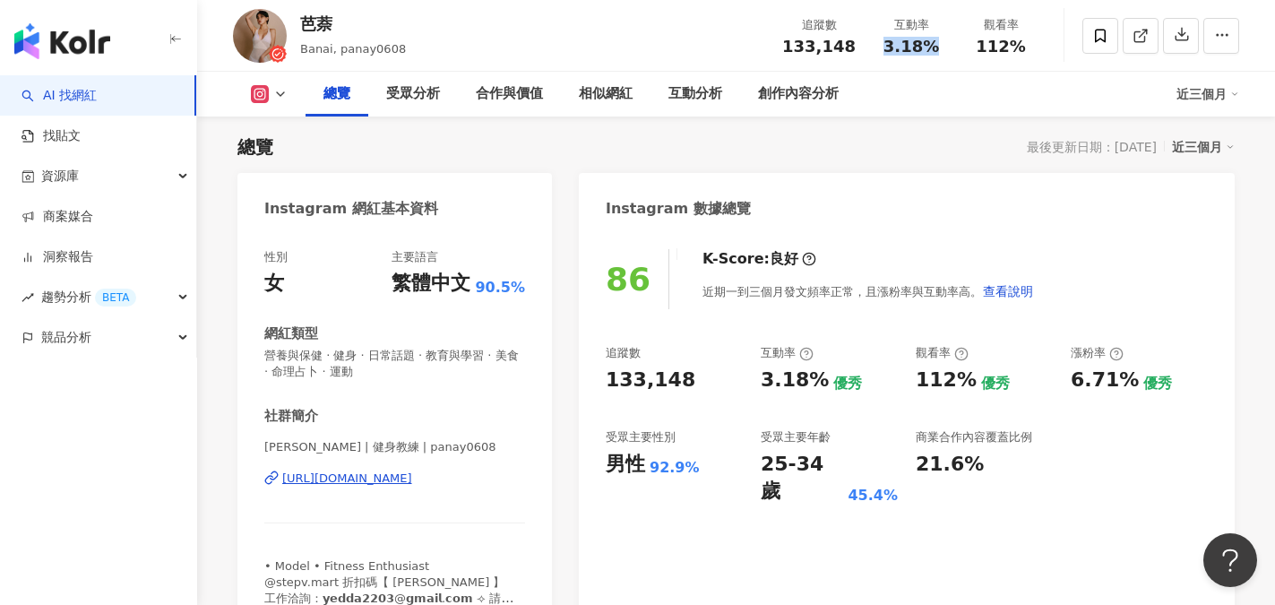
drag, startPoint x: 888, startPoint y: 53, endPoint x: 948, endPoint y: 53, distance: 60.1
click at [948, 53] on div "互動率 3.18%" at bounding box center [912, 35] width 90 height 39
drag, startPoint x: 975, startPoint y: 46, endPoint x: 1032, endPoint y: 47, distance: 56.5
click at [1032, 47] on div "112%" at bounding box center [1001, 47] width 68 height 18
copy span "112%"
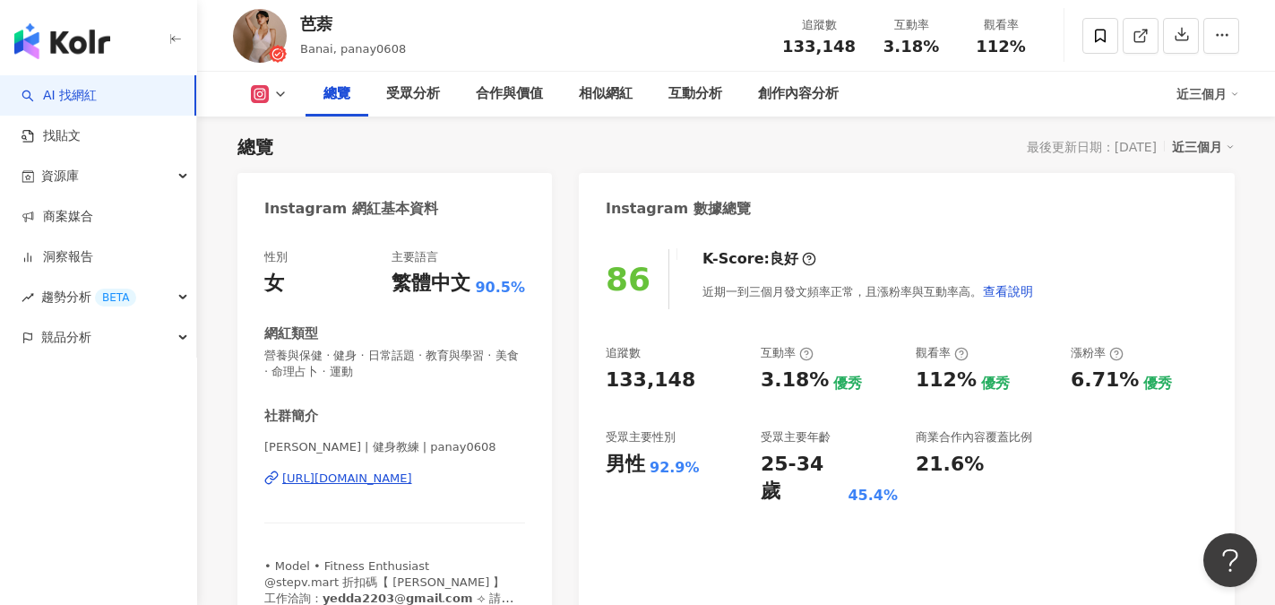
click at [773, 159] on div "總覽 最後更新日期：2025/9/9 近三個月" at bounding box center [737, 146] width 998 height 25
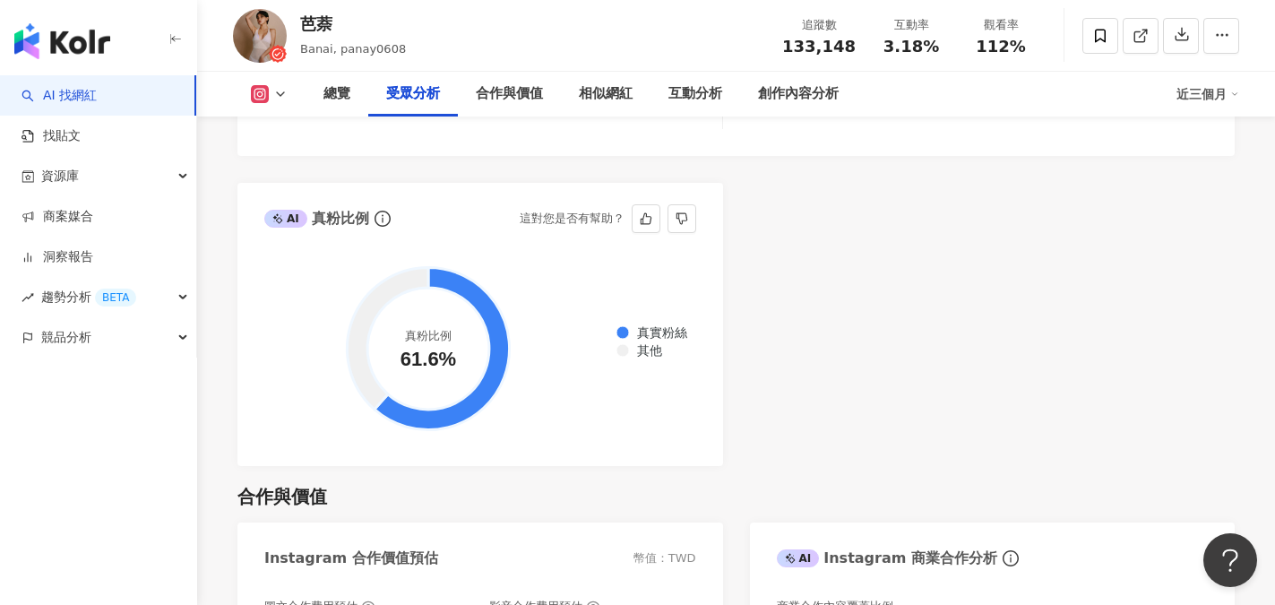
scroll to position [2351, 0]
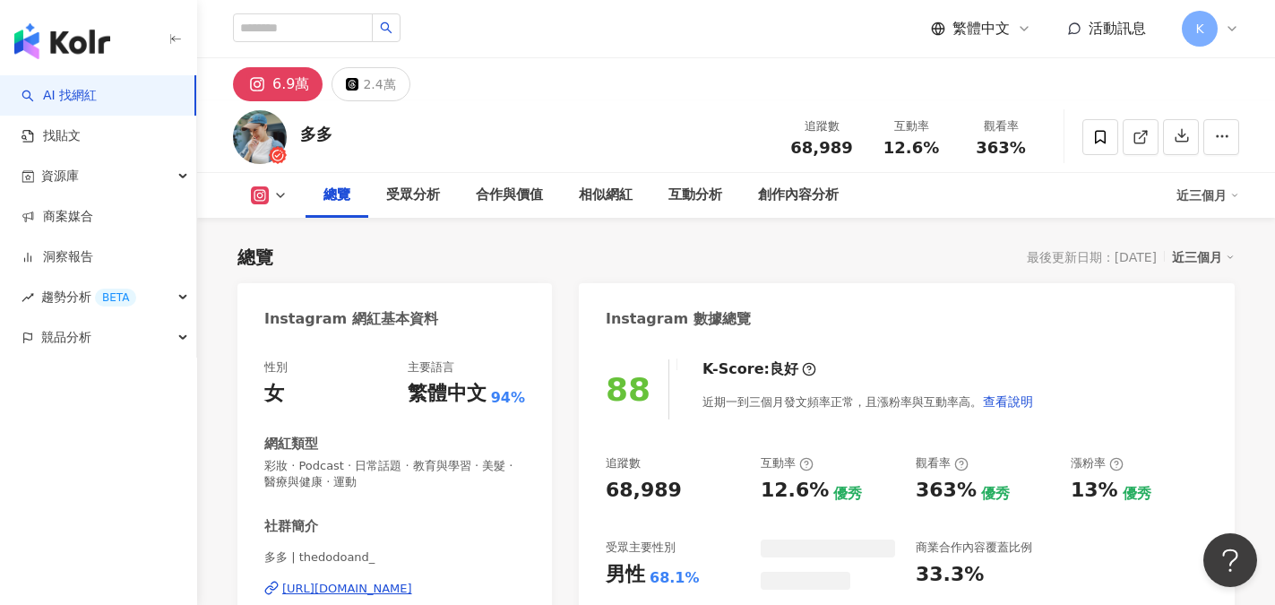
scroll to position [110, 0]
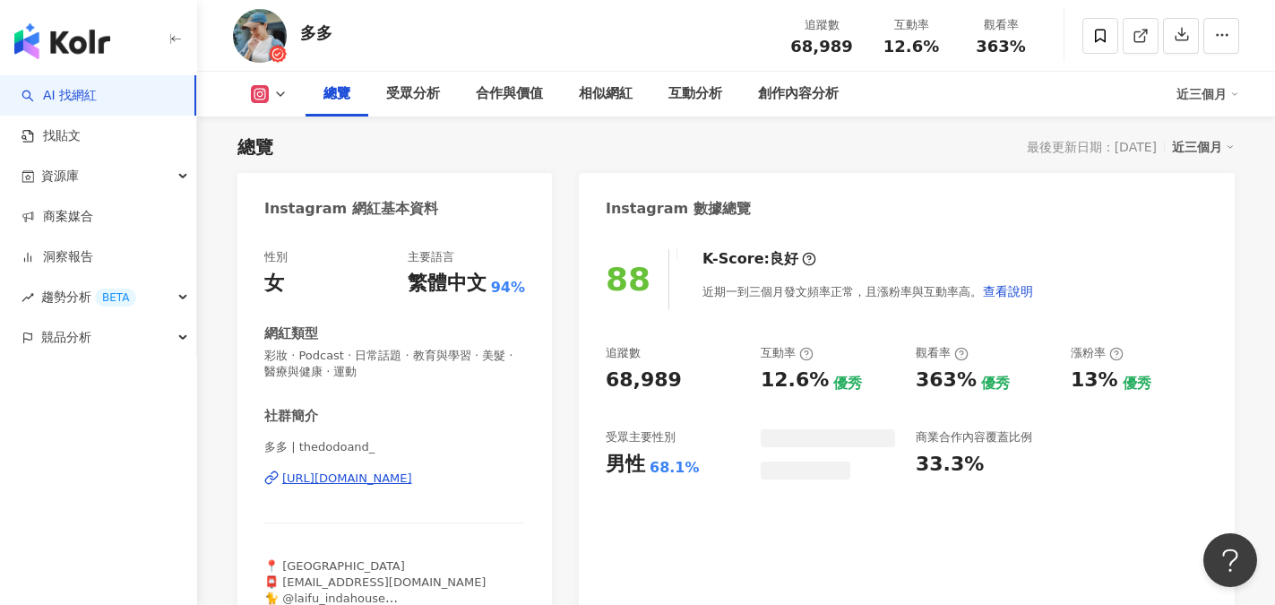
drag, startPoint x: 789, startPoint y: 39, endPoint x: 810, endPoint y: 48, distance: 23.0
click at [853, 45] on div "68,989" at bounding box center [822, 47] width 68 height 18
drag, startPoint x: 890, startPoint y: 46, endPoint x: 938, endPoint y: 52, distance: 47.9
click at [938, 52] on div "12.6%" at bounding box center [911, 47] width 68 height 18
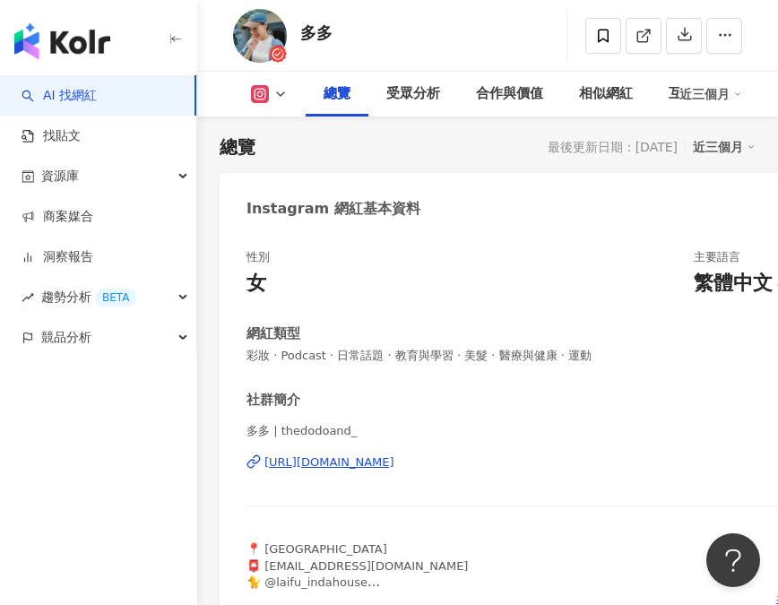
click at [0, 0] on div "363%" at bounding box center [0, 0] width 0 height 0
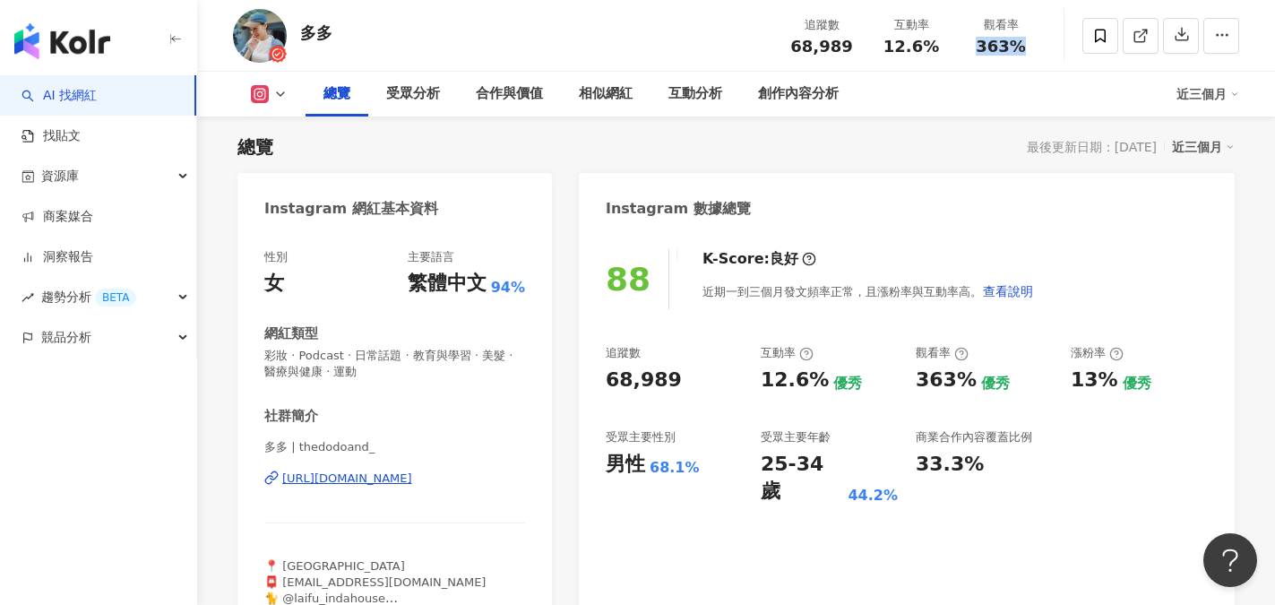
copy span "363%"
click at [474, 61] on div "多多 追蹤數 68,989 互動率 12.6% 觀看率 363%" at bounding box center [736, 35] width 1078 height 71
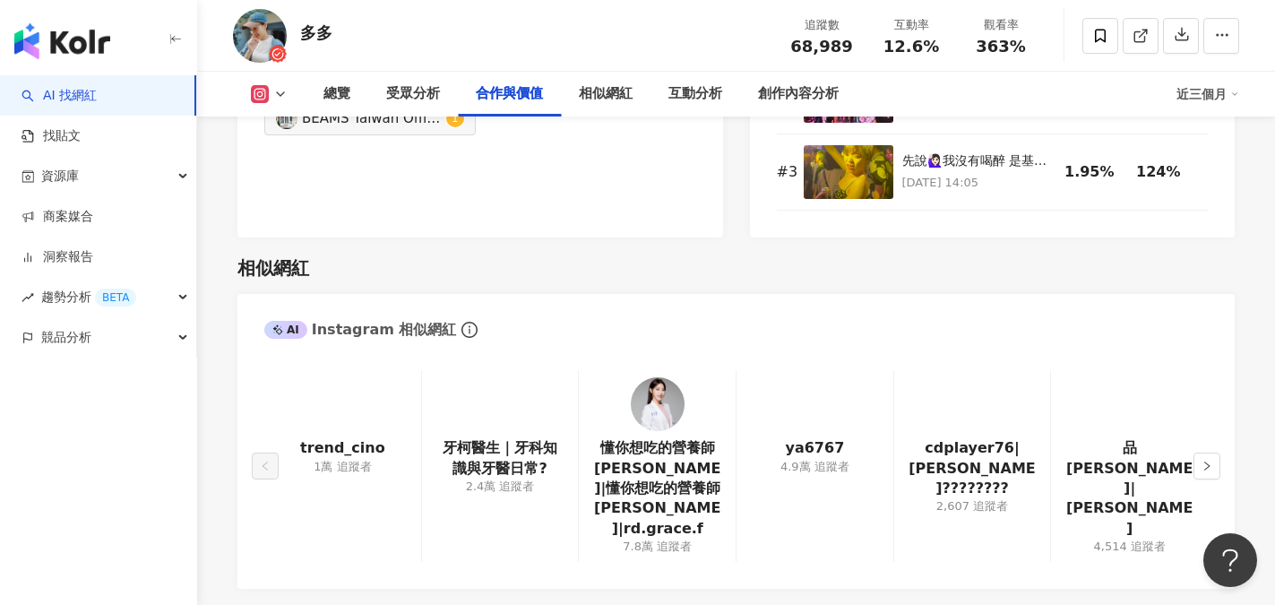
scroll to position [2799, 0]
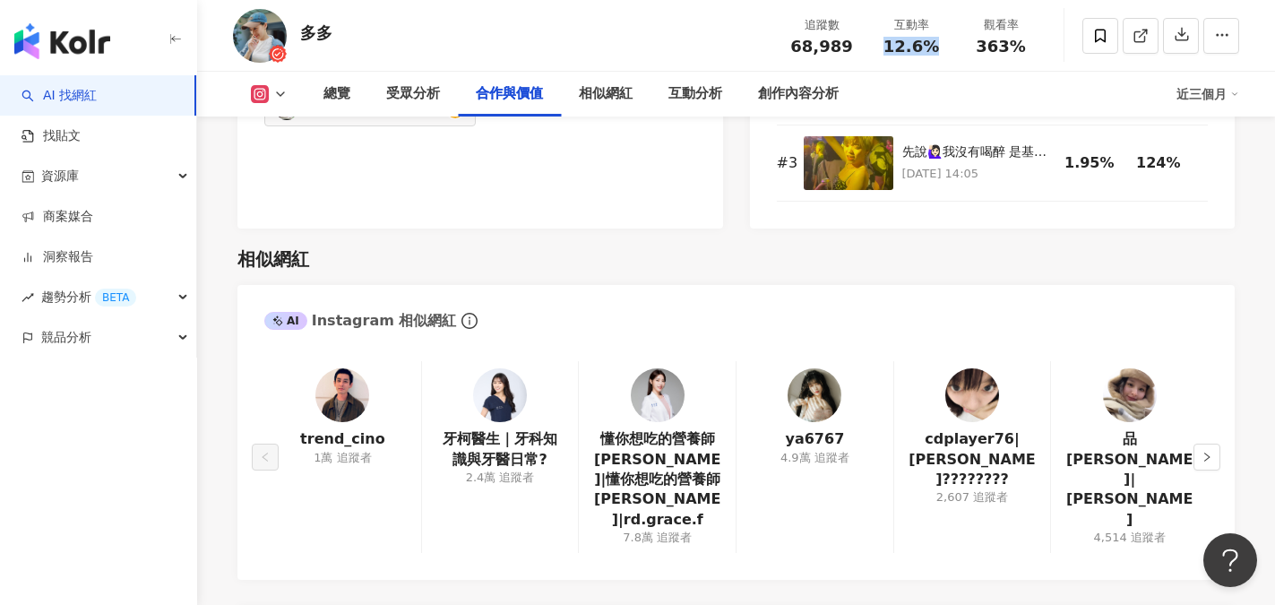
drag, startPoint x: 881, startPoint y: 39, endPoint x: 942, endPoint y: 45, distance: 61.3
click at [942, 45] on div "12.6%" at bounding box center [911, 47] width 68 height 18
copy span "12.6%"
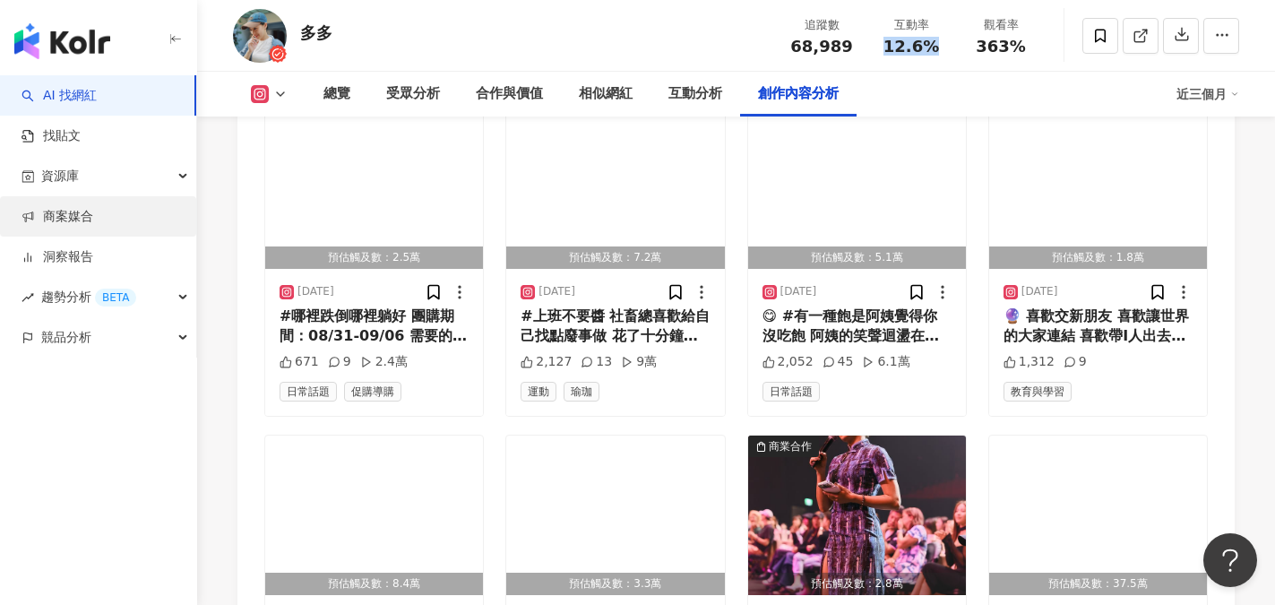
scroll to position [5488, 0]
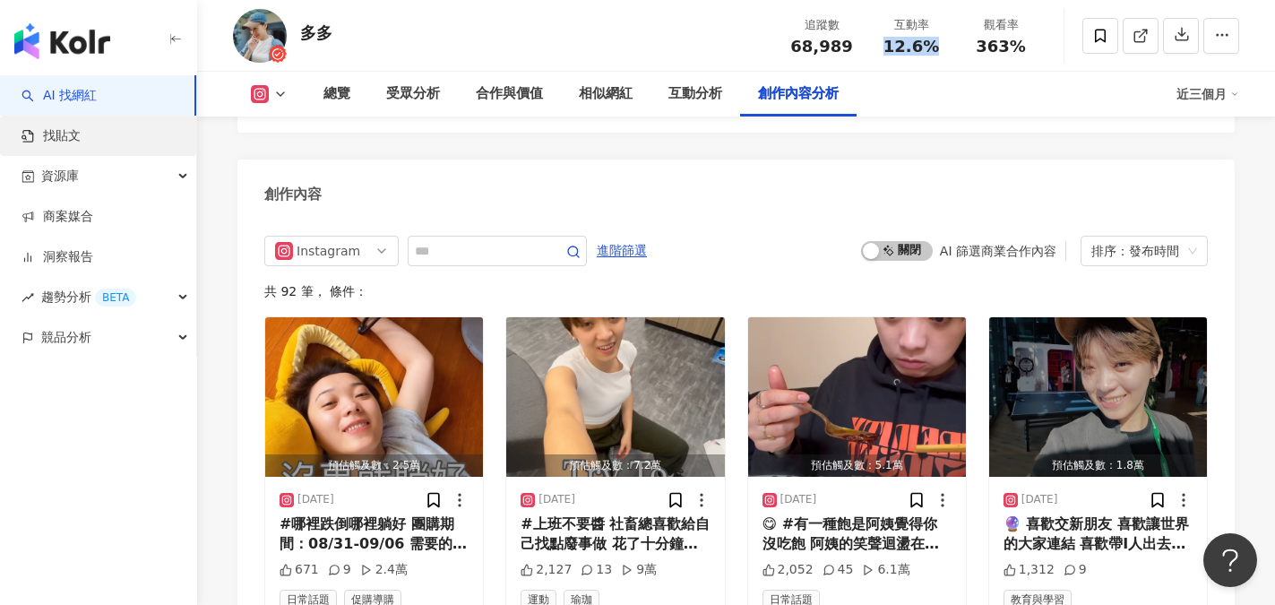
click at [76, 134] on link "找貼文" at bounding box center [51, 136] width 59 height 18
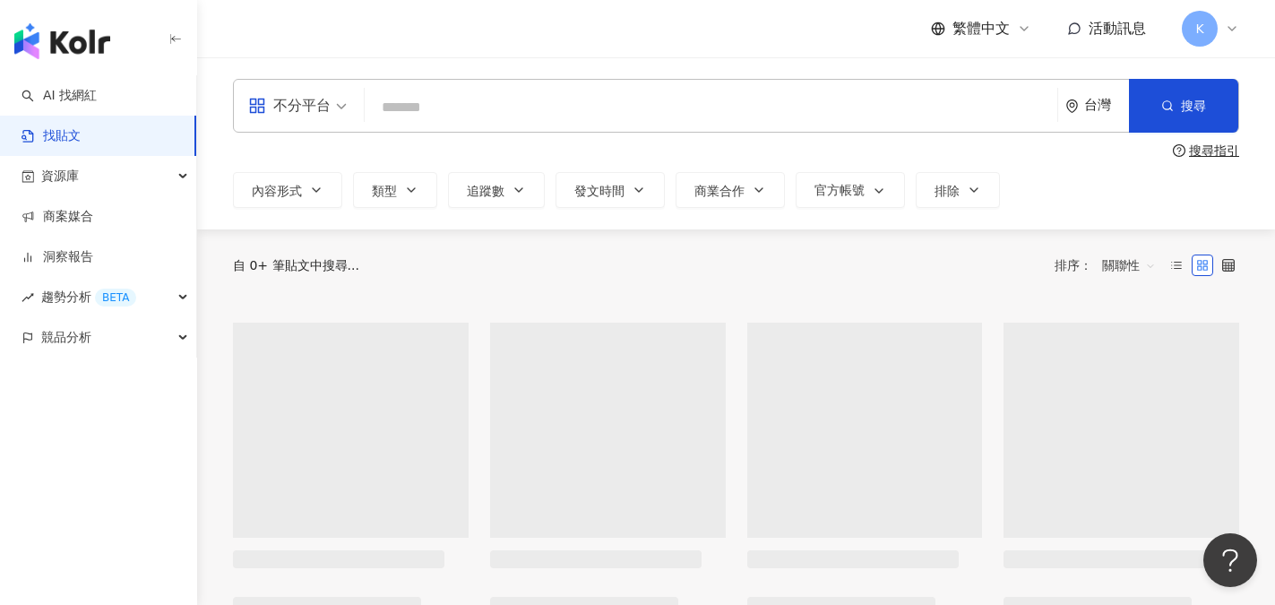
click at [433, 102] on input "search" at bounding box center [711, 107] width 678 height 39
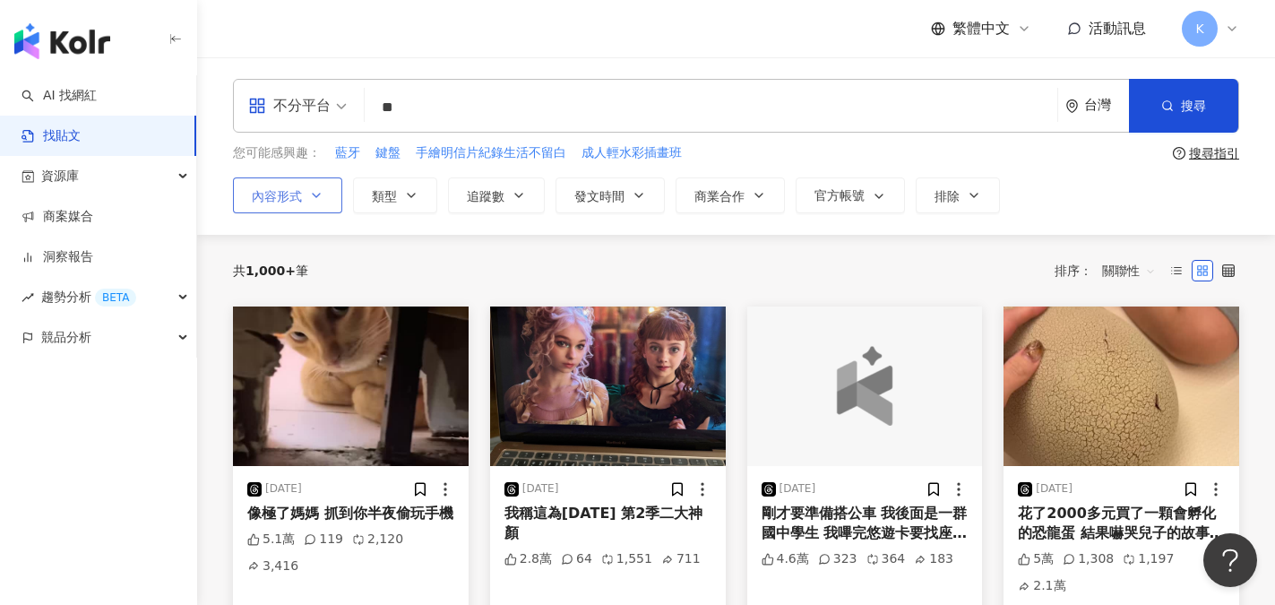
type input "**"
click at [320, 202] on icon "button" at bounding box center [316, 195] width 14 height 14
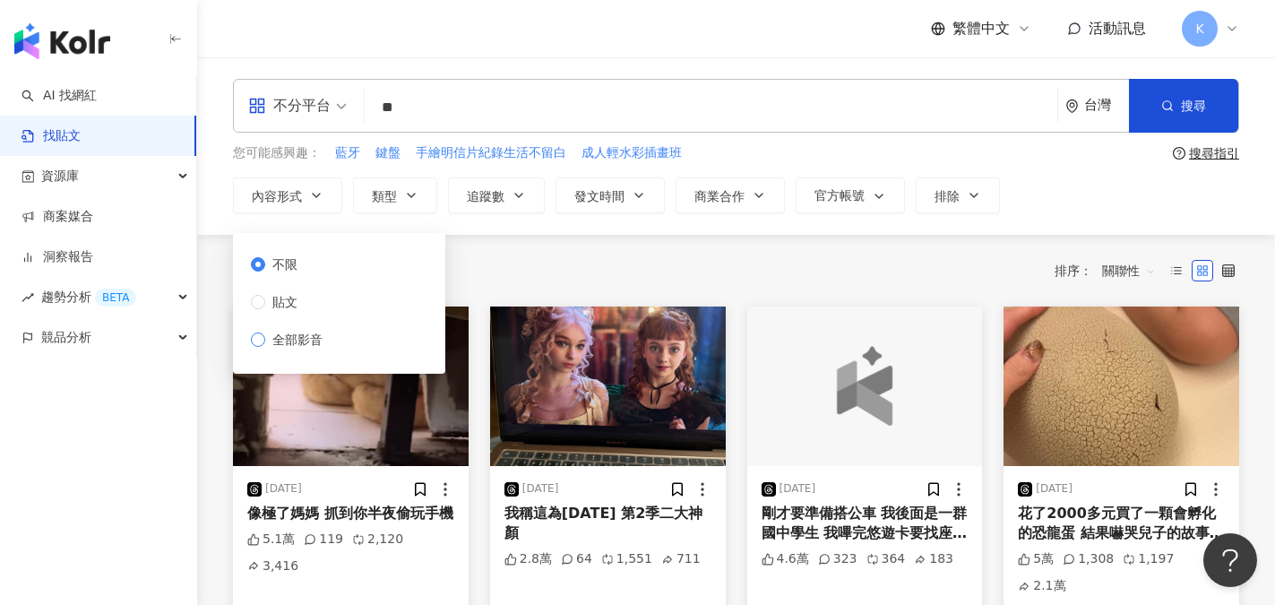
click at [267, 335] on span "全部影音" at bounding box center [297, 340] width 65 height 20
click at [335, 112] on span "不分平台" at bounding box center [297, 105] width 99 height 29
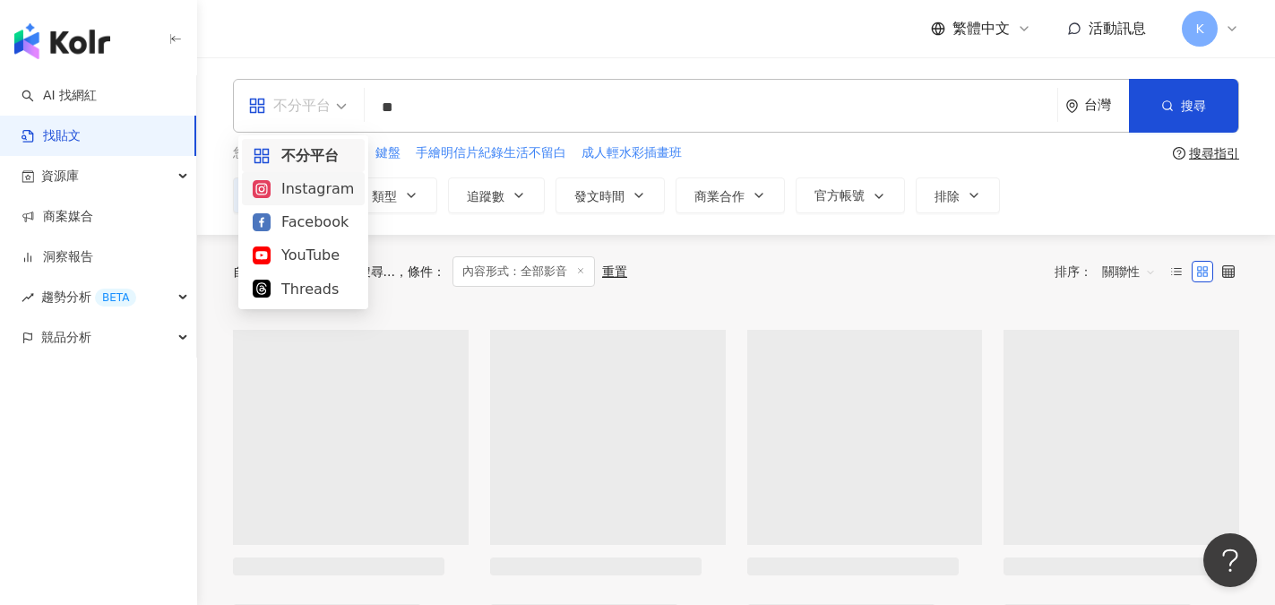
click at [298, 195] on div "Instagram" at bounding box center [303, 188] width 101 height 22
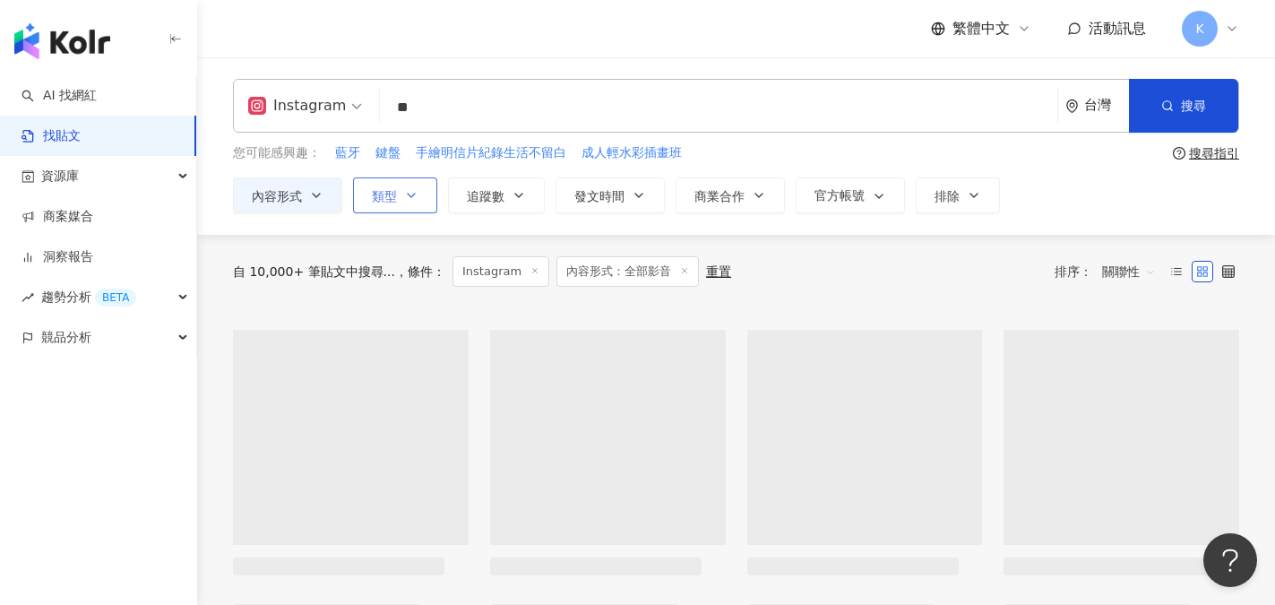
click at [395, 195] on span "類型" at bounding box center [384, 196] width 25 height 14
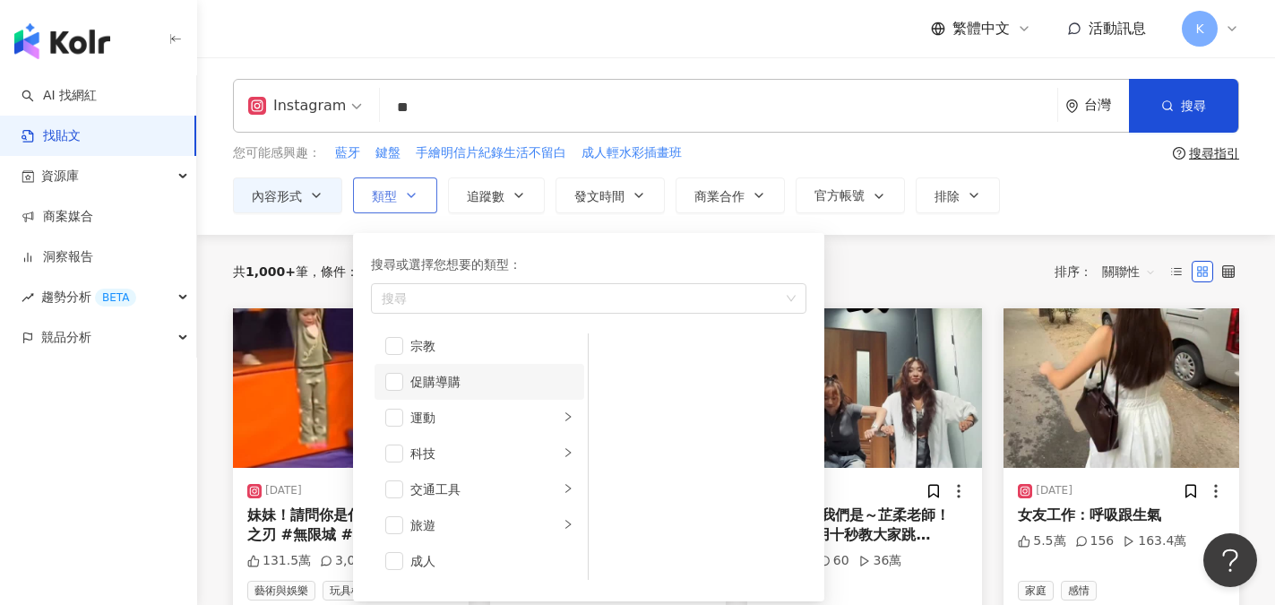
scroll to position [621, 0]
click at [395, 416] on span "button" at bounding box center [394, 415] width 18 height 18
click at [402, 451] on span "button" at bounding box center [394, 451] width 18 height 18
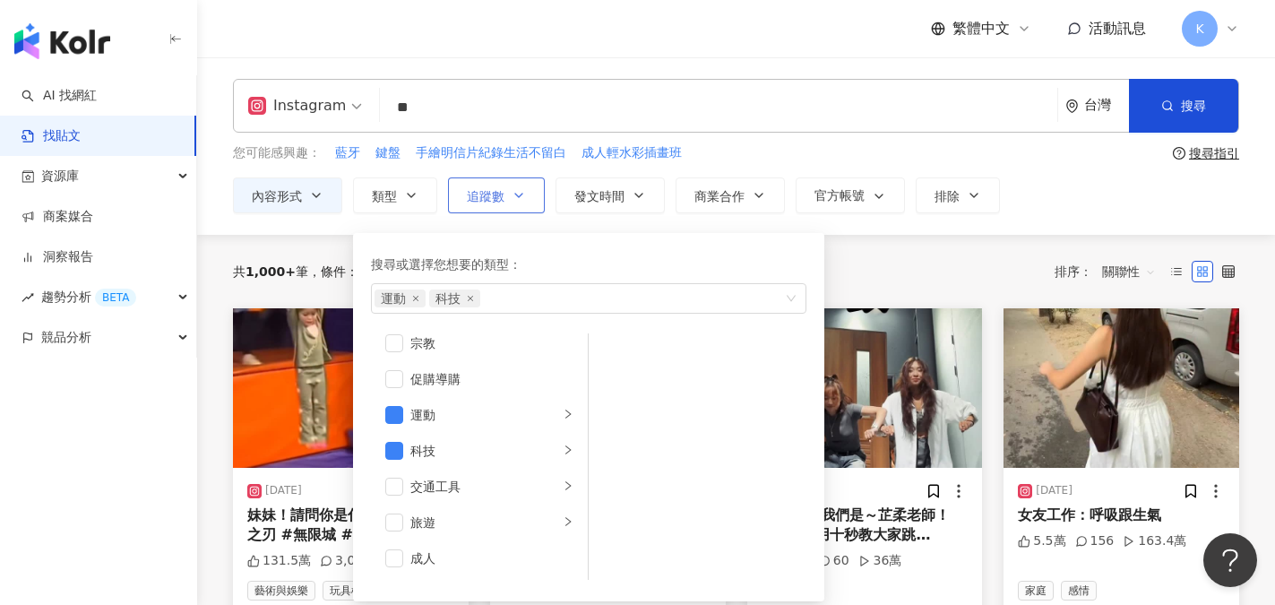
click at [516, 201] on icon "button" at bounding box center [519, 195] width 14 height 14
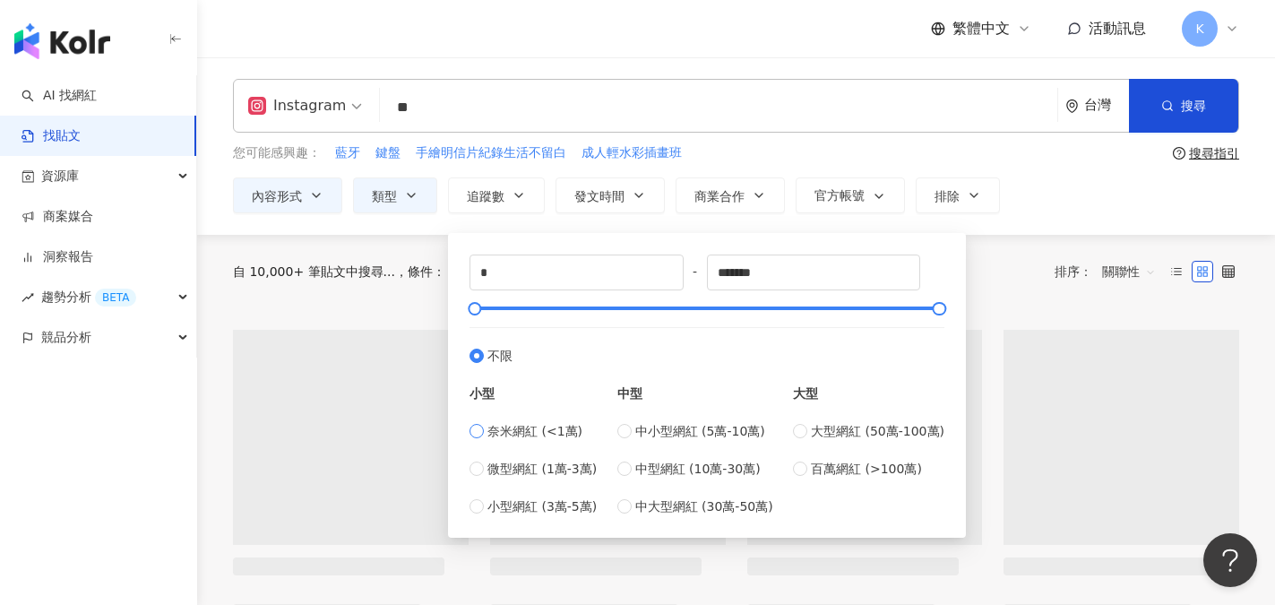
scroll to position [90, 0]
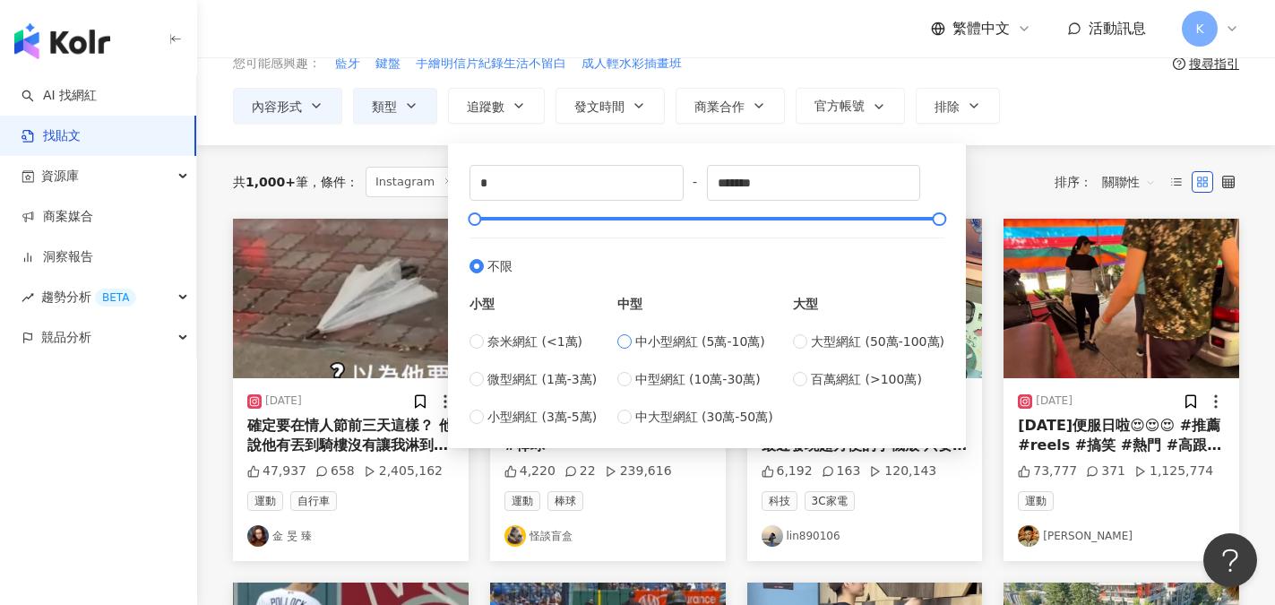
type input "*****"
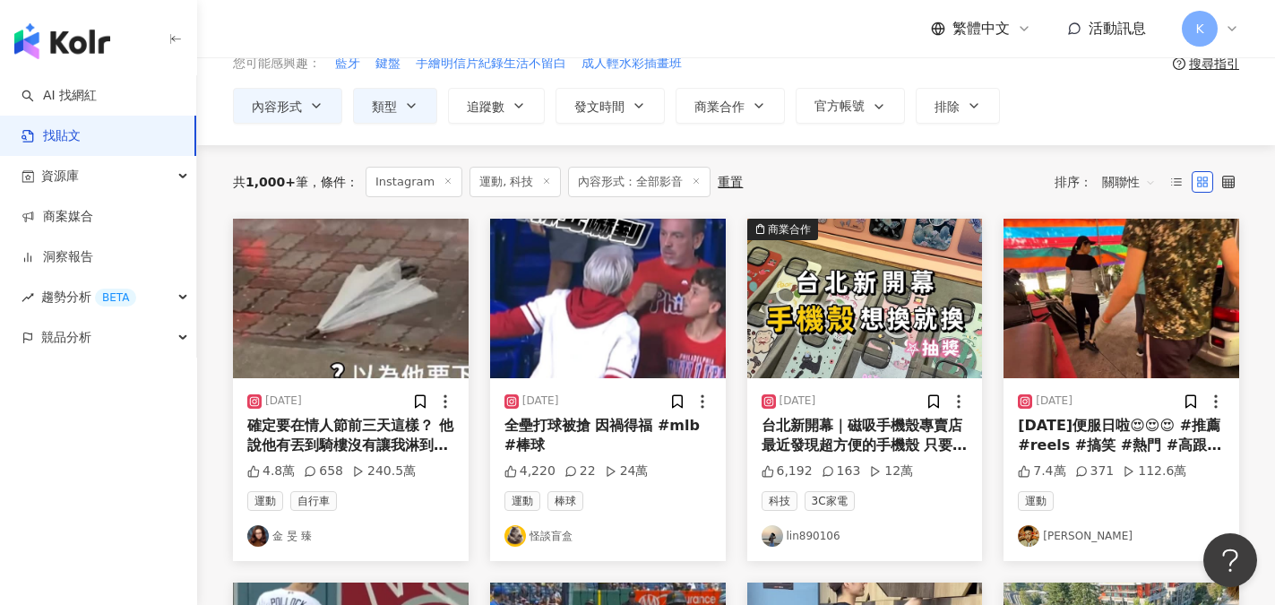
click at [1045, 127] on div "Instagram ** 台灣 搜尋 您可能感興趣： 藍牙 鍵盤 手繪明信片紀錄生活不留白 成人輕水彩插畫班 搜尋指引 內容形式 類型 追蹤數 發文時間 商業…" at bounding box center [736, 56] width 1078 height 177
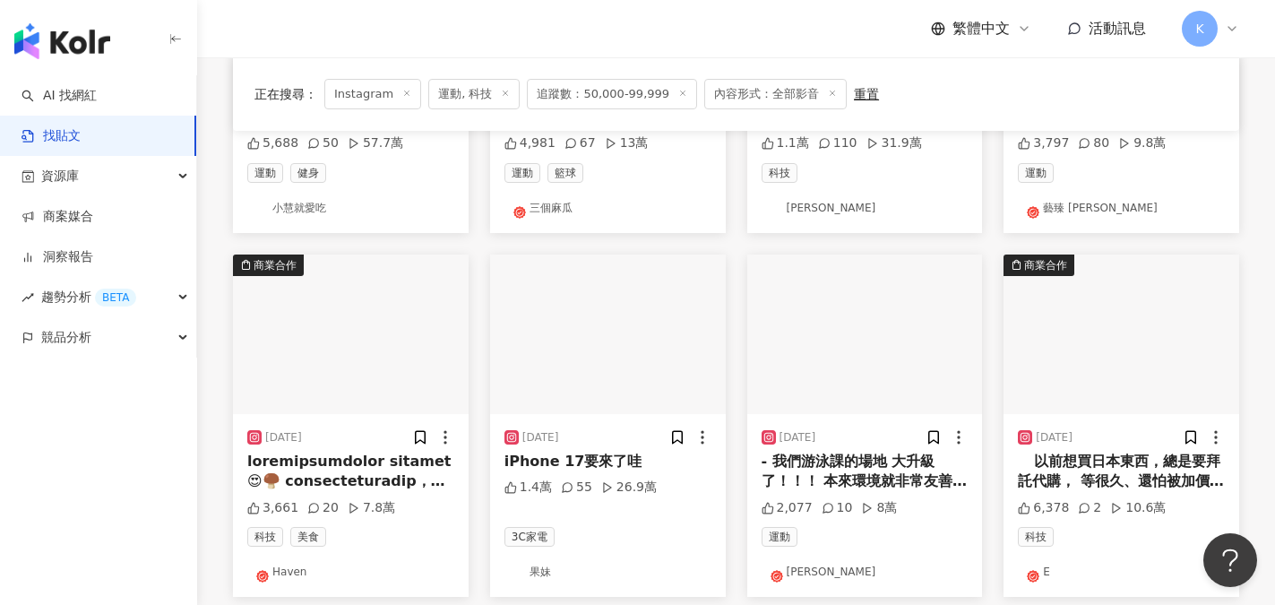
scroll to position [807, 0]
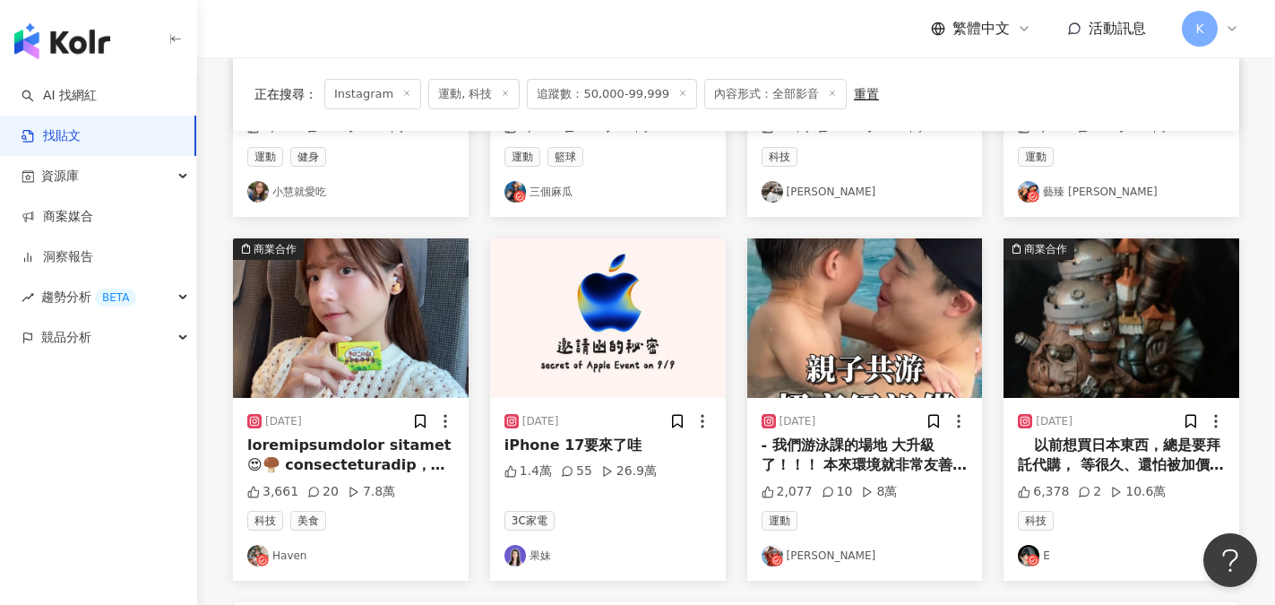
click at [289, 556] on link "Haven" at bounding box center [350, 556] width 207 height 22
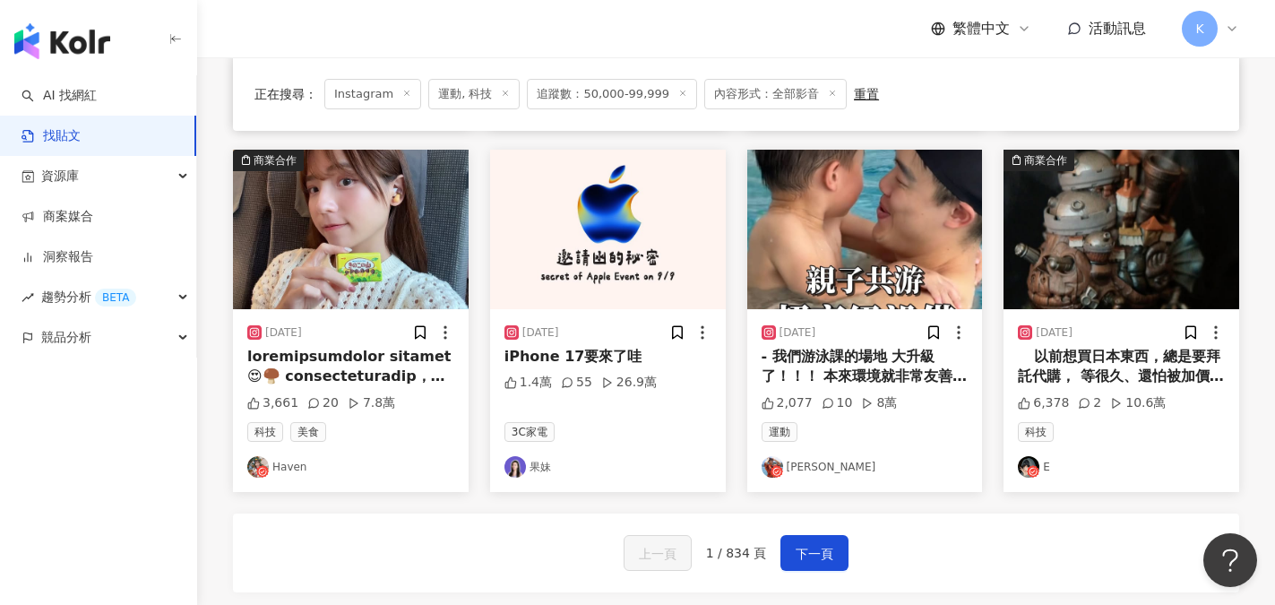
scroll to position [896, 0]
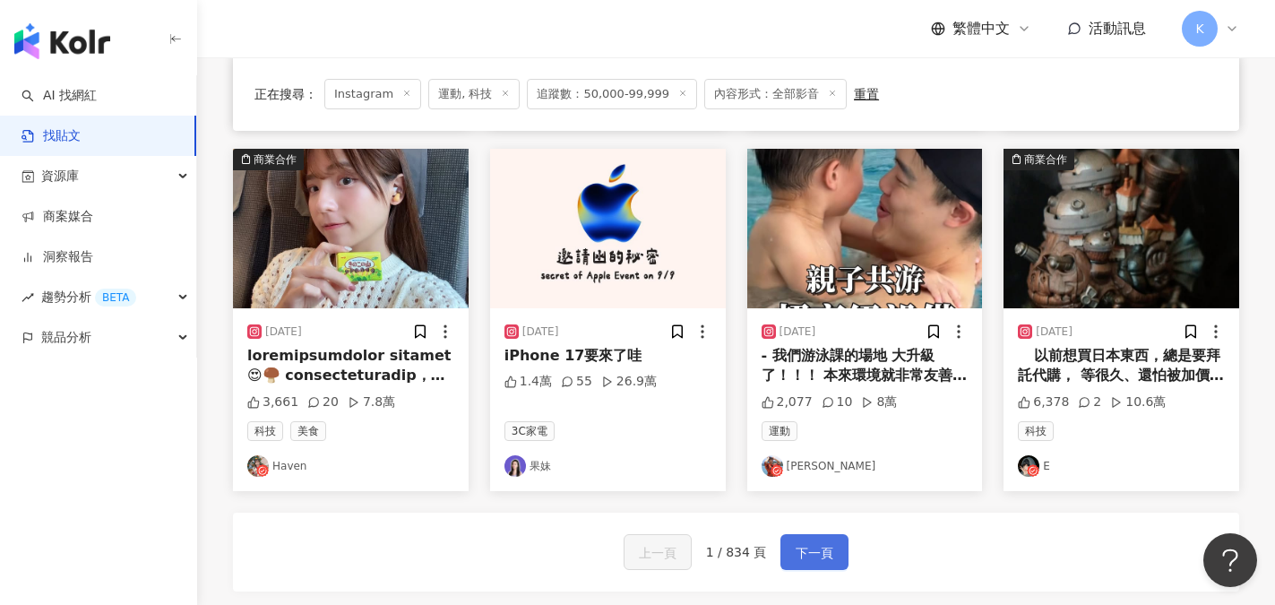
click at [823, 567] on button "下一頁" at bounding box center [815, 552] width 68 height 36
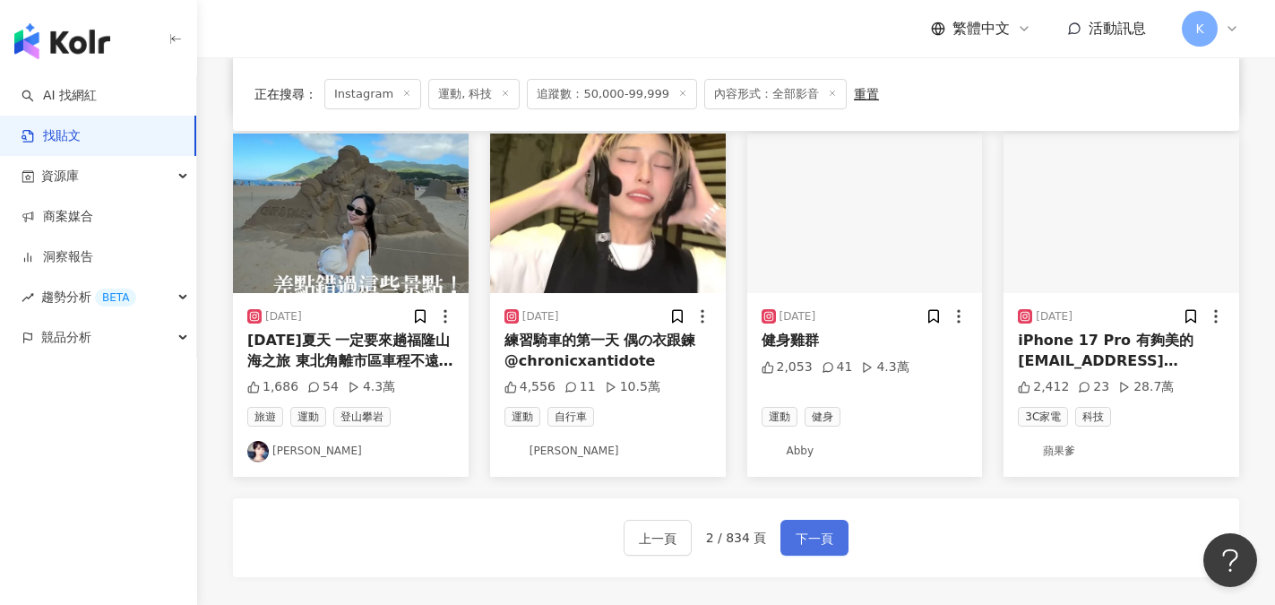
scroll to position [887, 0]
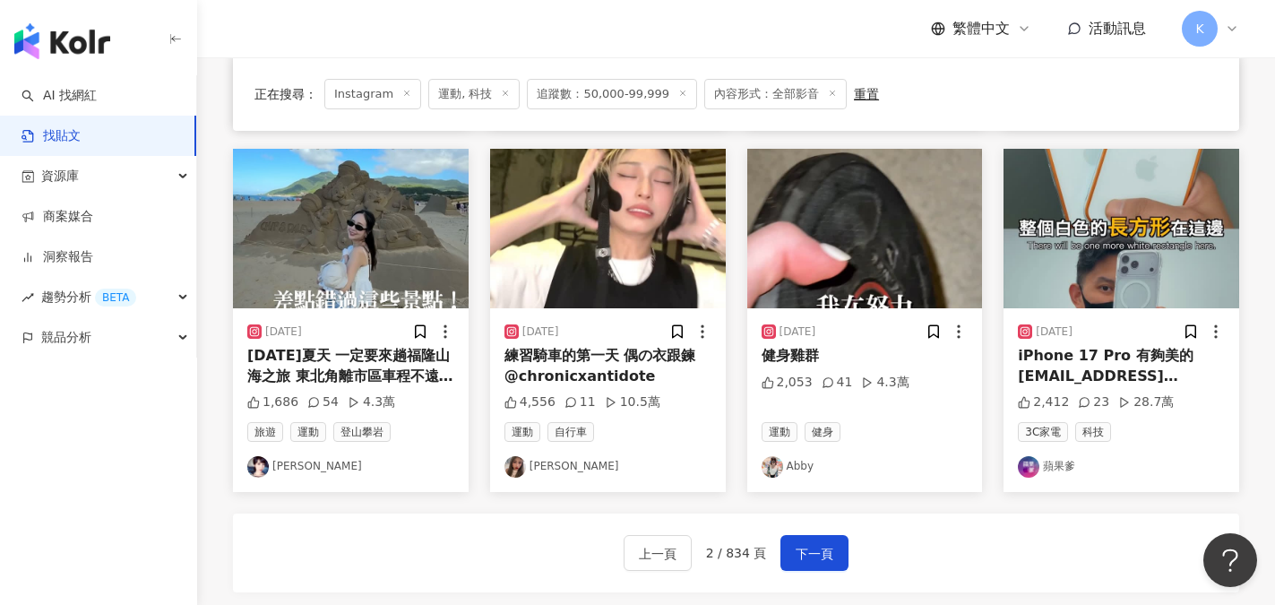
click at [284, 467] on link "張佳如" at bounding box center [350, 467] width 207 height 22
click at [820, 554] on span "下一頁" at bounding box center [815, 554] width 38 height 22
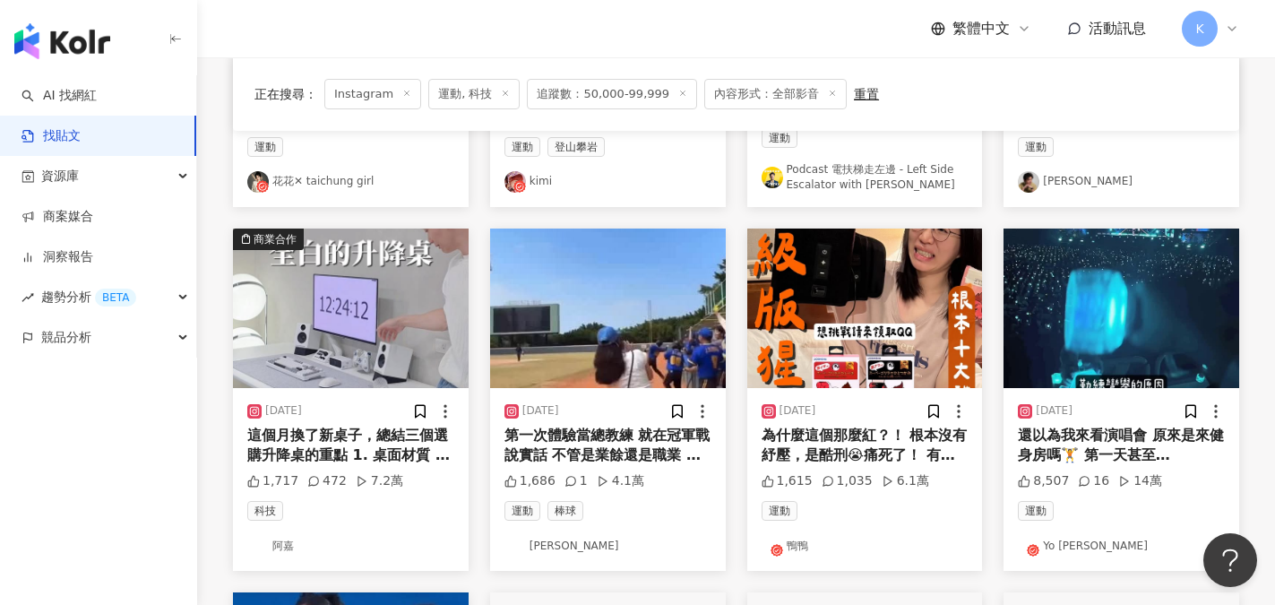
scroll to position [448, 0]
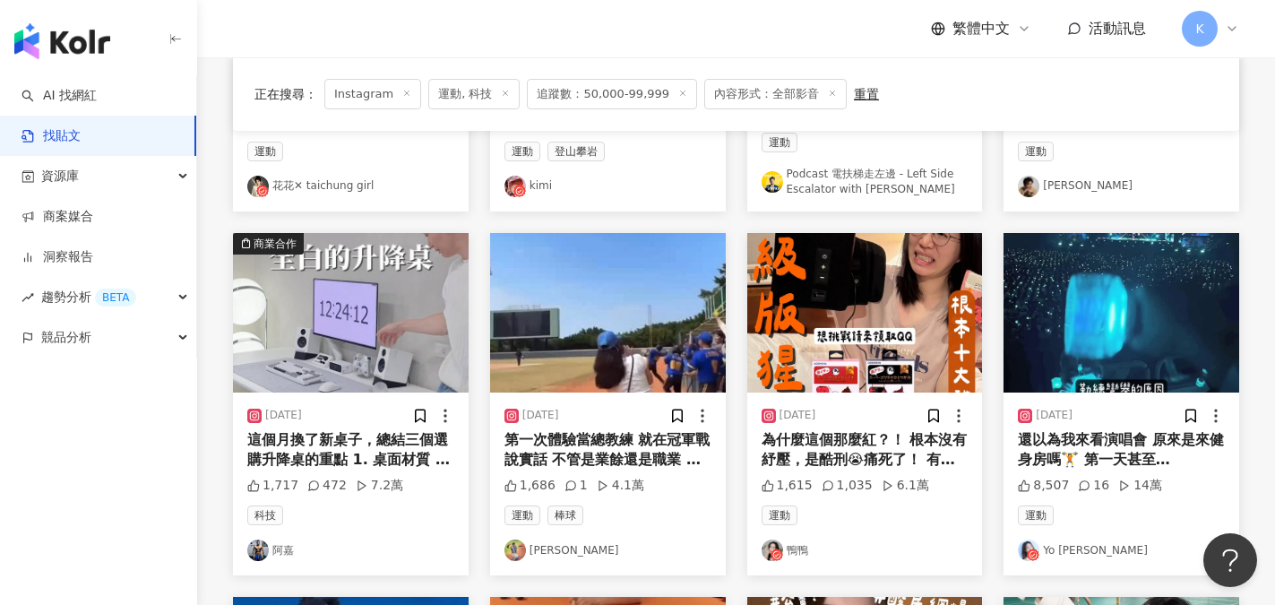
click at [390, 451] on div "這個月換了新桌子，總結三個選購升降桌的重點 1. 桌面材質 我舊的貼皮桌面用久了會翹起來，桌面選用天然實木，飲料打翻也不怕 2. 收納功能 我舊桌子沒有線槽，…" at bounding box center [350, 450] width 207 height 40
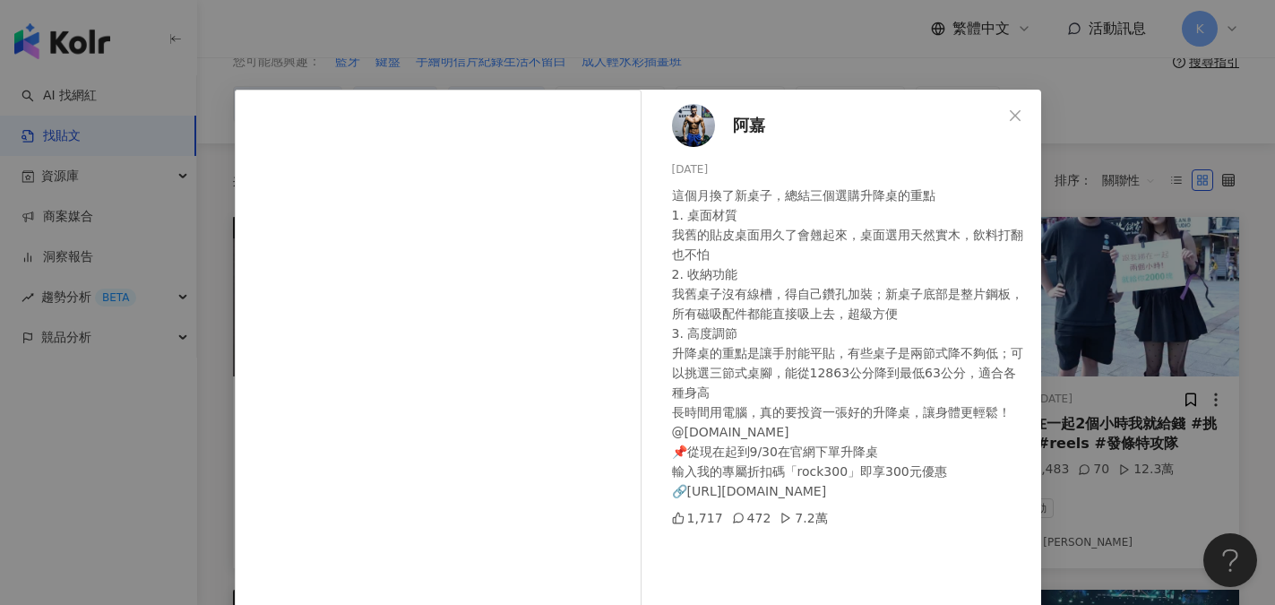
scroll to position [90, 0]
click at [740, 128] on span "阿嘉" at bounding box center [749, 125] width 32 height 25
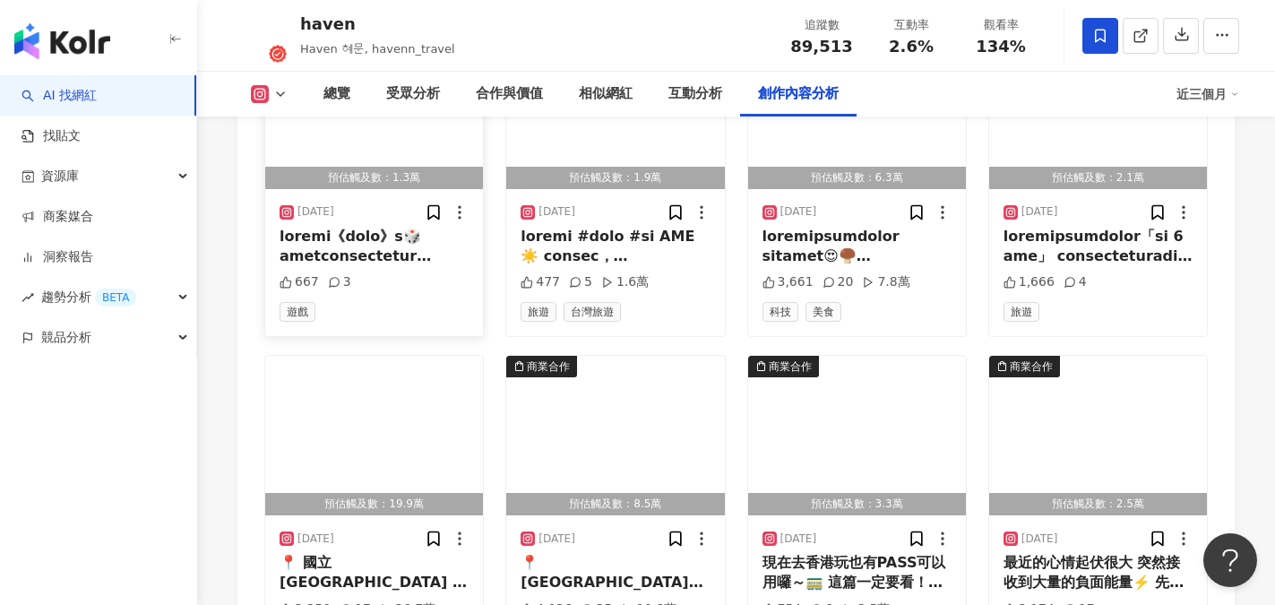
scroll to position [5915, 0]
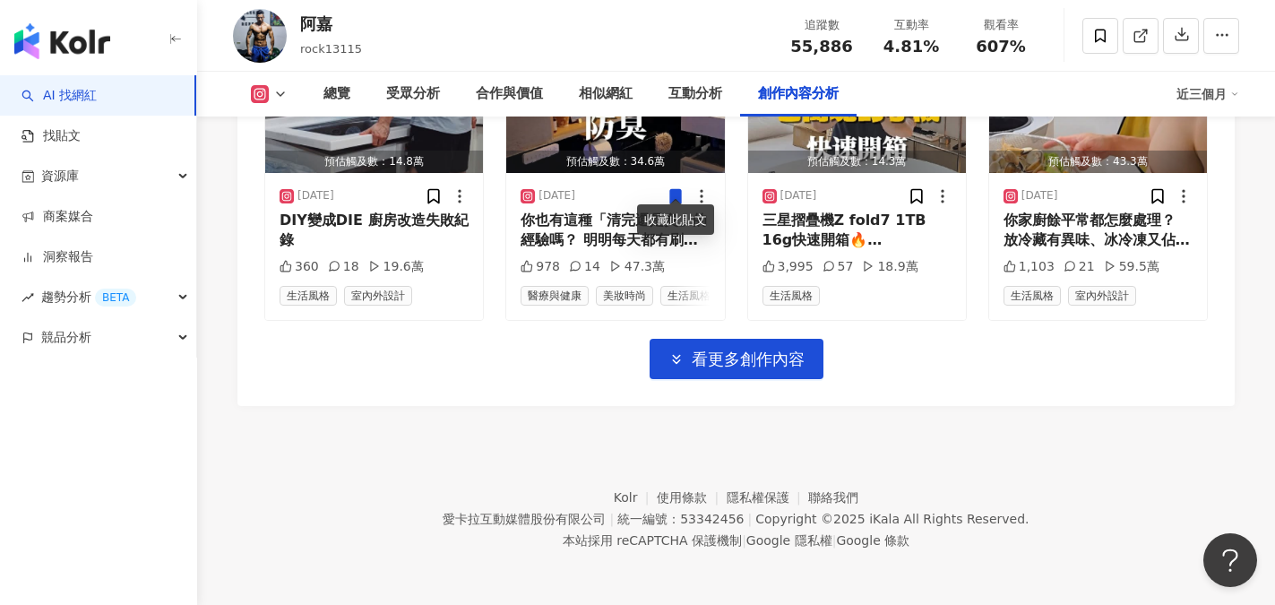
scroll to position [6445, 0]
click at [733, 352] on span "看更多創作內容" at bounding box center [748, 360] width 113 height 20
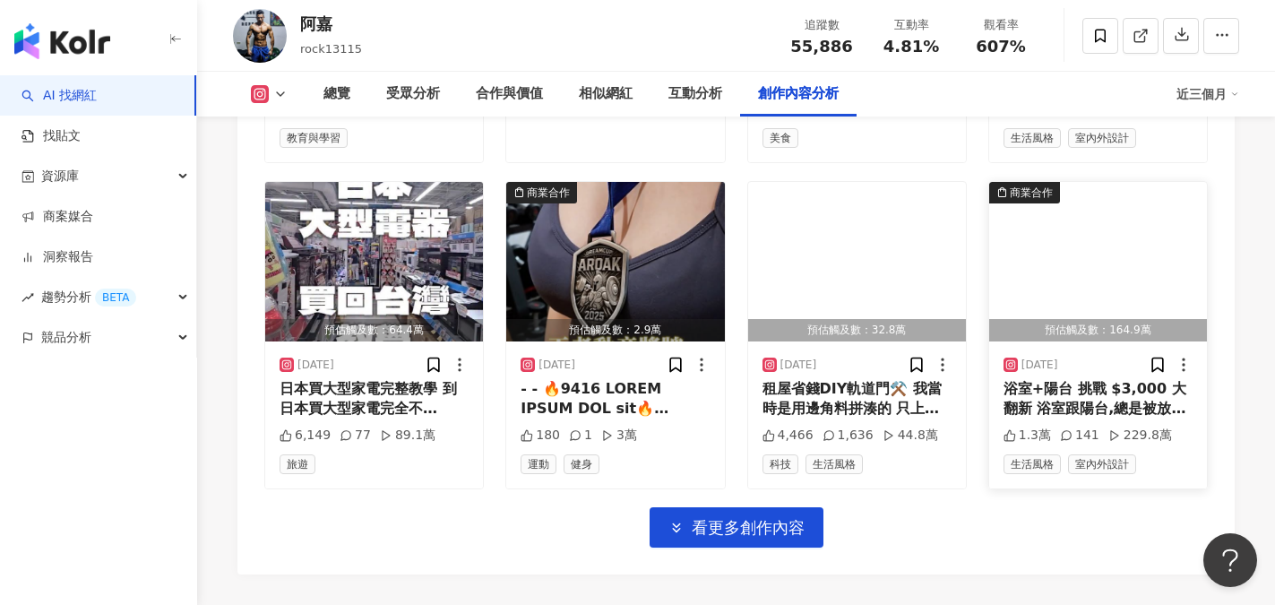
scroll to position [7425, 0]
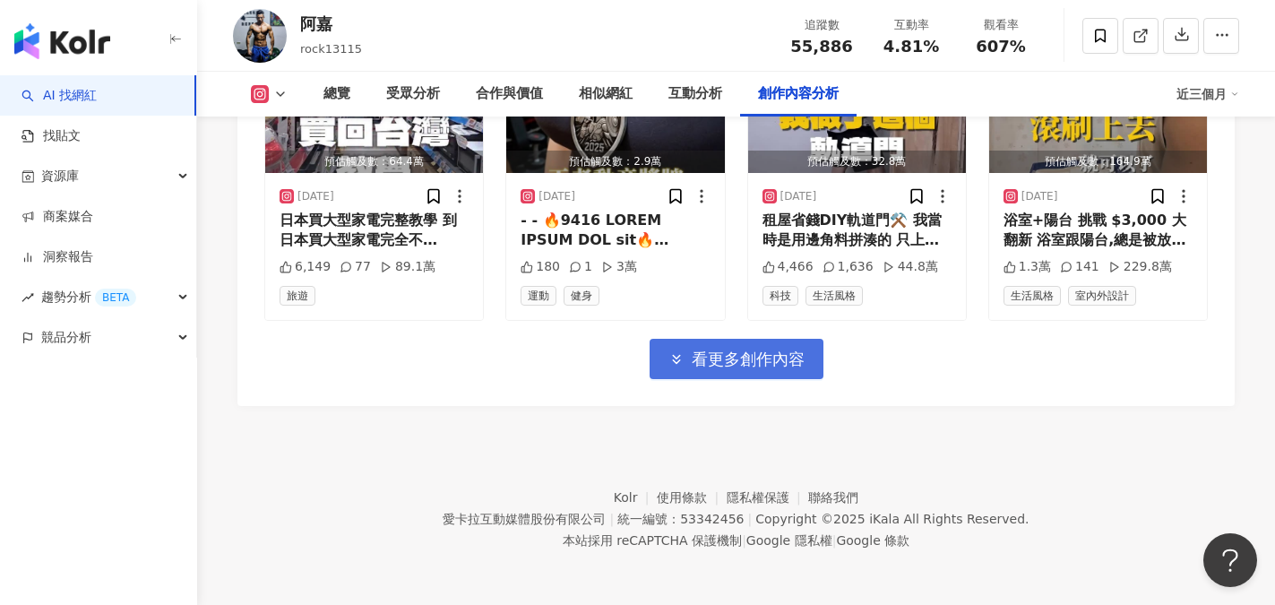
click at [773, 354] on span "看更多創作內容" at bounding box center [748, 360] width 113 height 20
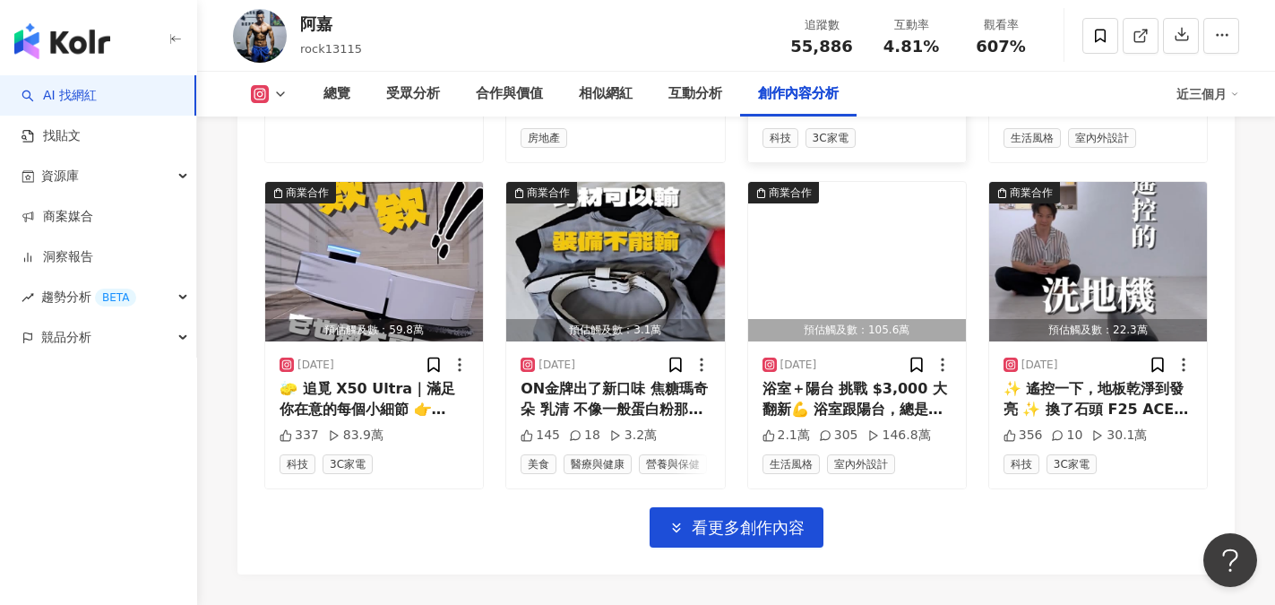
scroll to position [8321, 0]
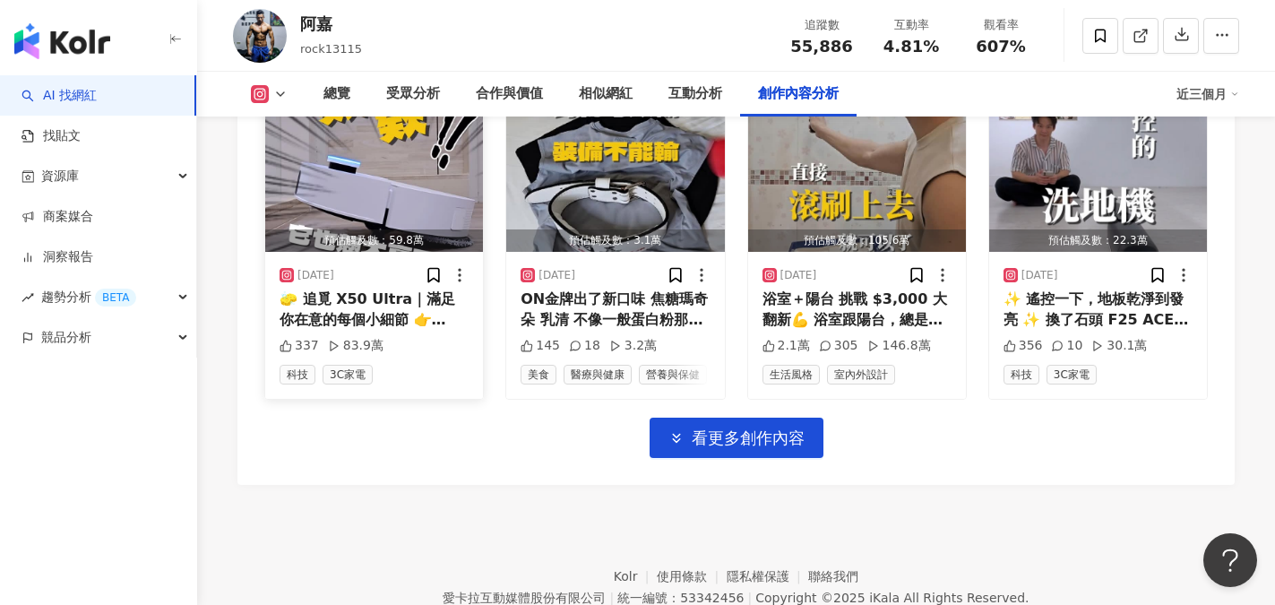
click at [354, 306] on div "🧽 追覓 X50 Ultra｜滿足你在意的每個小細節 👉[URL][DOMAIN_NAME] 有些人喜歡大吸力、全自動， 但我更在意的是——那些讓人安心的小情…" at bounding box center [374, 309] width 189 height 40
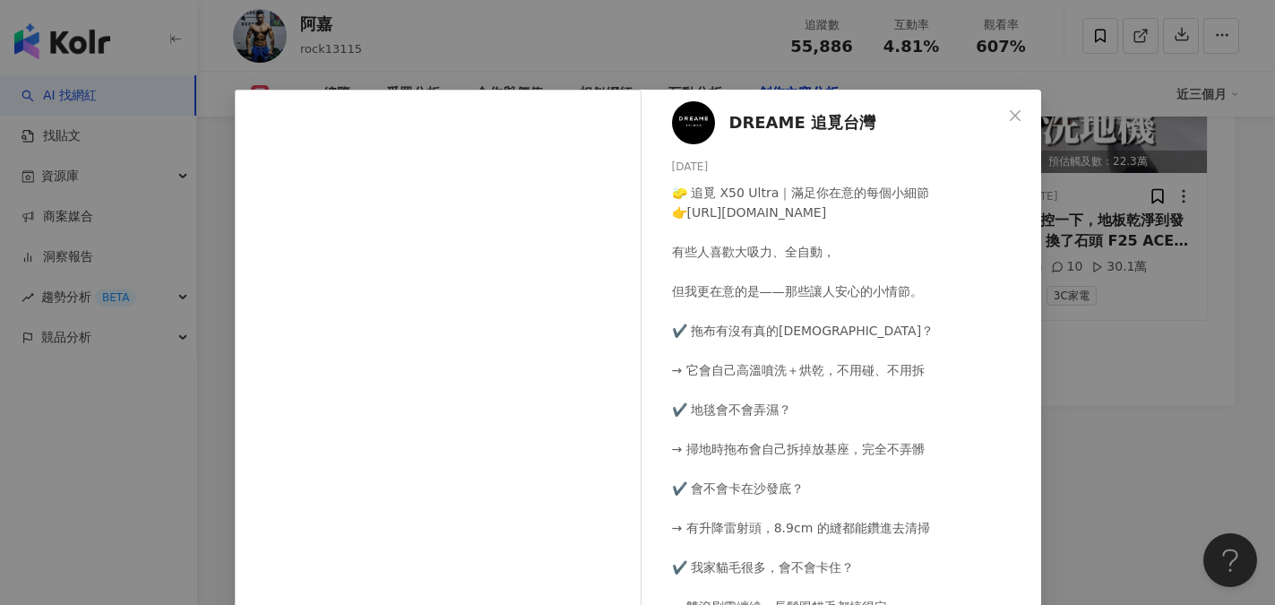
scroll to position [0, 0]
click at [1010, 117] on icon "close" at bounding box center [1015, 114] width 11 height 11
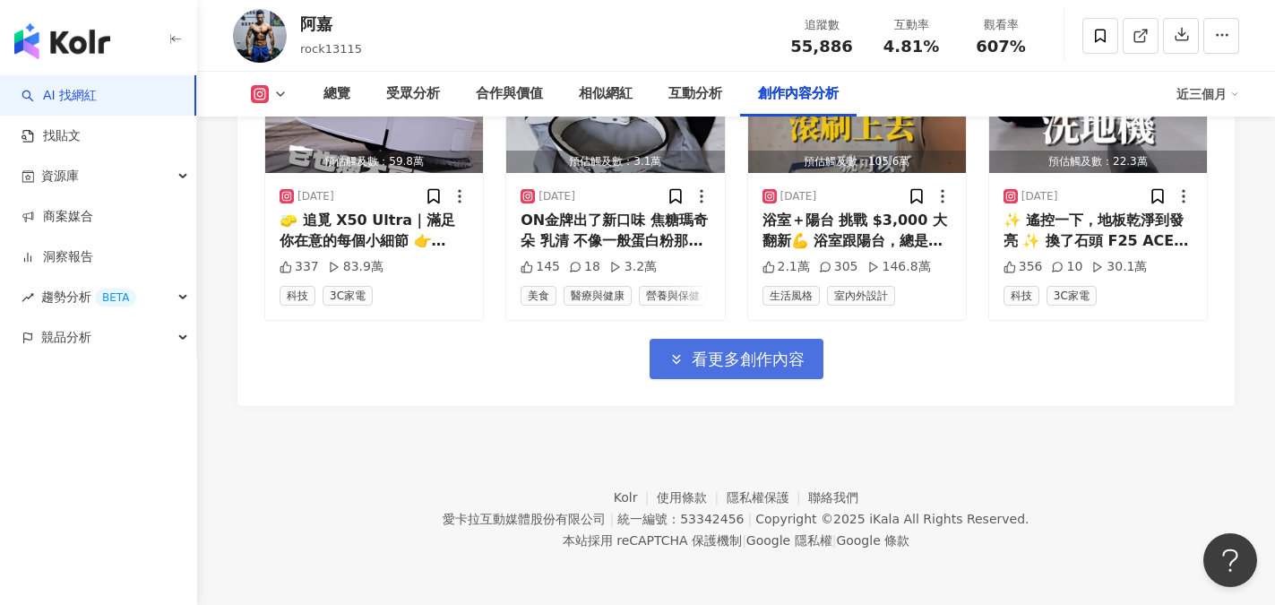
click at [781, 364] on span "看更多創作內容" at bounding box center [748, 360] width 113 height 20
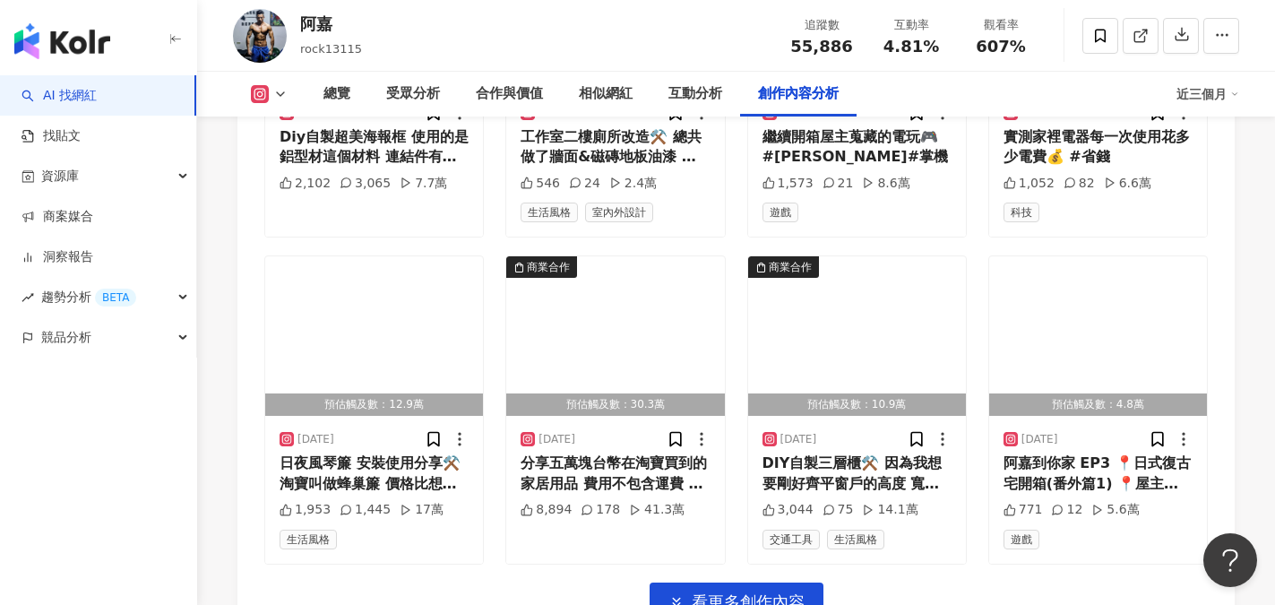
scroll to position [8957, 0]
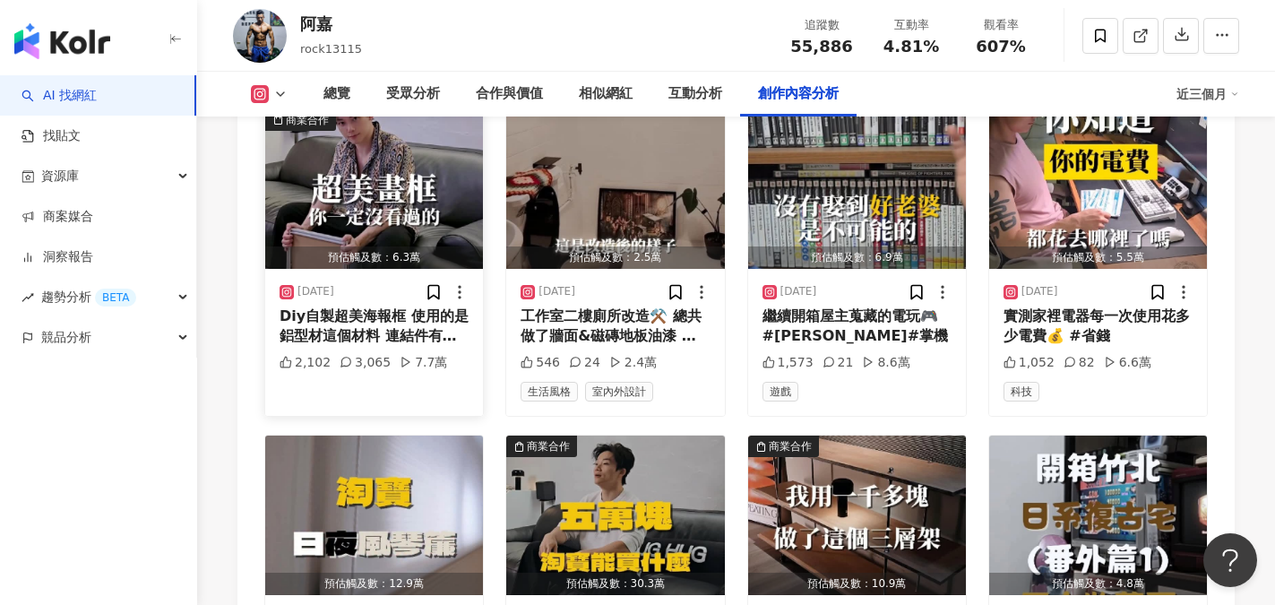
click at [364, 222] on img "button" at bounding box center [374, 189] width 218 height 160
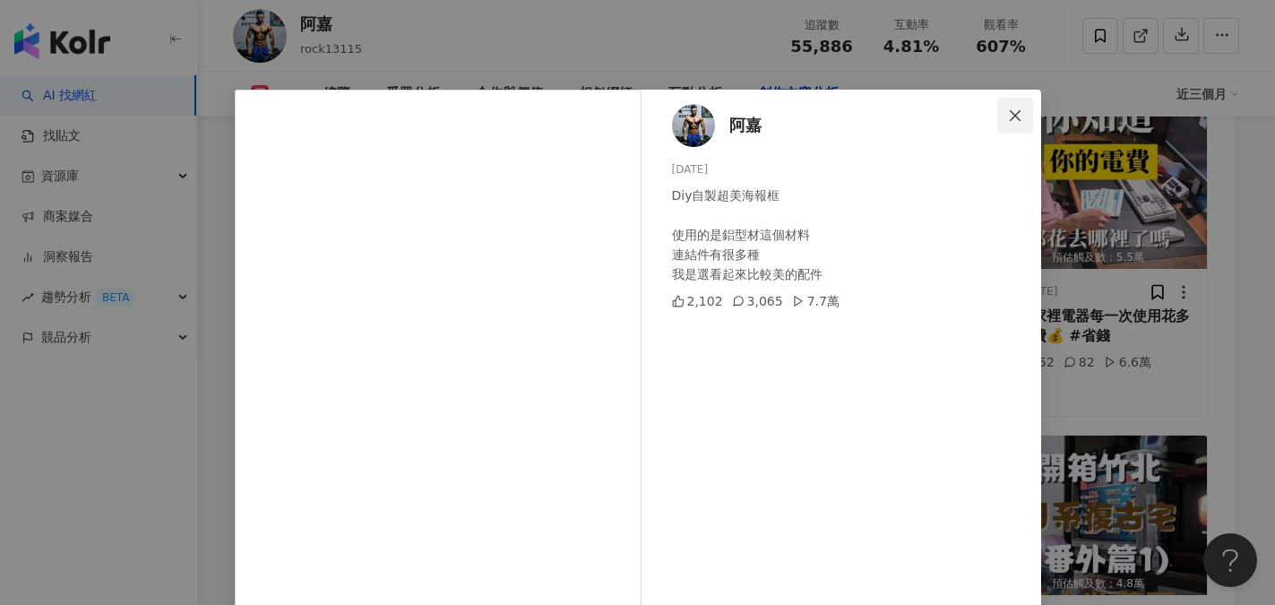
click at [1013, 119] on icon "close" at bounding box center [1015, 115] width 14 height 14
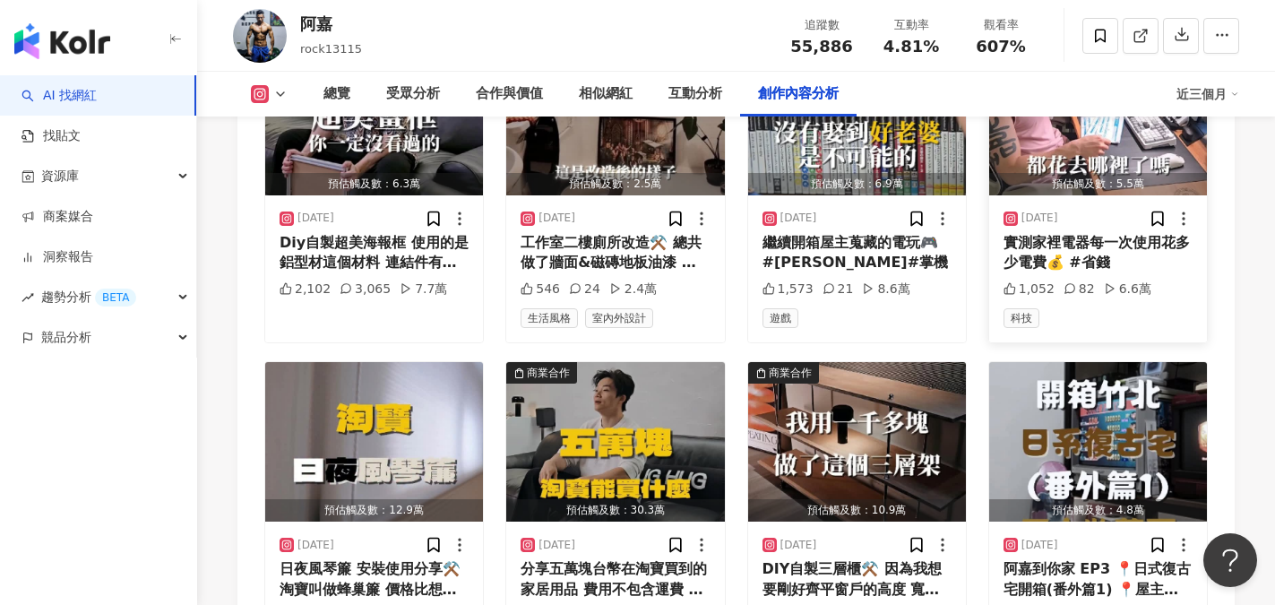
scroll to position [9047, 0]
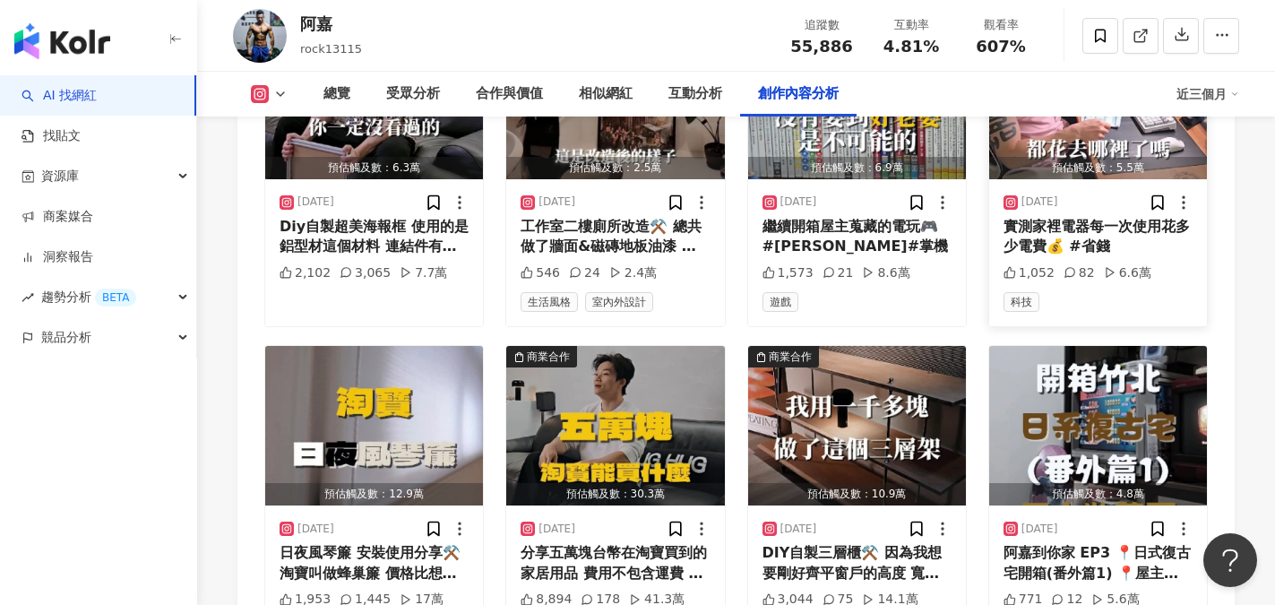
click at [1103, 250] on div "實測家裡電器每一次使用花多少電費💰 #省錢" at bounding box center [1098, 237] width 189 height 40
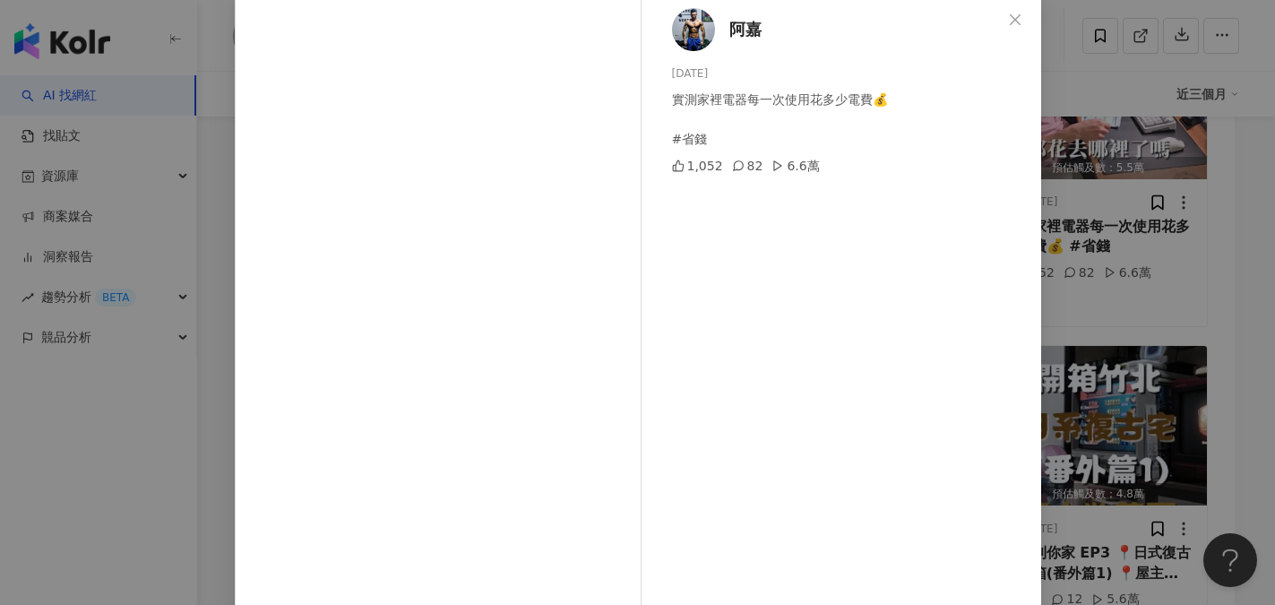
scroll to position [0, 0]
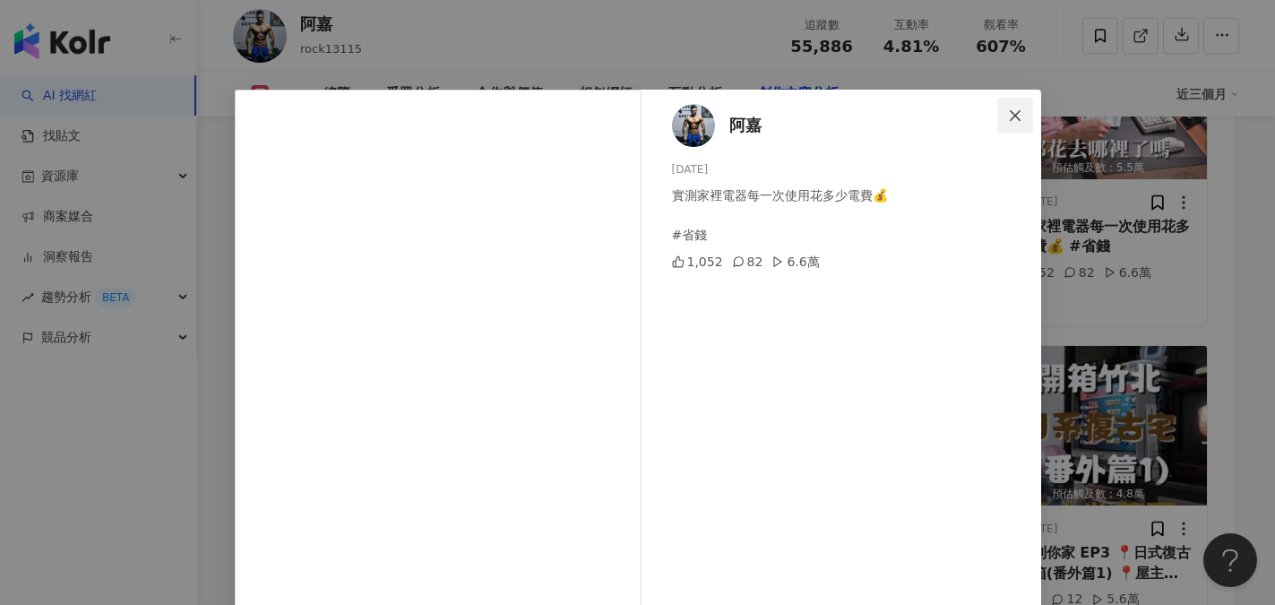
click at [1010, 113] on icon "close" at bounding box center [1015, 114] width 11 height 11
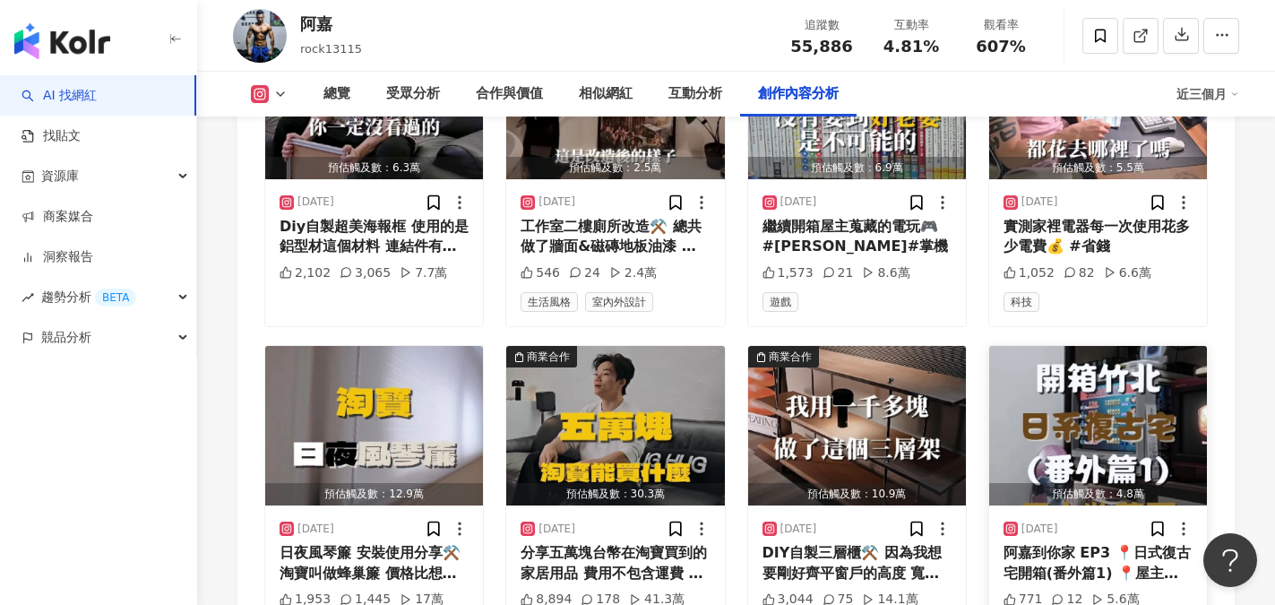
click at [1118, 454] on img "button" at bounding box center [1098, 426] width 218 height 160
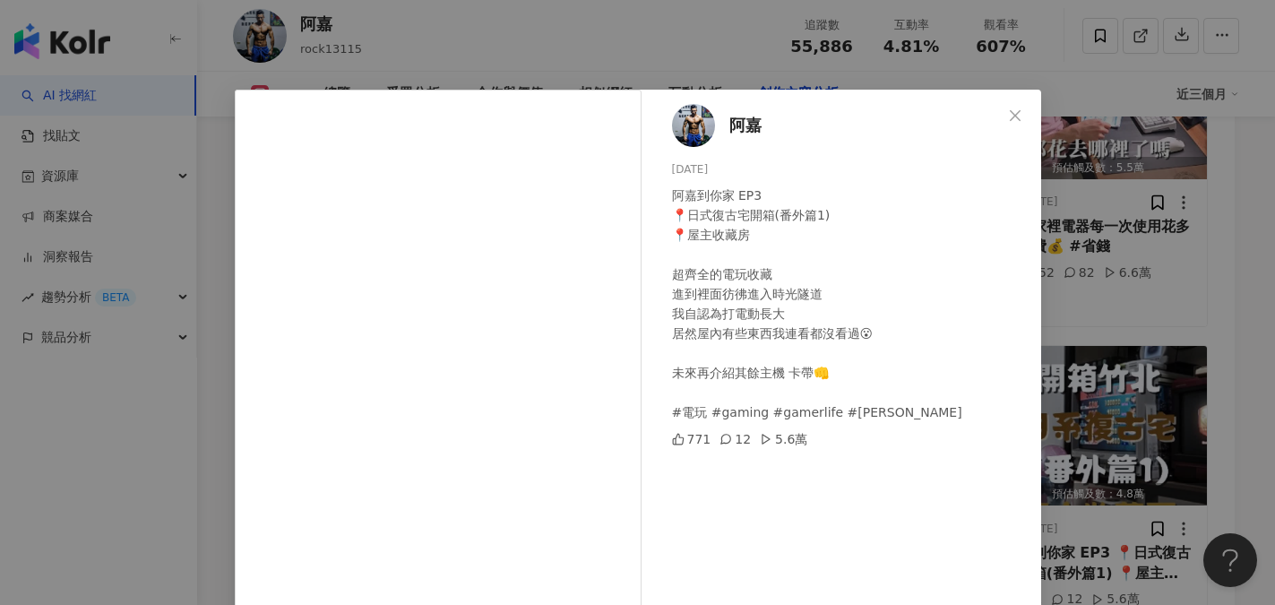
scroll to position [90, 0]
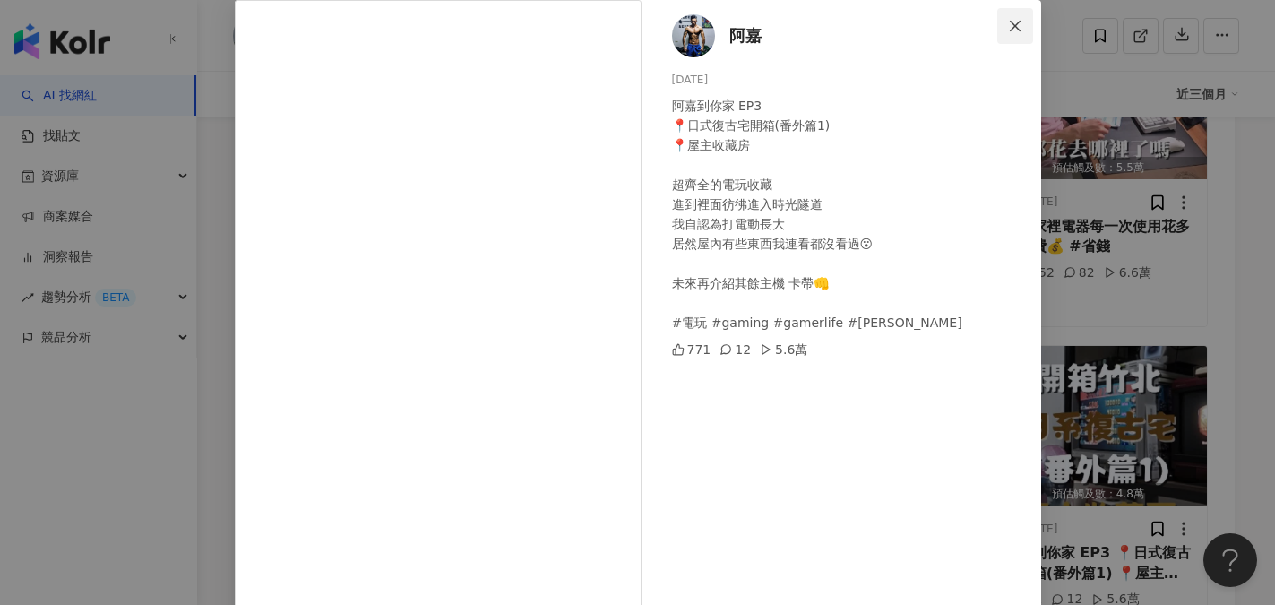
click at [1013, 17] on button "Close" at bounding box center [1016, 26] width 36 height 36
